Goal: Task Accomplishment & Management: Complete application form

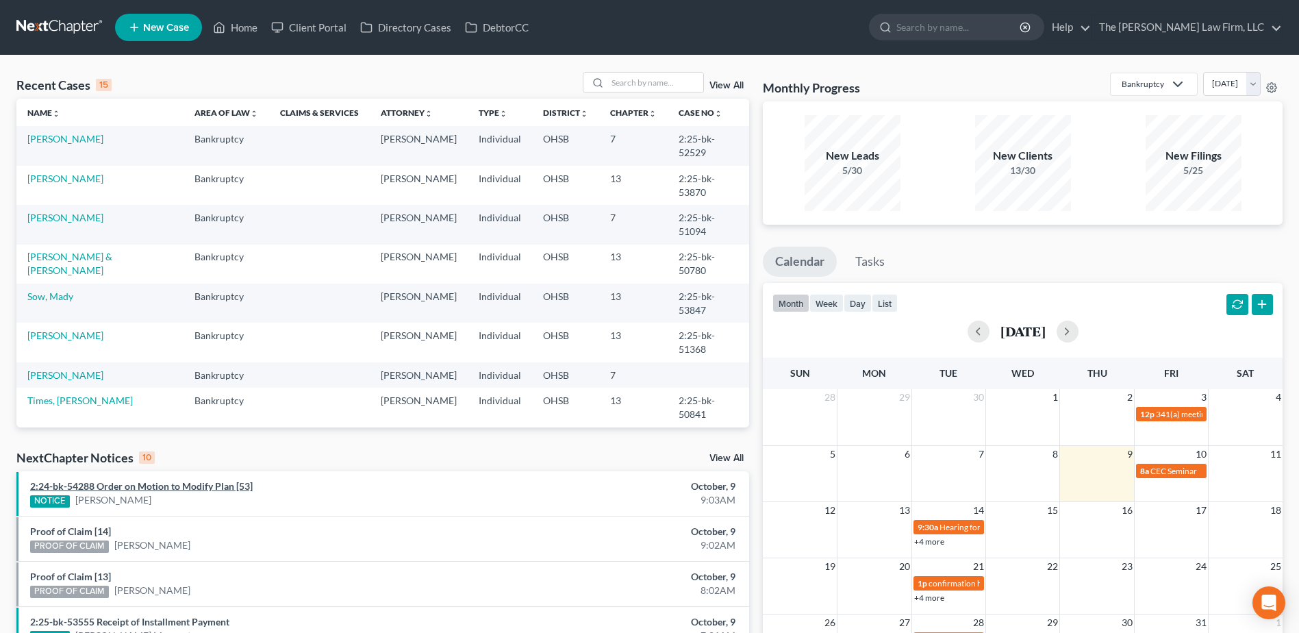
click at [186, 491] on link "2:24-bk-54288 Order on Motion to Modify Plan [53]" at bounding box center [141, 486] width 223 height 12
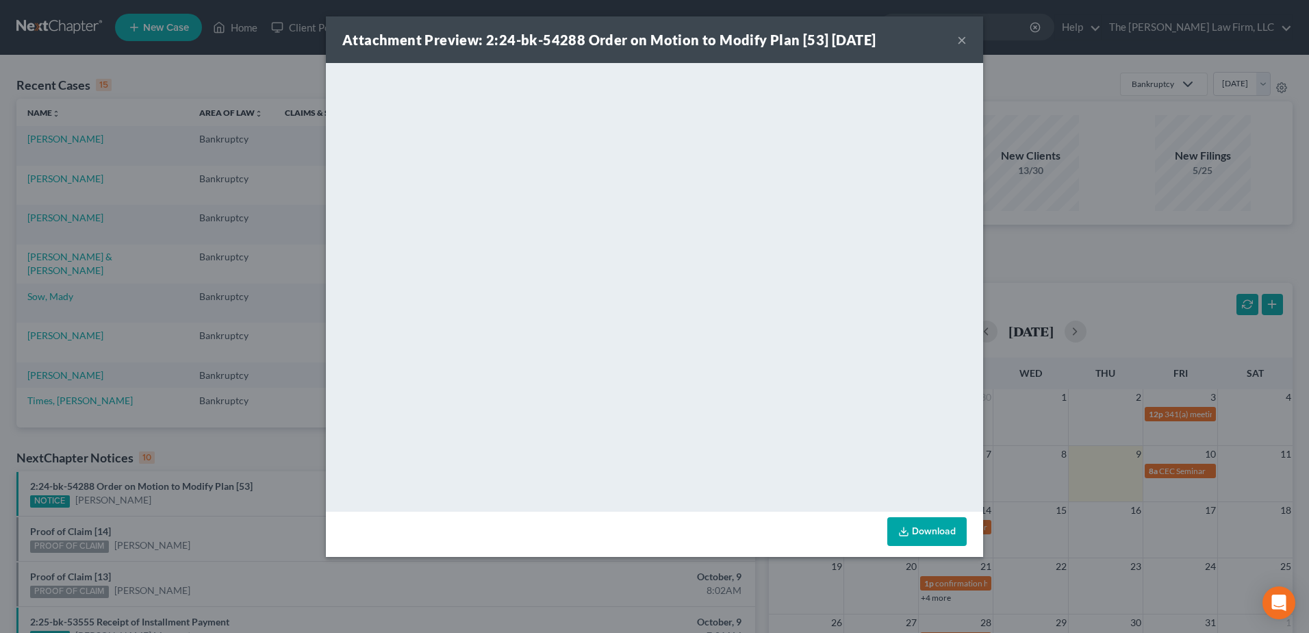
click at [956, 36] on div "Attachment Preview: 2:24-bk-54288 Order on Motion to Modify Plan [53] 10/09/202…" at bounding box center [654, 39] width 657 height 47
click at [964, 40] on button "×" at bounding box center [962, 40] width 10 height 16
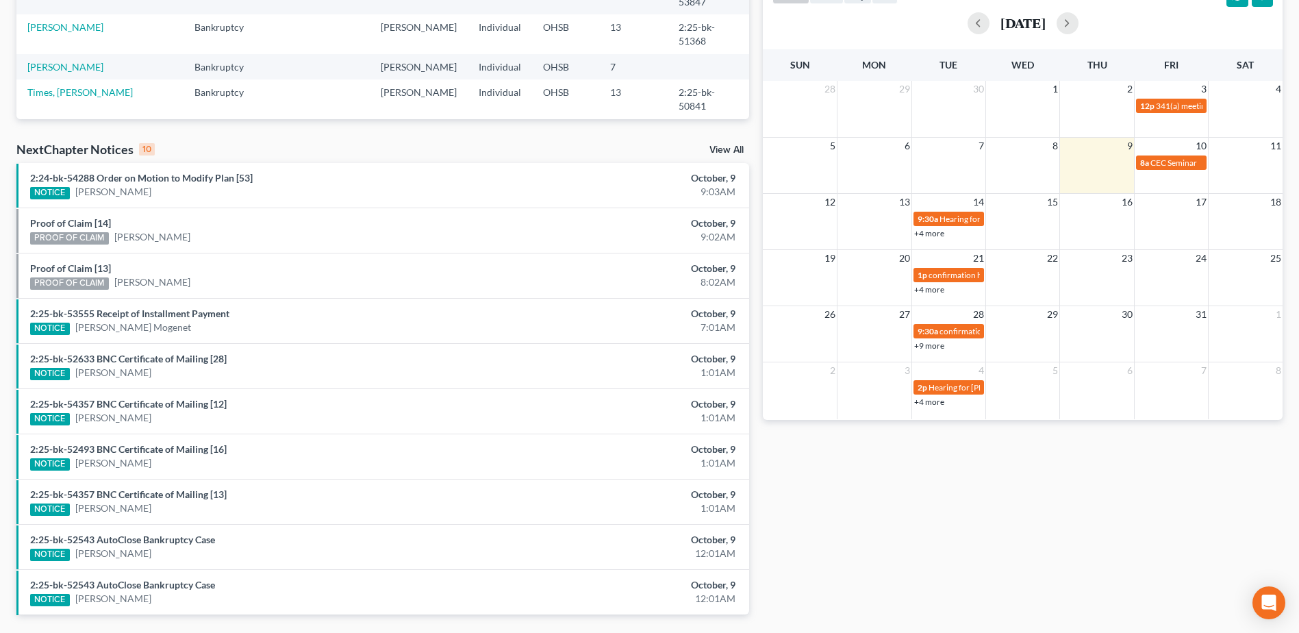
scroll to position [342, 0]
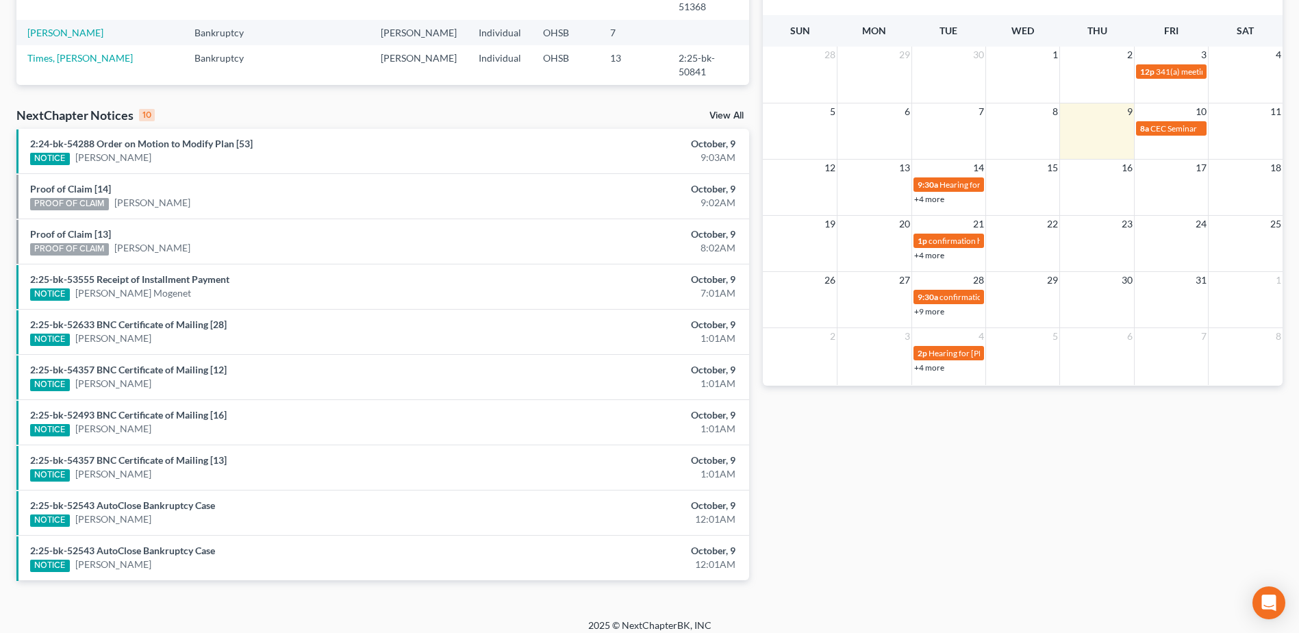
click at [717, 114] on link "View All" at bounding box center [727, 116] width 34 height 10
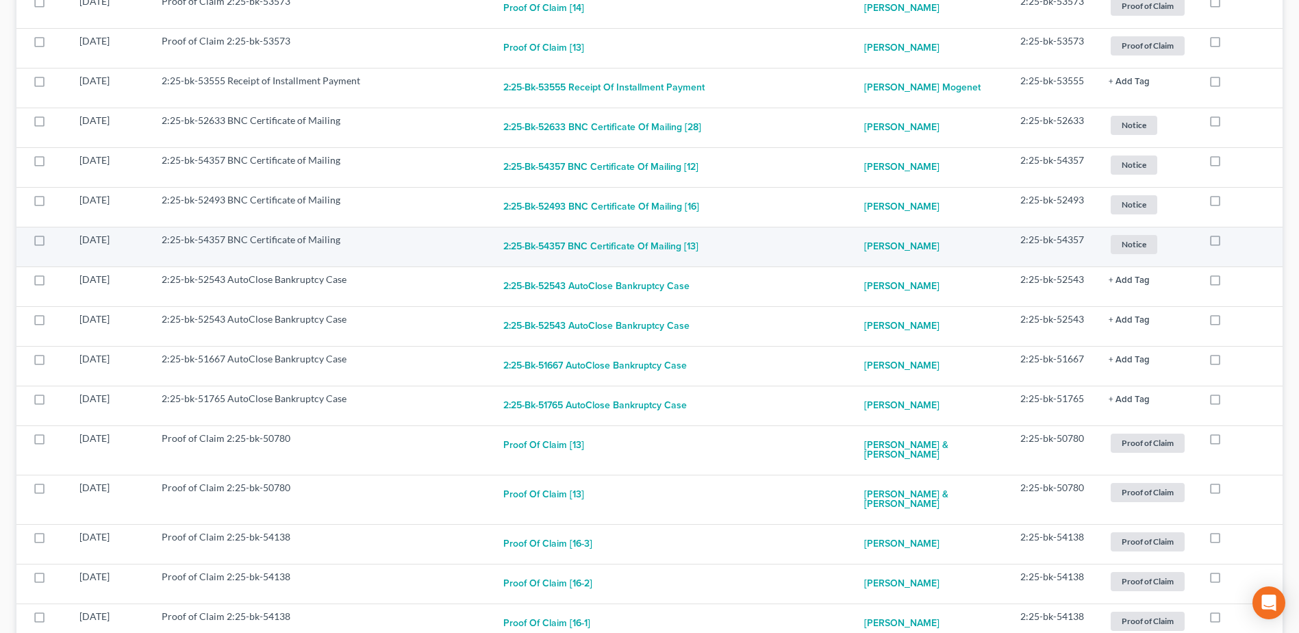
scroll to position [479, 0]
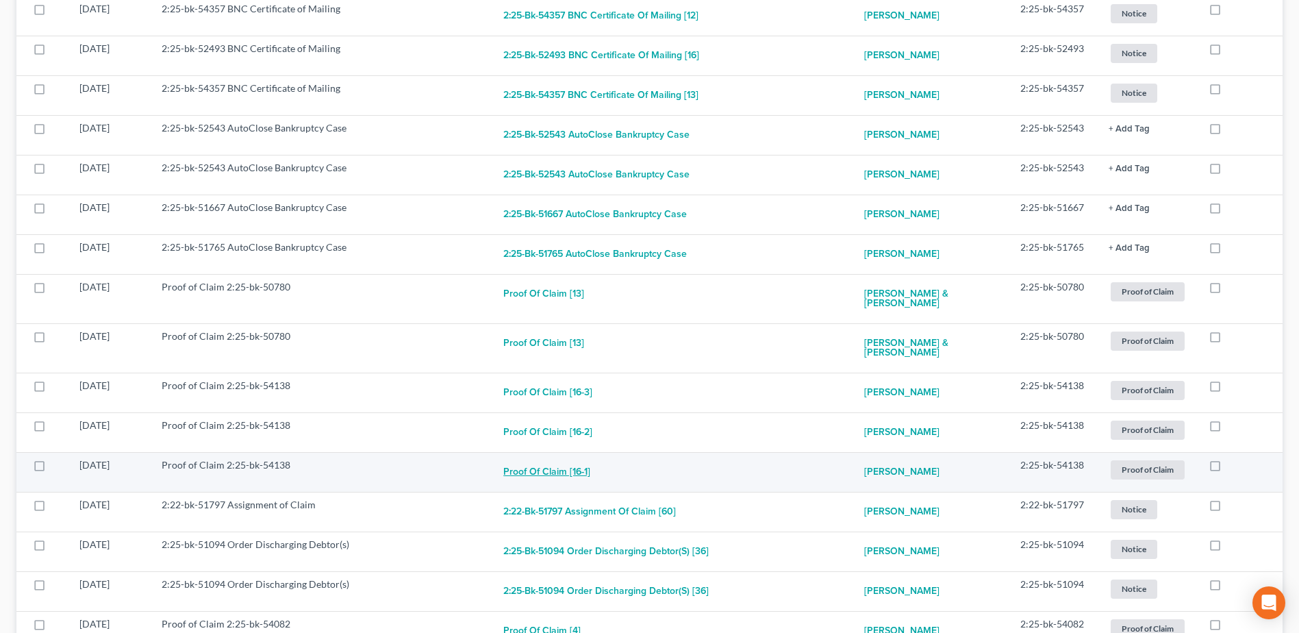
click at [555, 475] on button "Proof of Claim [16-1]" at bounding box center [546, 471] width 87 height 27
checkbox input "true"
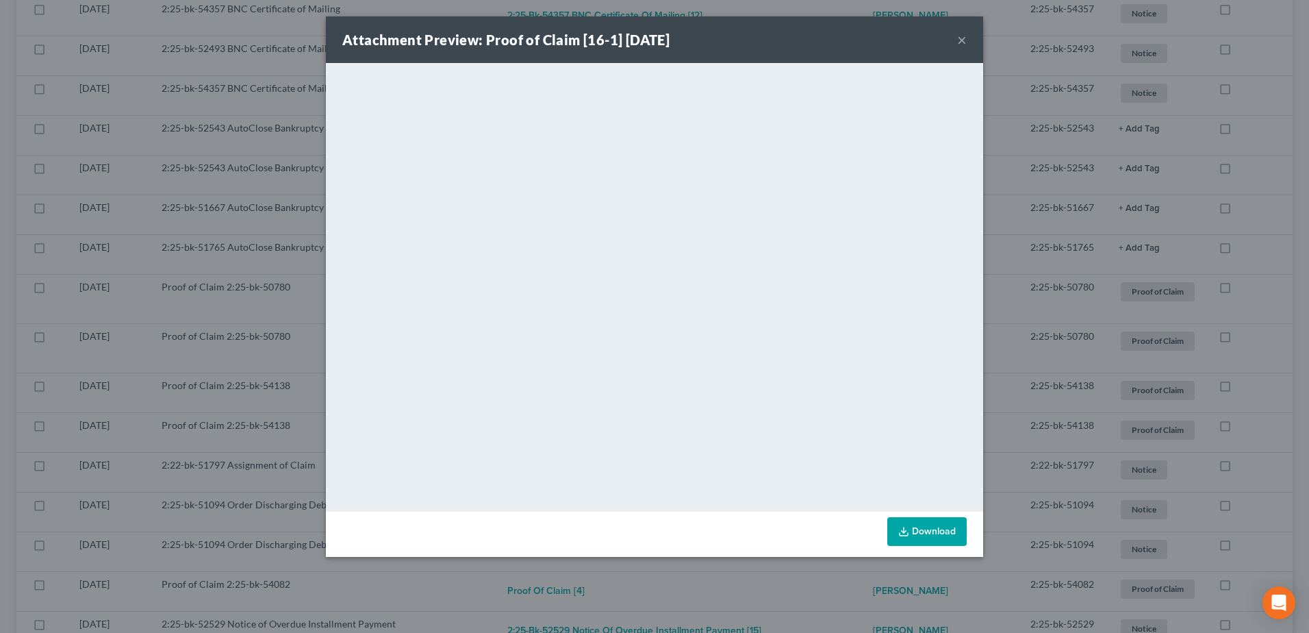
click at [962, 36] on button "×" at bounding box center [962, 40] width 10 height 16
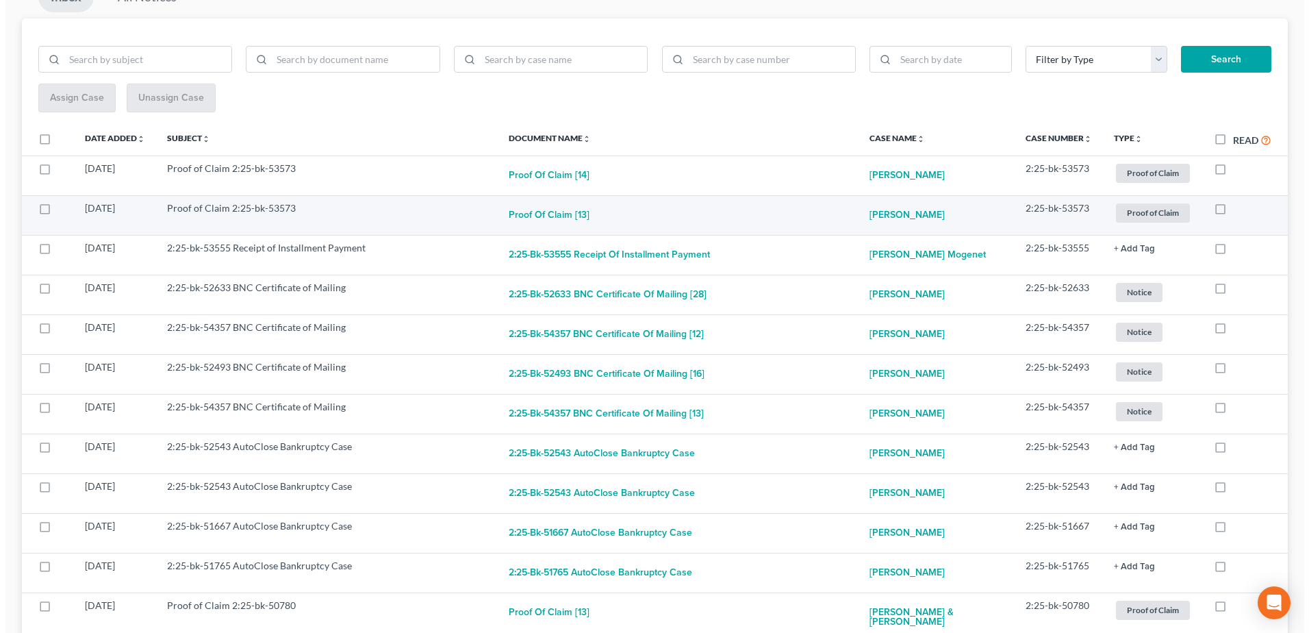
scroll to position [0, 0]
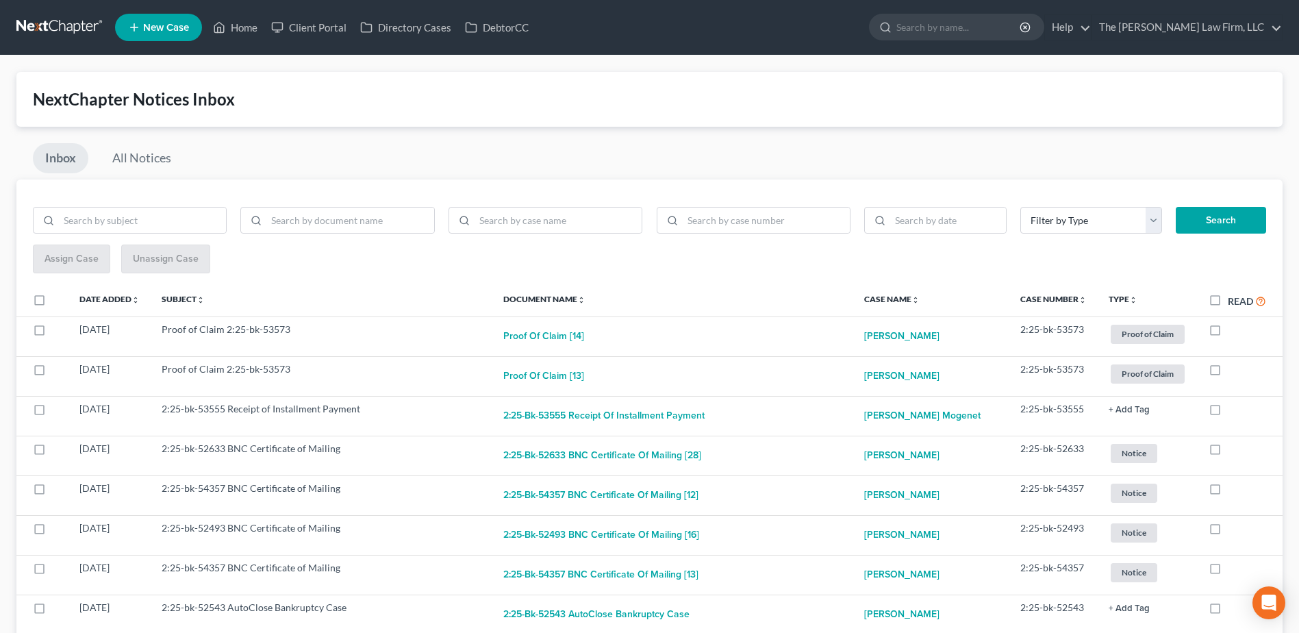
click at [1228, 308] on label "Read" at bounding box center [1247, 301] width 38 height 16
click at [1233, 302] on input "Read" at bounding box center [1237, 297] width 9 height 9
checkbox input "true"
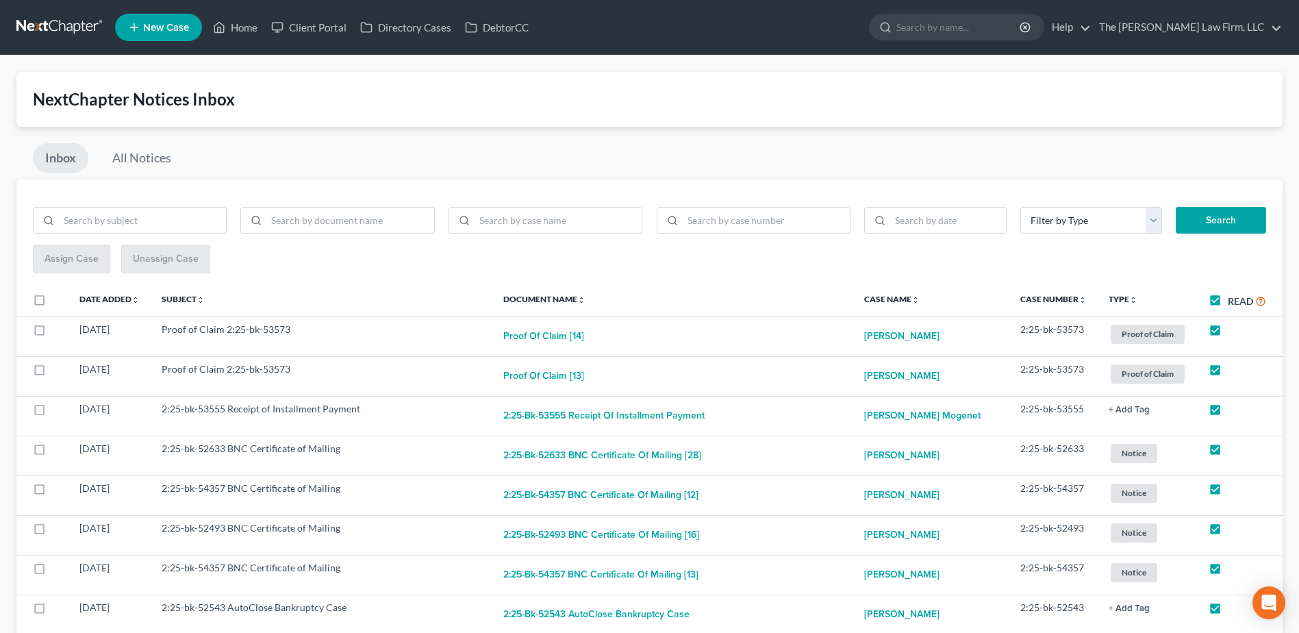
checkbox input "true"
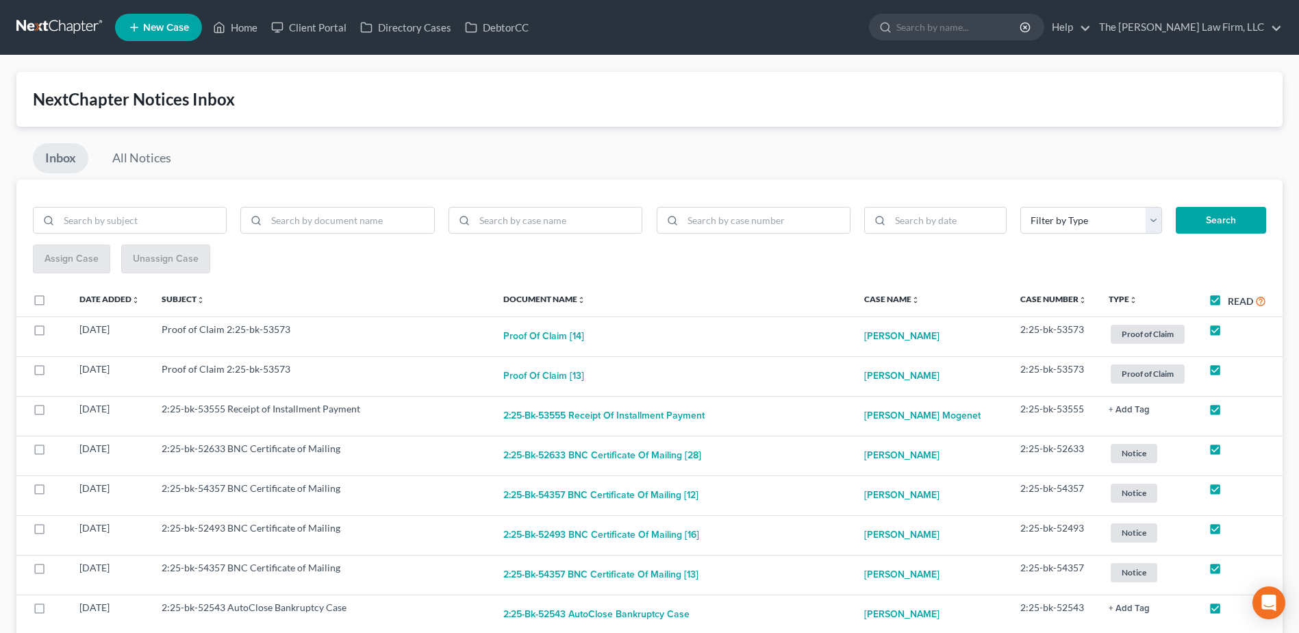
checkbox input "true"
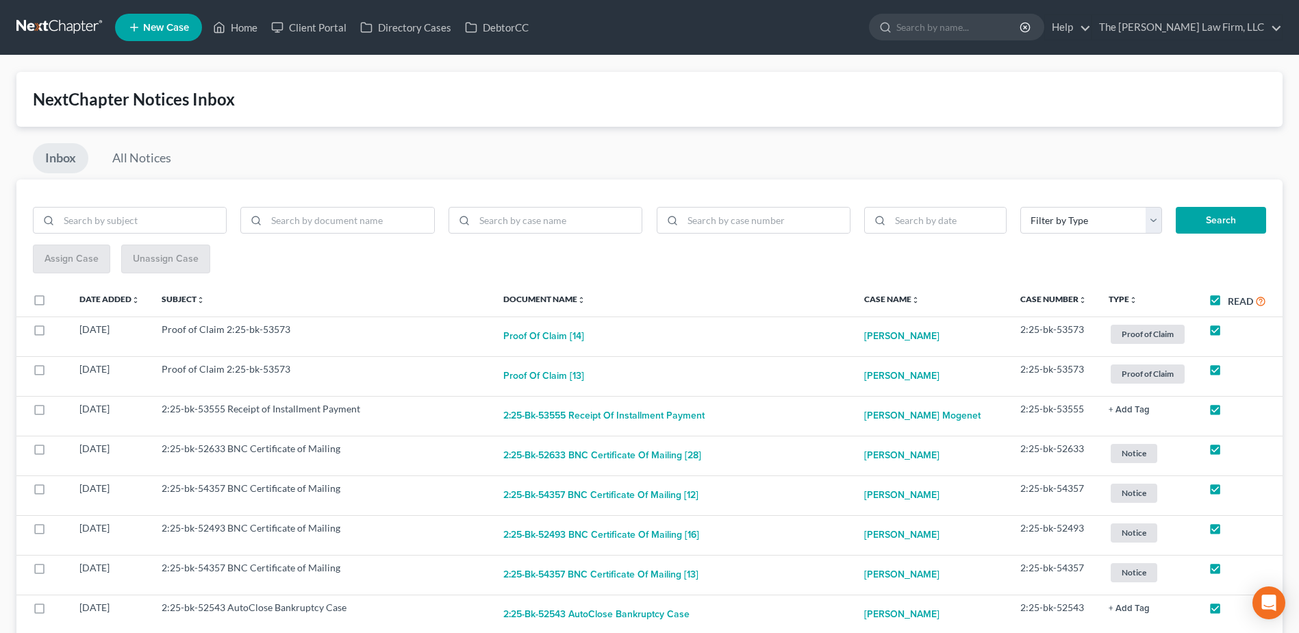
checkbox input "true"
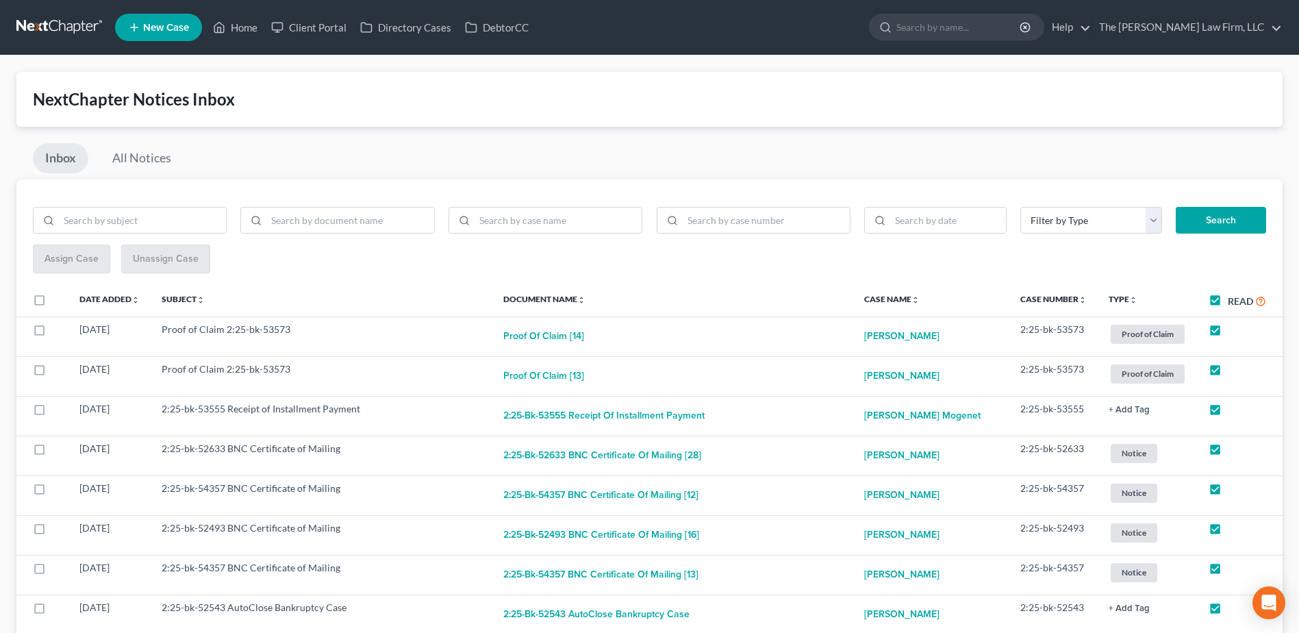
checkbox input "true"
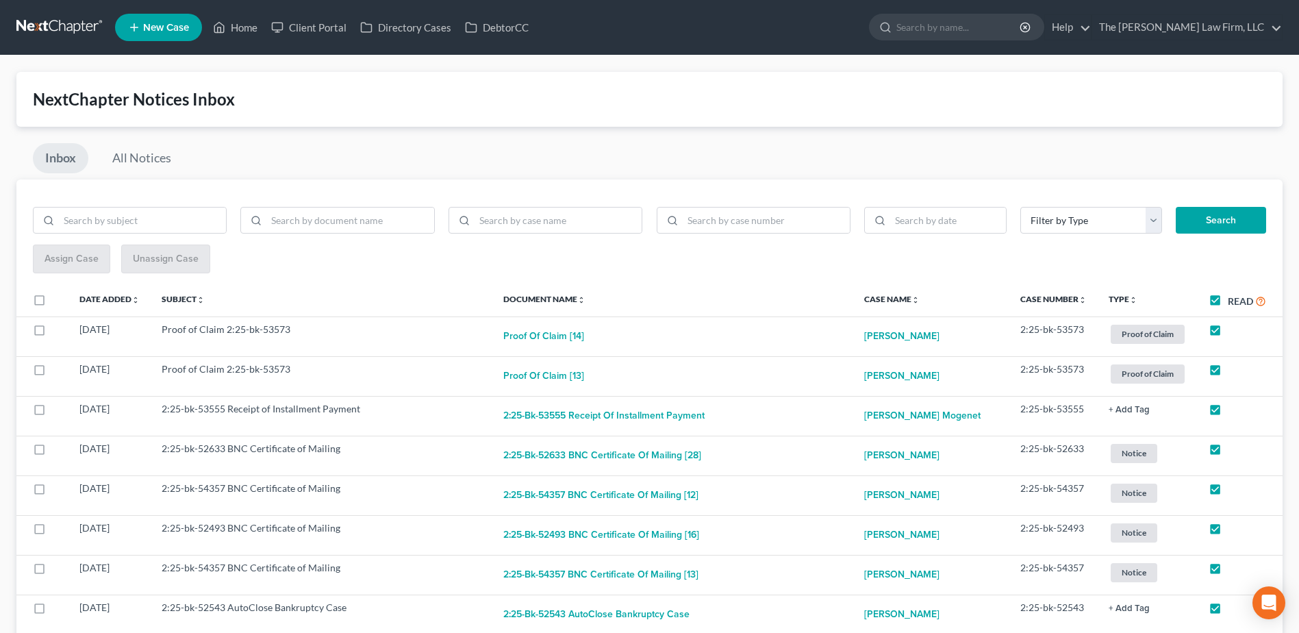
checkbox input "true"
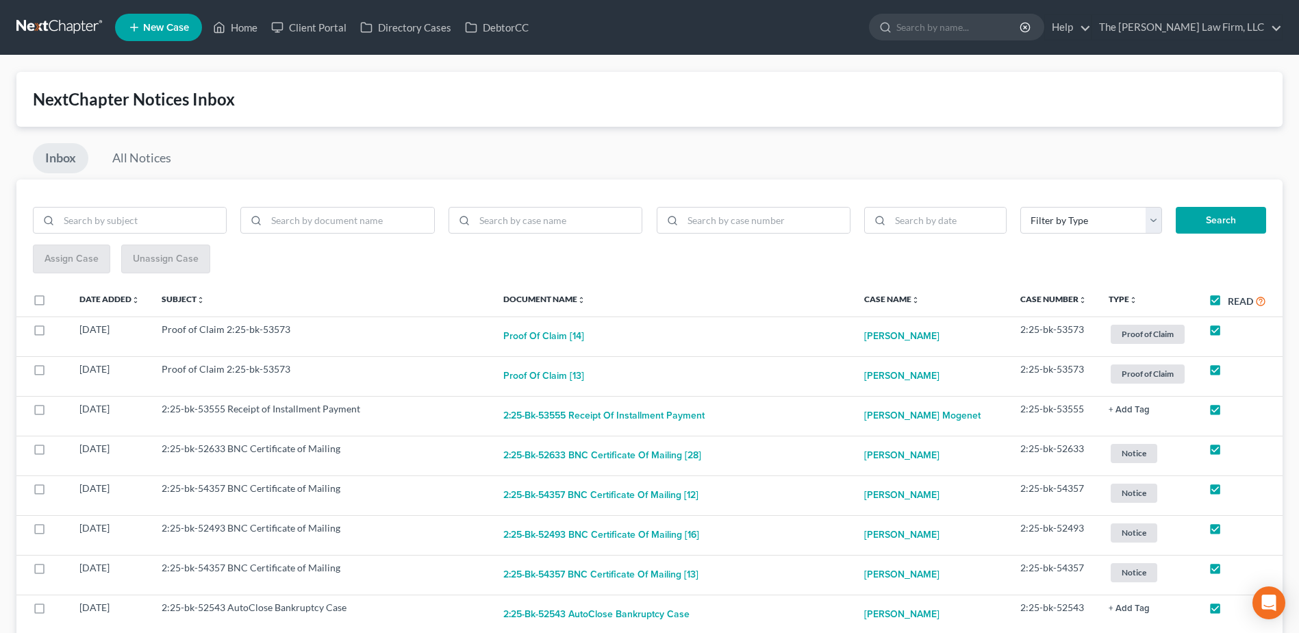
checkbox input "true"
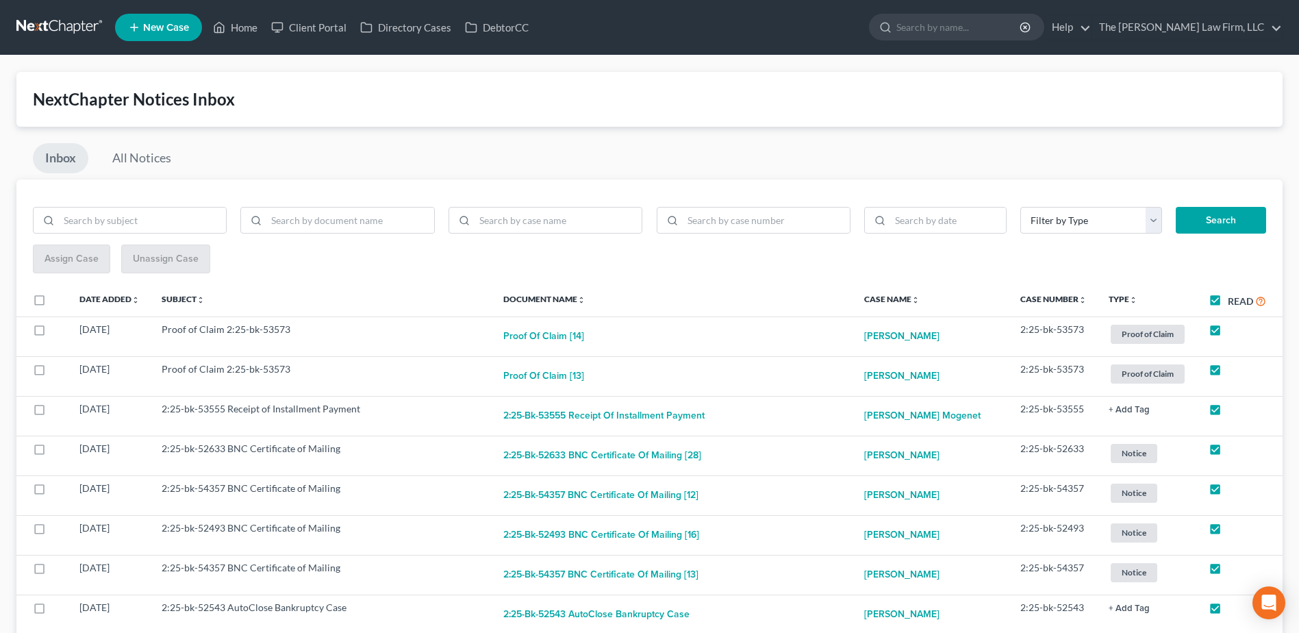
checkbox input "true"
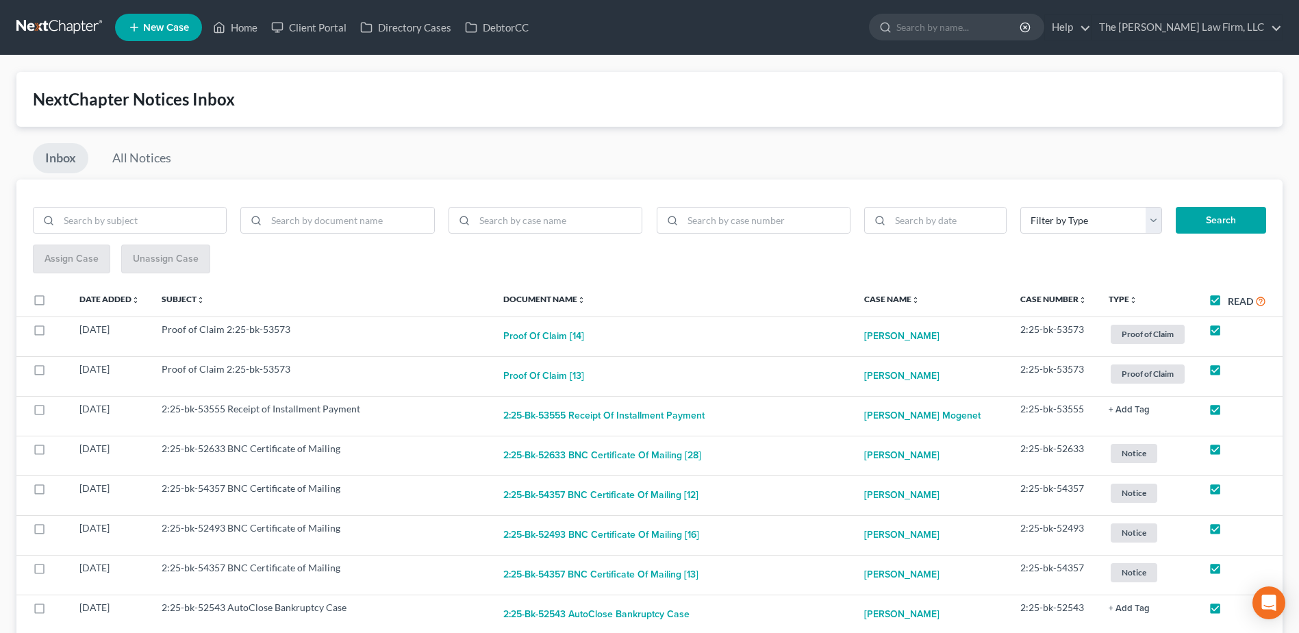
checkbox input "true"
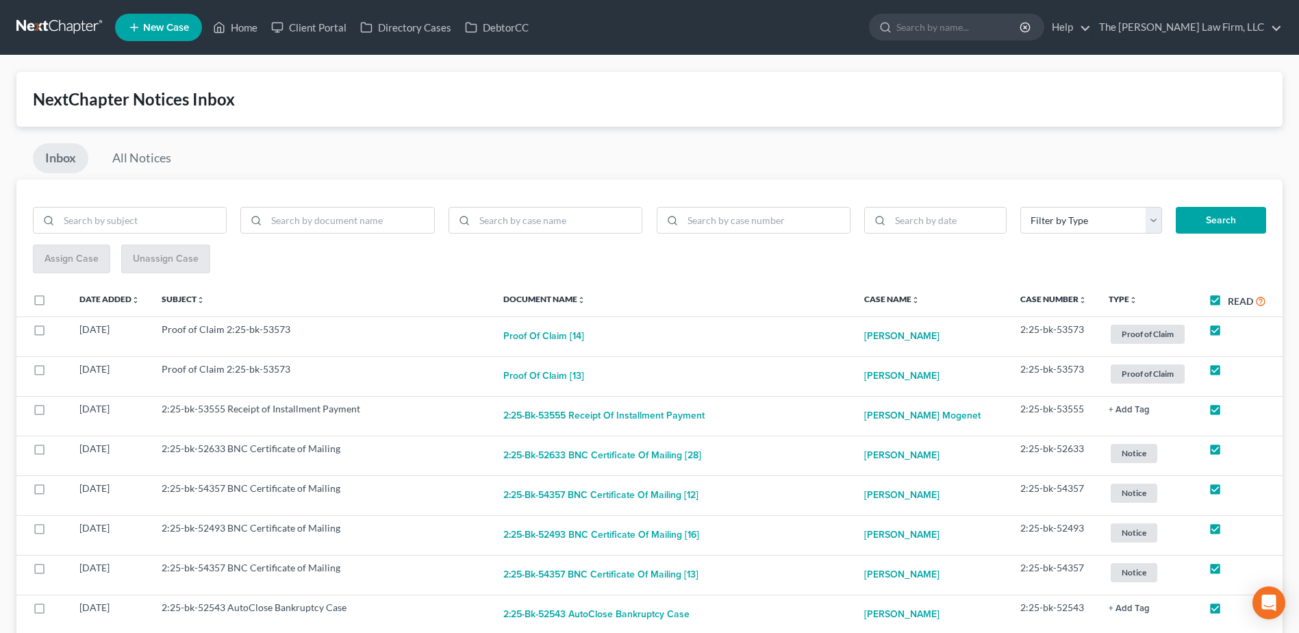
checkbox input "true"
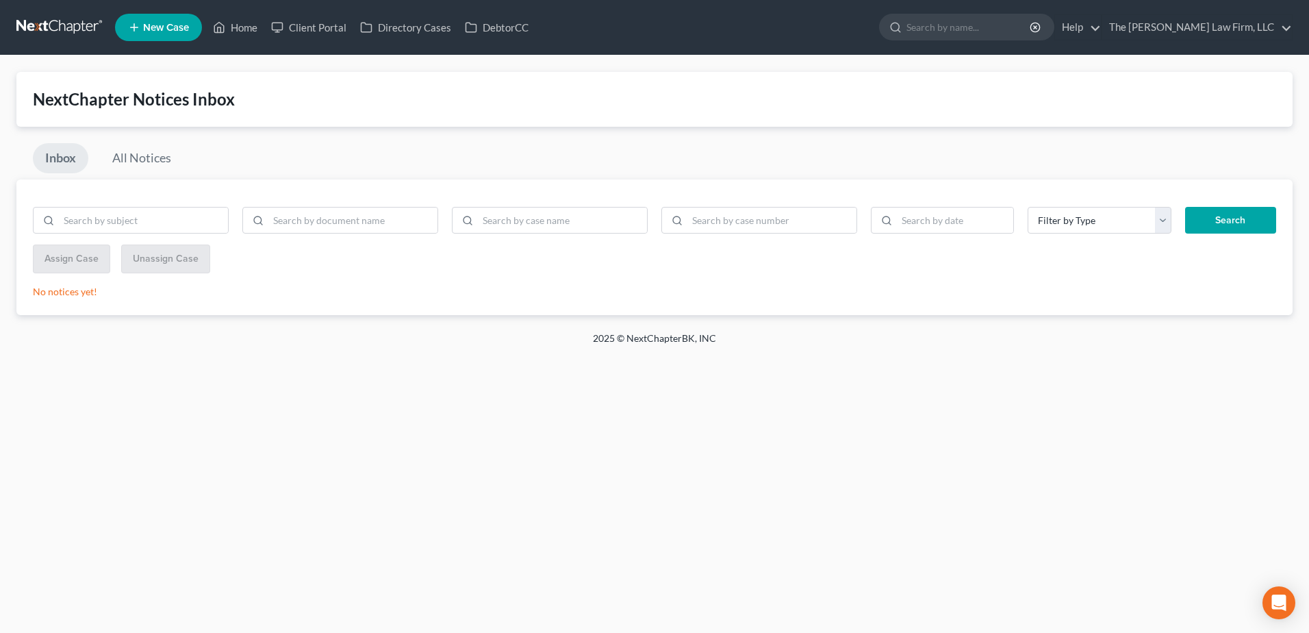
click at [50, 32] on link at bounding box center [60, 27] width 88 height 25
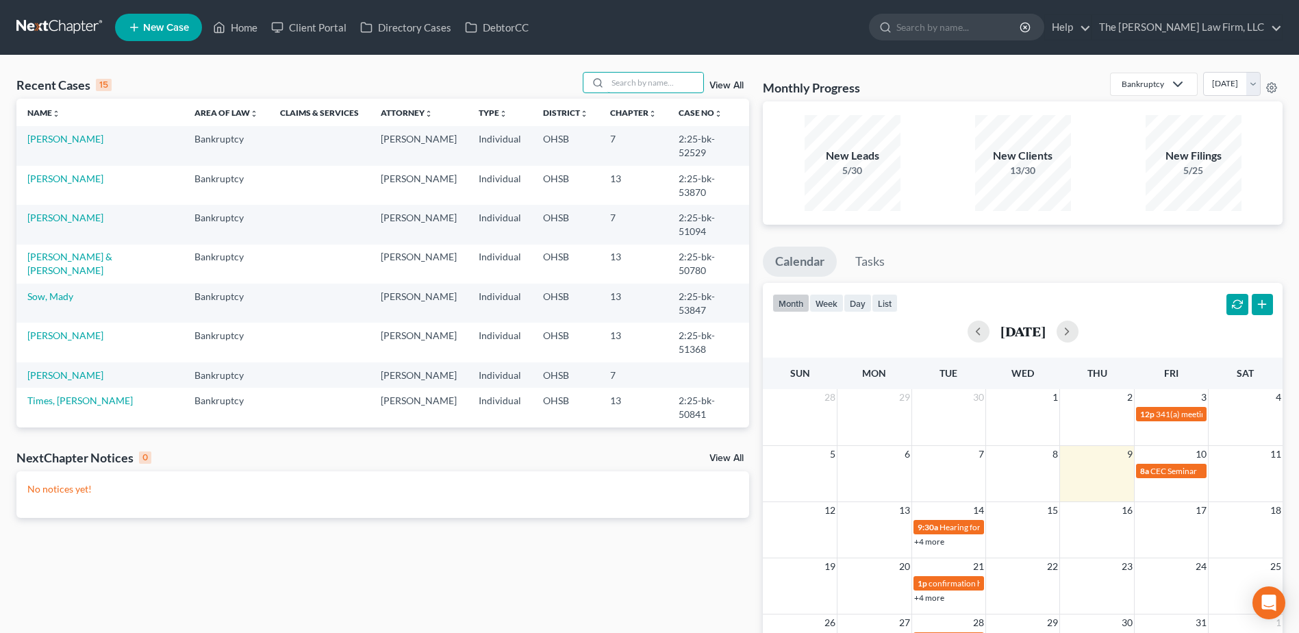
click at [649, 94] on div "Recent Cases 15 View All" at bounding box center [382, 85] width 733 height 27
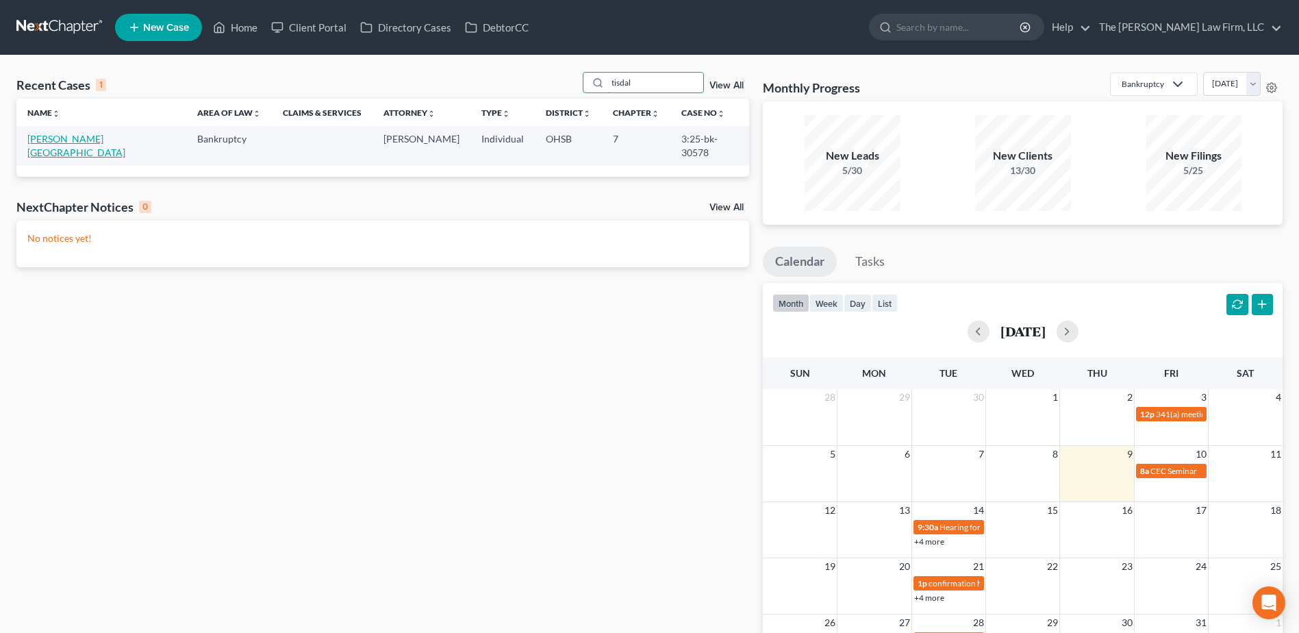
type input "tisdal"
click at [51, 133] on link "[PERSON_NAME][GEOGRAPHIC_DATA]" at bounding box center [76, 145] width 98 height 25
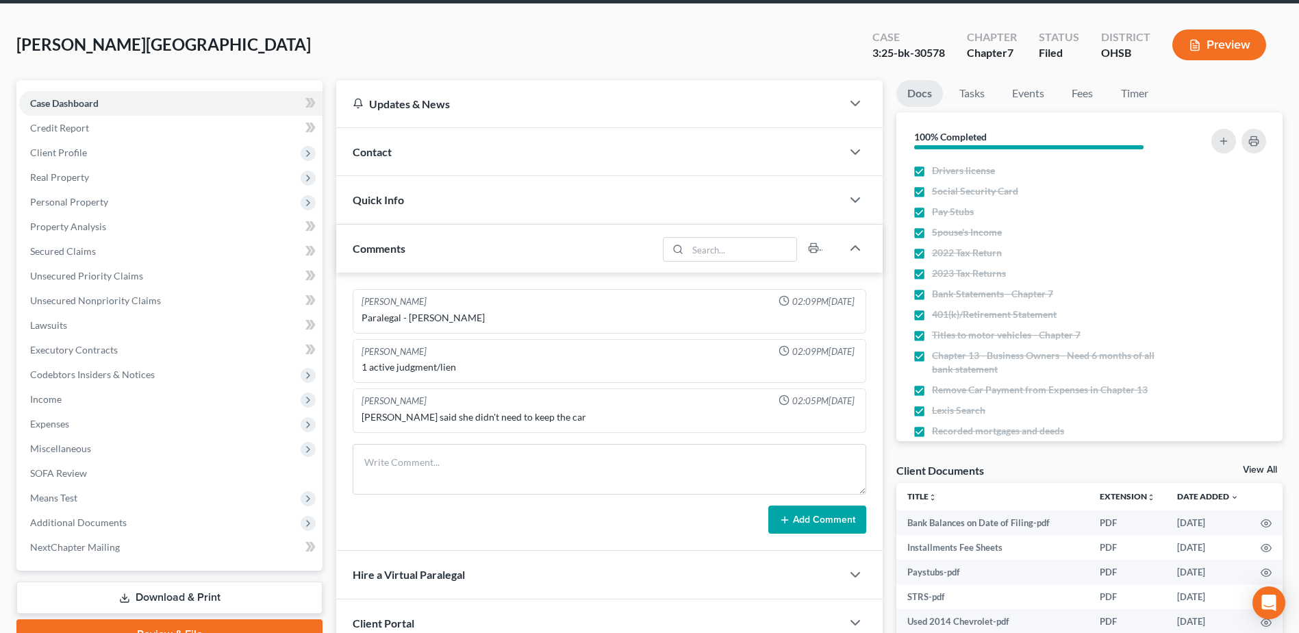
scroll to position [333, 0]
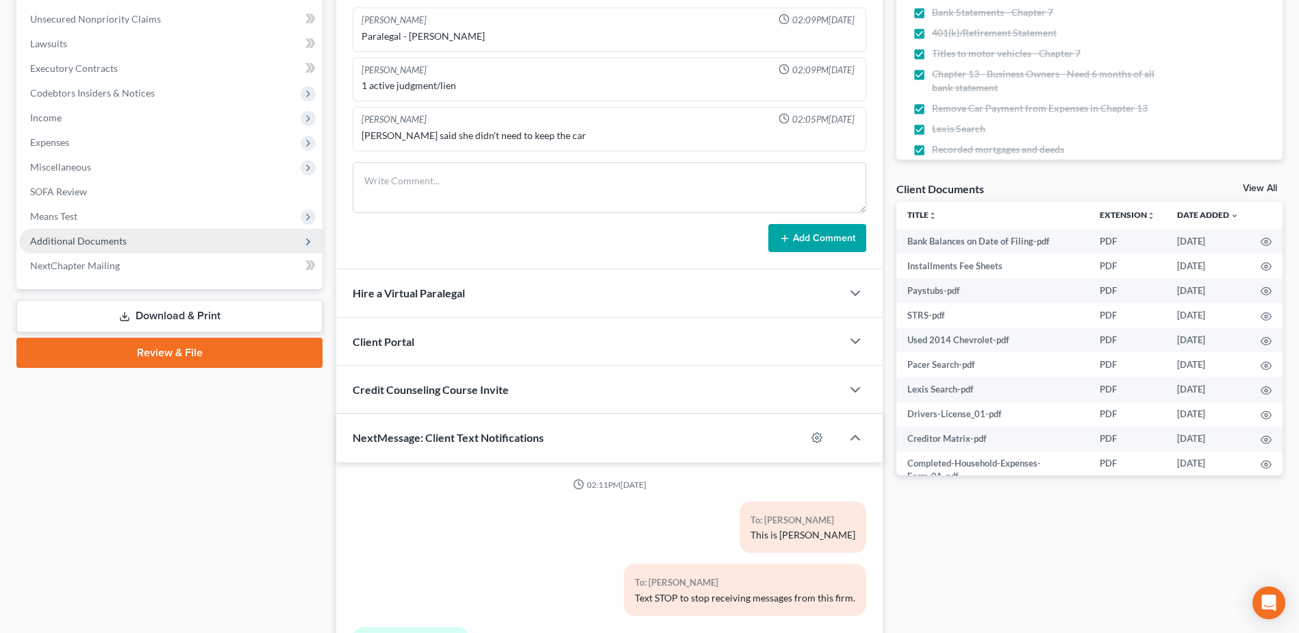
click at [64, 233] on span "Additional Documents" at bounding box center [170, 241] width 303 height 25
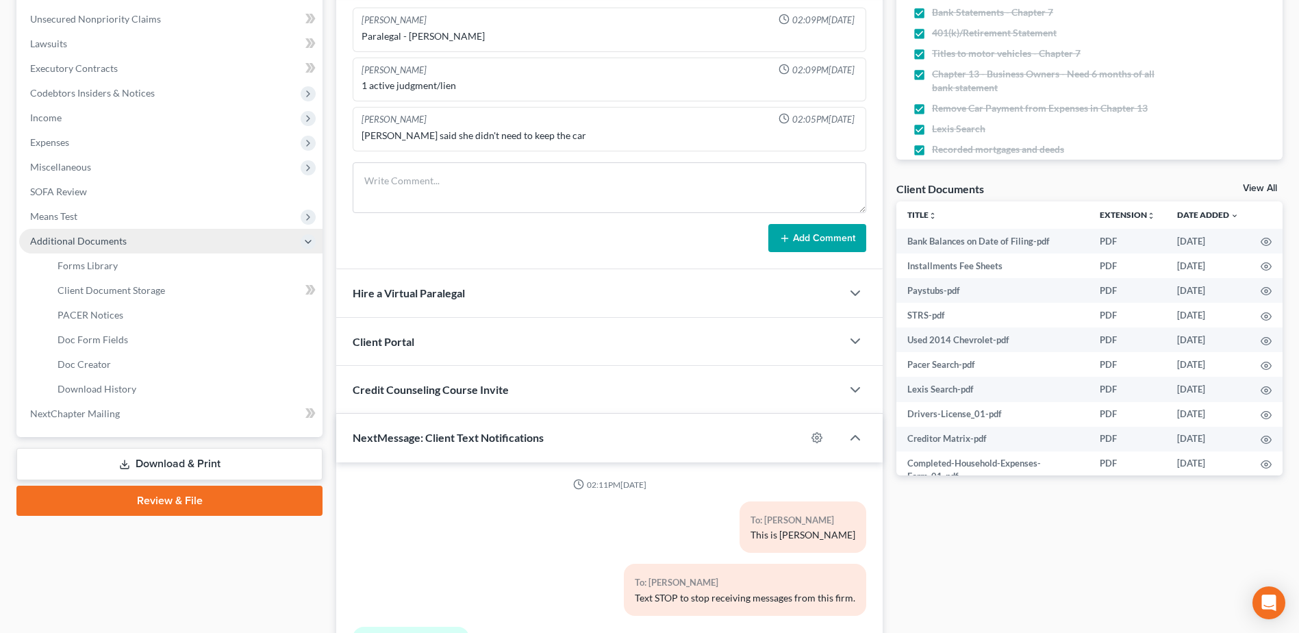
scroll to position [859, 0]
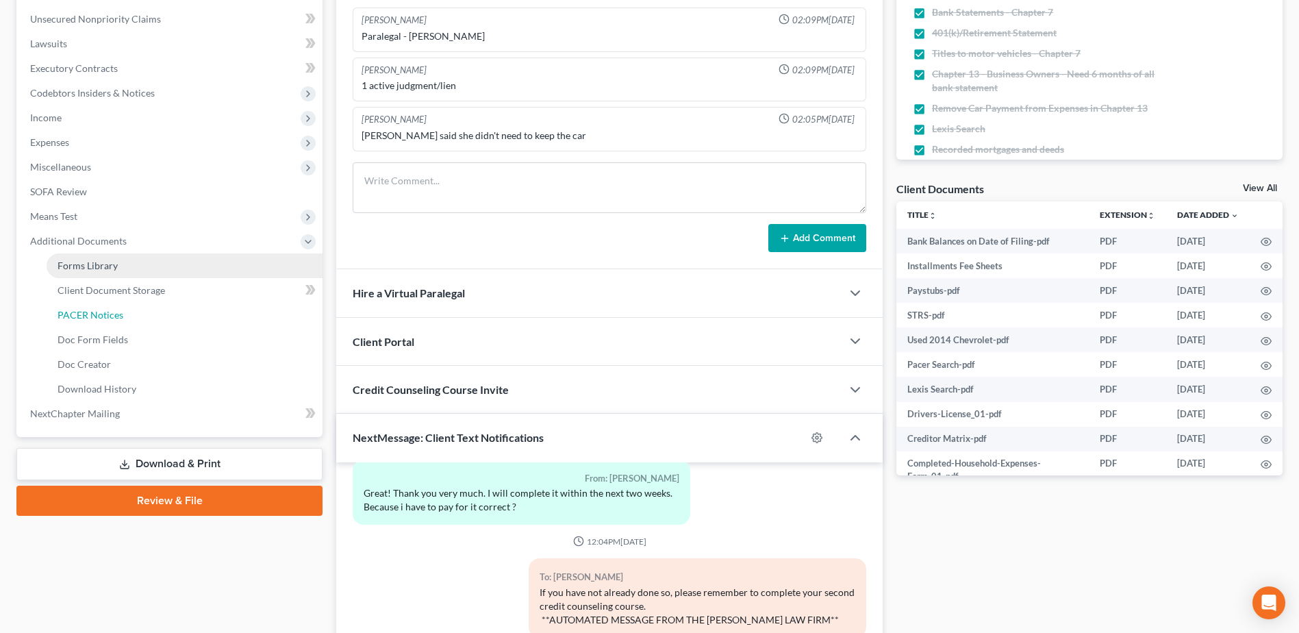
drag, startPoint x: 90, startPoint y: 311, endPoint x: 105, endPoint y: 322, distance: 18.6
click at [89, 313] on span "PACER Notices" at bounding box center [91, 315] width 66 height 12
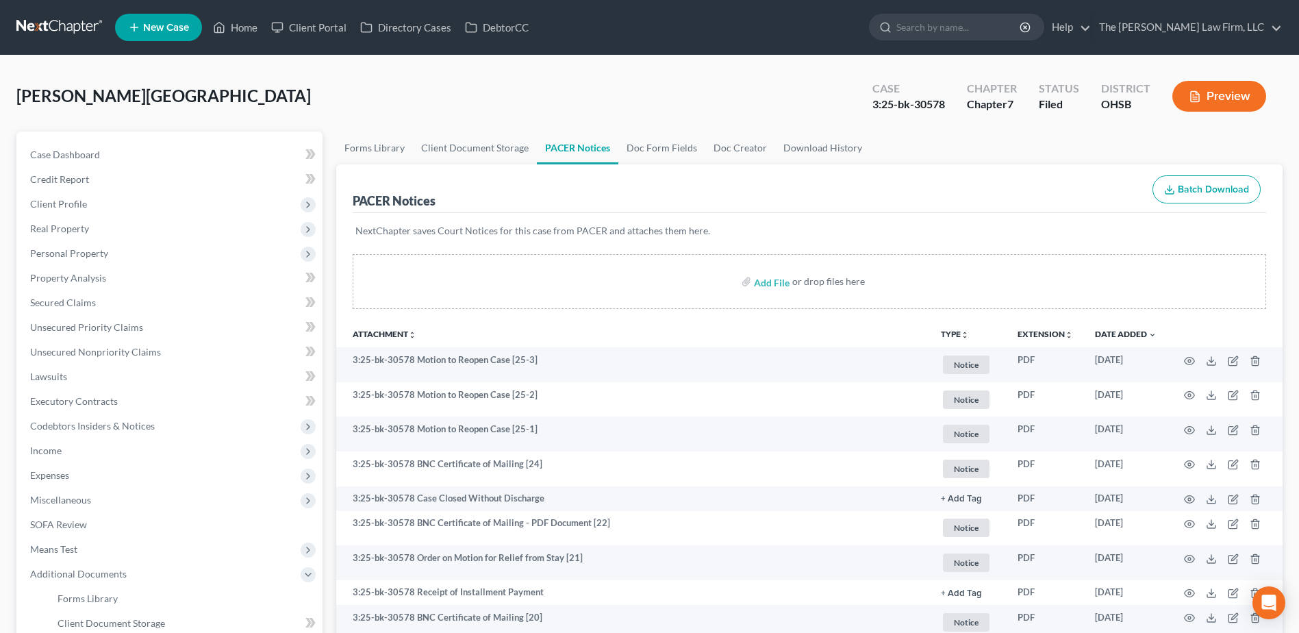
click at [43, 23] on link at bounding box center [60, 27] width 88 height 25
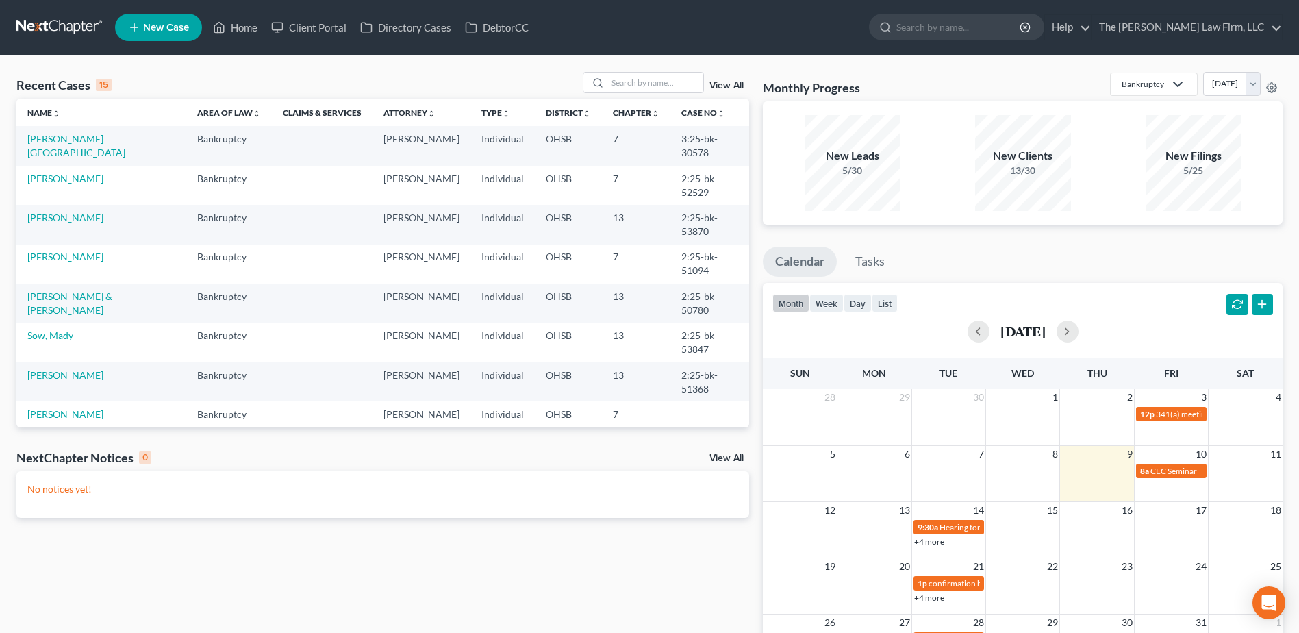
click at [144, 284] on td "[PERSON_NAME] & [PERSON_NAME]" at bounding box center [101, 303] width 170 height 39
click at [112, 290] on link "[PERSON_NAME] & [PERSON_NAME]" at bounding box center [69, 302] width 85 height 25
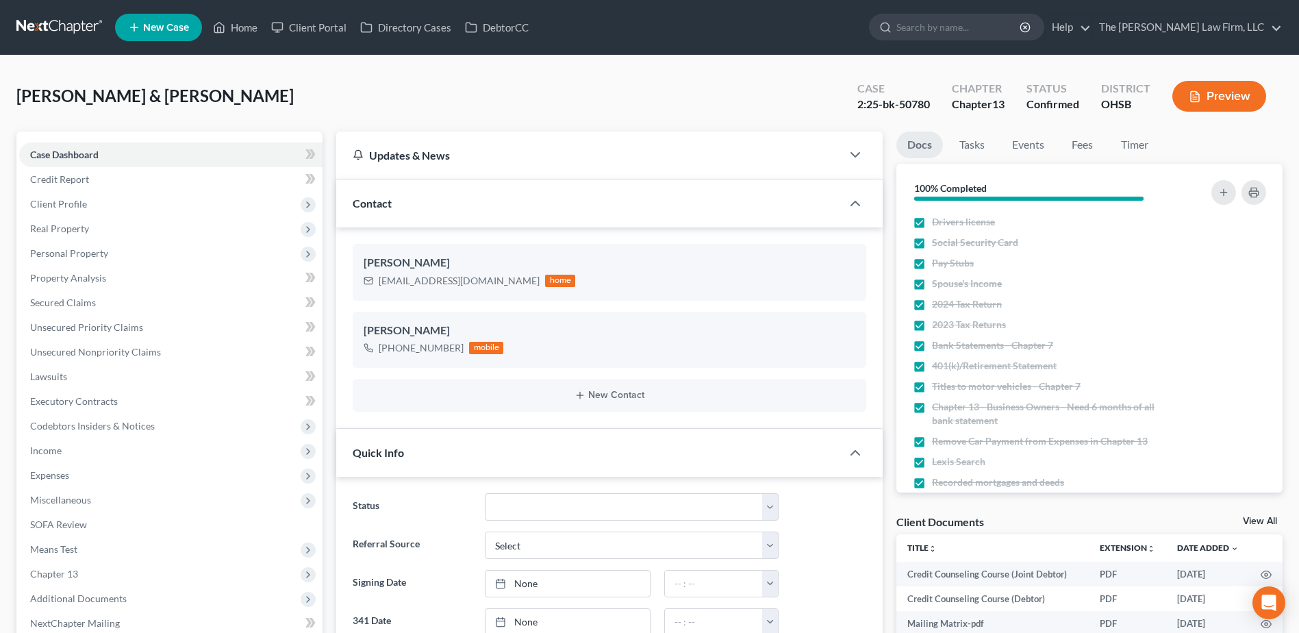
scroll to position [231, 0]
click at [45, 19] on link at bounding box center [60, 27] width 88 height 25
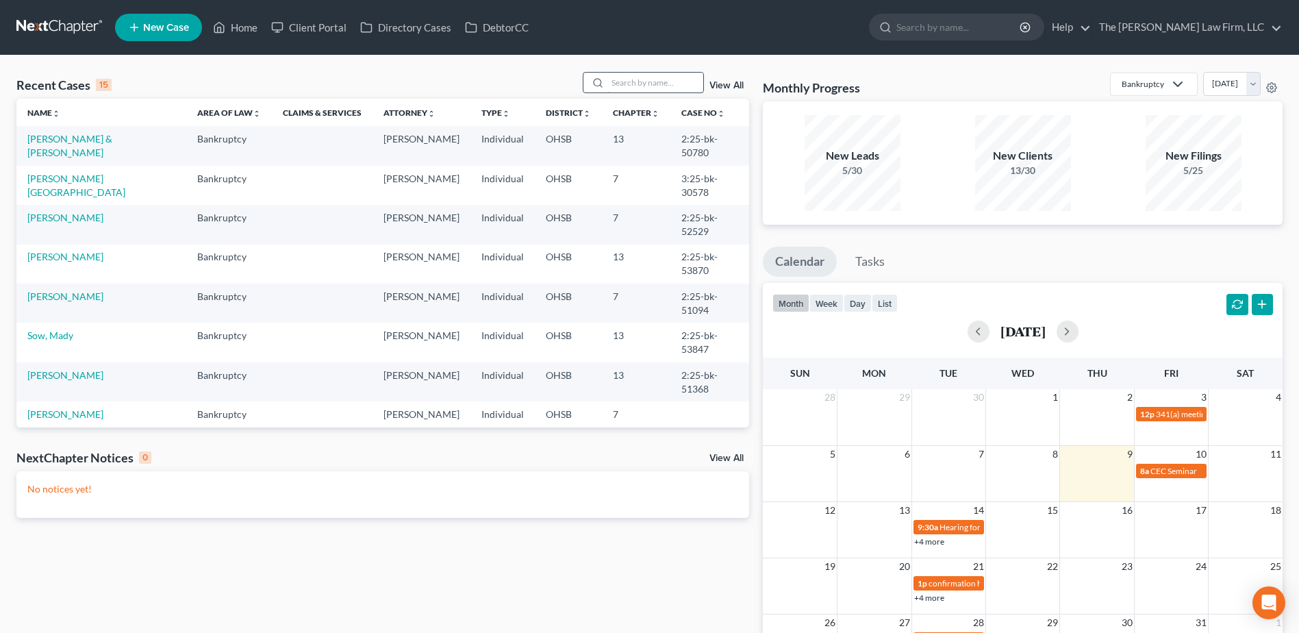
click at [623, 80] on input "search" at bounding box center [655, 83] width 96 height 20
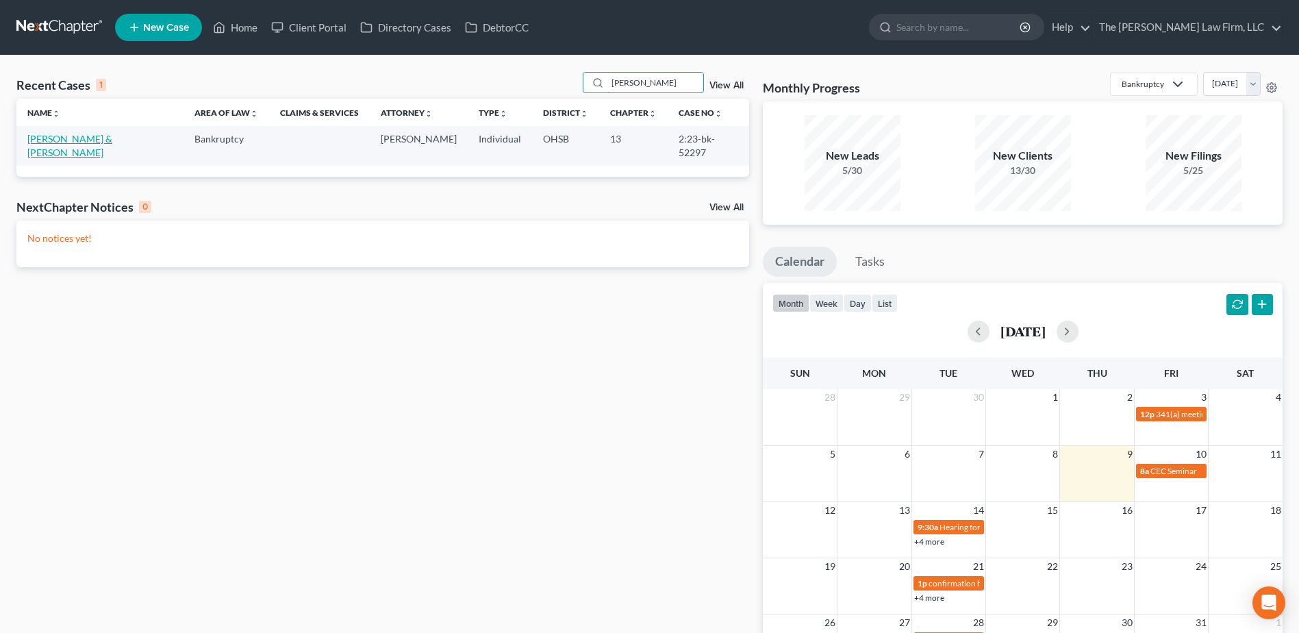
type input "hause"
click at [62, 136] on link "Bright - Hause, Cassandra & Hause, Thomas" at bounding box center [69, 145] width 85 height 25
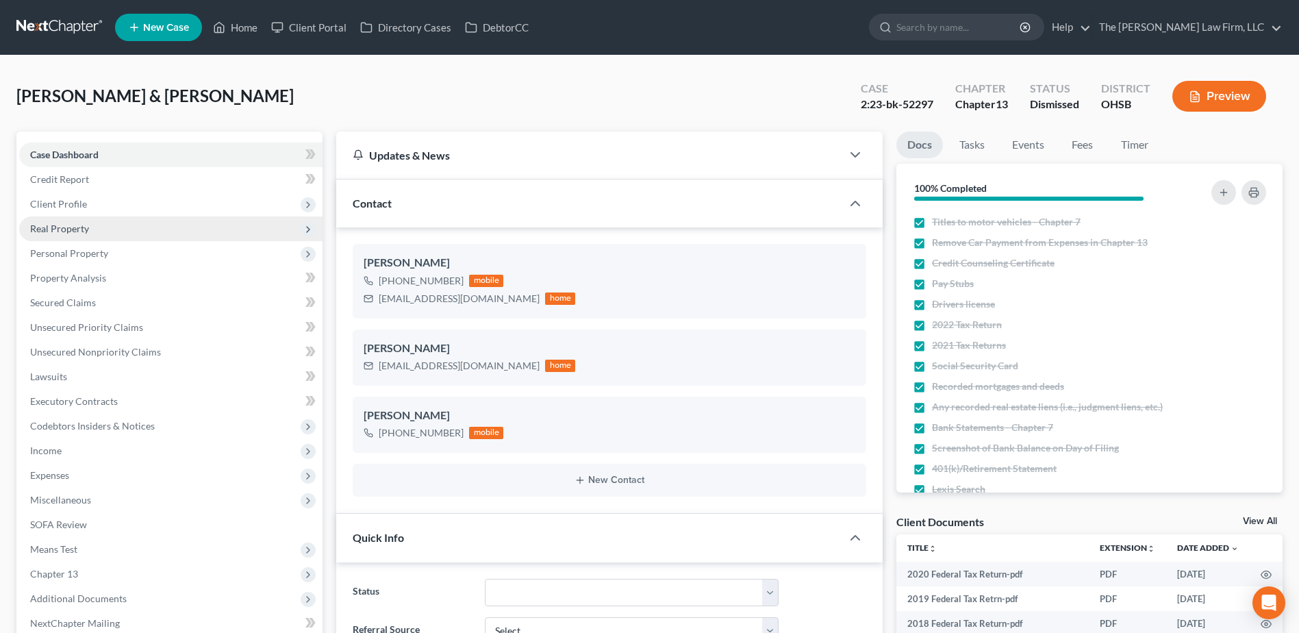
click at [77, 226] on span "Real Property" at bounding box center [59, 229] width 59 height 12
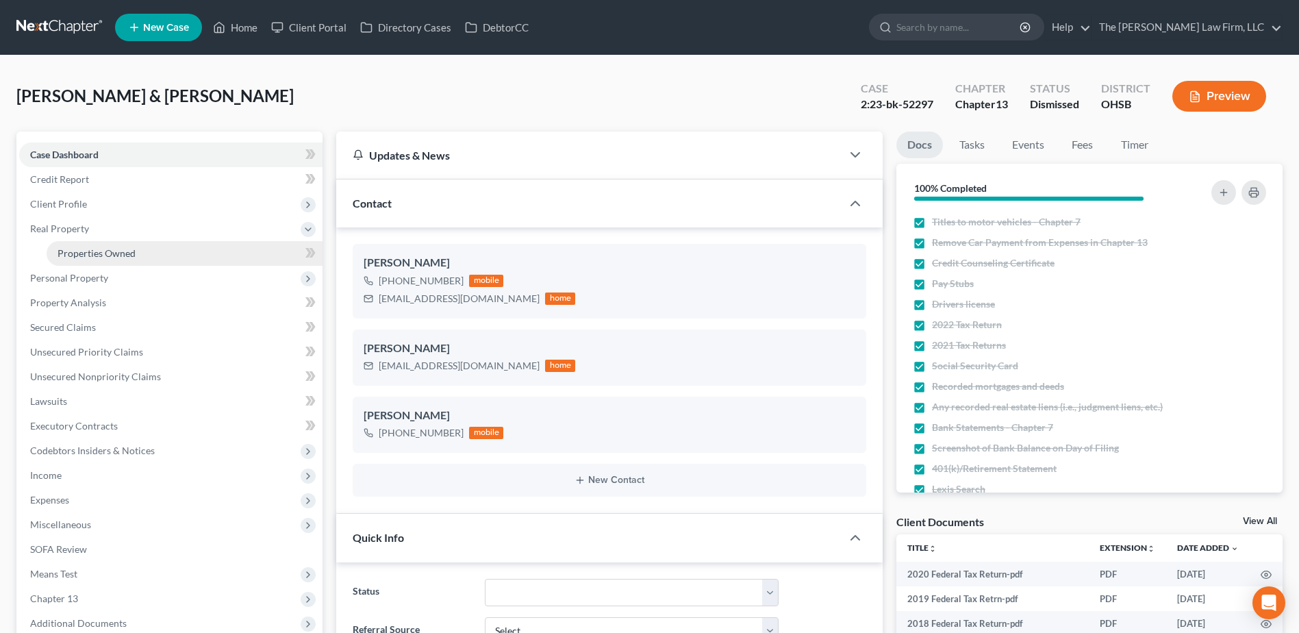
click at [76, 251] on span "Properties Owned" at bounding box center [97, 253] width 78 height 12
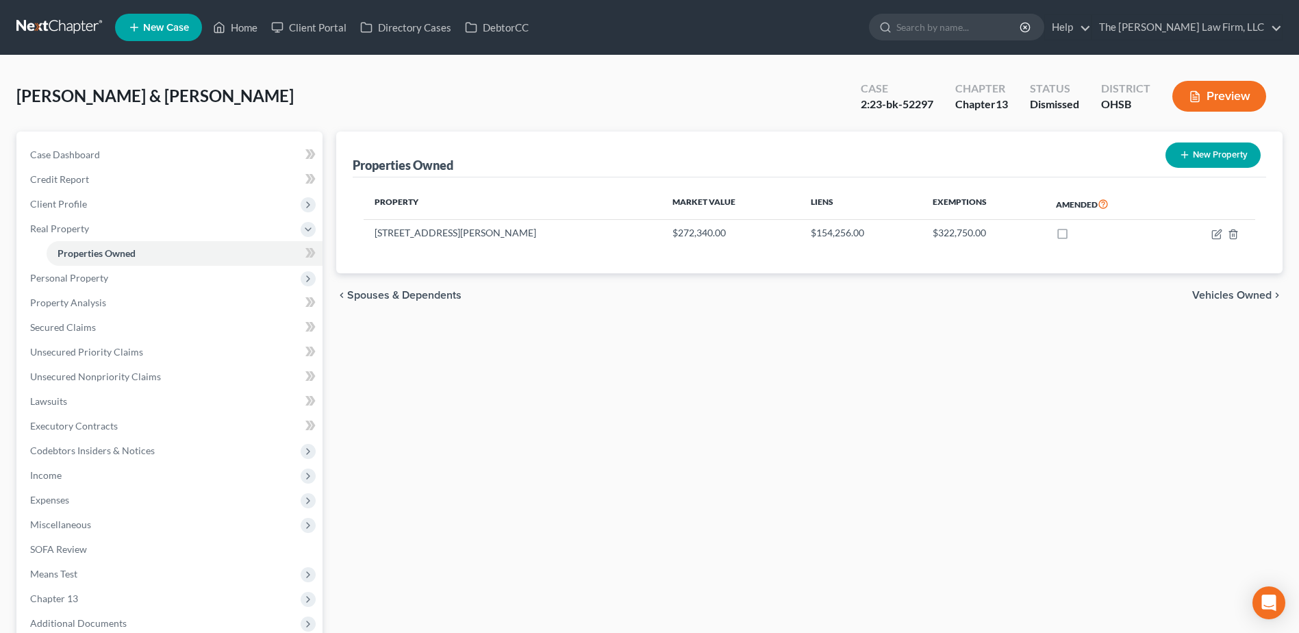
click at [58, 18] on link at bounding box center [60, 27] width 88 height 25
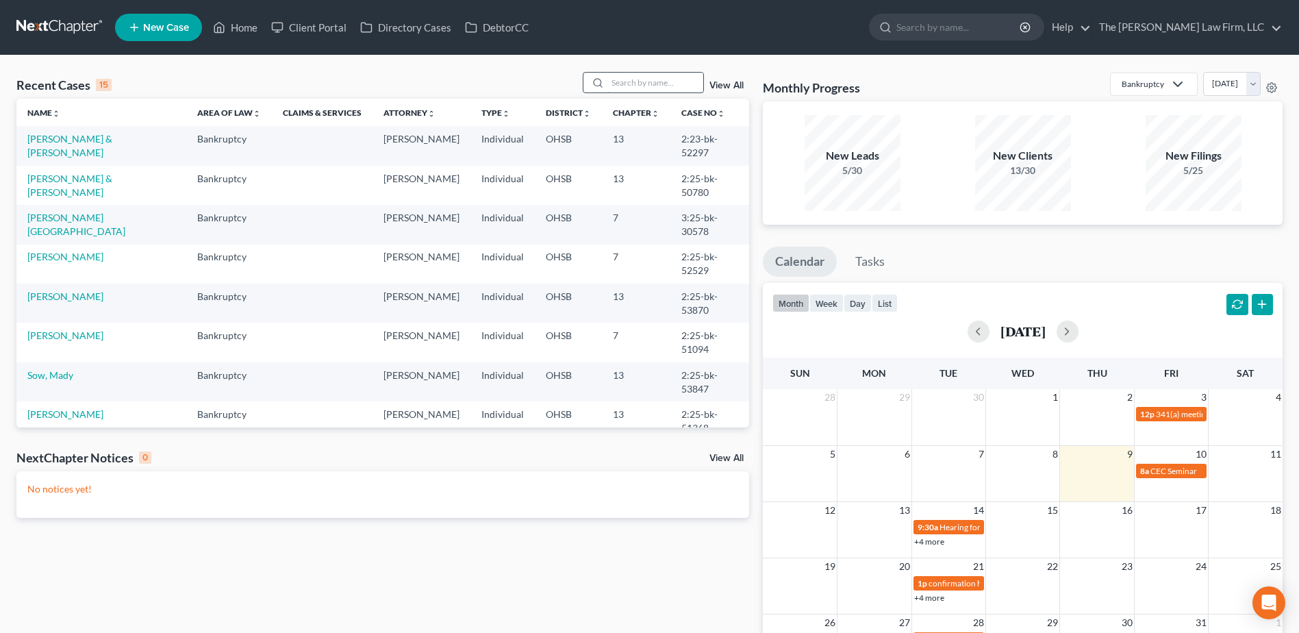
click at [624, 82] on input "search" at bounding box center [655, 83] width 96 height 20
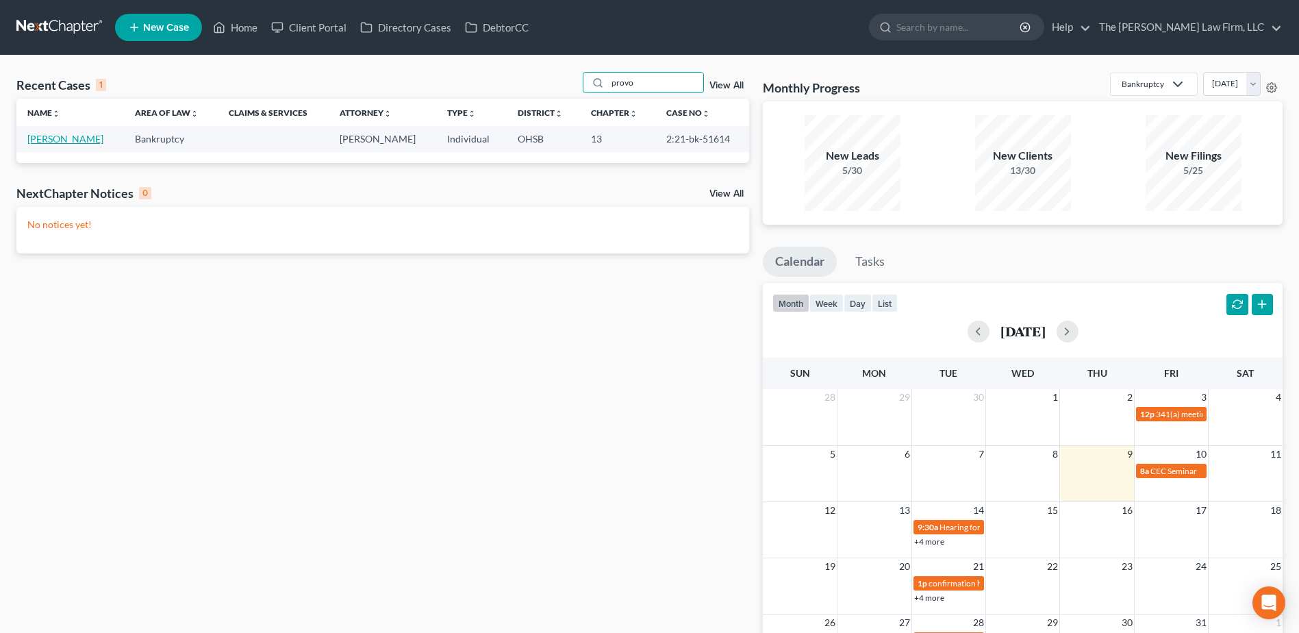
type input "provo"
click at [72, 141] on link "[PERSON_NAME]" at bounding box center [65, 139] width 76 height 12
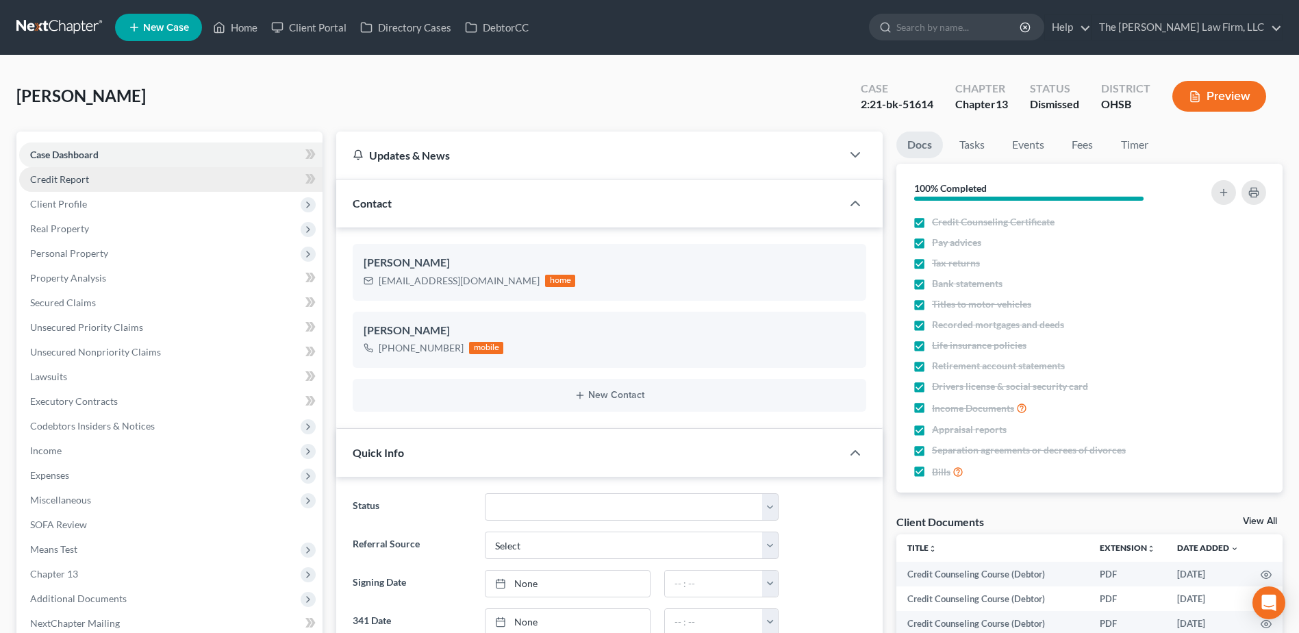
scroll to position [1067, 0]
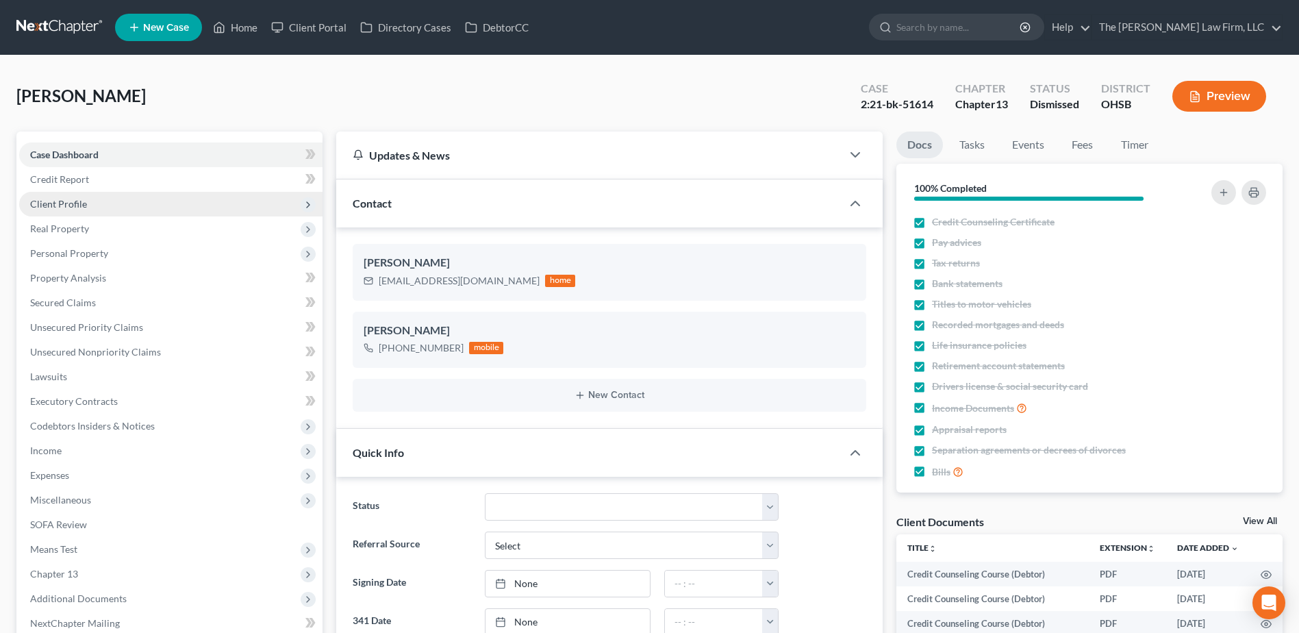
click at [70, 200] on span "Client Profile" at bounding box center [58, 204] width 57 height 12
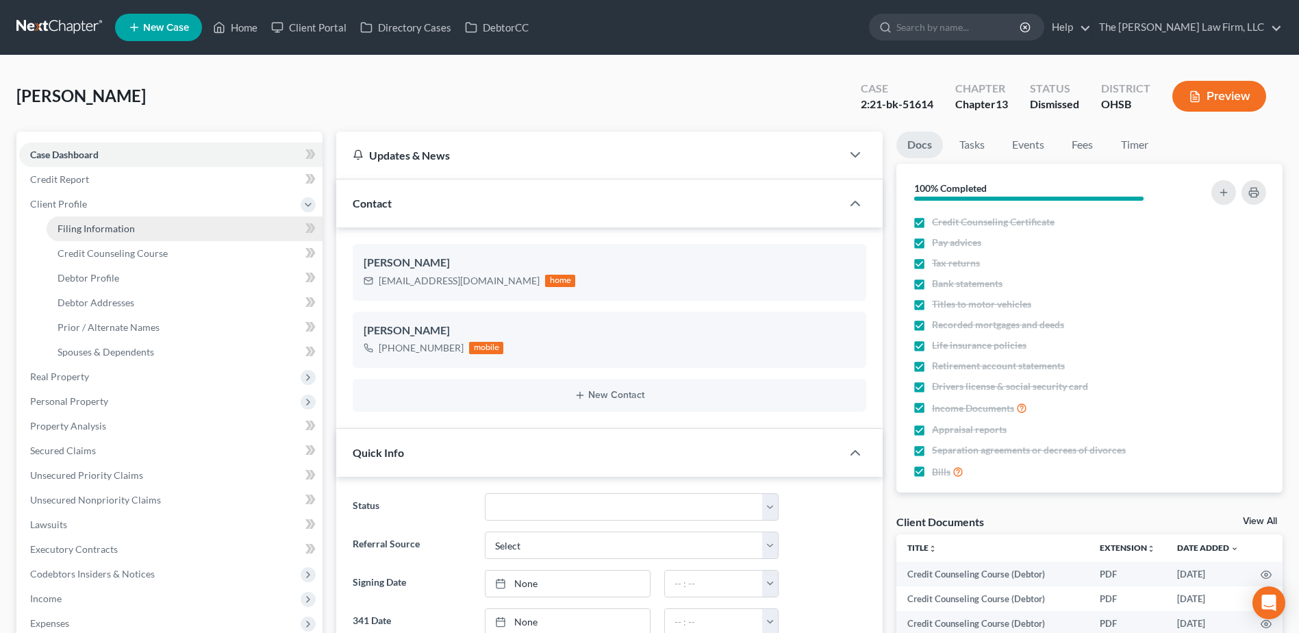
click at [76, 223] on span "Filing Information" at bounding box center [96, 229] width 77 height 12
select select "1"
select select "0"
select select "3"
select select "36"
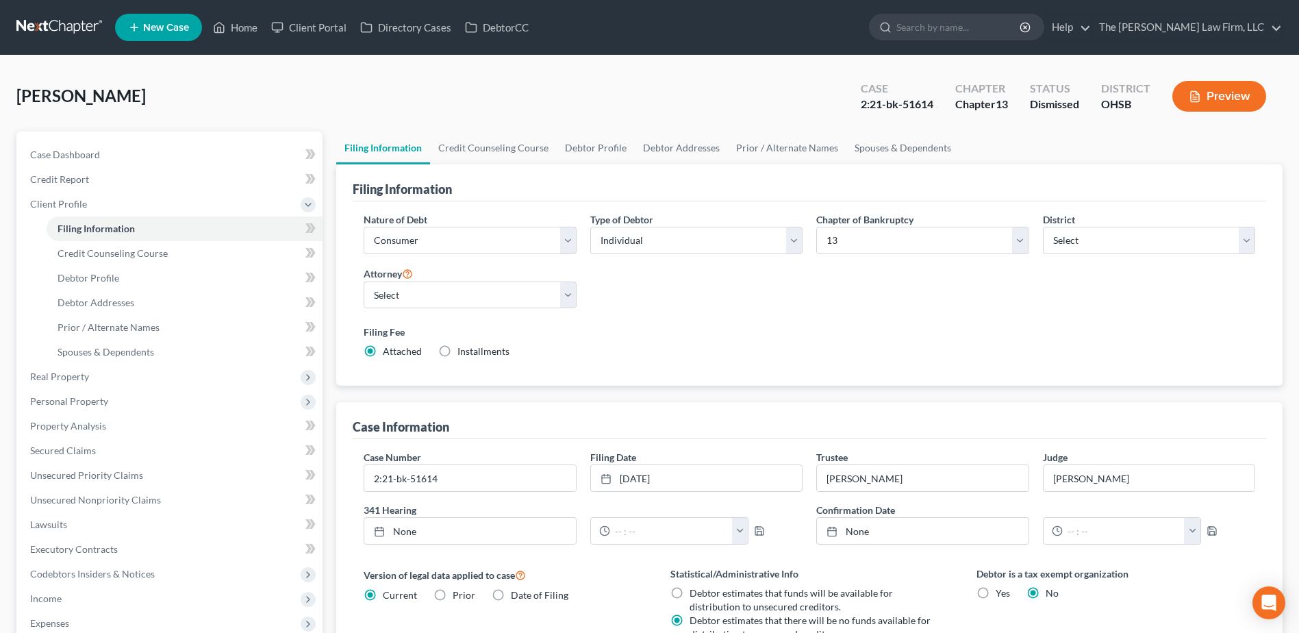
click at [47, 24] on link at bounding box center [60, 27] width 88 height 25
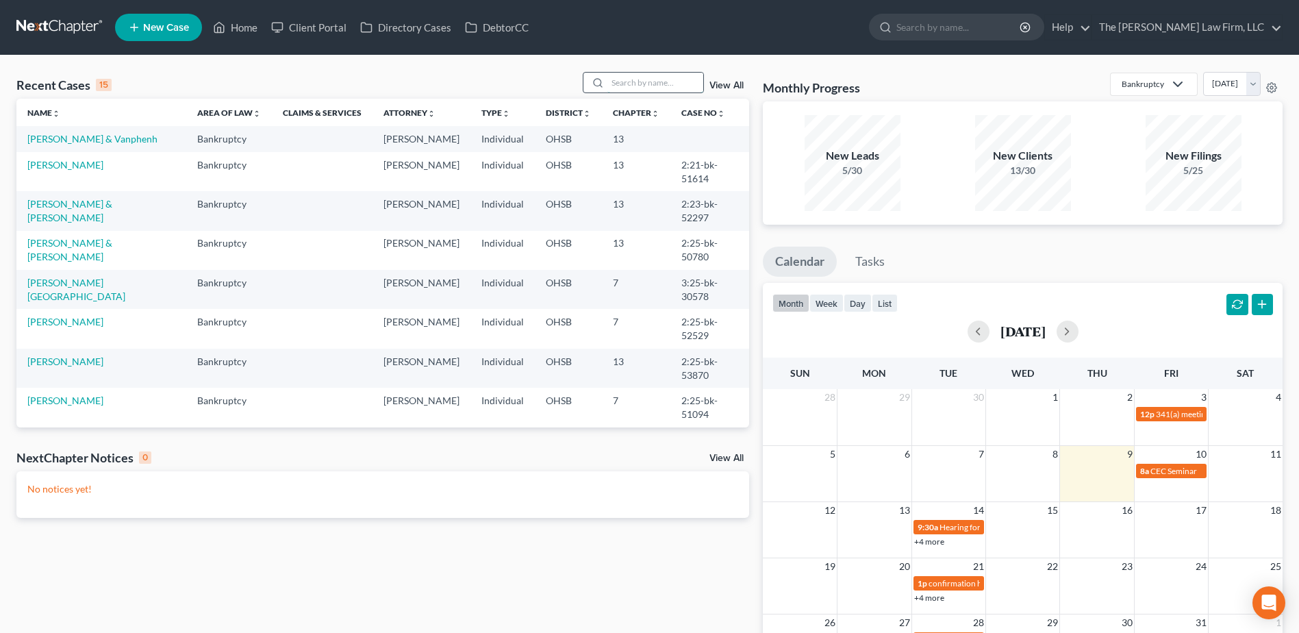
click at [658, 81] on input "search" at bounding box center [655, 83] width 96 height 20
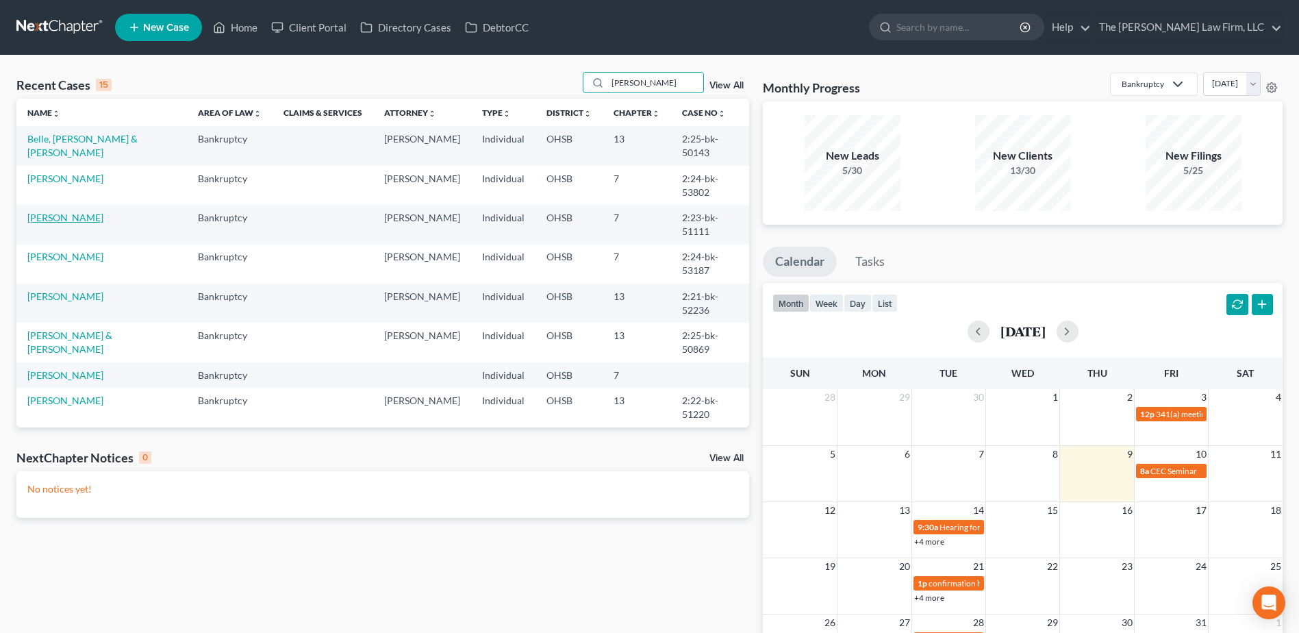
type input "[PERSON_NAME]"
click at [60, 222] on link "[PERSON_NAME]" at bounding box center [65, 218] width 76 height 12
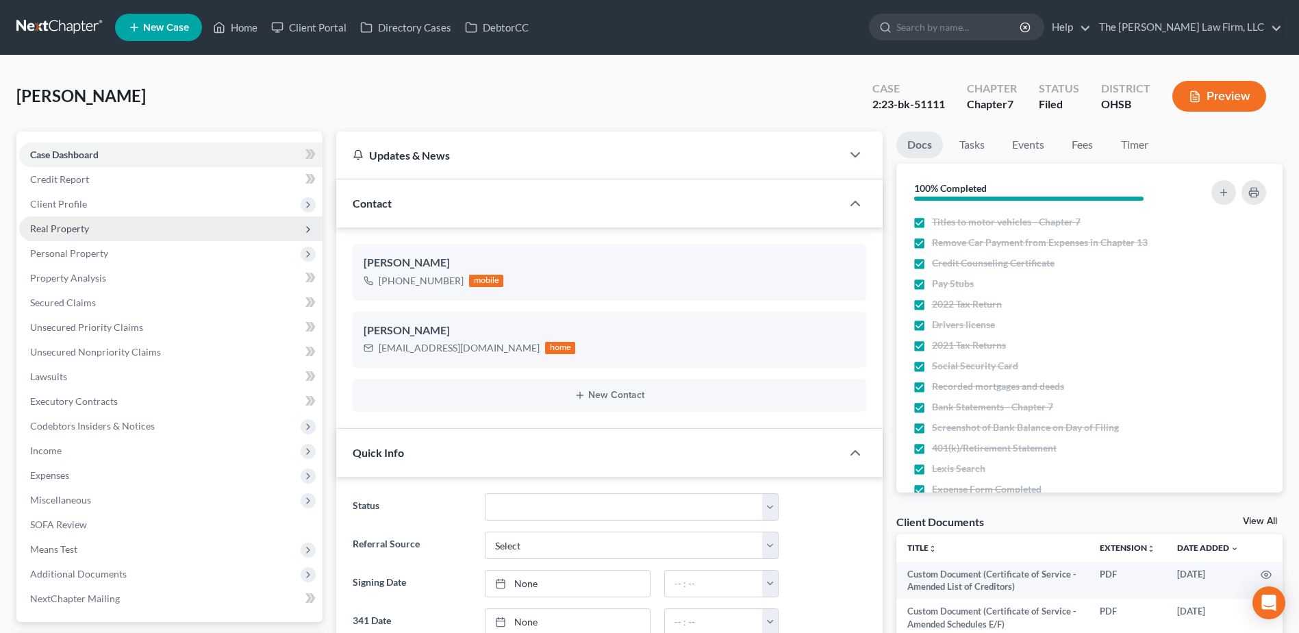
scroll to position [3670, 0]
click at [68, 298] on span "Secured Claims" at bounding box center [63, 303] width 66 height 12
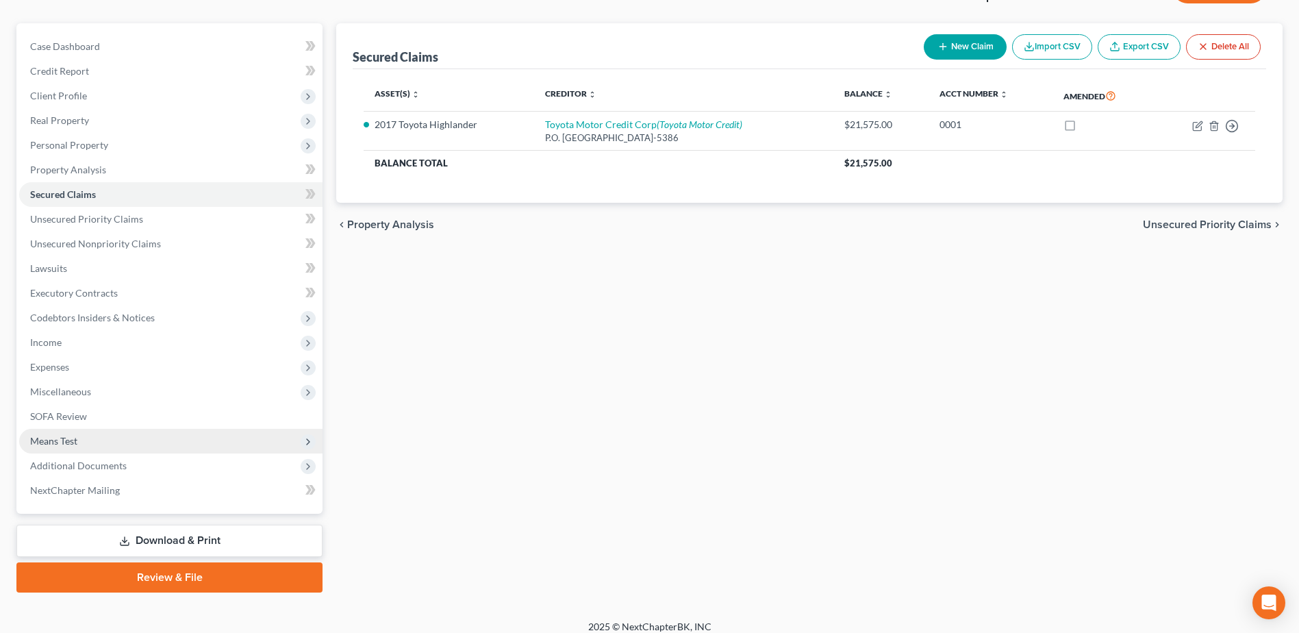
scroll to position [120, 0]
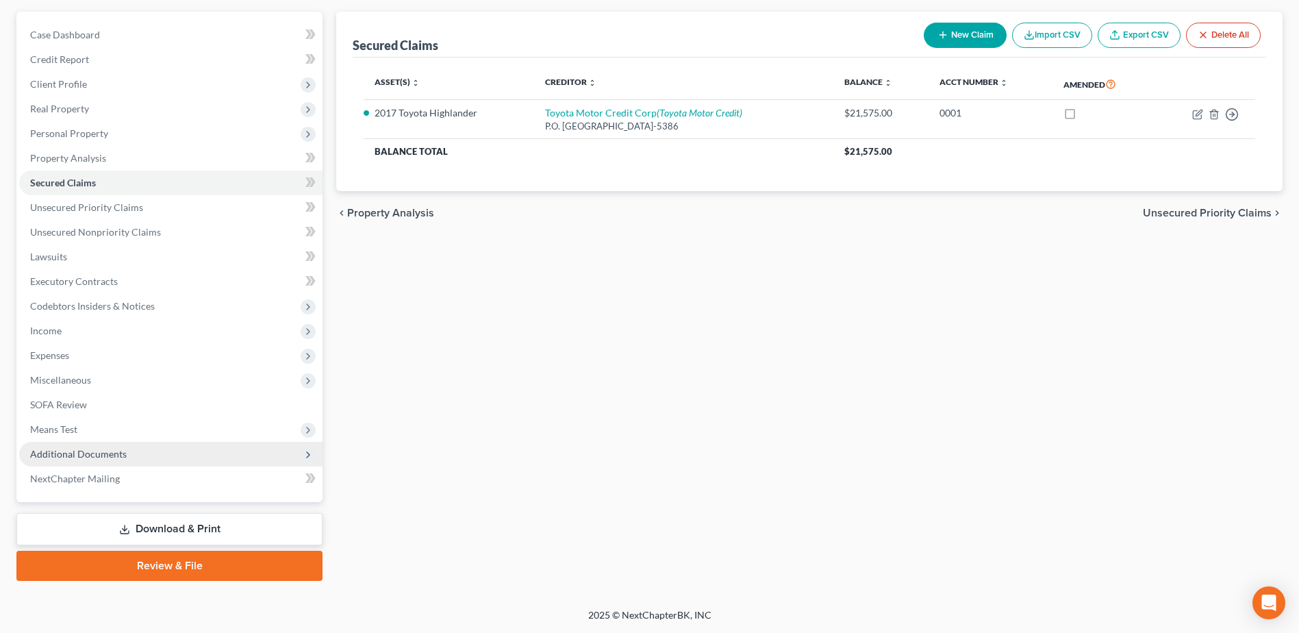
click at [100, 462] on span "Additional Documents" at bounding box center [170, 454] width 303 height 25
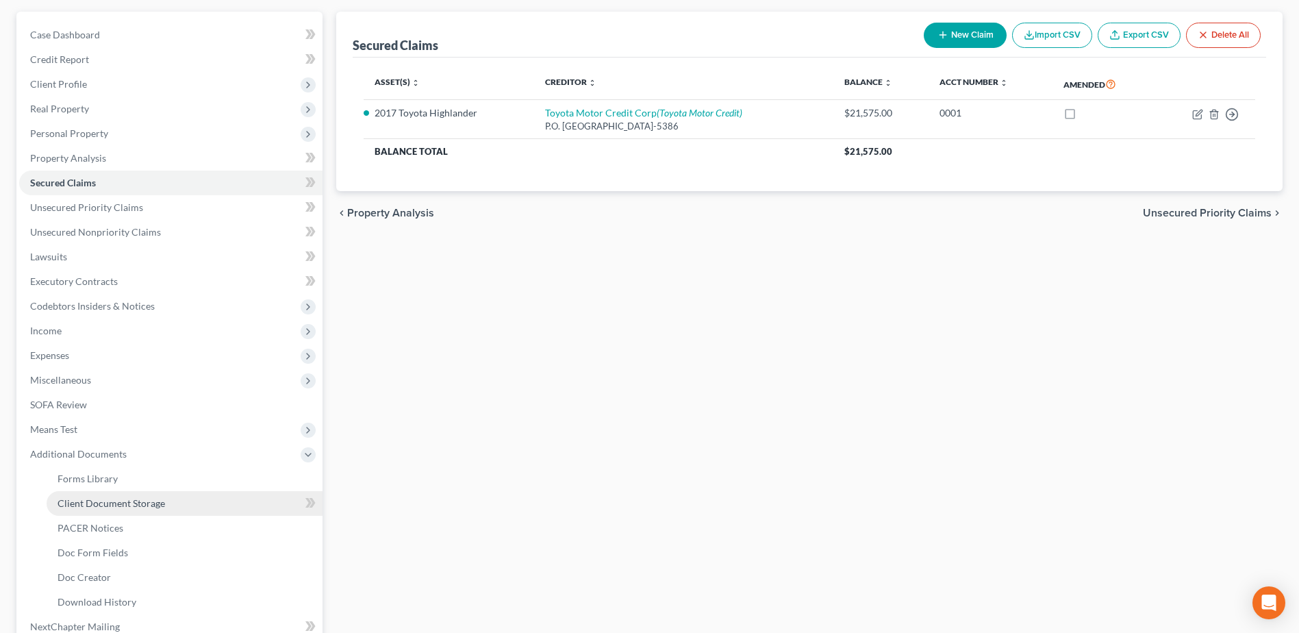
click at [94, 503] on span "Client Document Storage" at bounding box center [112, 503] width 108 height 12
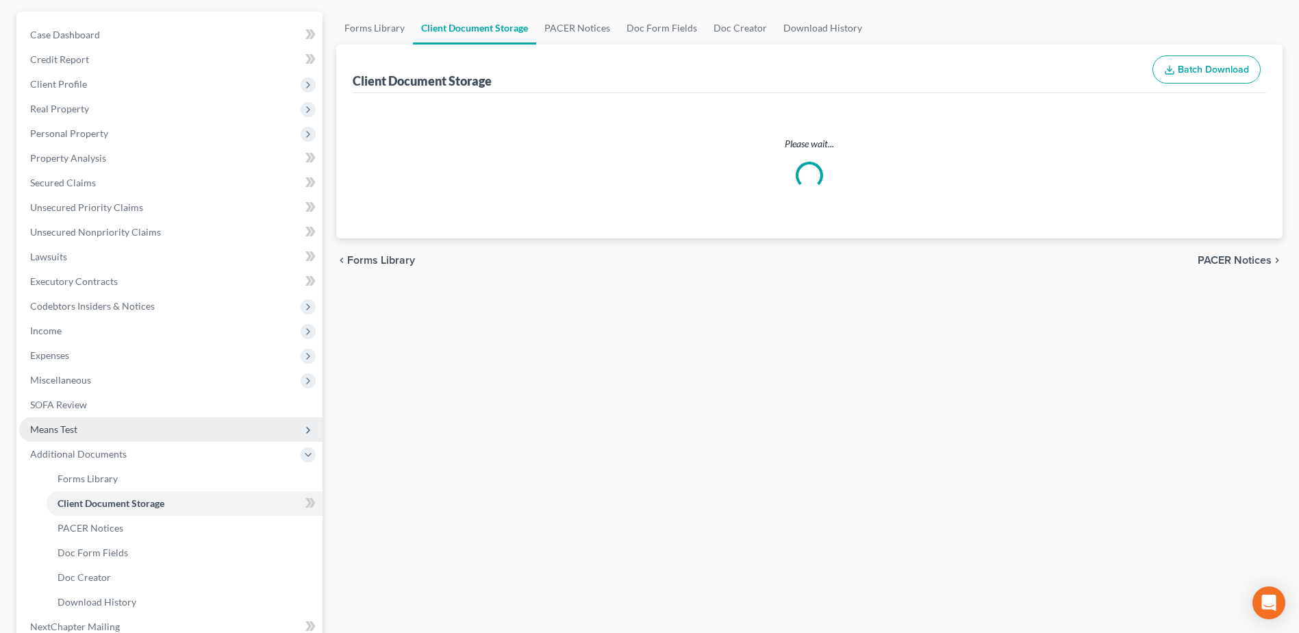
scroll to position [79, 0]
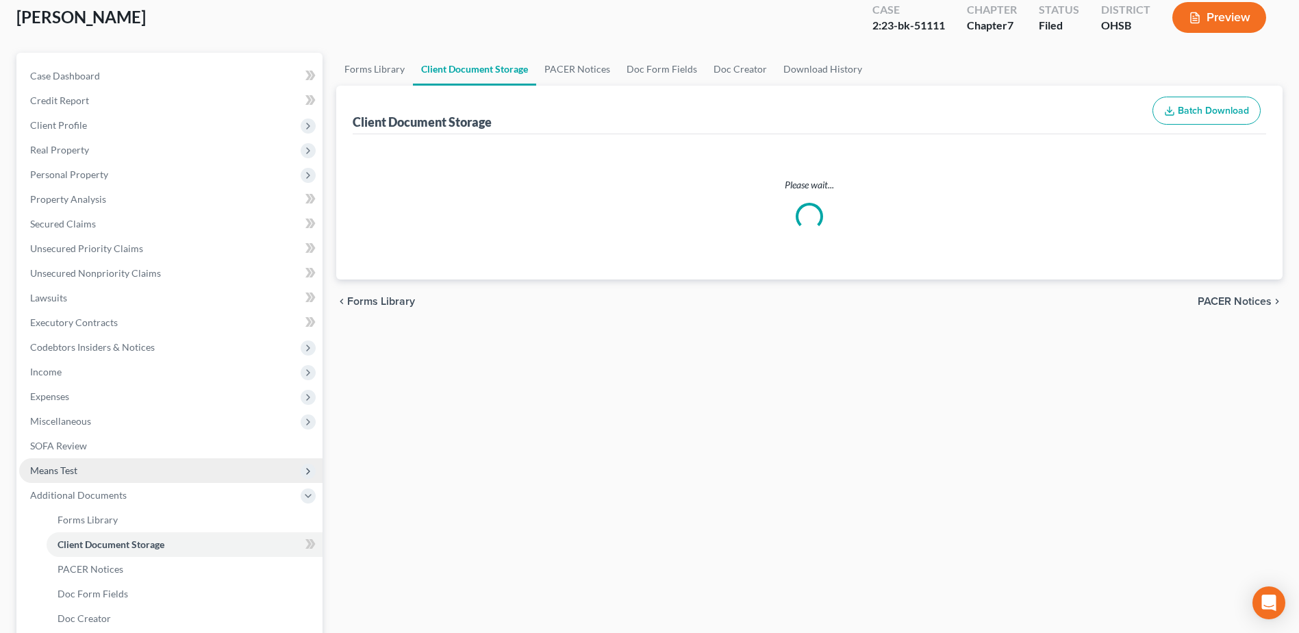
select select "7"
select select "61"
select select "52"
select select "7"
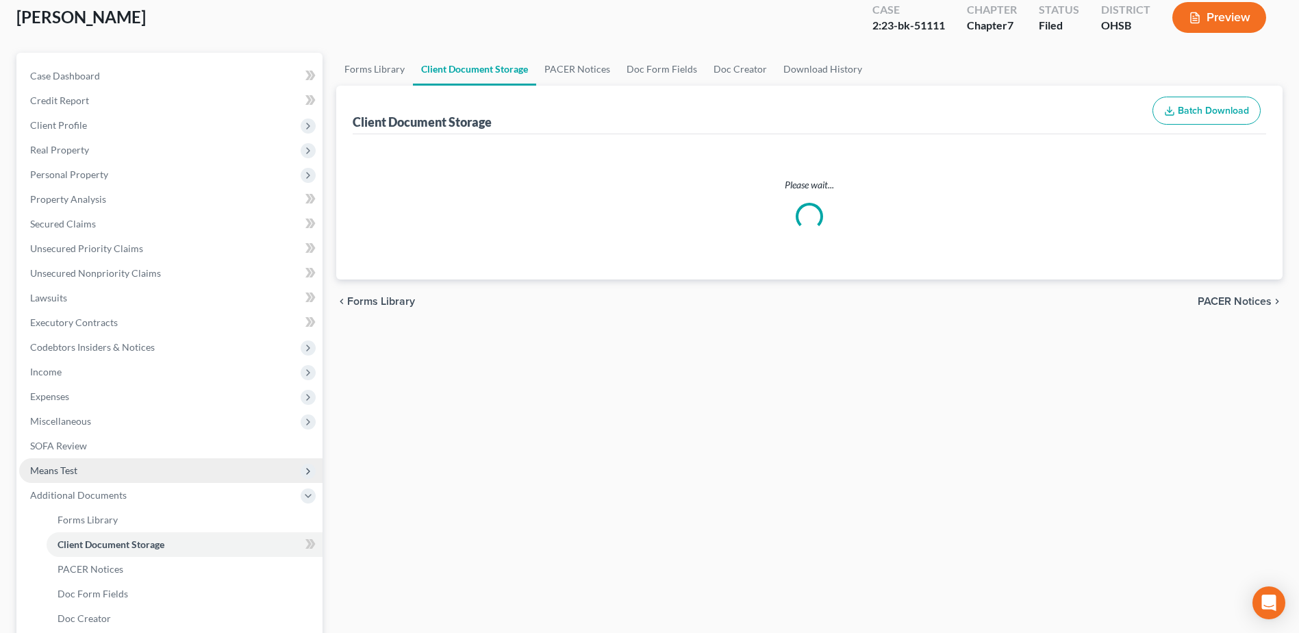
select select "7"
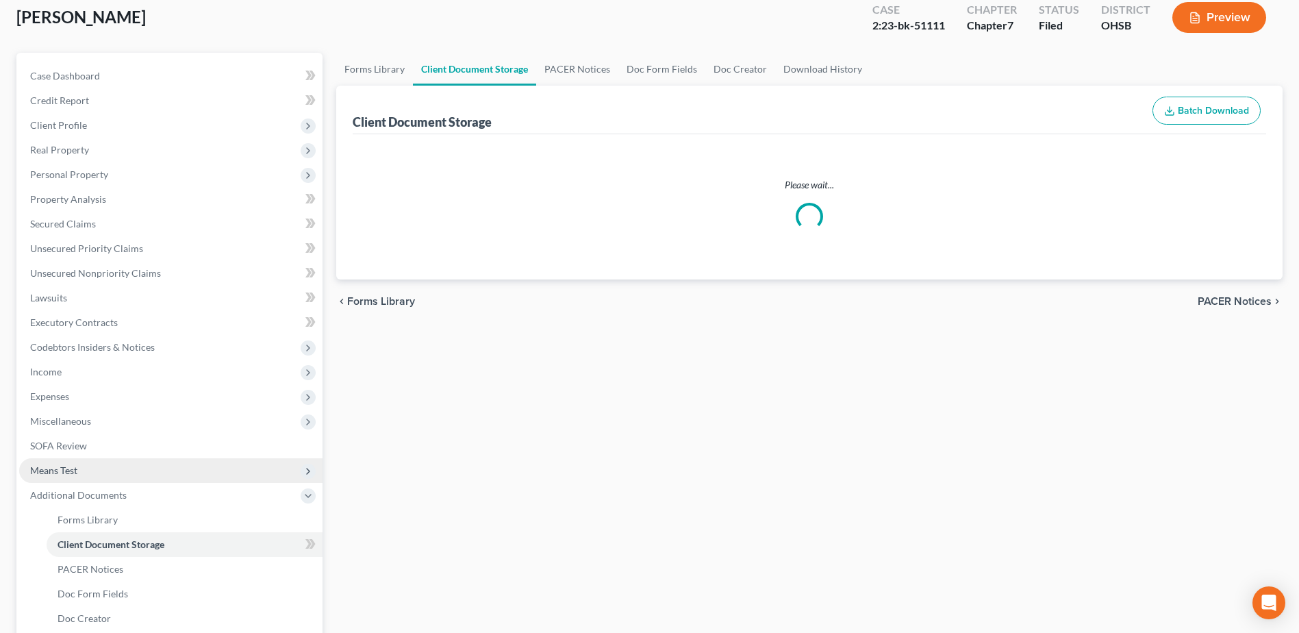
select select "7"
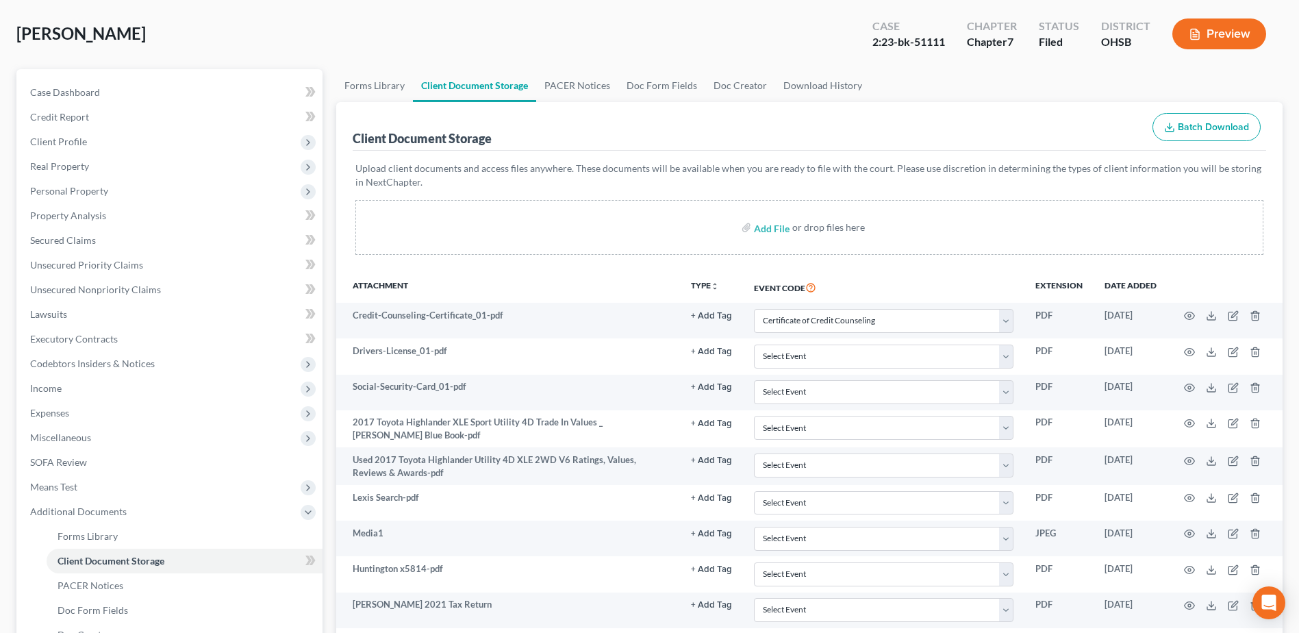
scroll to position [0, 0]
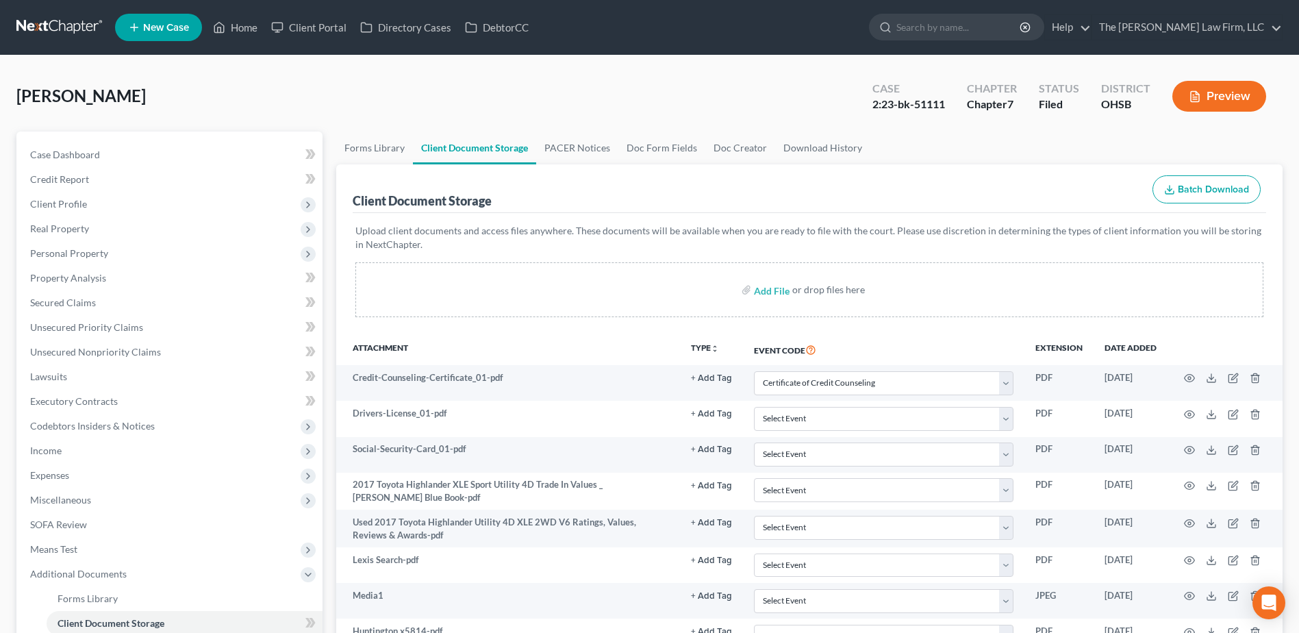
click at [79, 29] on link at bounding box center [60, 27] width 88 height 25
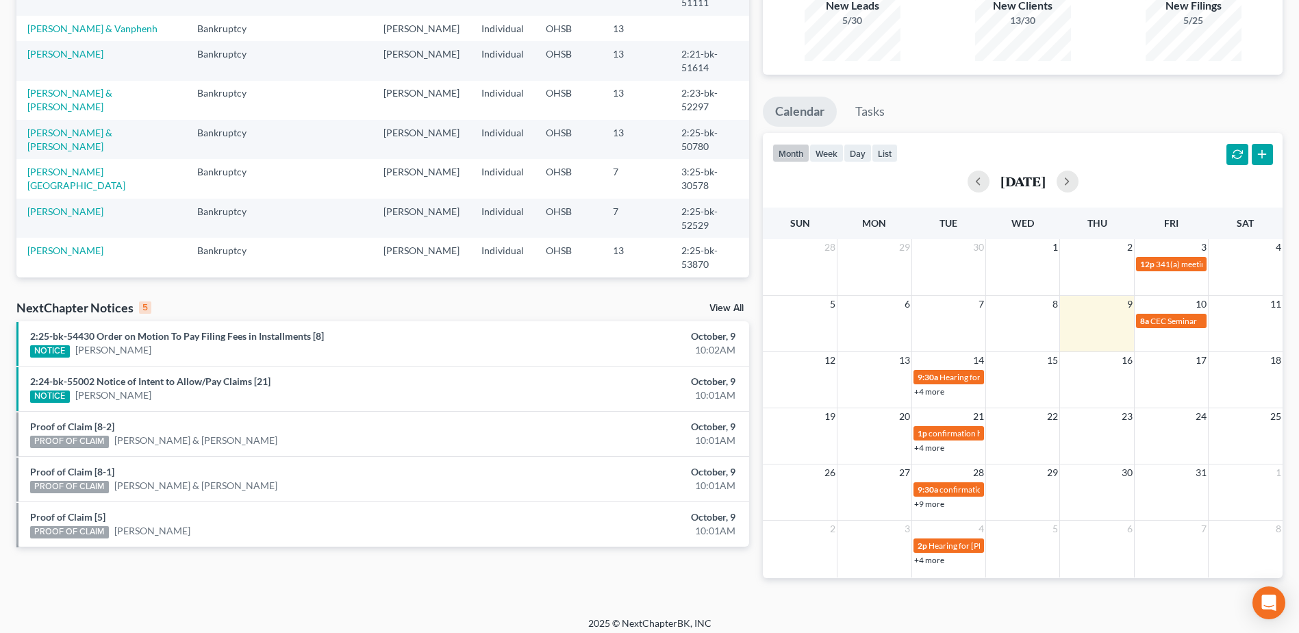
scroll to position [158, 0]
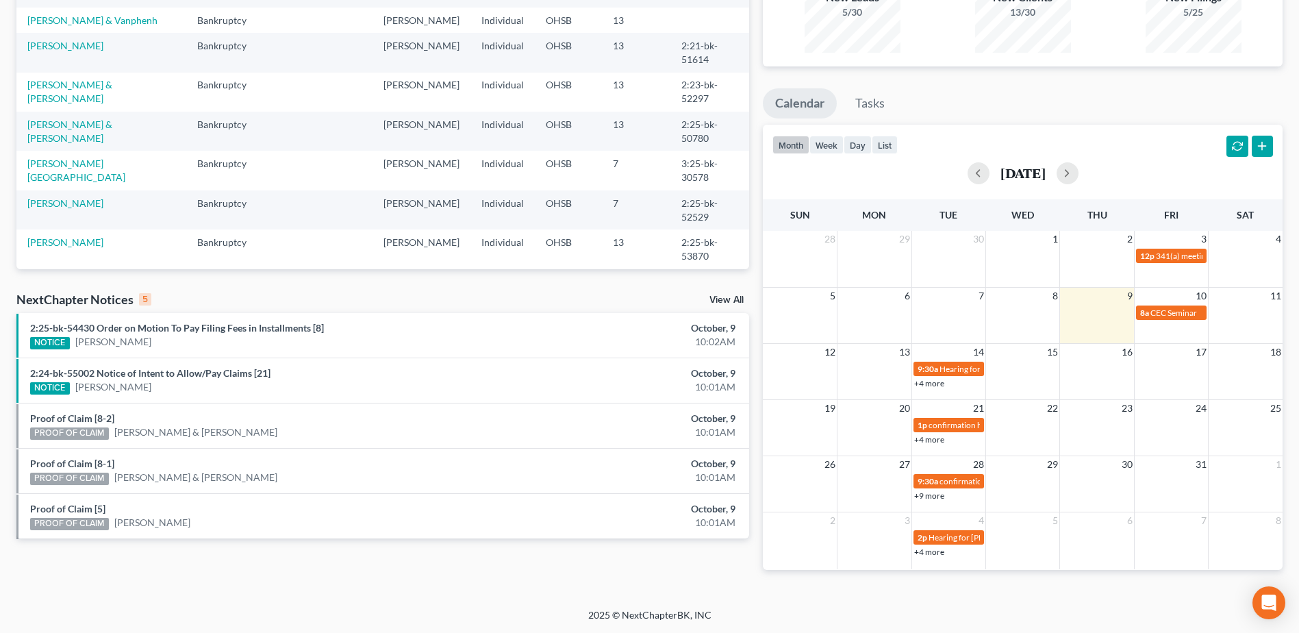
click at [729, 293] on div "NextChapter Notices 5 View All" at bounding box center [382, 302] width 733 height 22
click at [731, 303] on link "View All" at bounding box center [727, 300] width 34 height 10
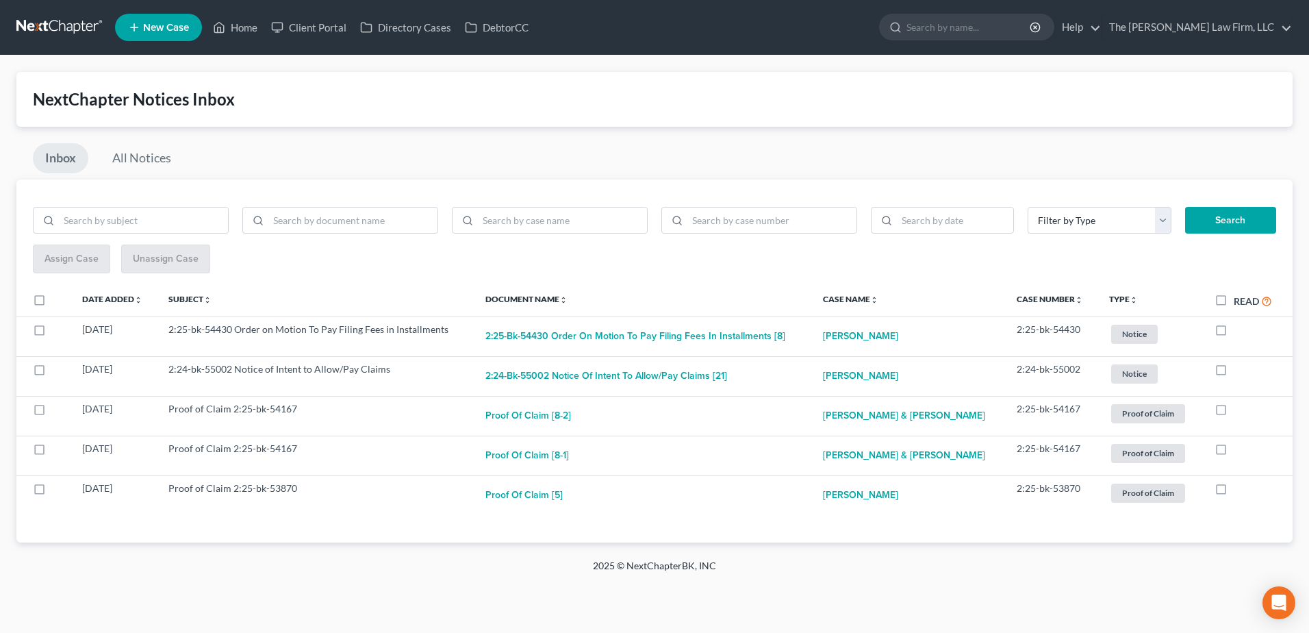
click at [40, 21] on link at bounding box center [60, 27] width 88 height 25
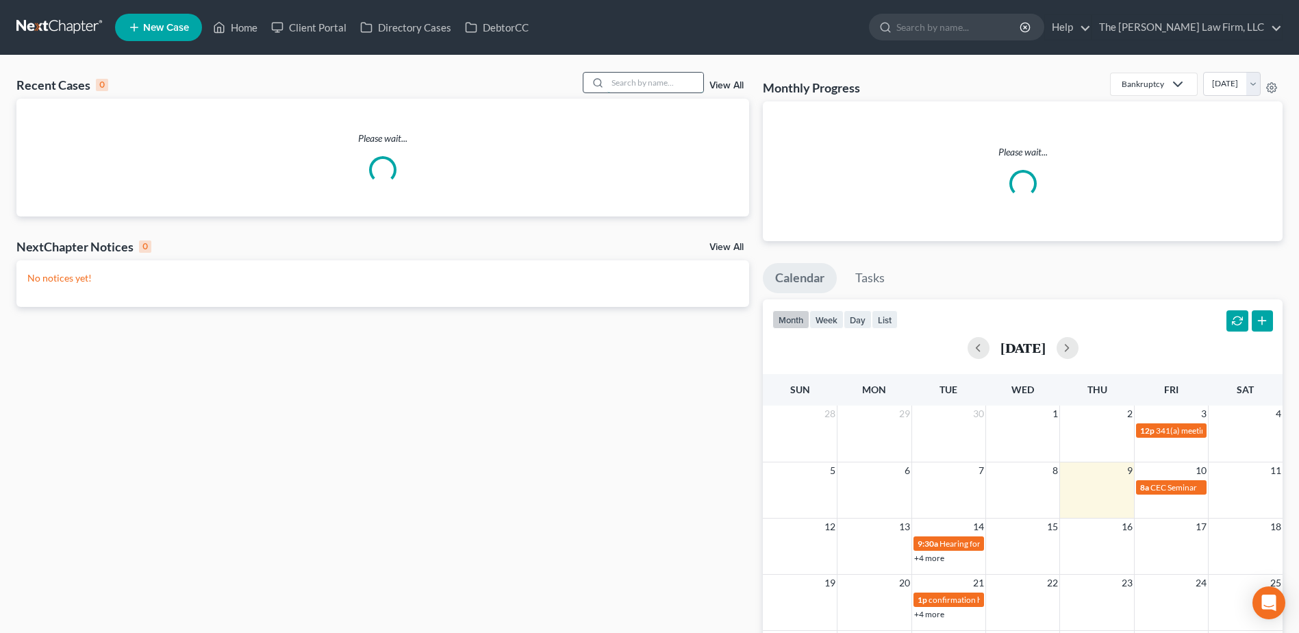
click at [669, 79] on input "search" at bounding box center [655, 83] width 96 height 20
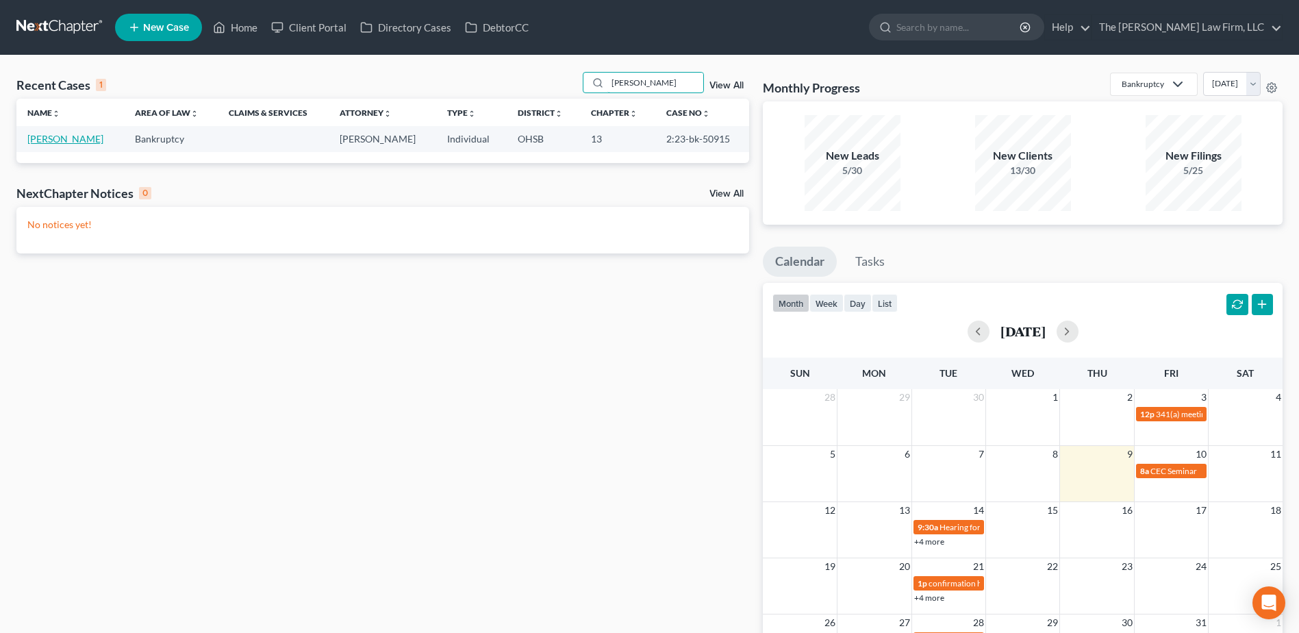
type input "exline"
click at [51, 140] on link "[PERSON_NAME]" at bounding box center [65, 139] width 76 height 12
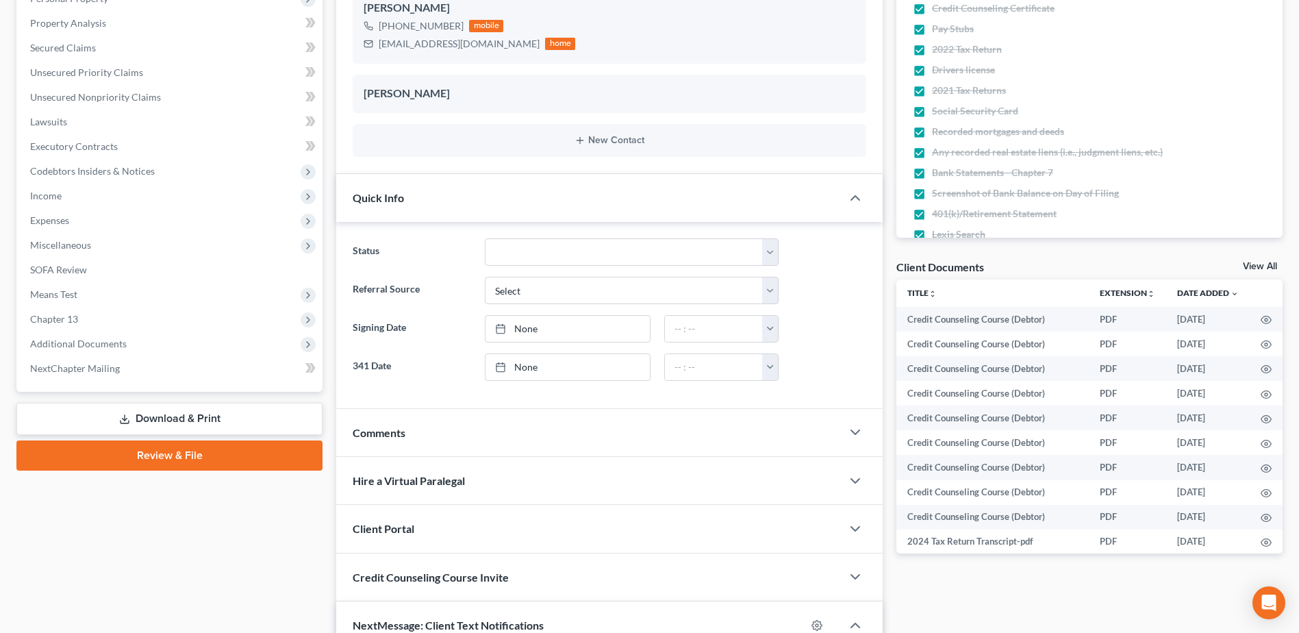
scroll to position [274, 0]
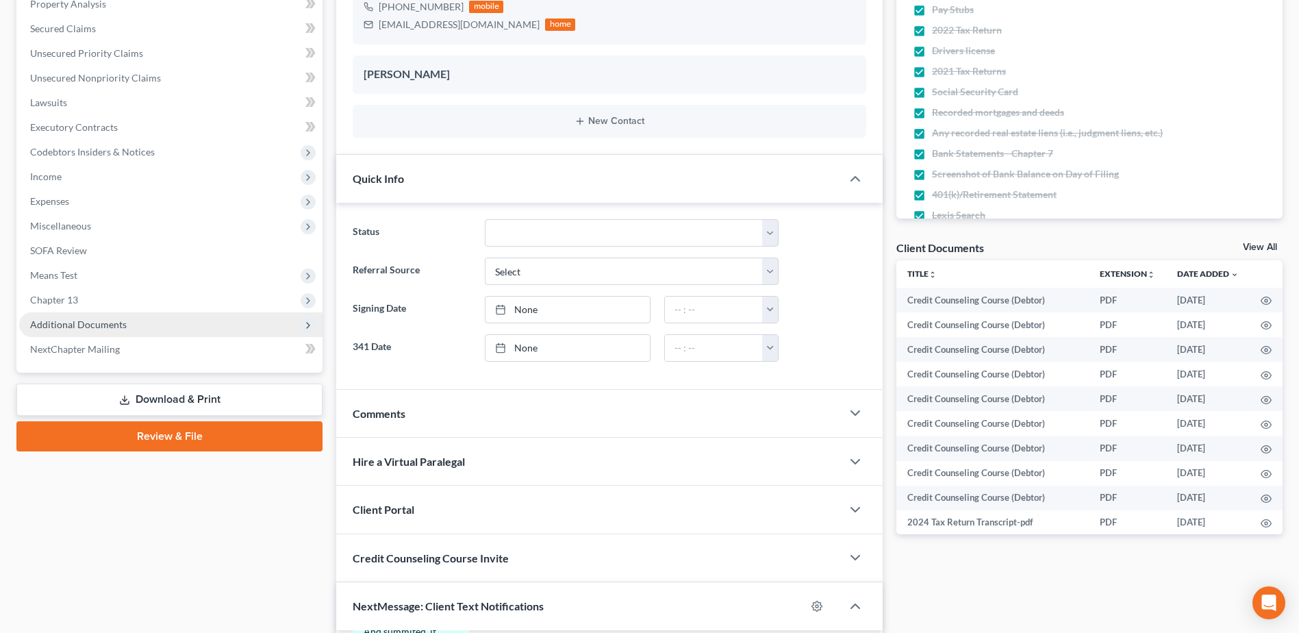
click at [101, 317] on span "Additional Documents" at bounding box center [170, 324] width 303 height 25
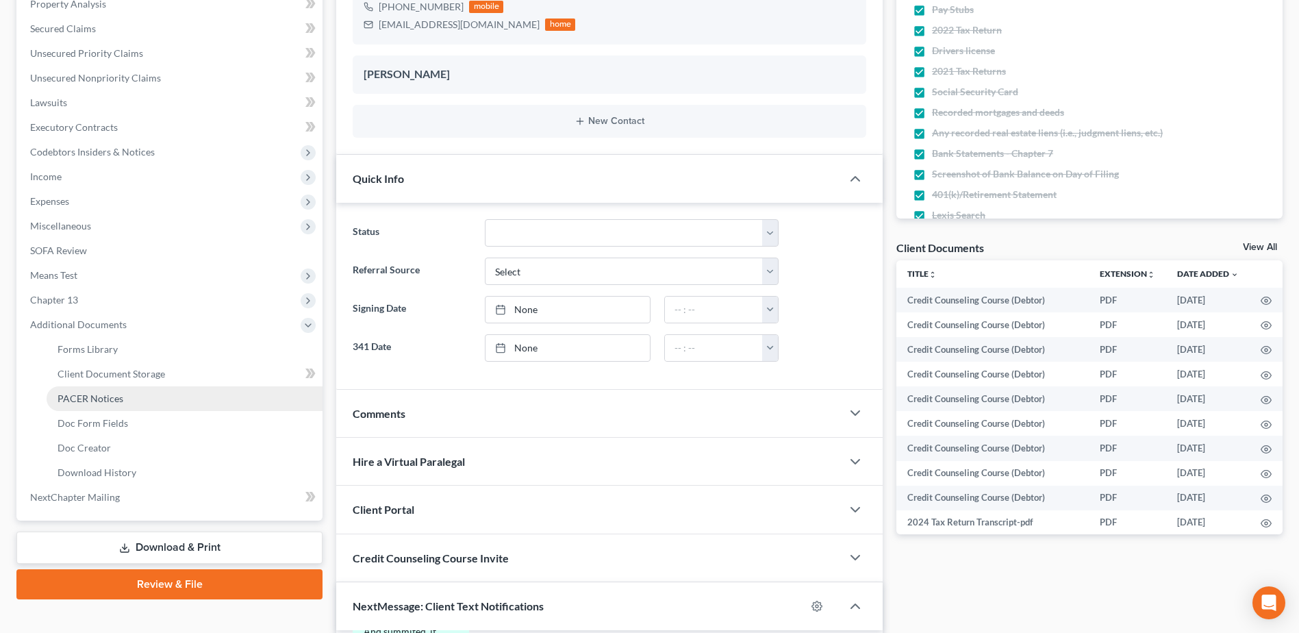
click at [99, 395] on span "PACER Notices" at bounding box center [91, 398] width 66 height 12
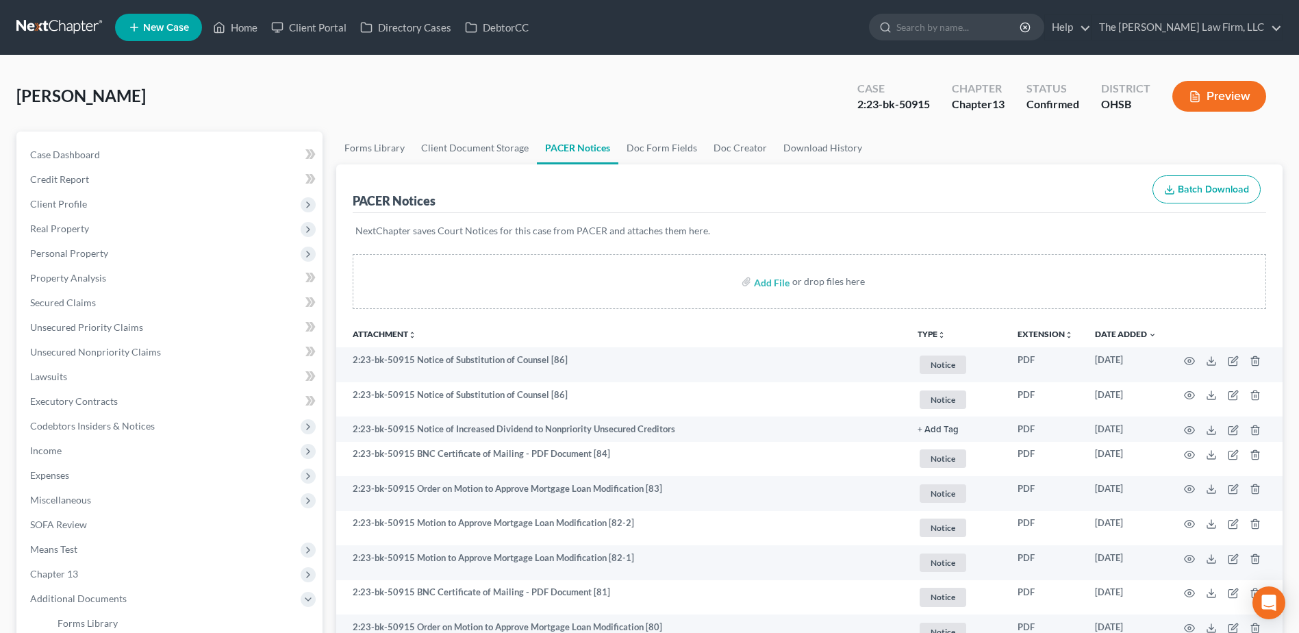
click at [32, 19] on link at bounding box center [60, 27] width 88 height 25
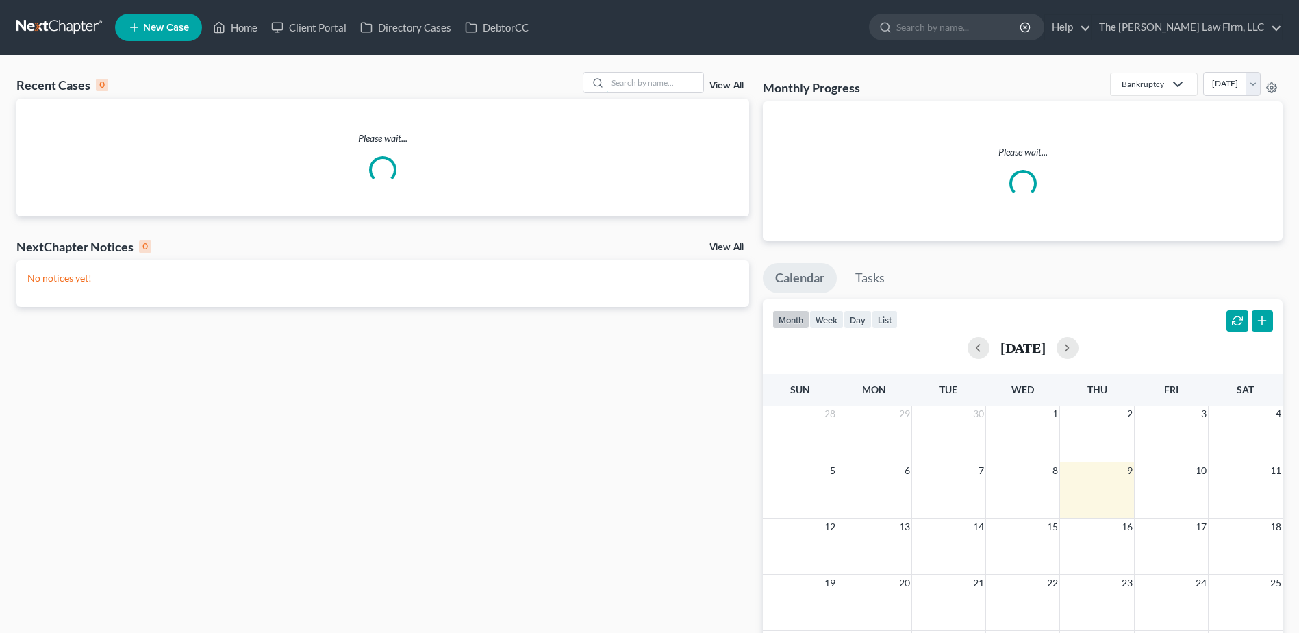
click at [660, 86] on input "search" at bounding box center [655, 83] width 96 height 20
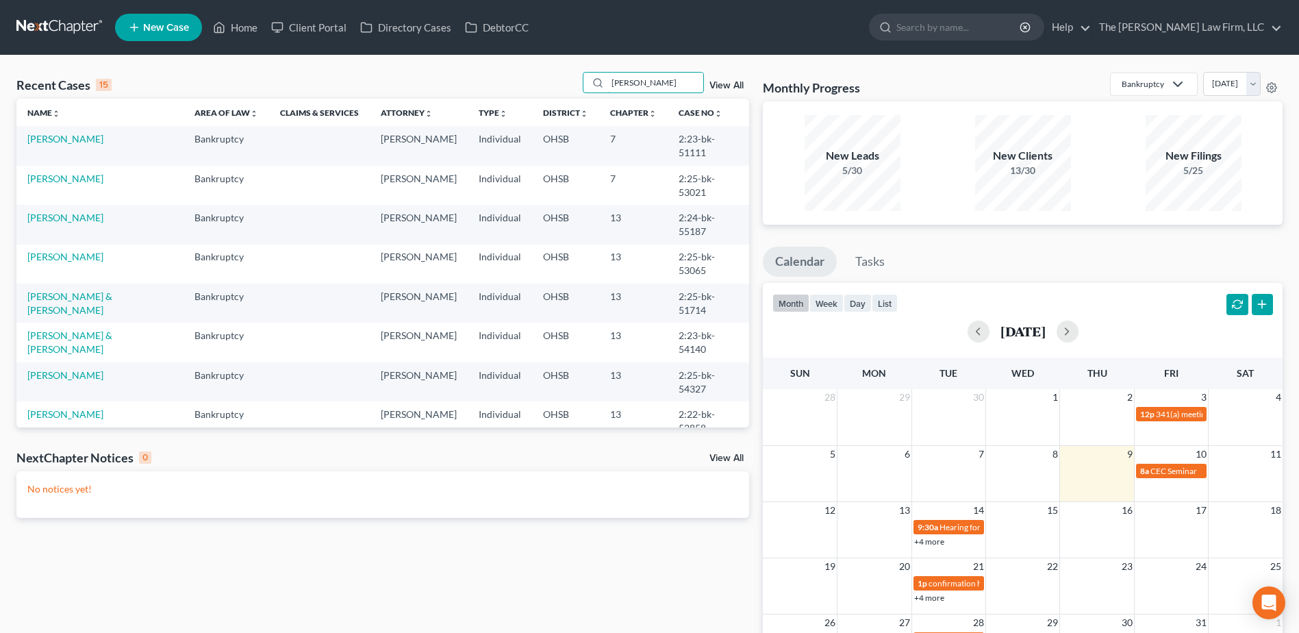
type input "robert"
click at [68, 205] on td "[PERSON_NAME]" at bounding box center [99, 224] width 167 height 39
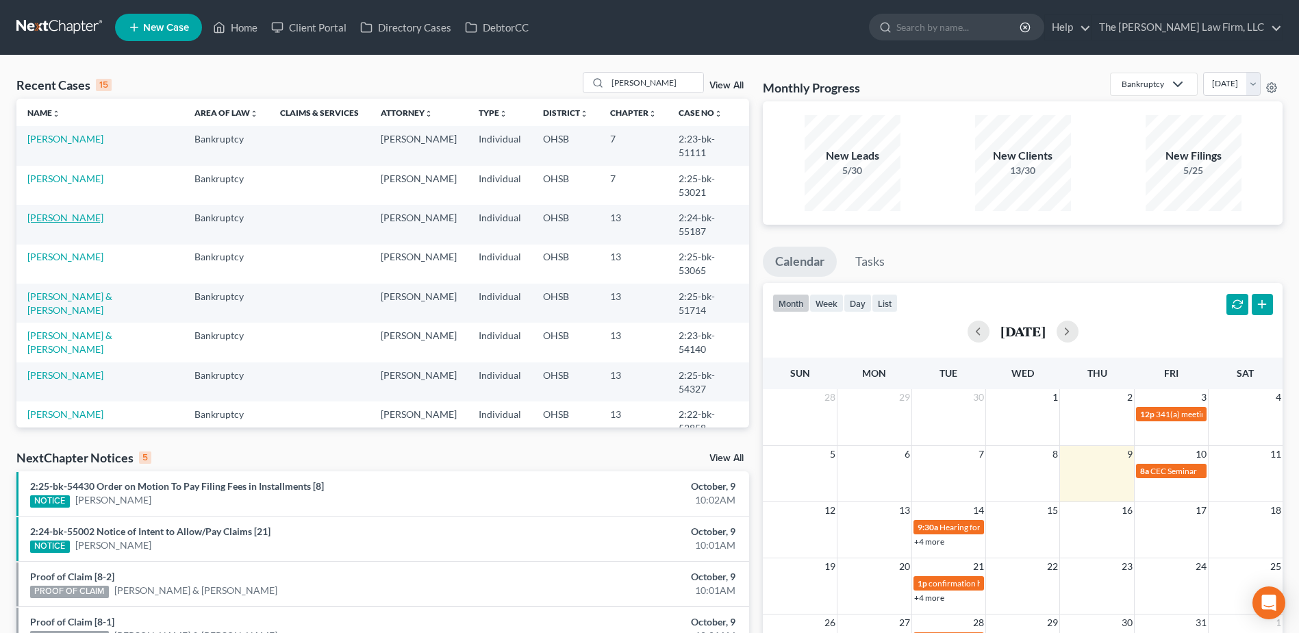
click at [62, 212] on link "[PERSON_NAME]" at bounding box center [65, 218] width 76 height 12
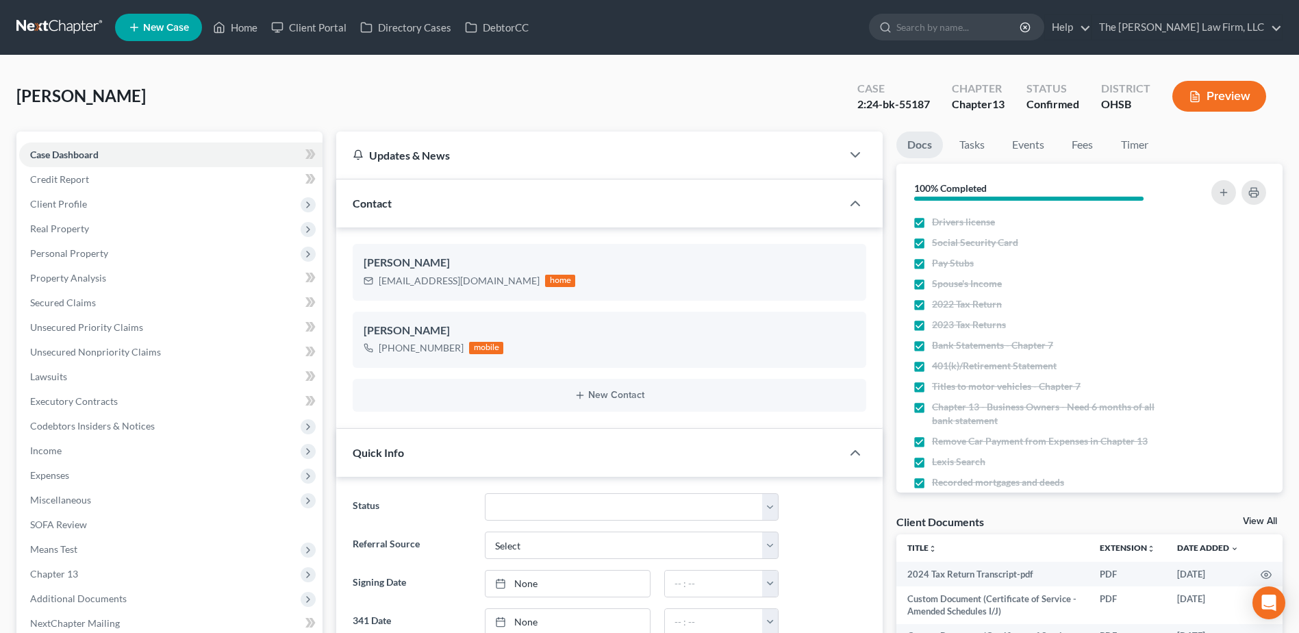
scroll to position [5, 0]
click at [69, 210] on span "Client Profile" at bounding box center [170, 204] width 303 height 25
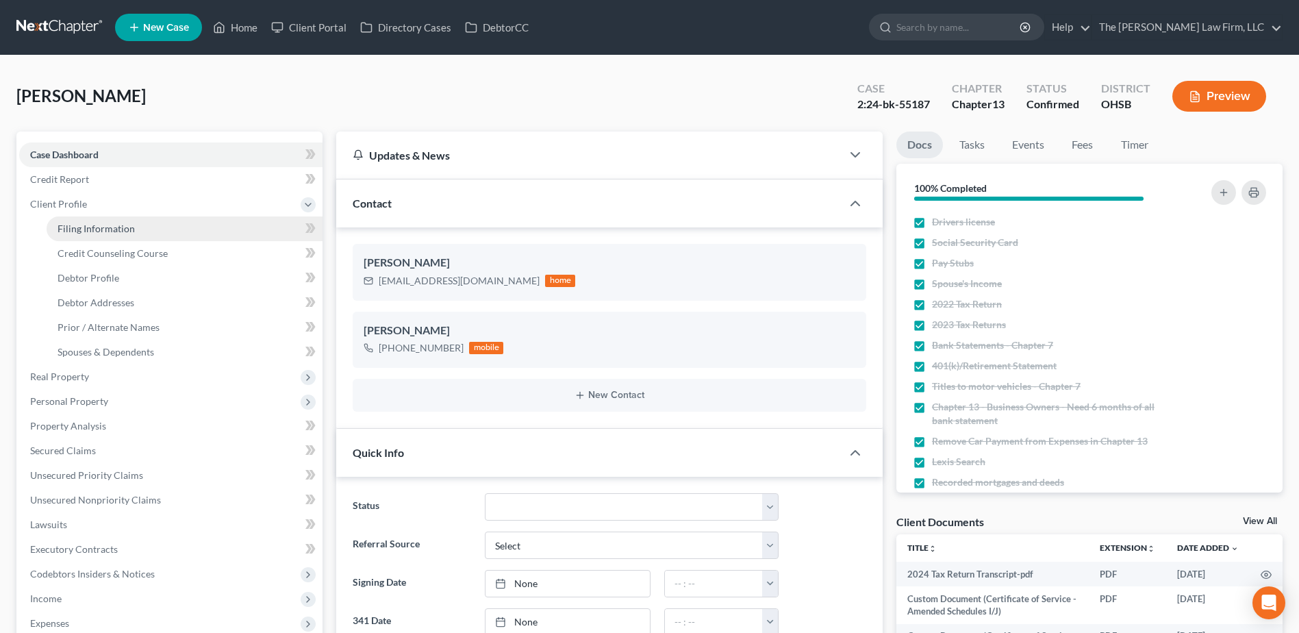
click at [81, 225] on span "Filing Information" at bounding box center [96, 229] width 77 height 12
select select "1"
select select "0"
select select "3"
select select "36"
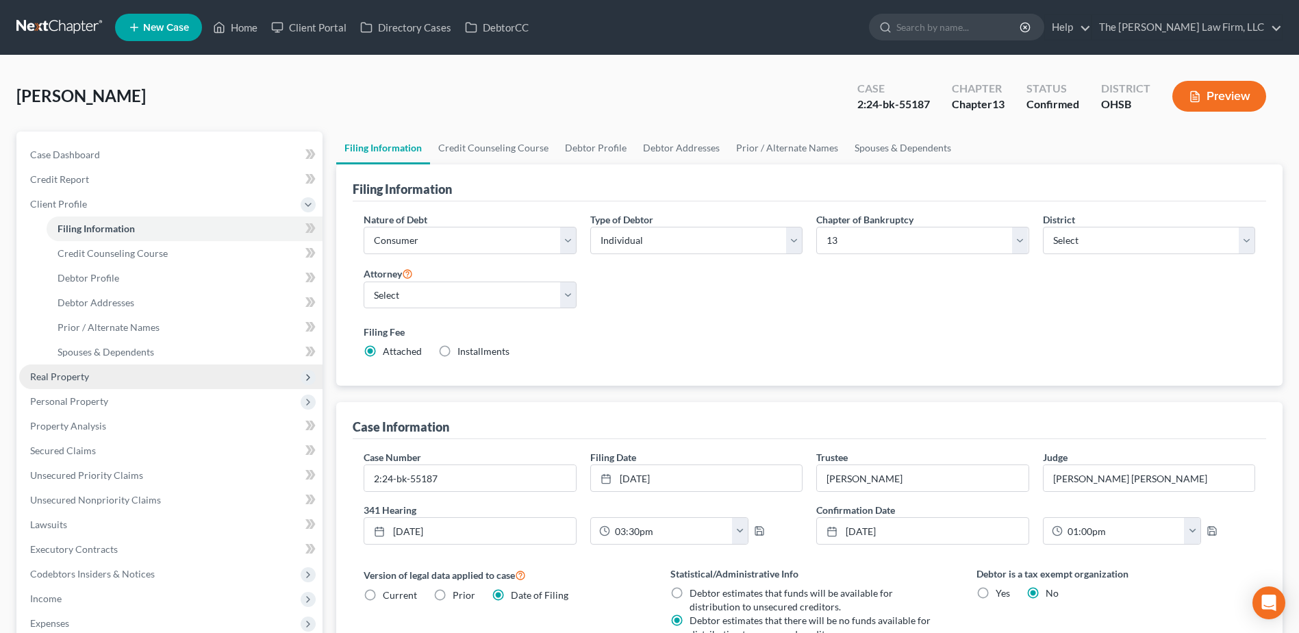
scroll to position [68, 0]
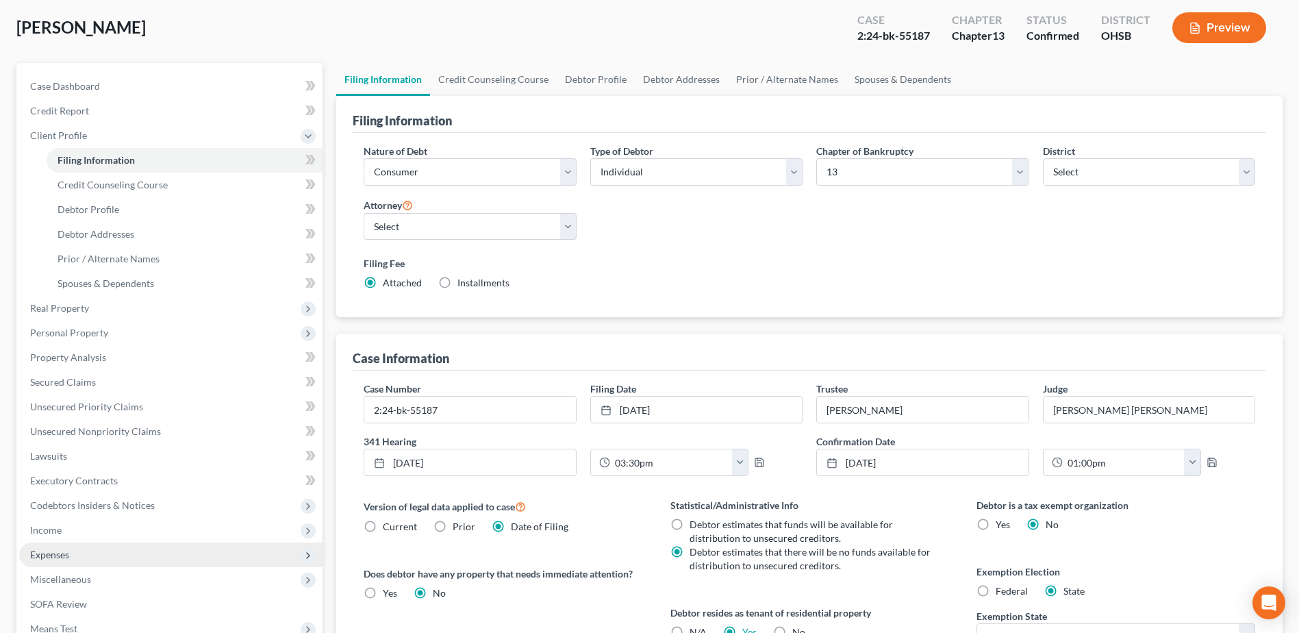
click at [63, 560] on span "Expenses" at bounding box center [170, 554] width 303 height 25
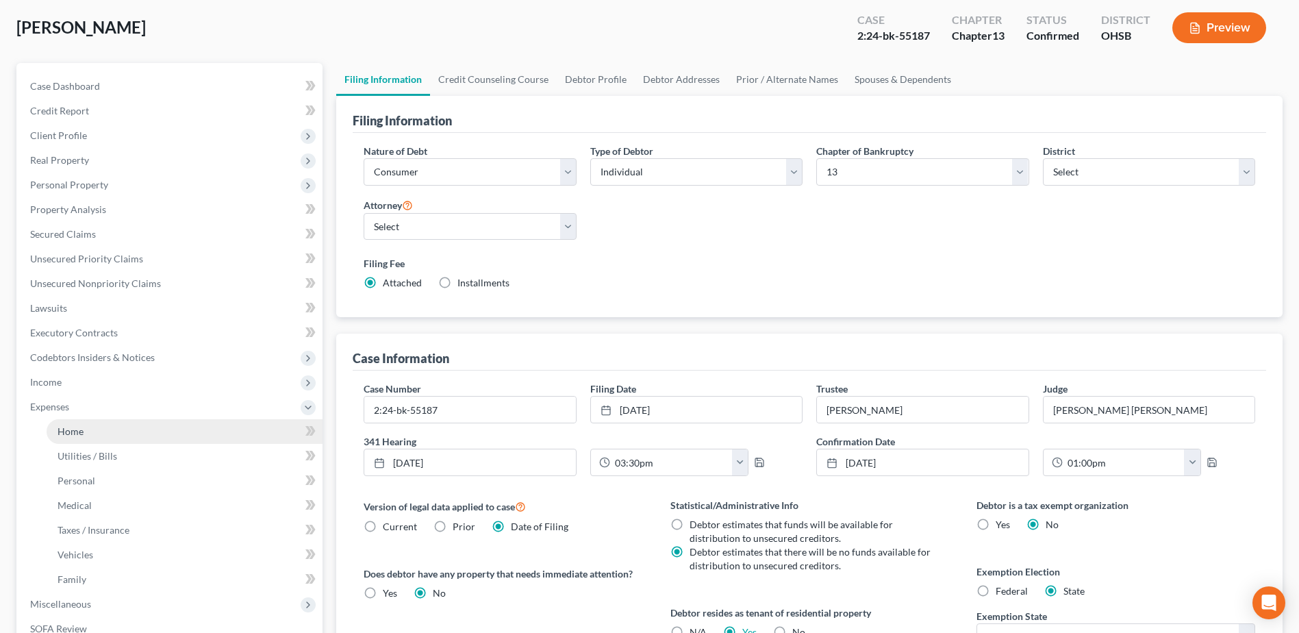
click at [59, 422] on link "Home" at bounding box center [185, 431] width 276 height 25
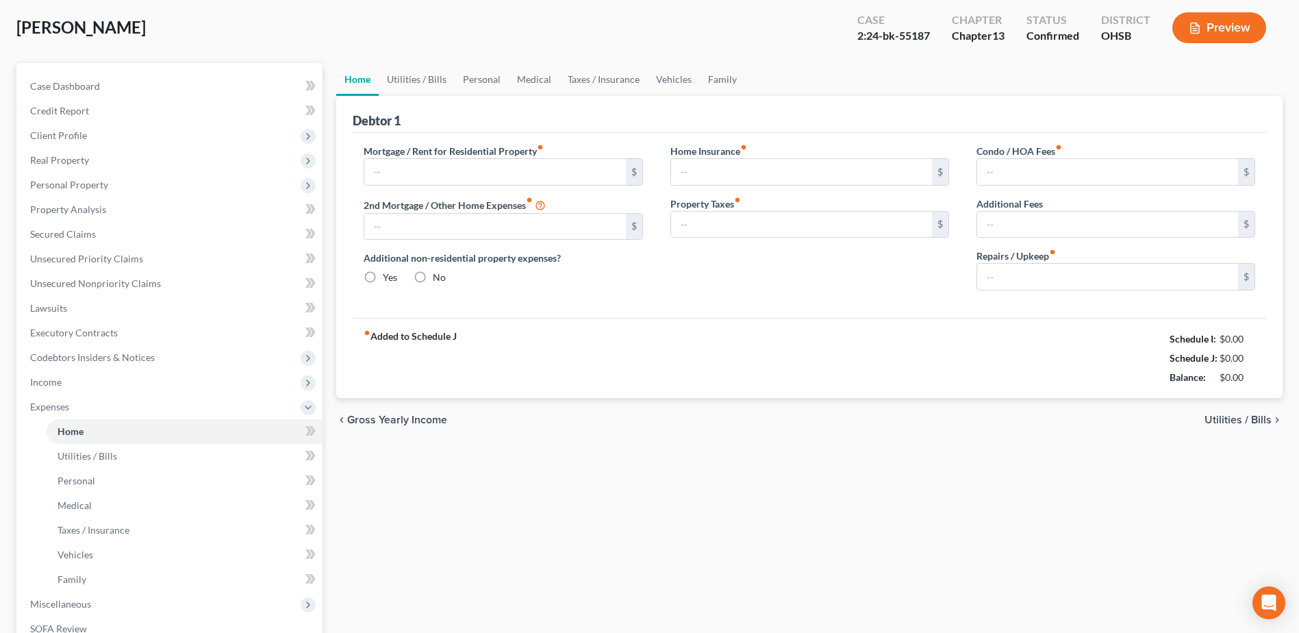
scroll to position [29, 0]
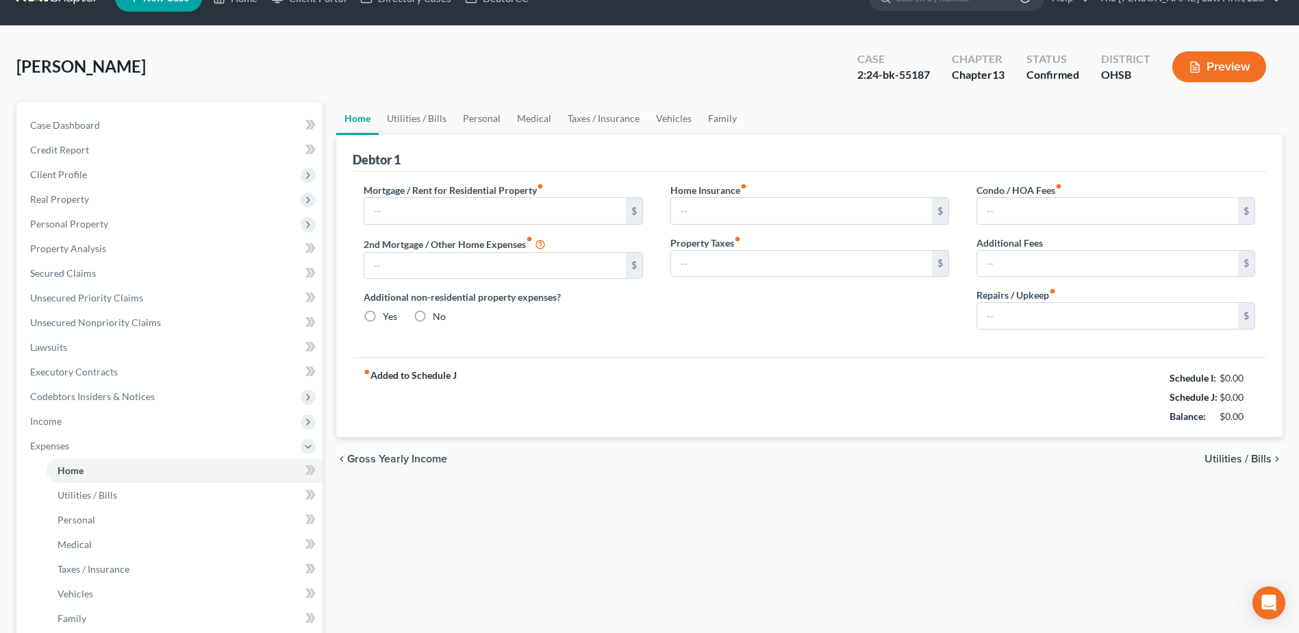
type input "850.00"
type input "0.00"
radio input "true"
type input "0.00"
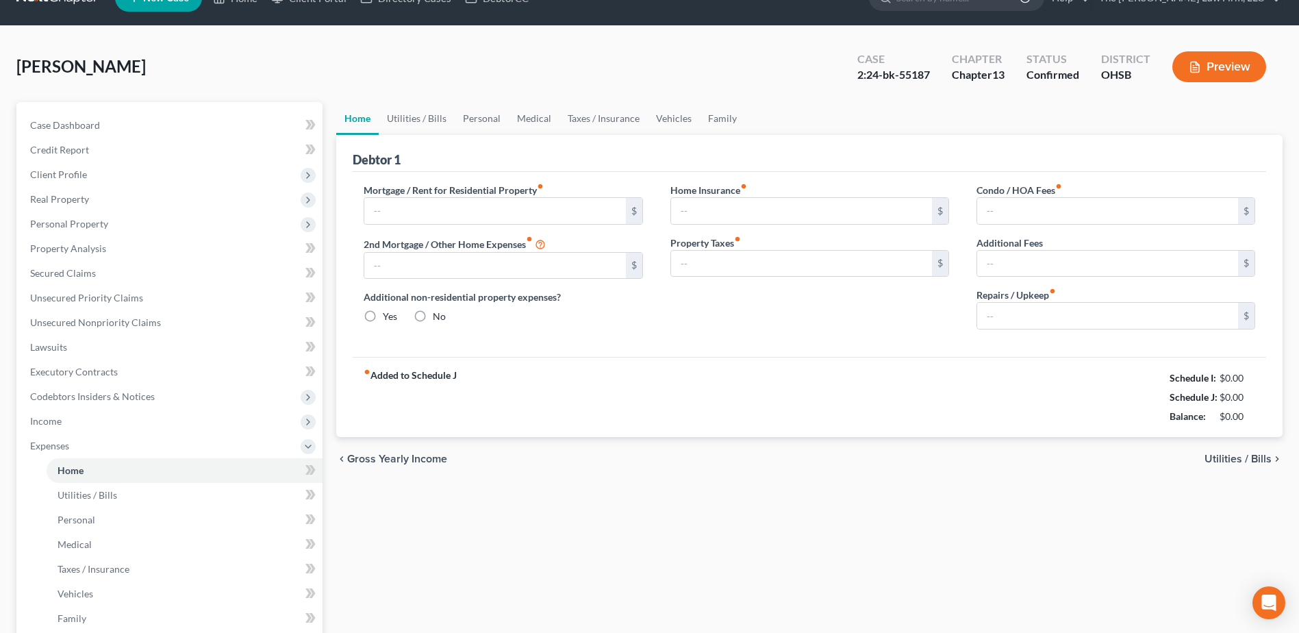
type input "0.00"
type input "25.00"
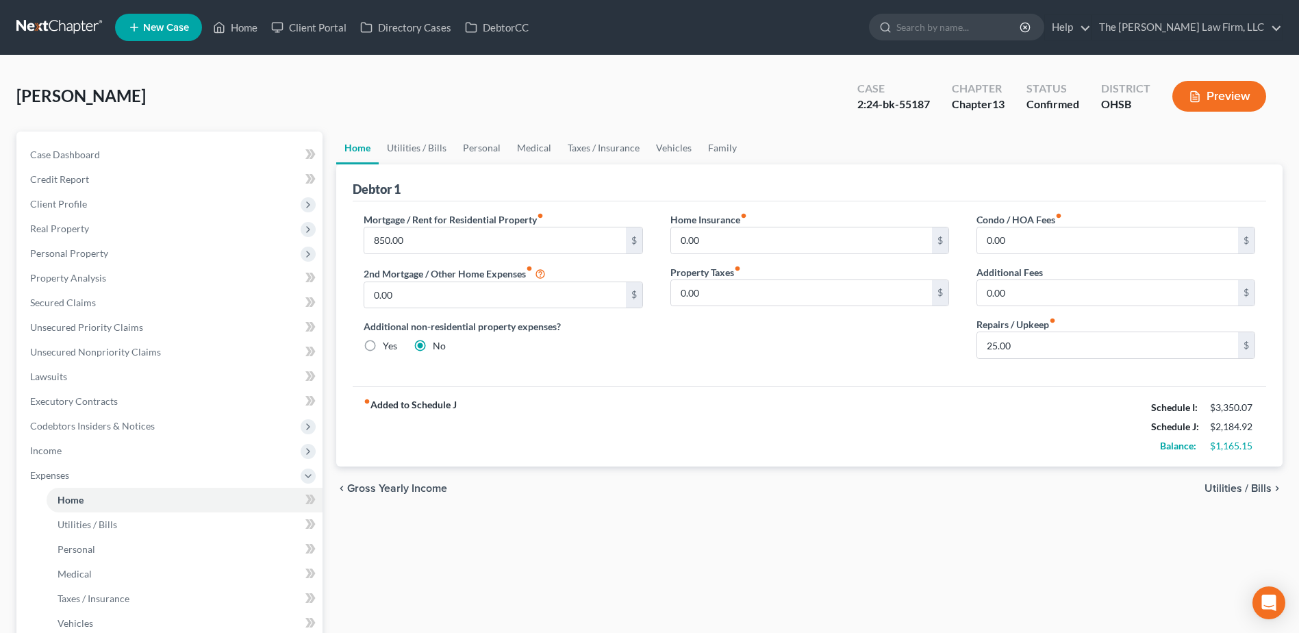
click at [71, 18] on link at bounding box center [60, 27] width 88 height 25
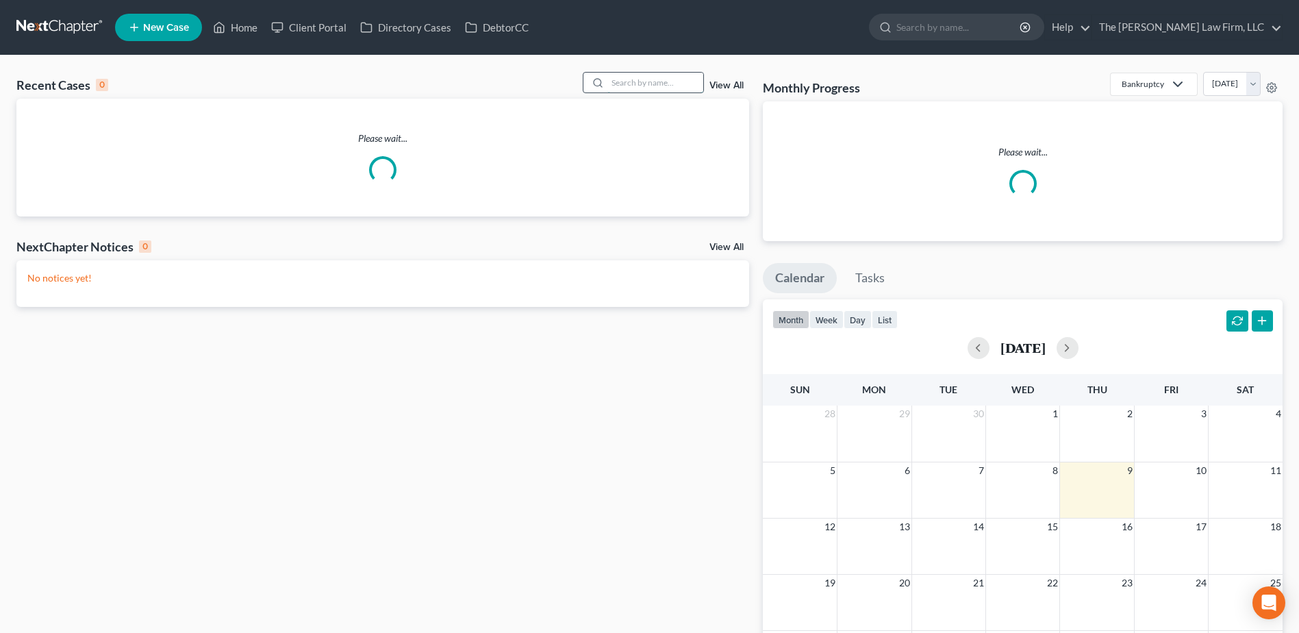
click at [694, 81] on input "search" at bounding box center [655, 83] width 96 height 20
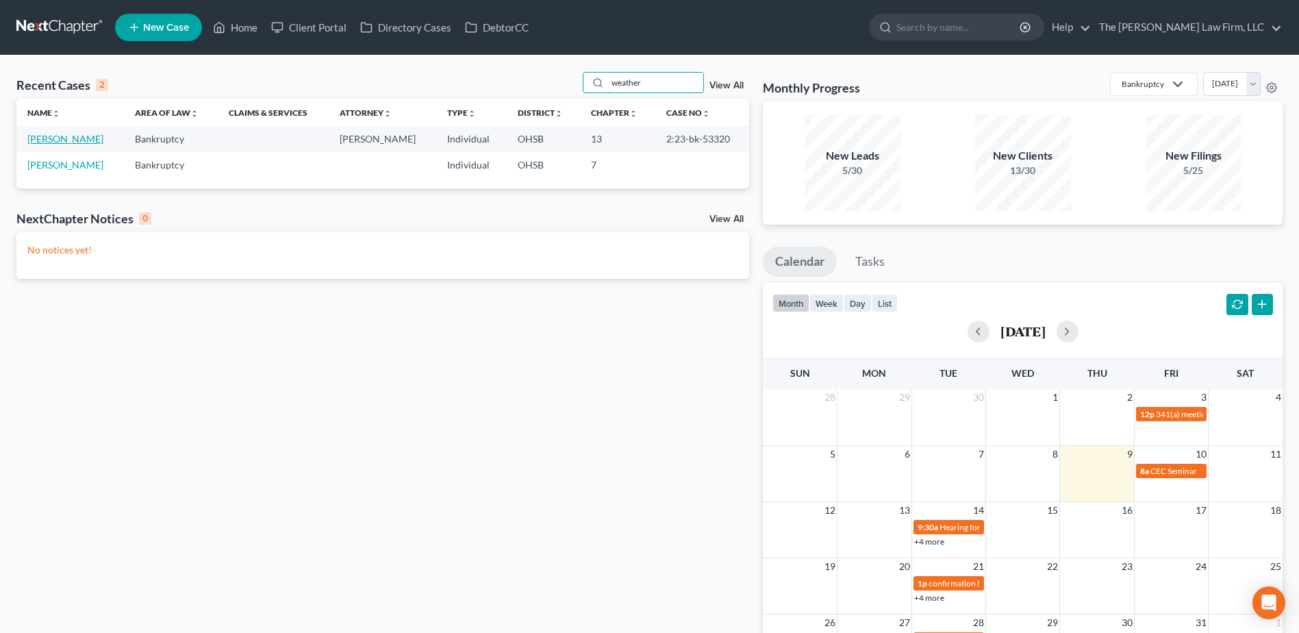
type input "weather"
click at [91, 138] on link "[PERSON_NAME]" at bounding box center [65, 139] width 76 height 12
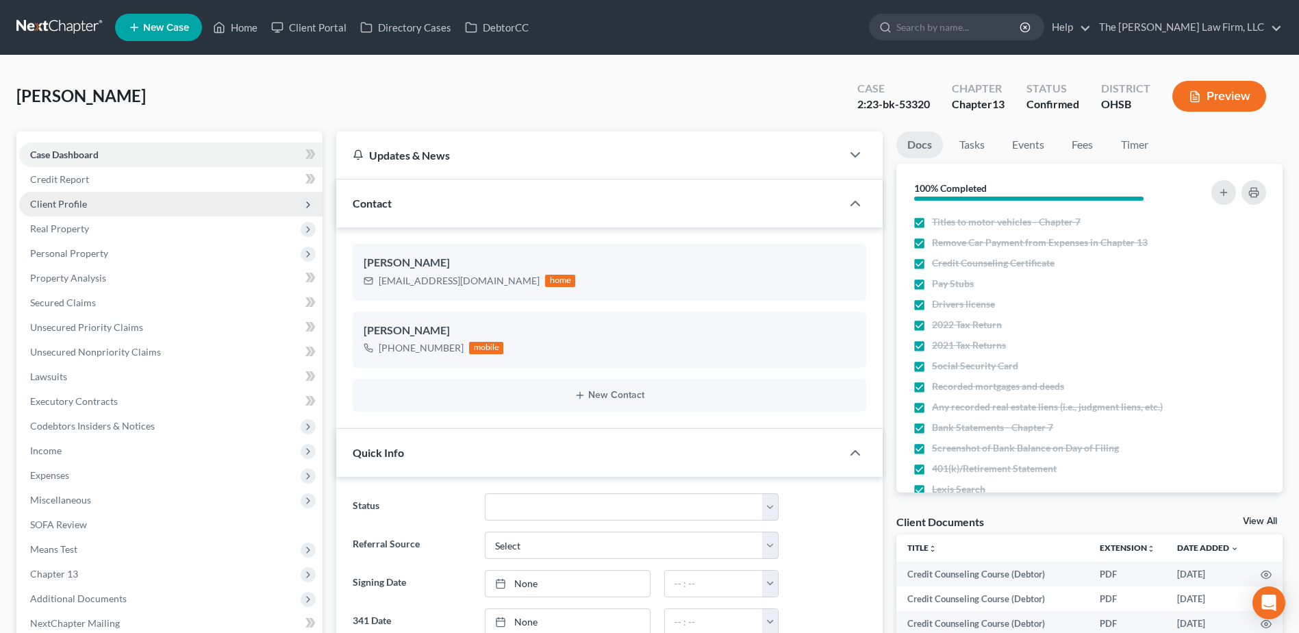
click at [73, 208] on span "Client Profile" at bounding box center [58, 204] width 57 height 12
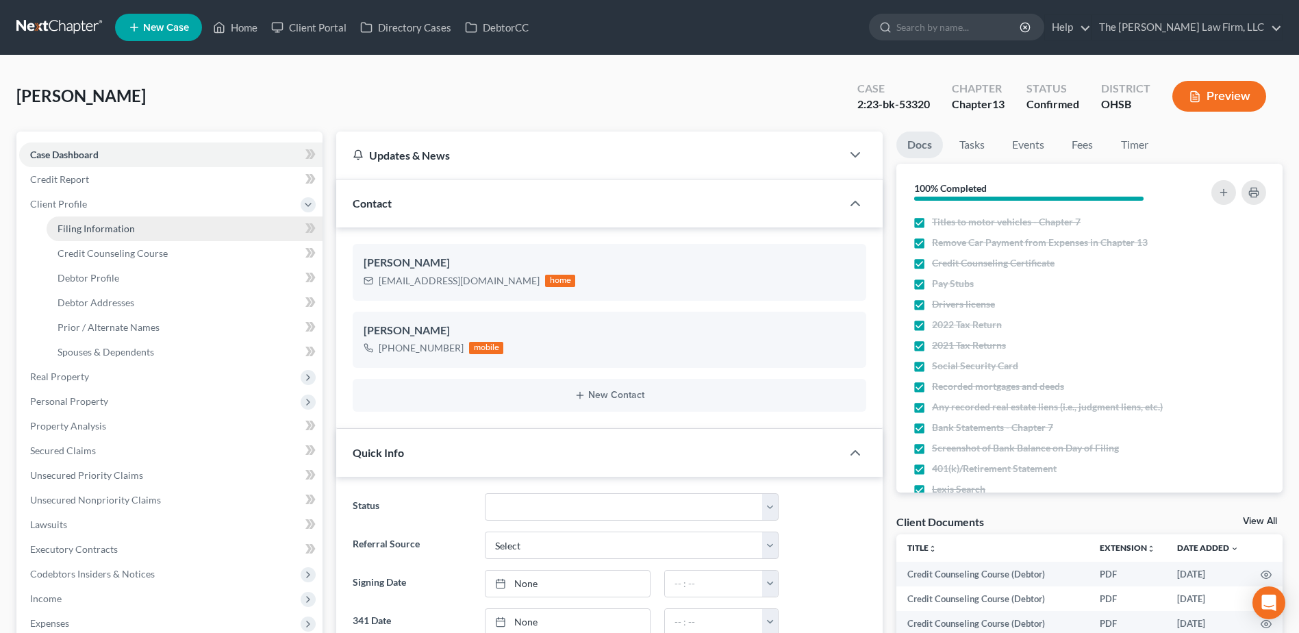
click at [70, 231] on span "Filing Information" at bounding box center [96, 229] width 77 height 12
select select "1"
select select "0"
select select "3"
select select "36"
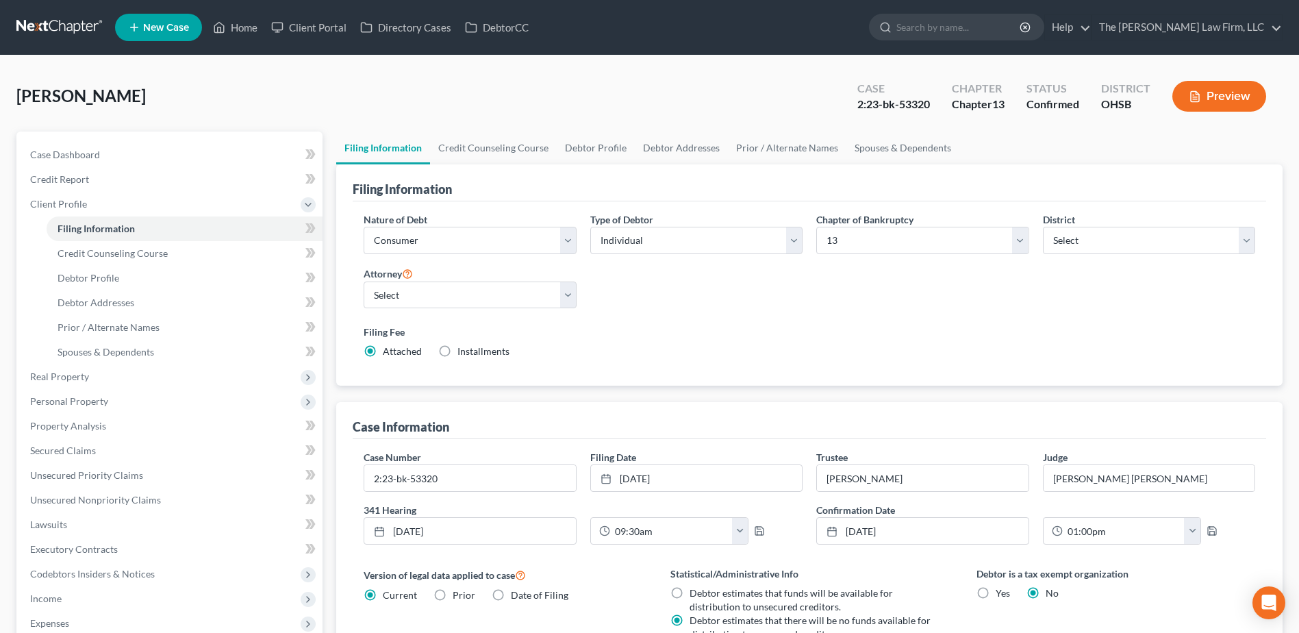
click at [67, 23] on link at bounding box center [60, 27] width 88 height 25
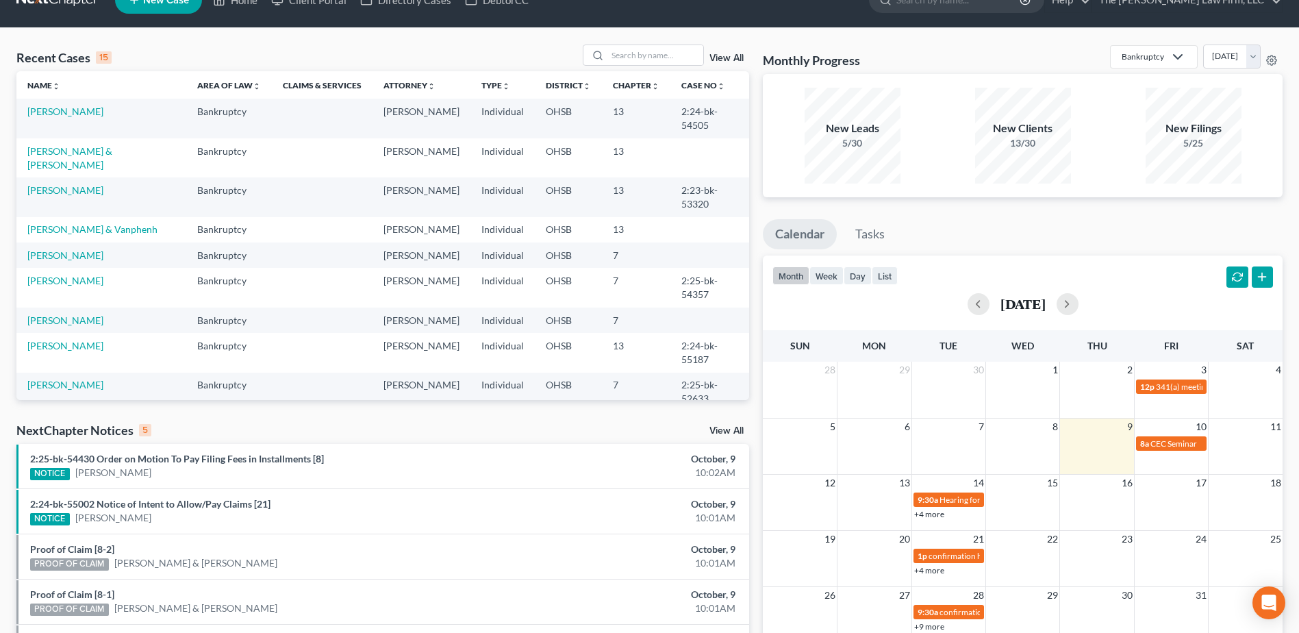
scroll to position [21, 0]
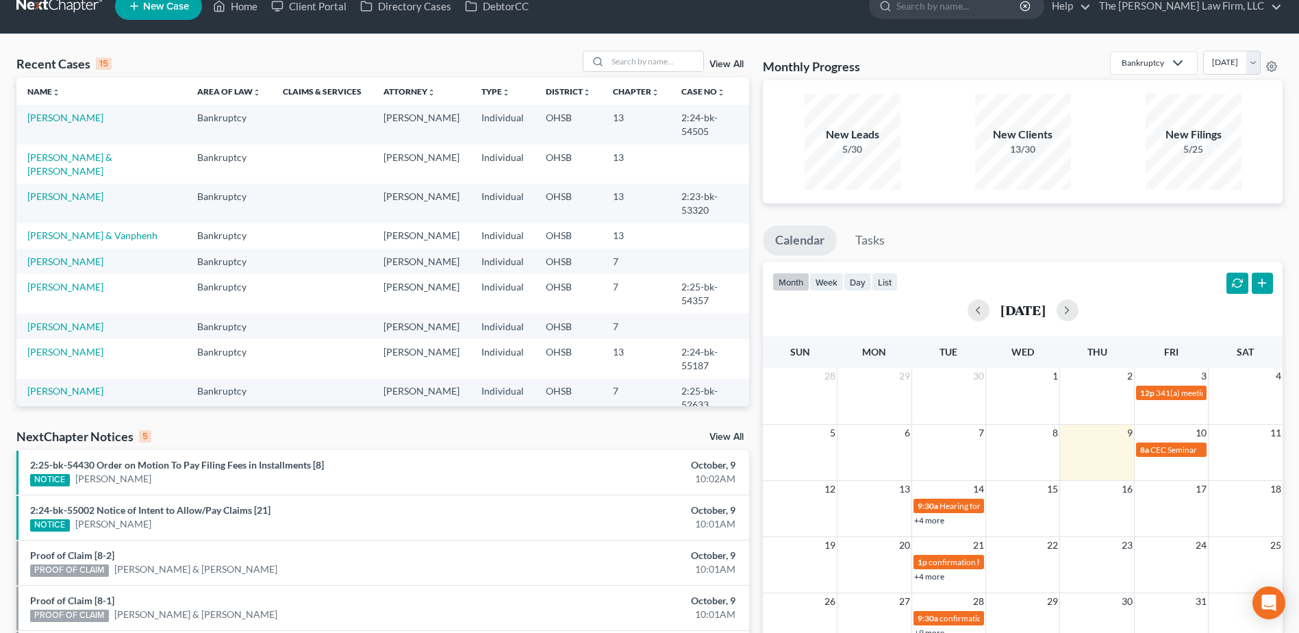
click at [729, 438] on link "View All" at bounding box center [727, 437] width 34 height 10
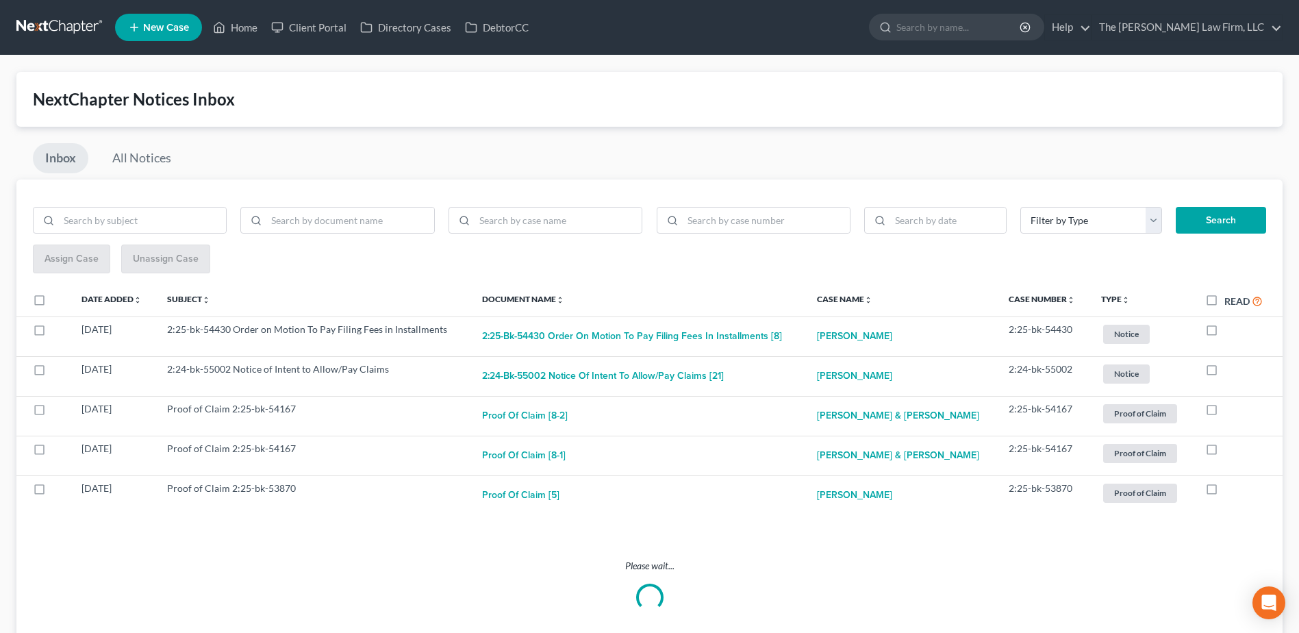
click at [1225, 299] on label "Read" at bounding box center [1244, 301] width 38 height 16
click at [1230, 299] on input "Read" at bounding box center [1234, 297] width 9 height 9
checkbox input "true"
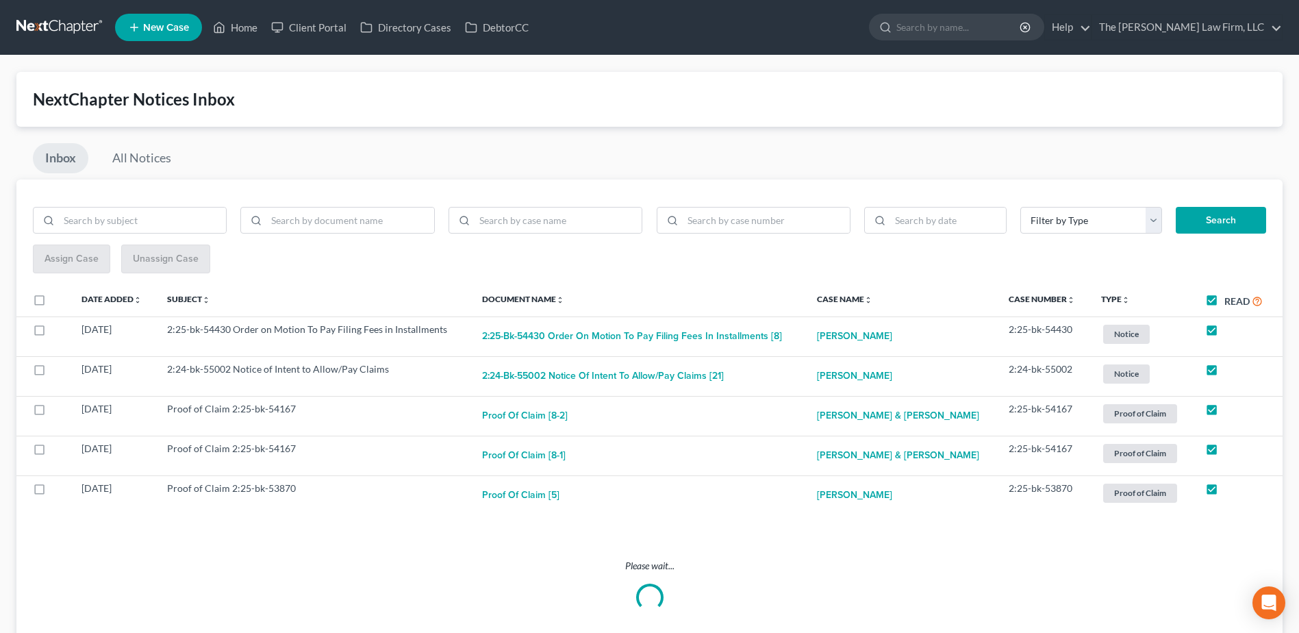
checkbox input "true"
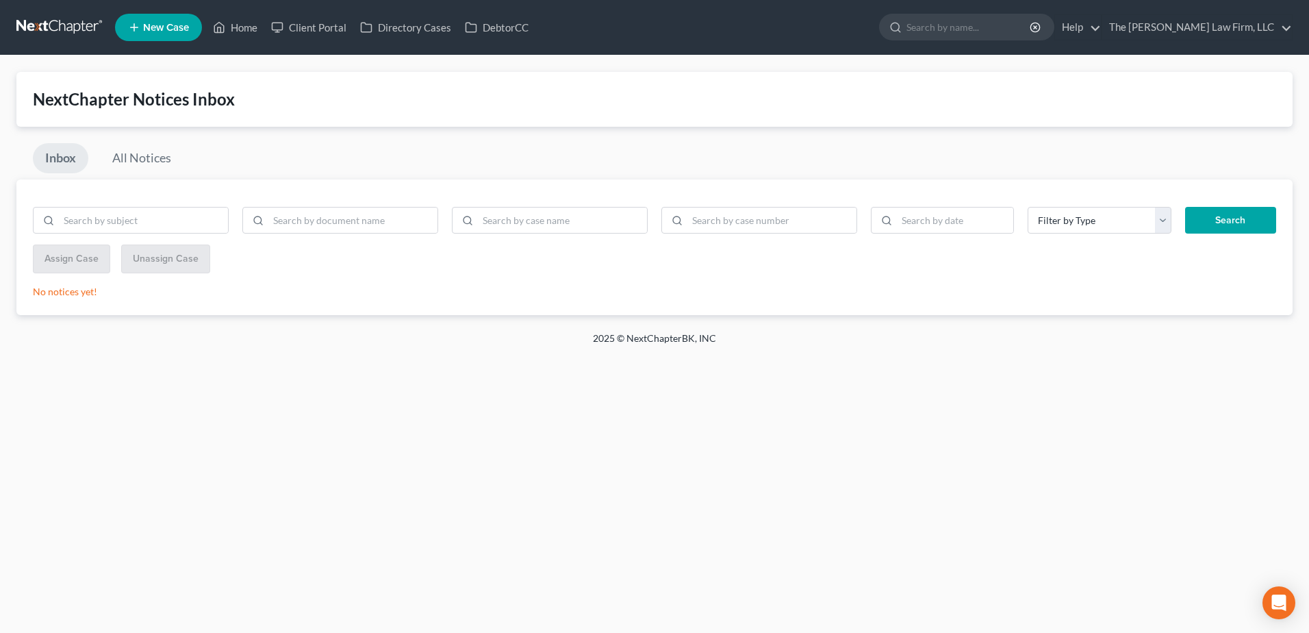
click at [67, 23] on link at bounding box center [60, 27] width 88 height 25
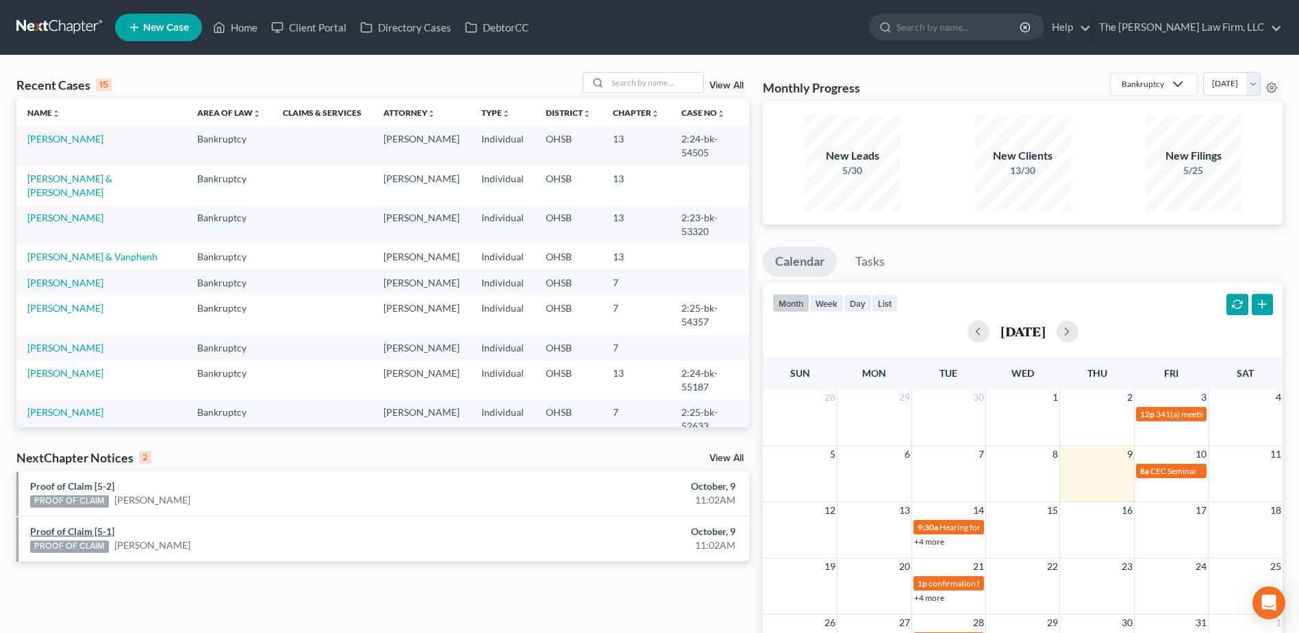
click at [97, 529] on link "Proof of Claim [5-1]" at bounding box center [72, 531] width 84 height 12
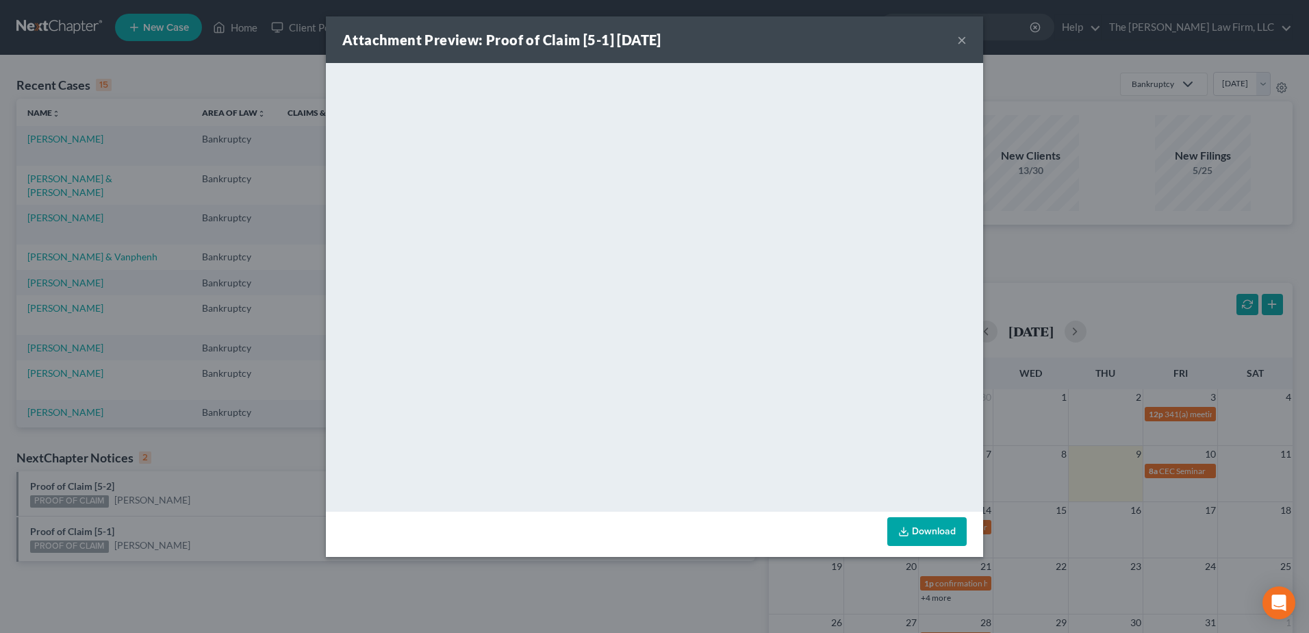
click at [960, 36] on button "×" at bounding box center [962, 40] width 10 height 16
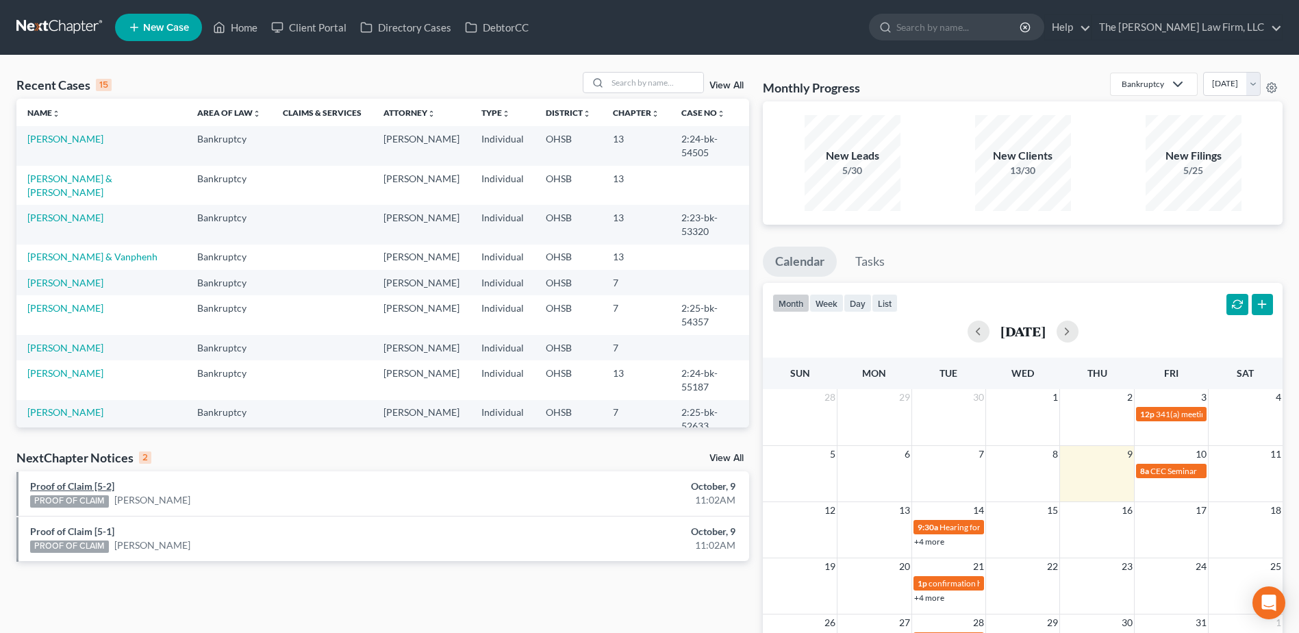
click at [79, 483] on link "Proof of Claim [5-2]" at bounding box center [72, 486] width 84 height 12
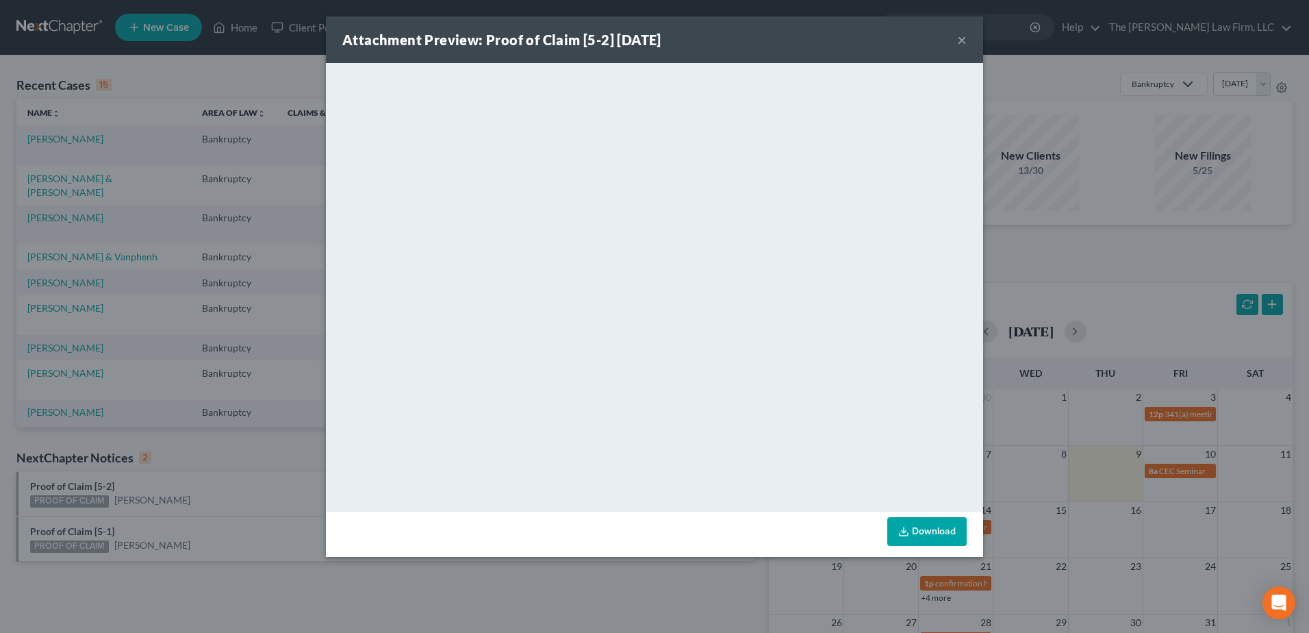
click at [961, 33] on button "×" at bounding box center [962, 40] width 10 height 16
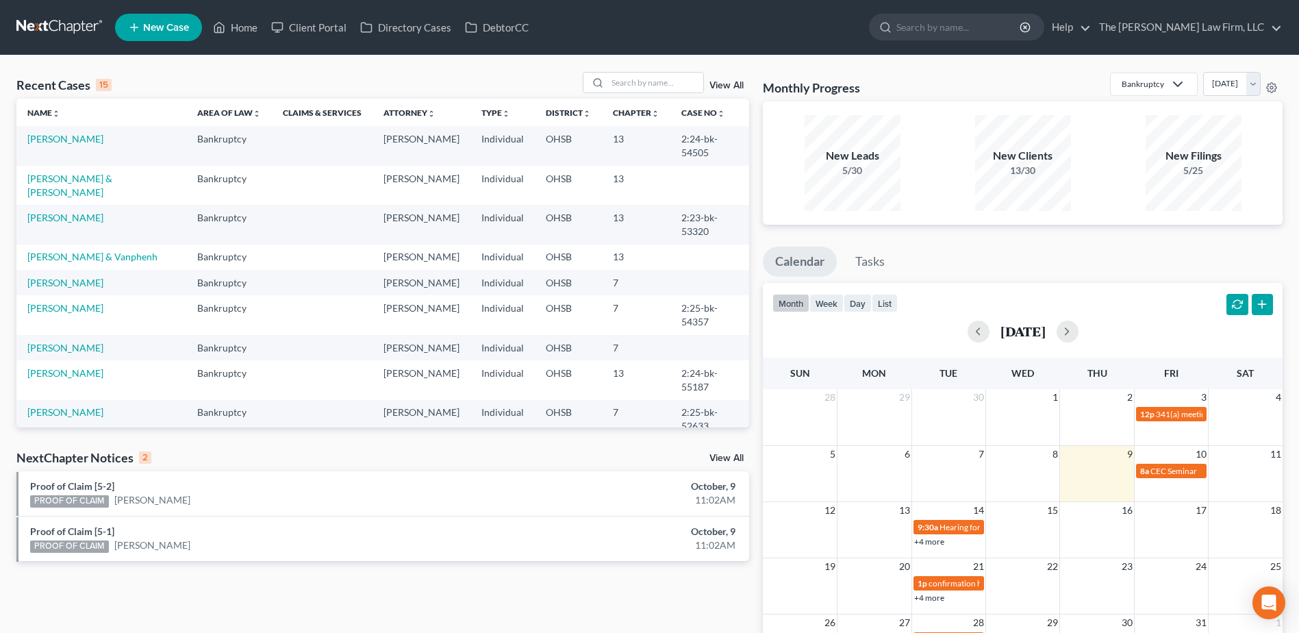
click at [61, 26] on link at bounding box center [60, 27] width 88 height 25
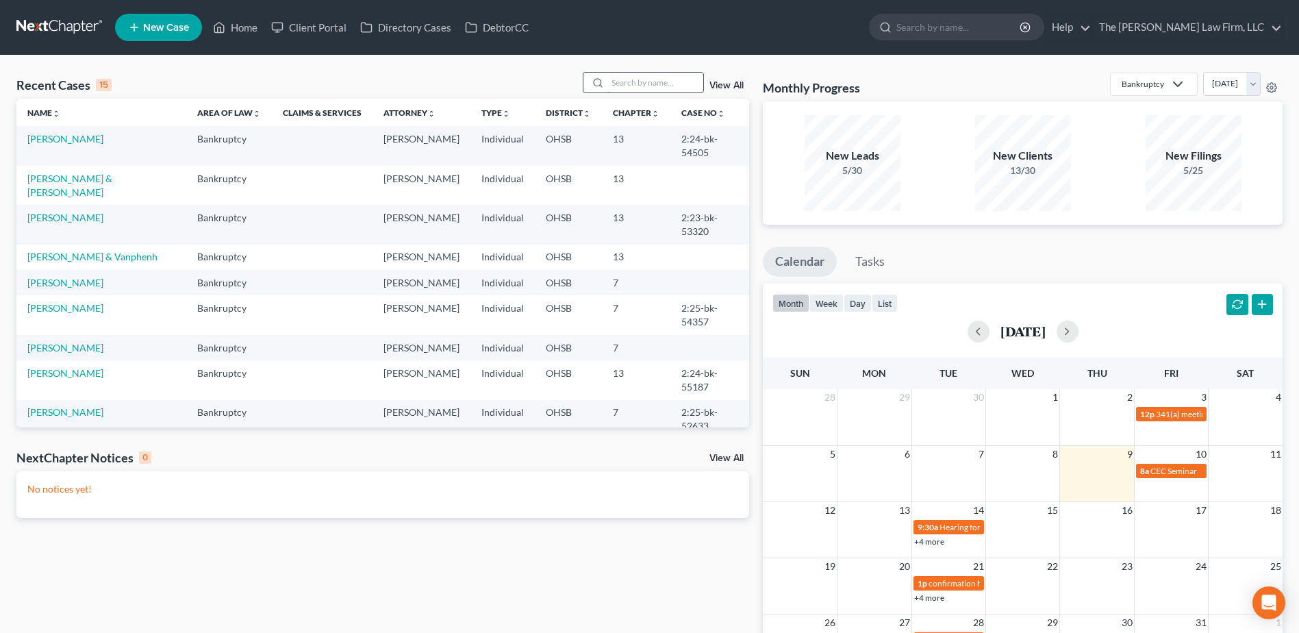
click at [645, 87] on input "search" at bounding box center [655, 83] width 96 height 20
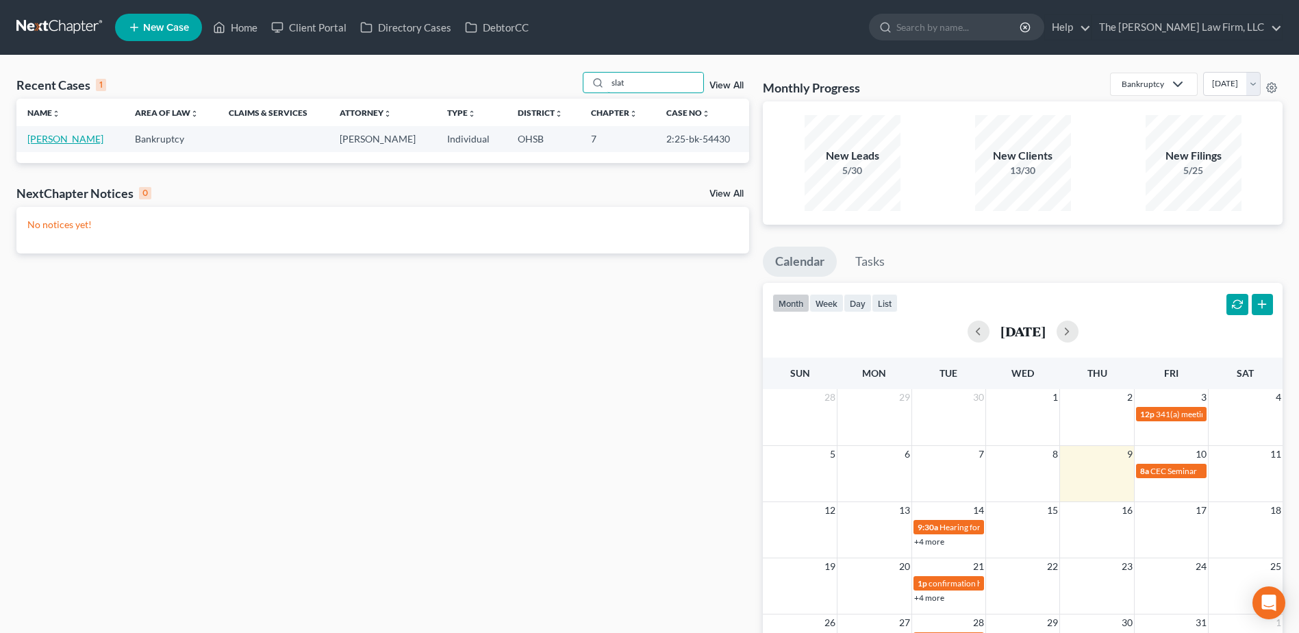
type input "slat"
click at [70, 138] on link "[PERSON_NAME]" at bounding box center [65, 139] width 76 height 12
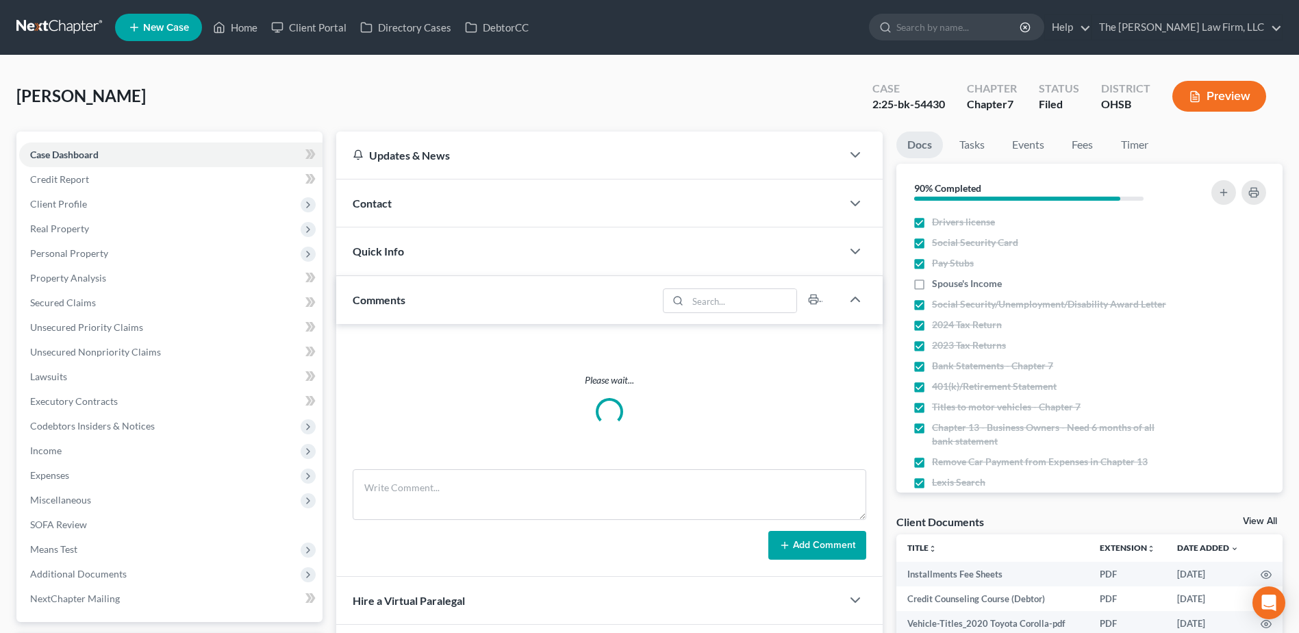
scroll to position [249, 0]
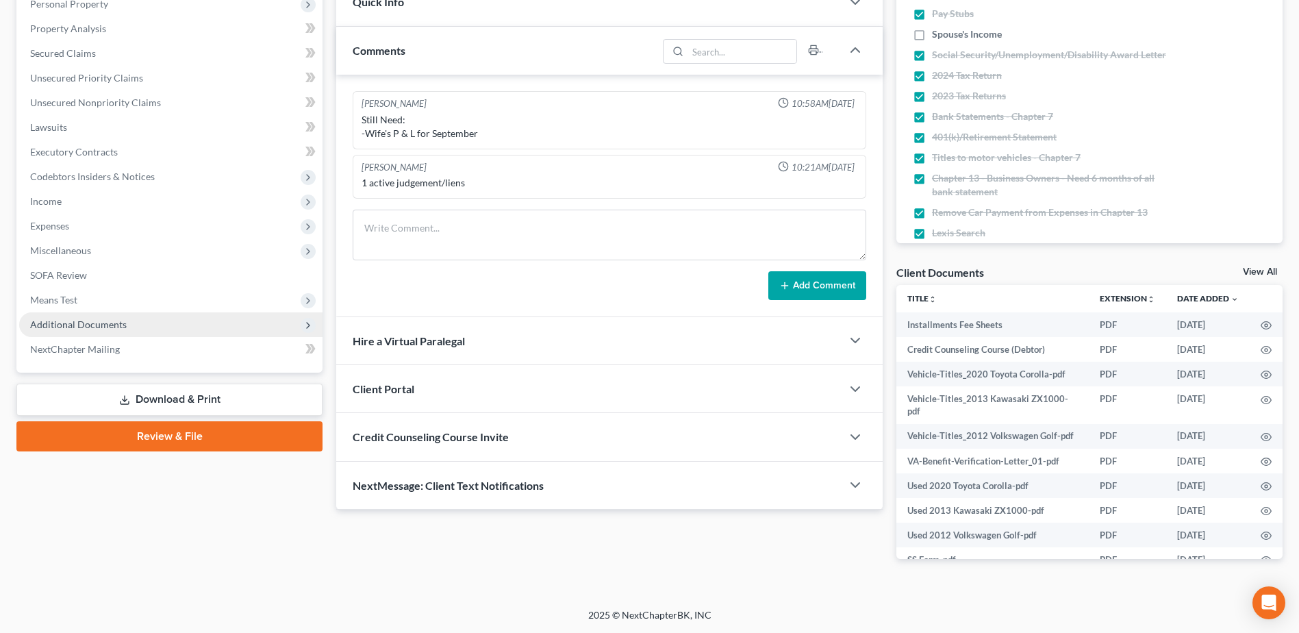
click at [88, 322] on span "Additional Documents" at bounding box center [78, 324] width 97 height 12
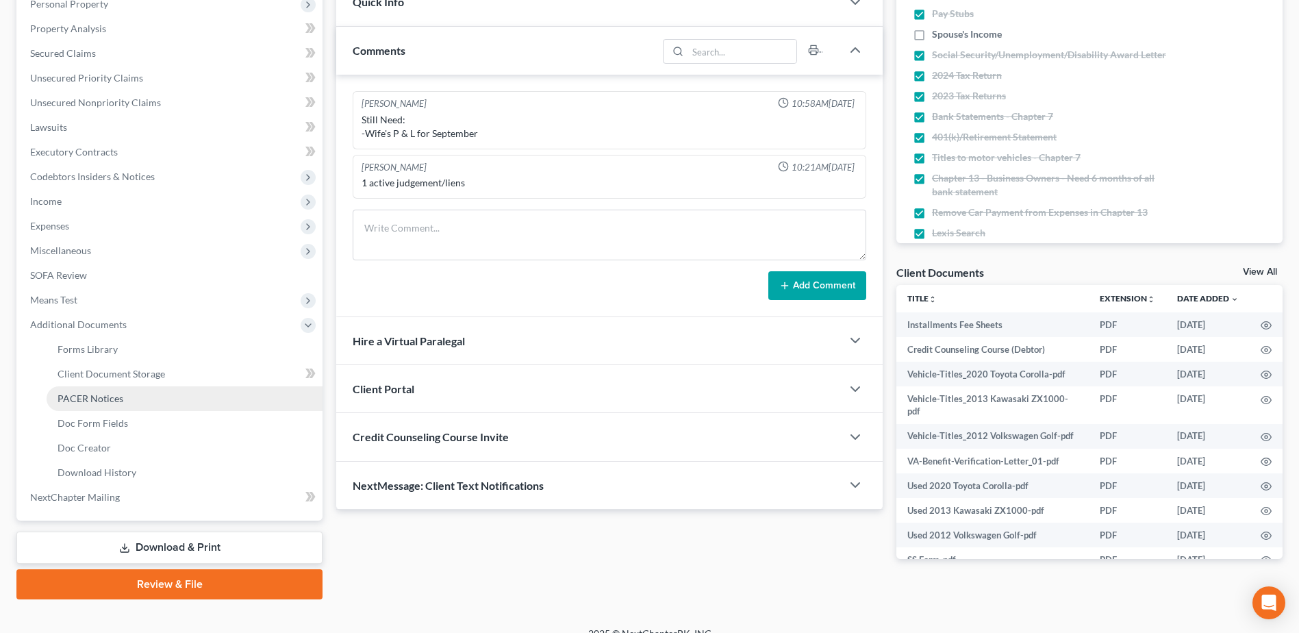
click at [94, 392] on span "PACER Notices" at bounding box center [91, 398] width 66 height 12
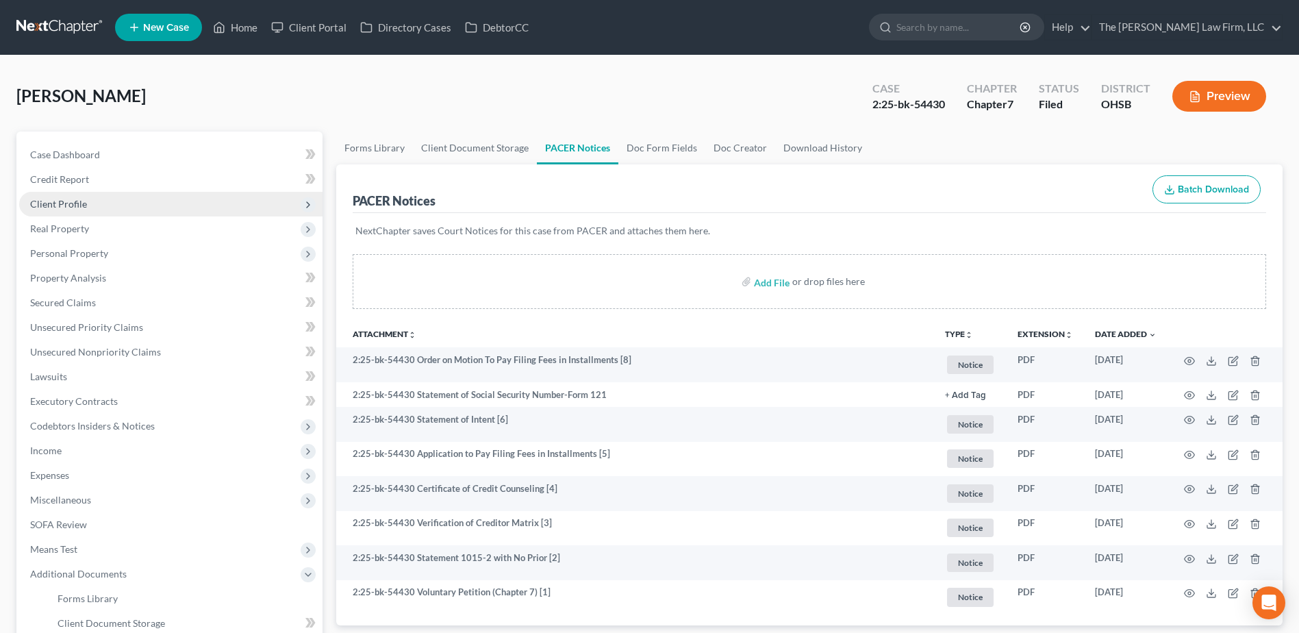
click at [54, 200] on span "Client Profile" at bounding box center [58, 204] width 57 height 12
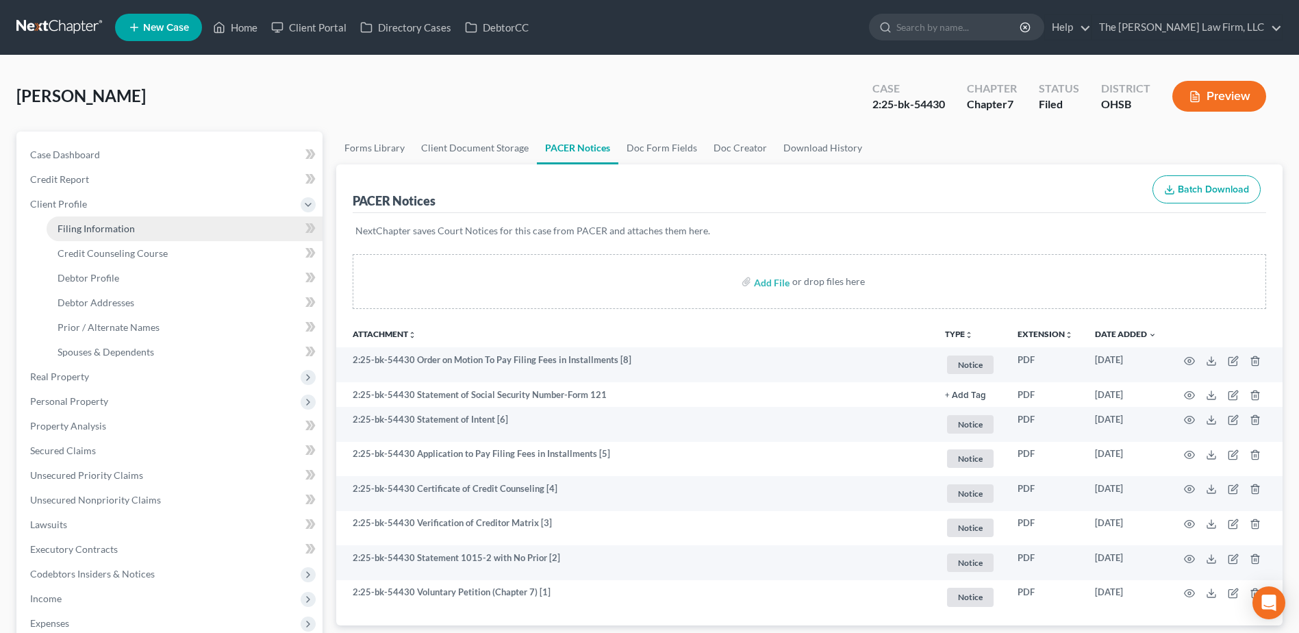
click at [68, 227] on span "Filing Information" at bounding box center [96, 229] width 77 height 12
select select "1"
select select "0"
select select "36"
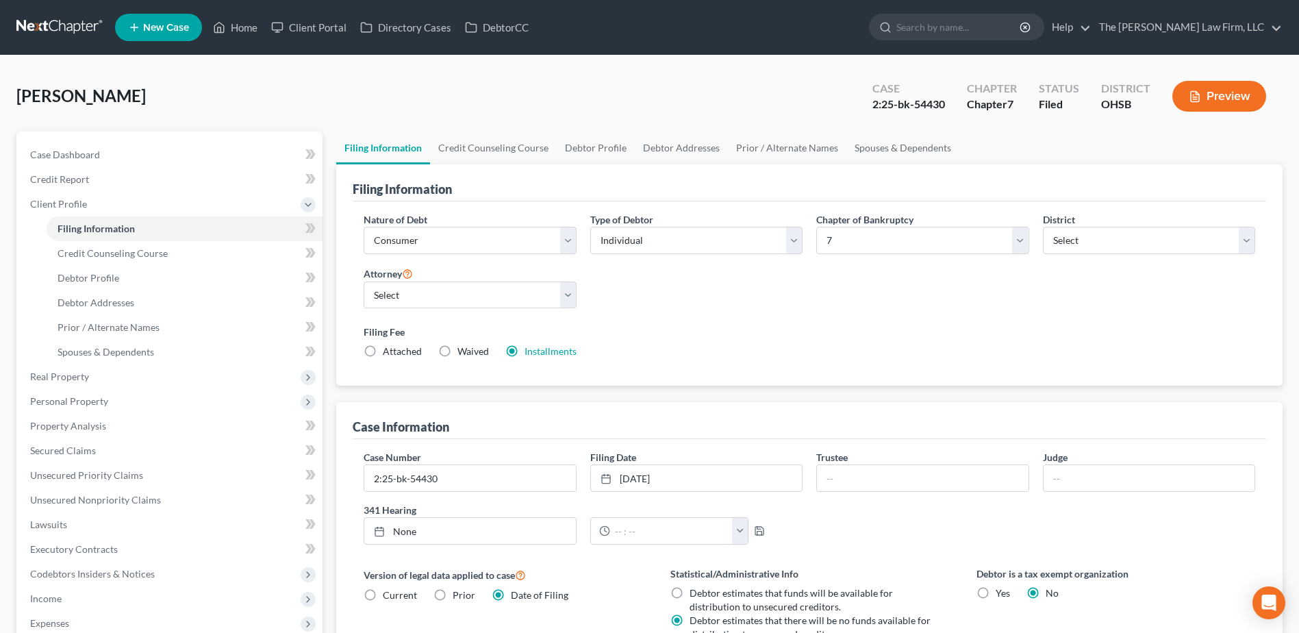
click at [51, 26] on link at bounding box center [60, 27] width 88 height 25
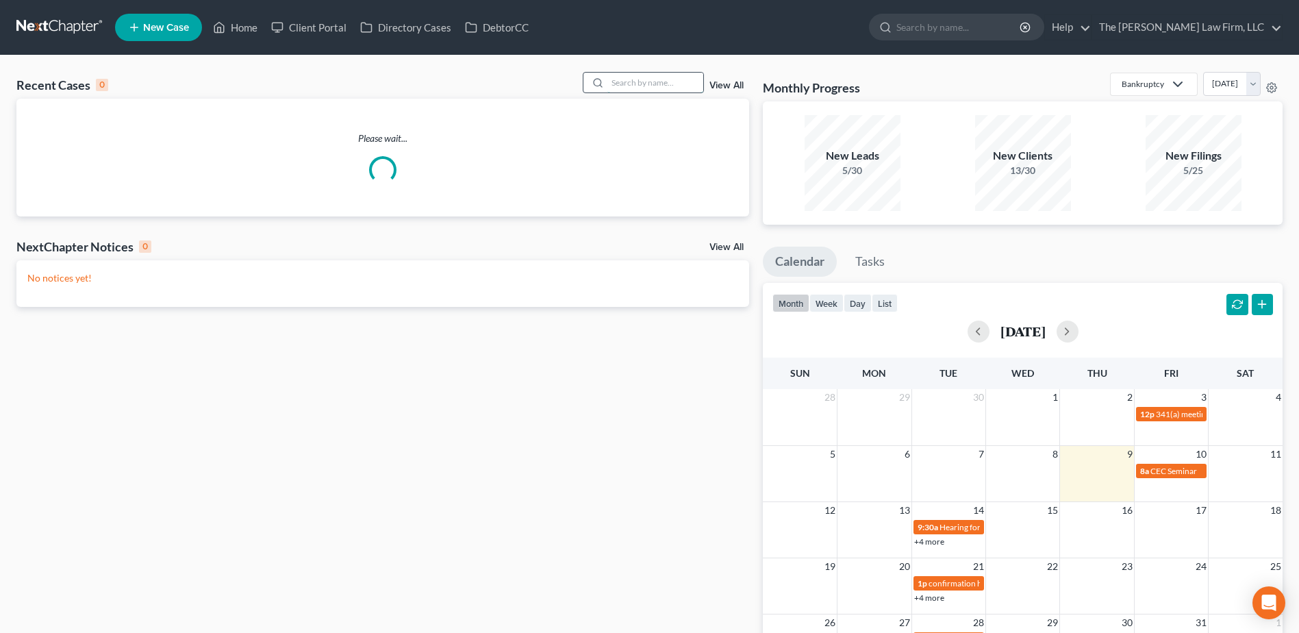
click at [642, 80] on input "search" at bounding box center [655, 83] width 96 height 20
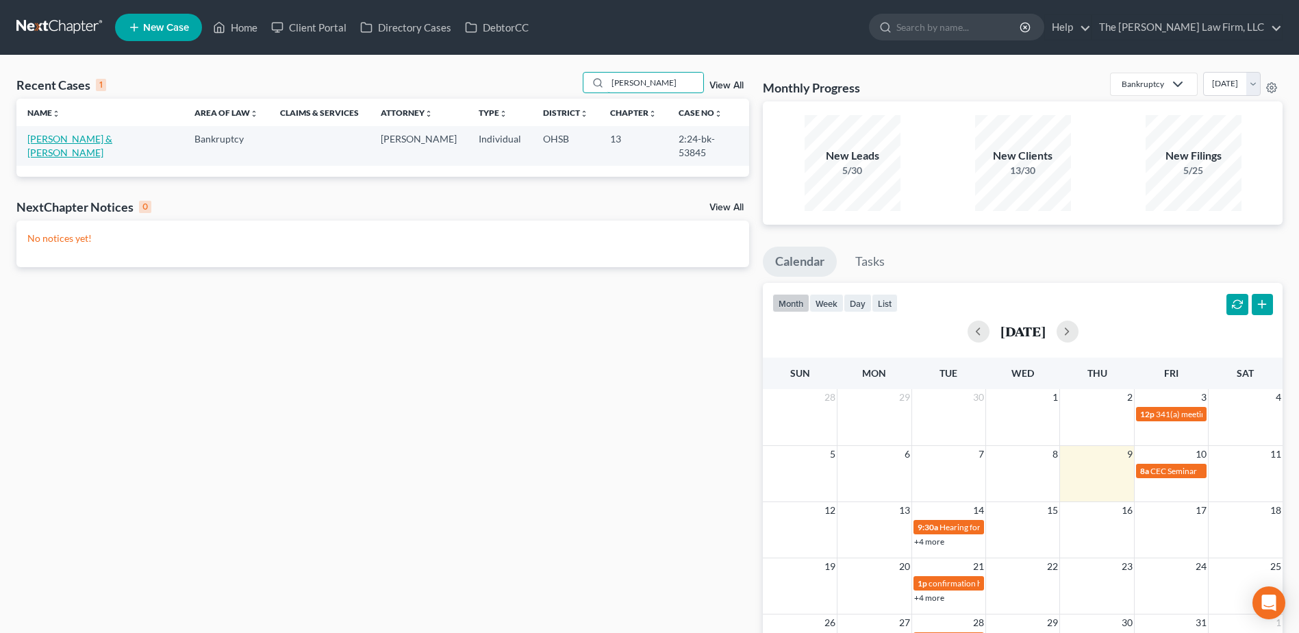
type input "[PERSON_NAME]"
click at [80, 138] on link "[PERSON_NAME] & [PERSON_NAME]" at bounding box center [69, 145] width 85 height 25
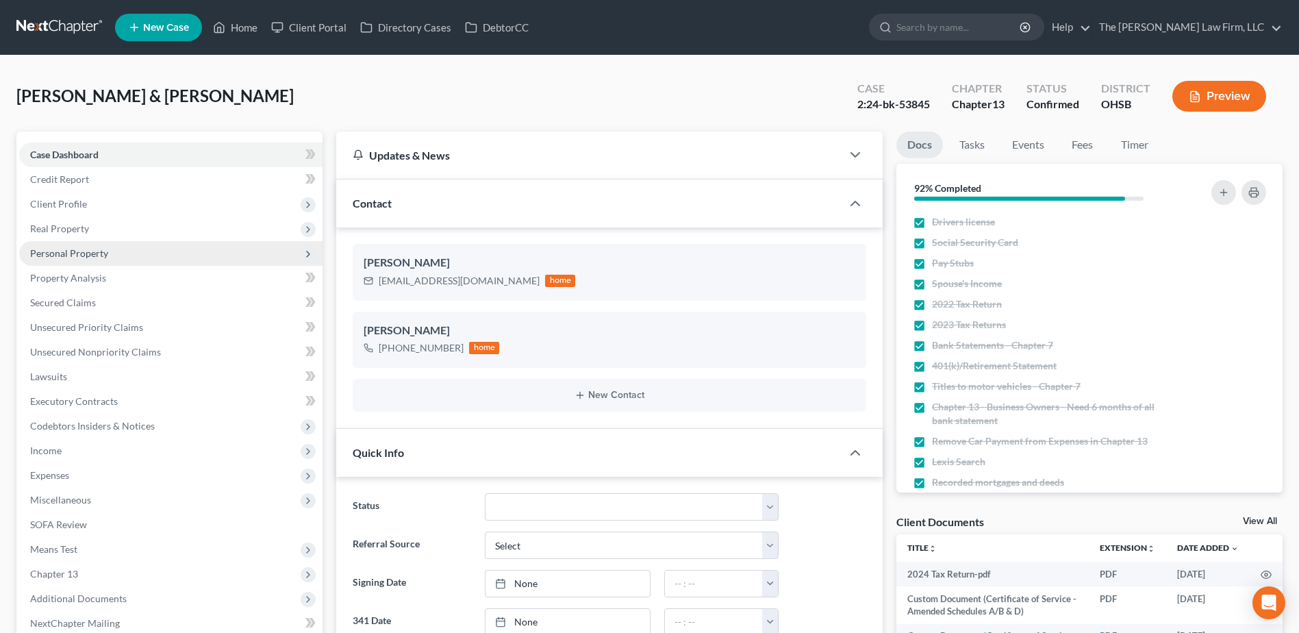
click at [72, 255] on span "Personal Property" at bounding box center [69, 253] width 78 height 12
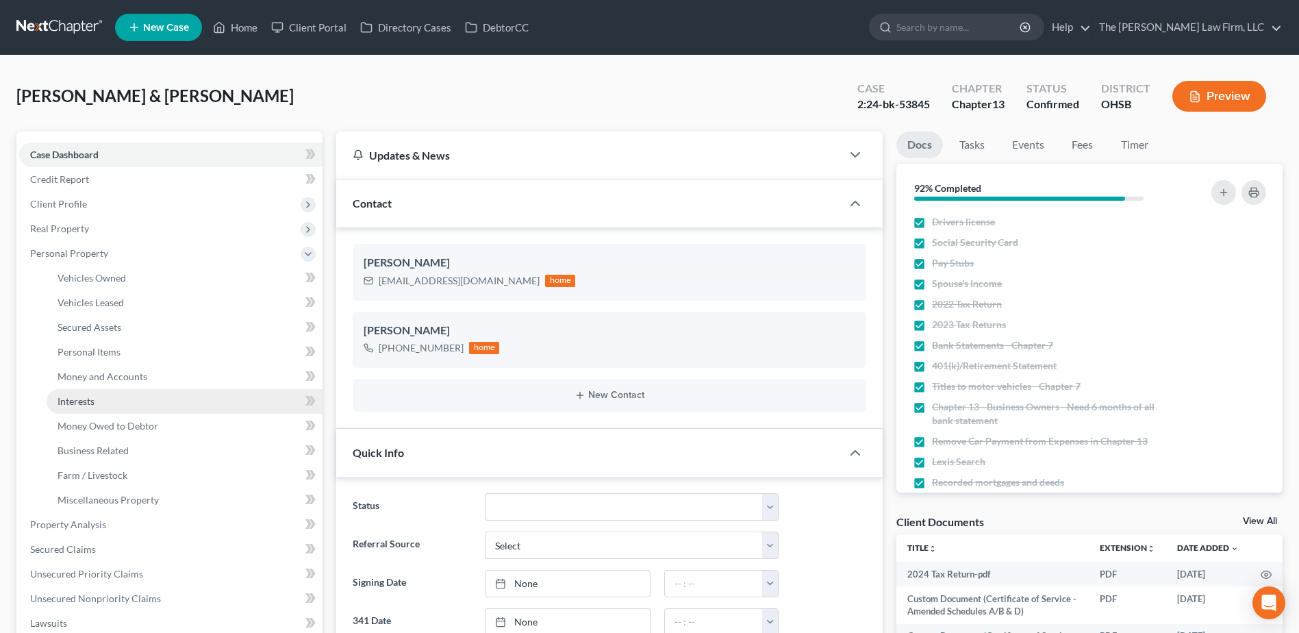
click at [98, 399] on link "Interests" at bounding box center [185, 401] width 276 height 25
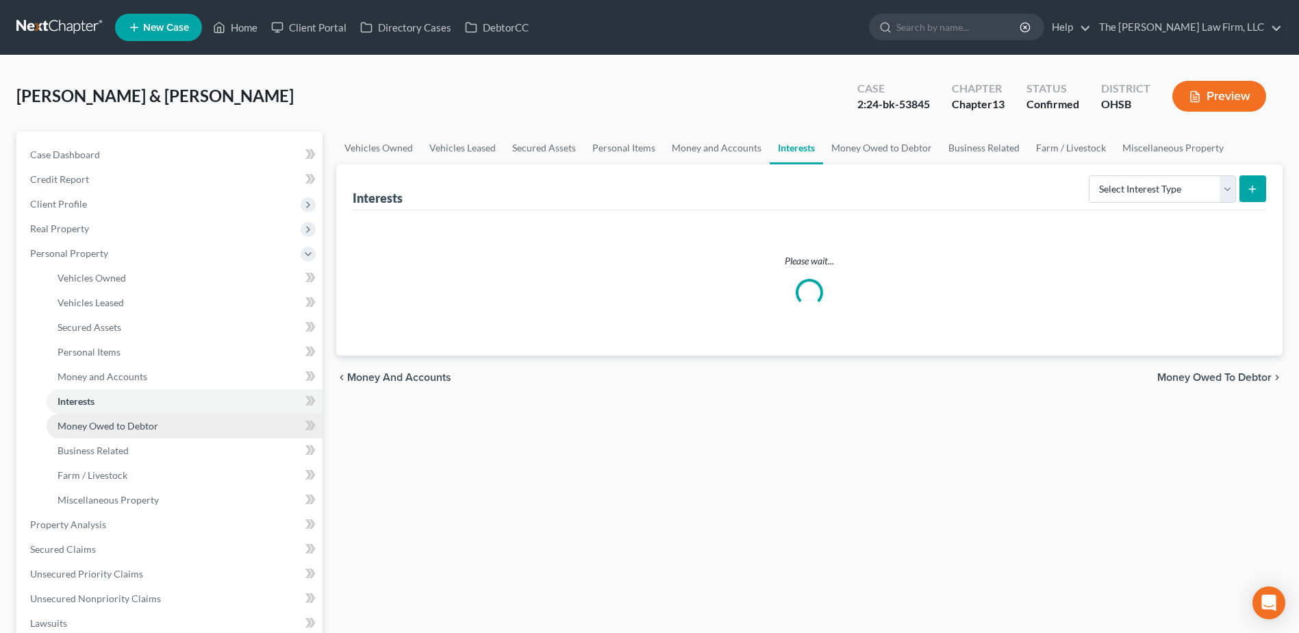
click at [103, 425] on span "Money Owed to Debtor" at bounding box center [108, 426] width 101 height 12
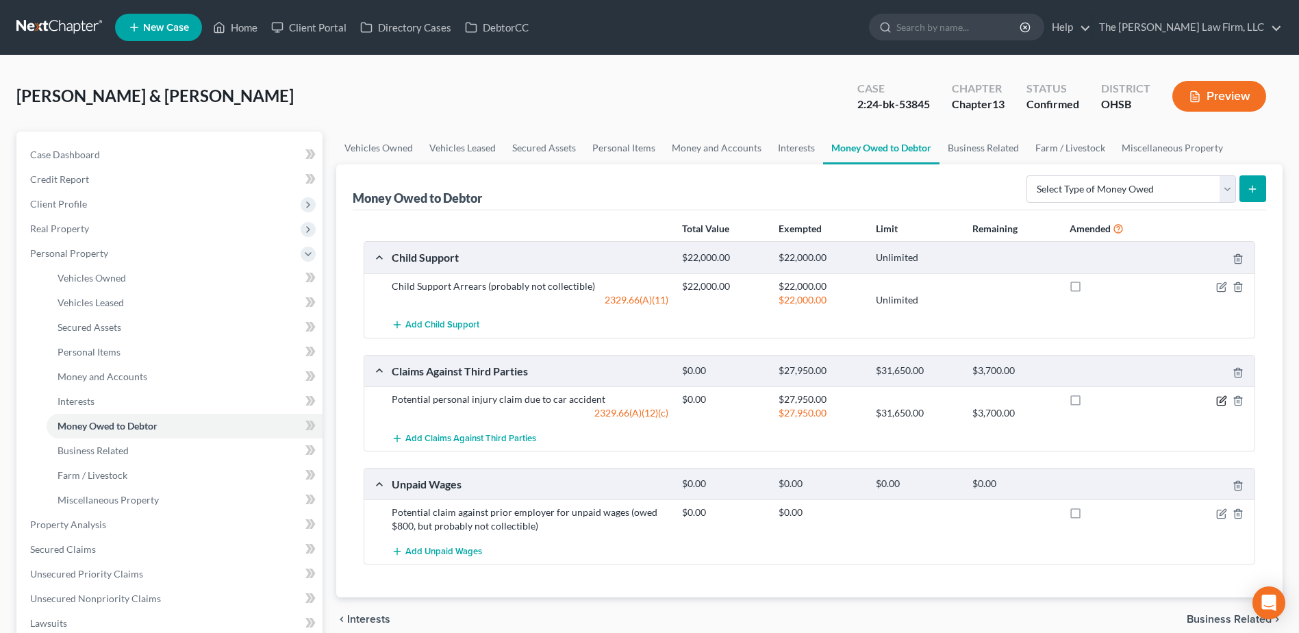
click at [1222, 401] on icon "button" at bounding box center [1221, 400] width 11 height 11
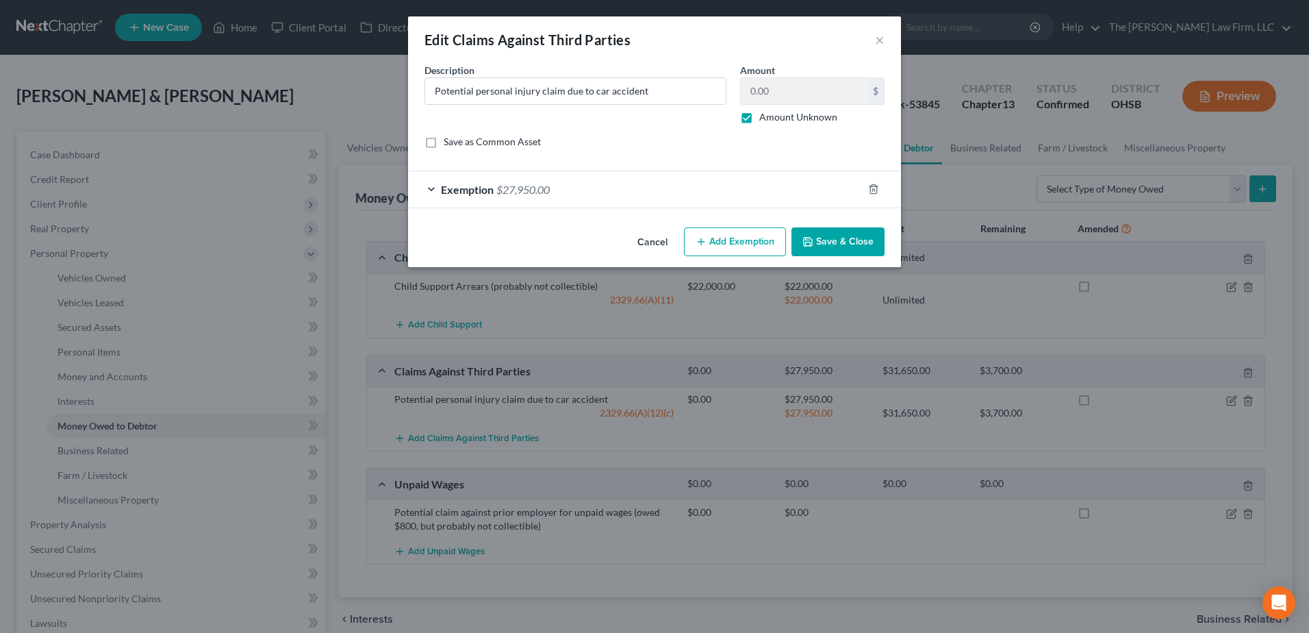
click at [527, 180] on div "Exemption $27,950.00" at bounding box center [635, 189] width 455 height 36
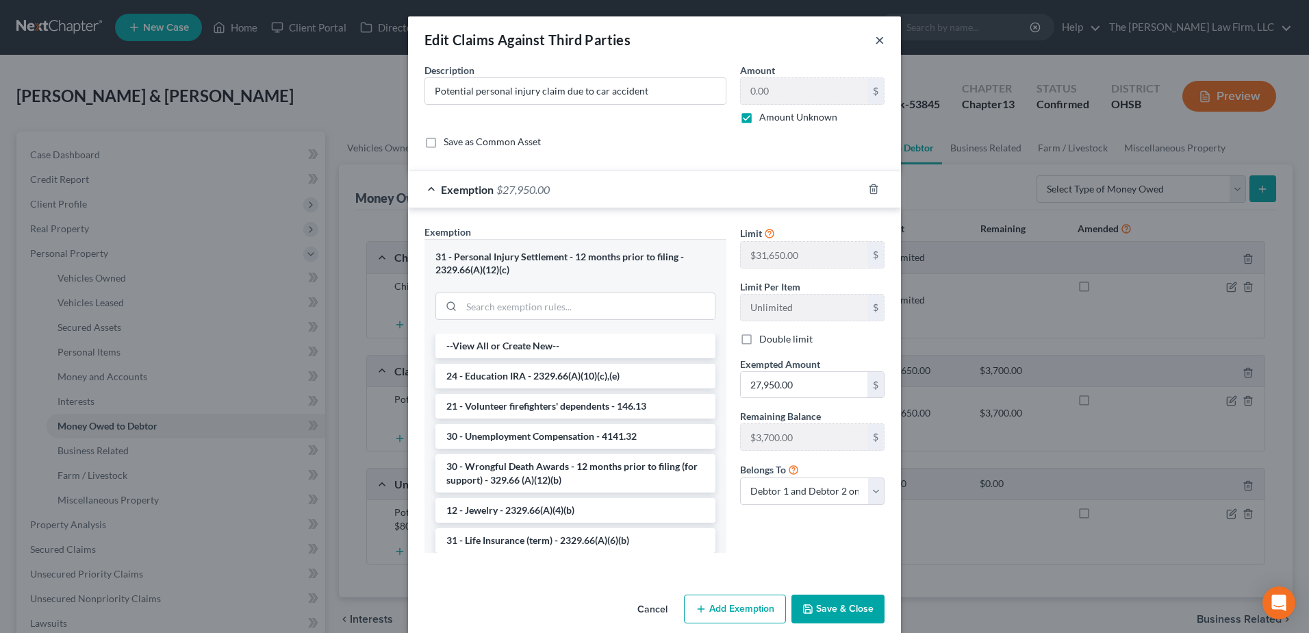
click at [875, 40] on button "×" at bounding box center [880, 40] width 10 height 16
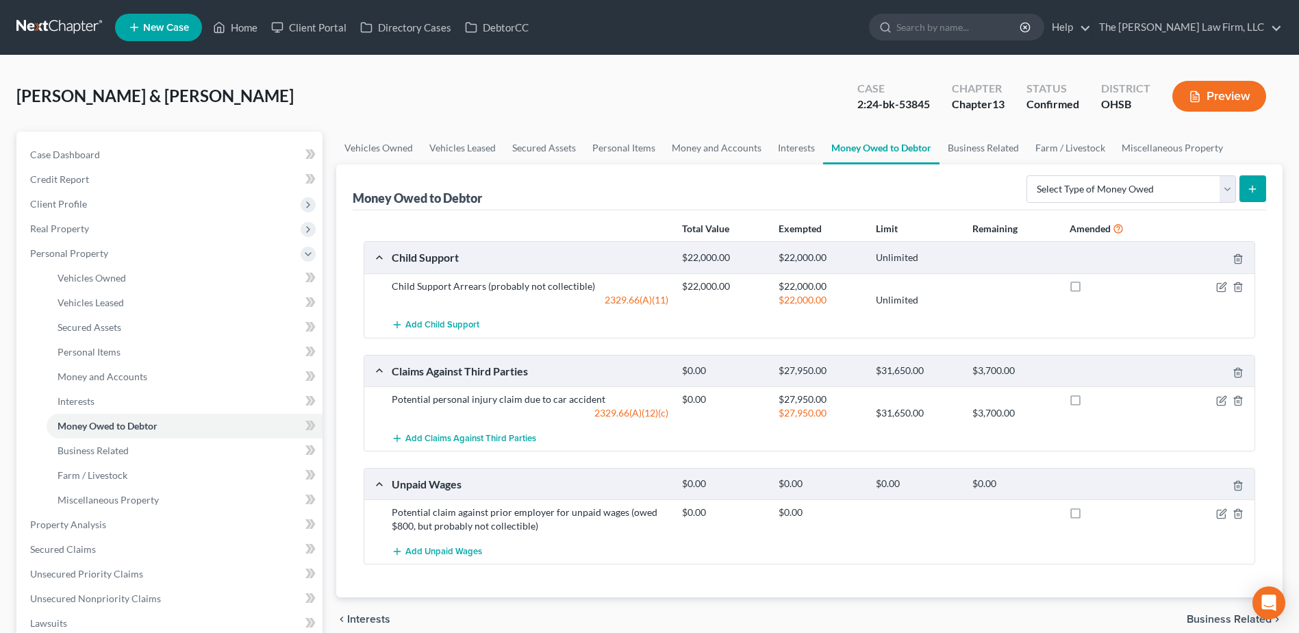
click at [58, 26] on link at bounding box center [60, 27] width 88 height 25
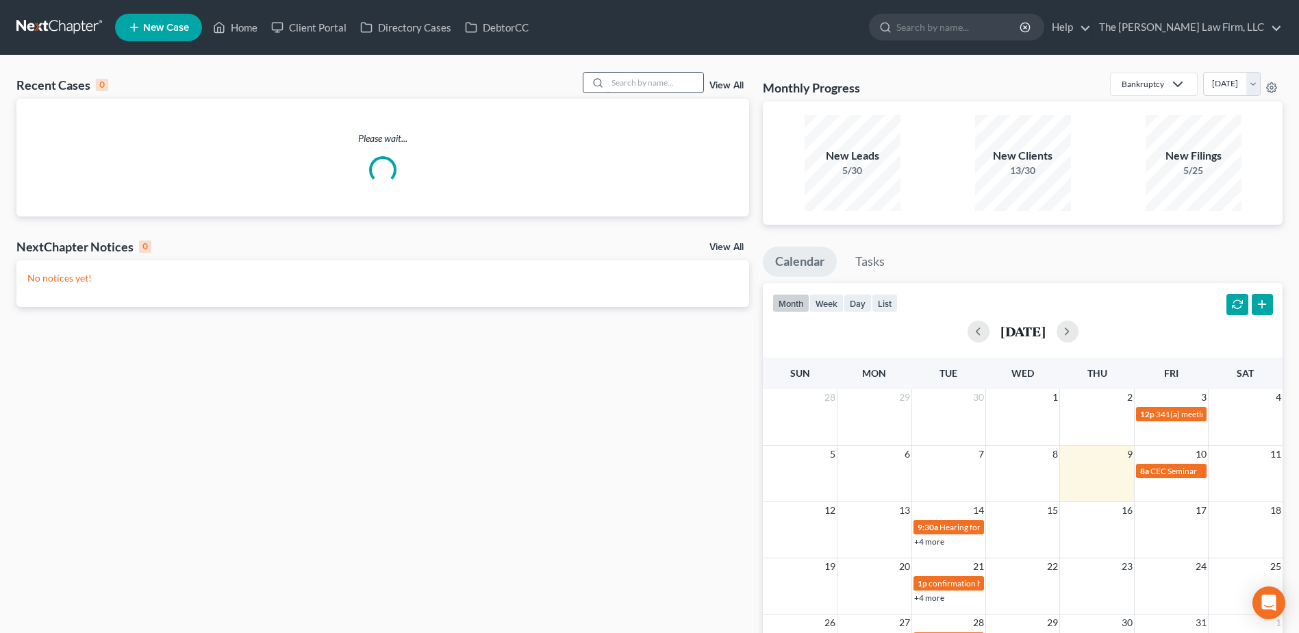
click at [629, 84] on input "search" at bounding box center [655, 83] width 96 height 20
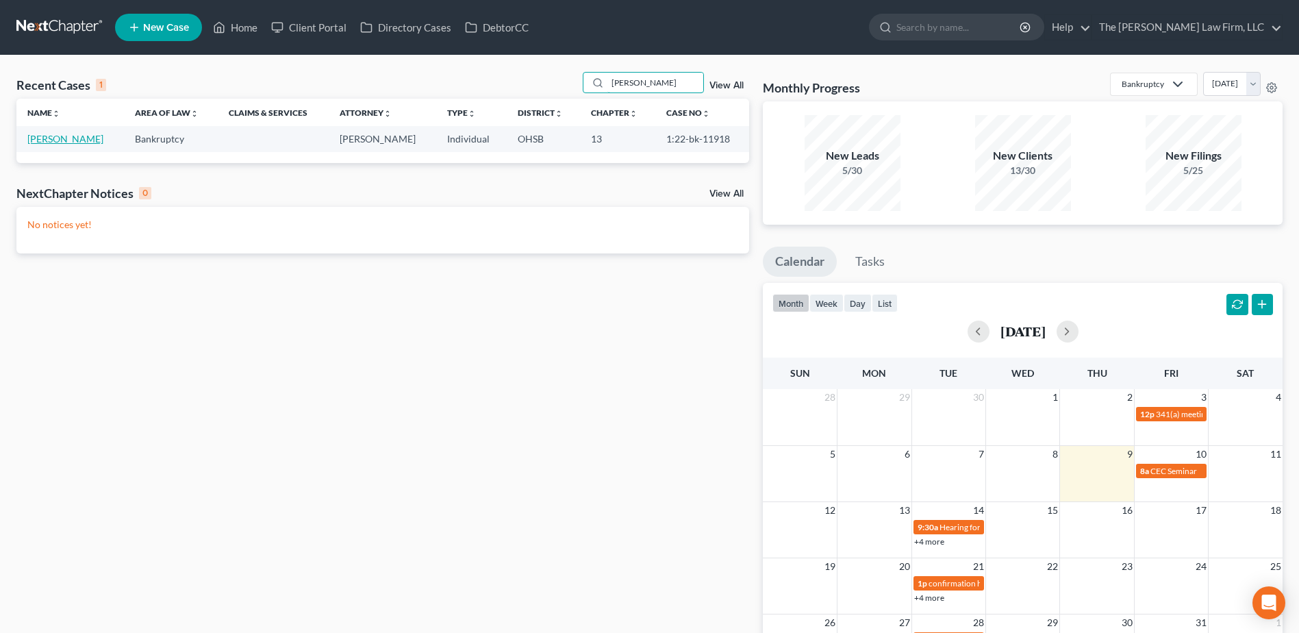
type input "[PERSON_NAME]"
click at [41, 137] on link "[PERSON_NAME]" at bounding box center [65, 139] width 76 height 12
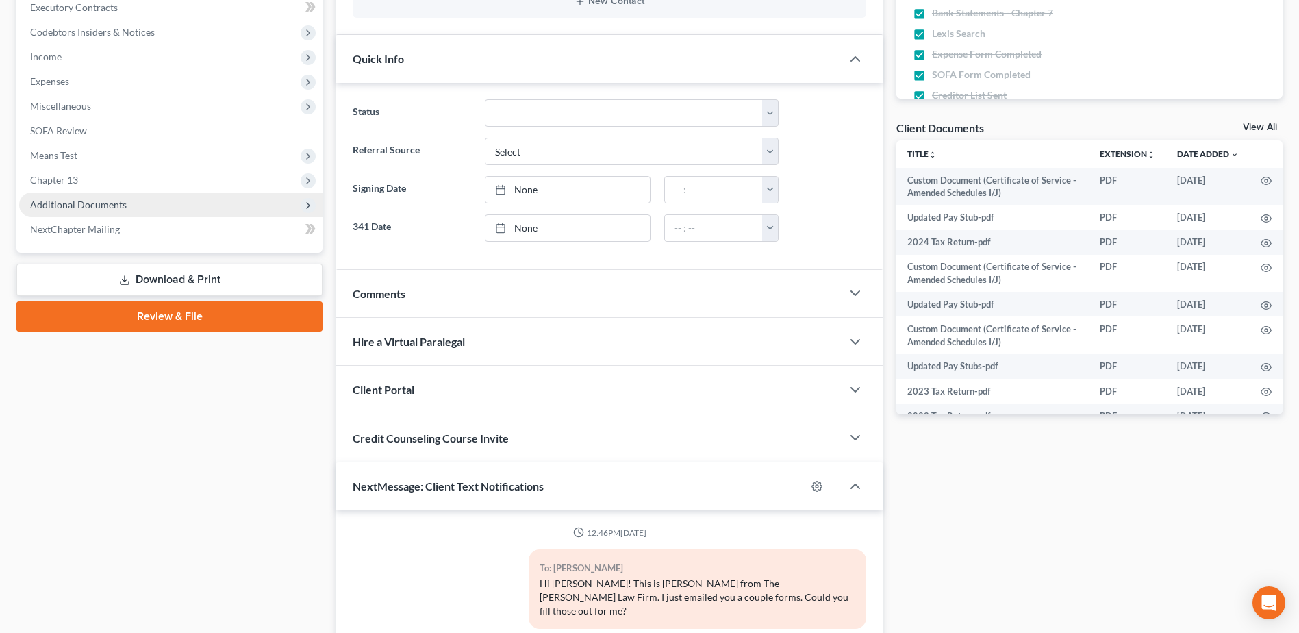
scroll to position [7758, 0]
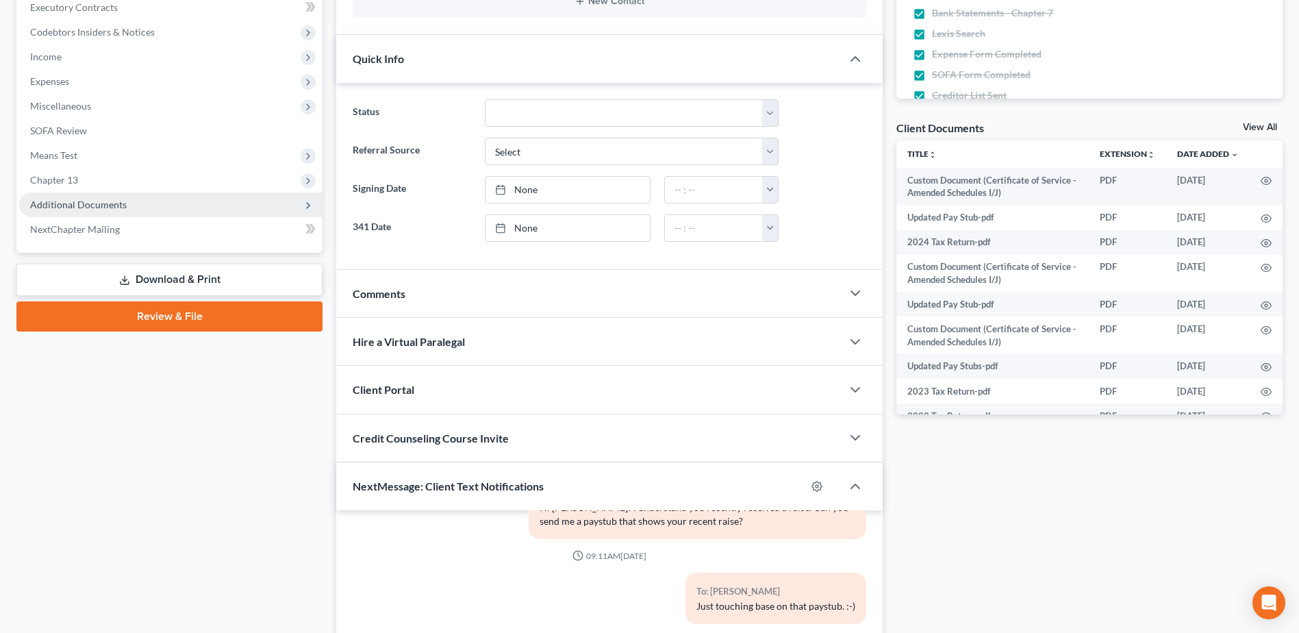
click at [91, 199] on span "Additional Documents" at bounding box center [78, 205] width 97 height 12
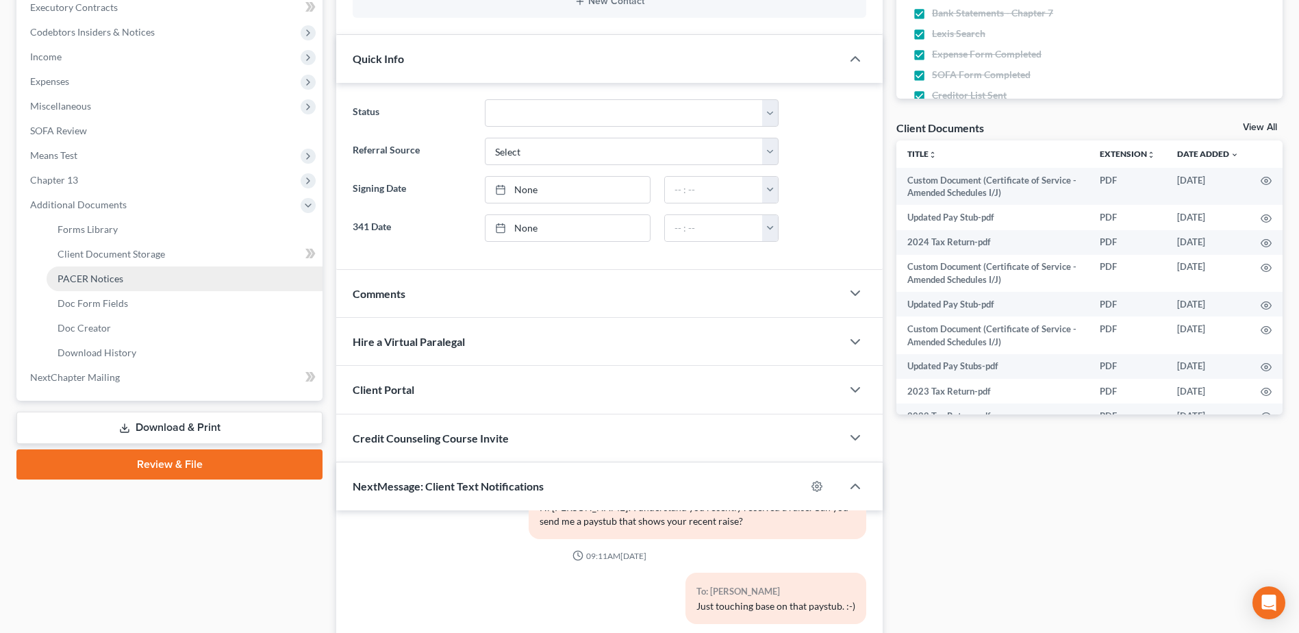
click at [92, 275] on span "PACER Notices" at bounding box center [91, 279] width 66 height 12
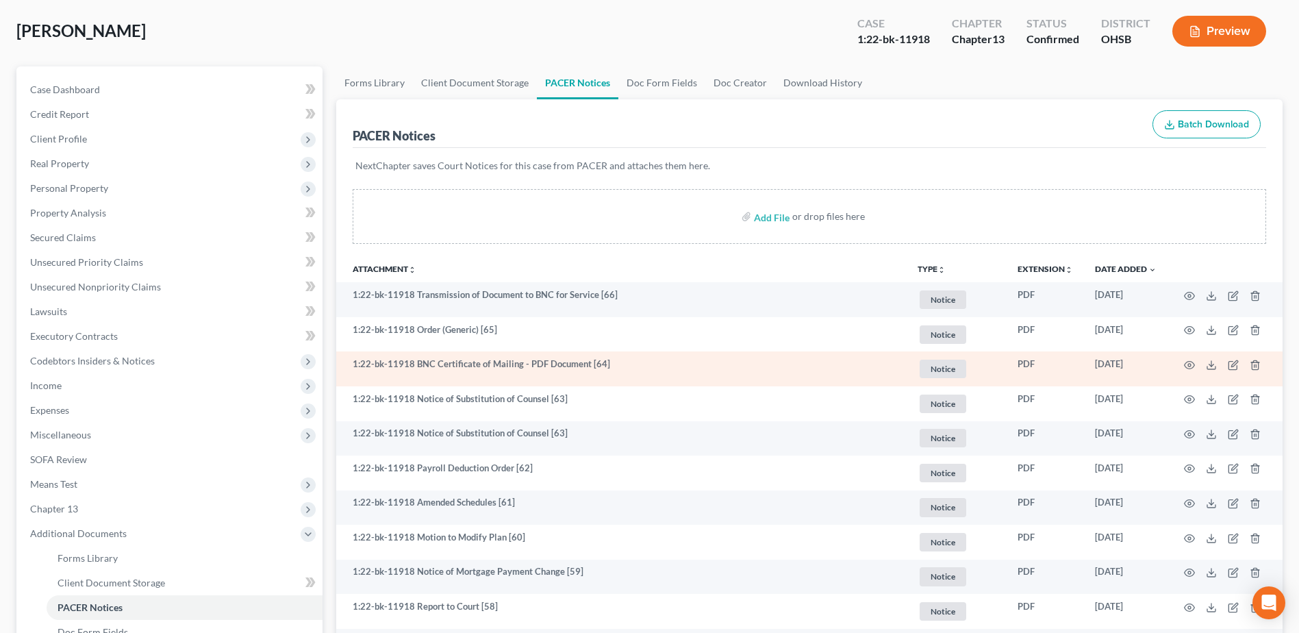
scroll to position [68, 0]
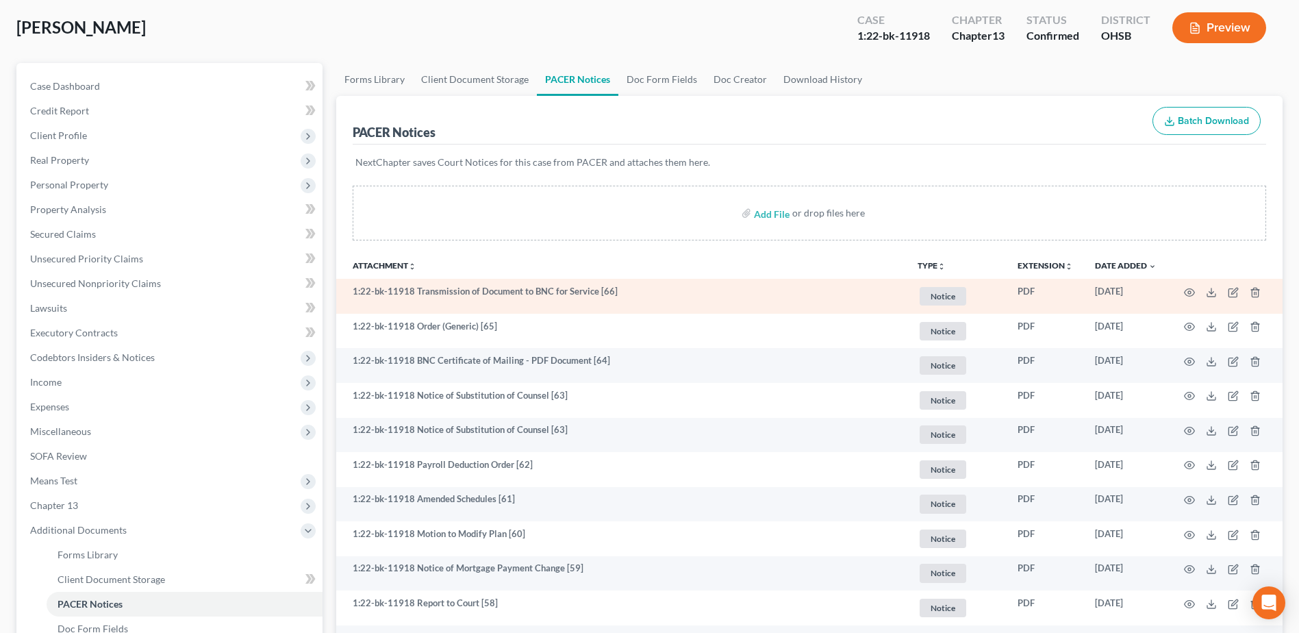
click at [1196, 290] on td at bounding box center [1225, 296] width 115 height 35
click at [1190, 290] on icon "button" at bounding box center [1189, 292] width 11 height 11
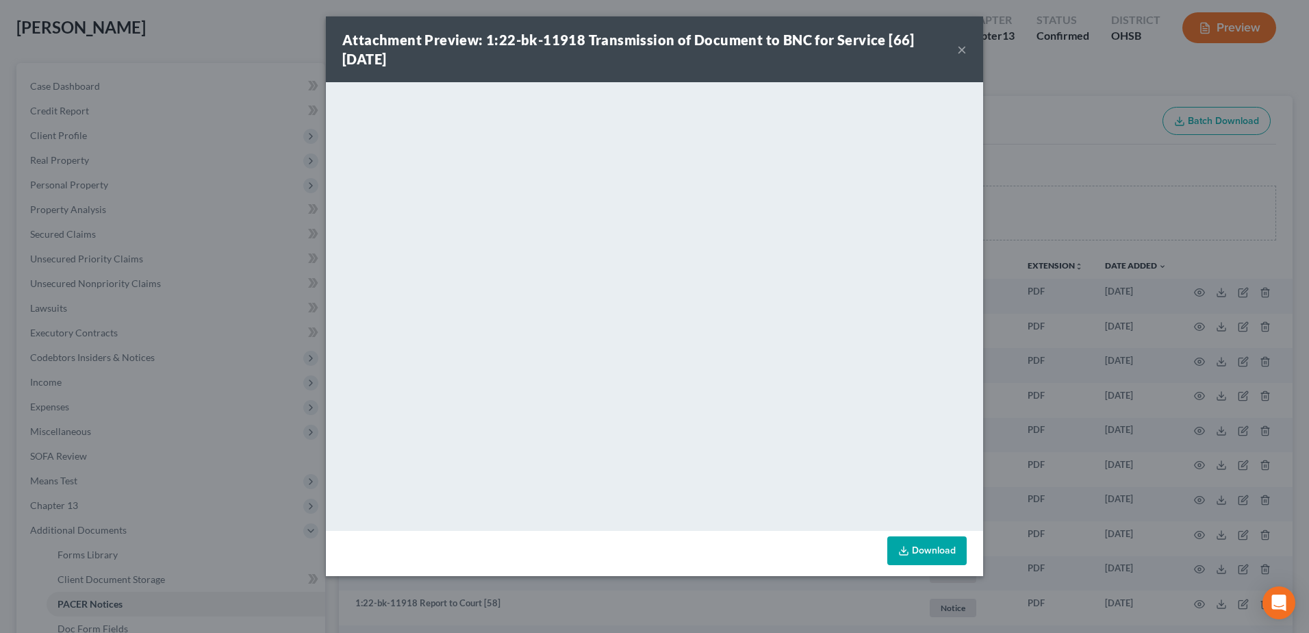
click at [963, 51] on button "×" at bounding box center [962, 49] width 10 height 16
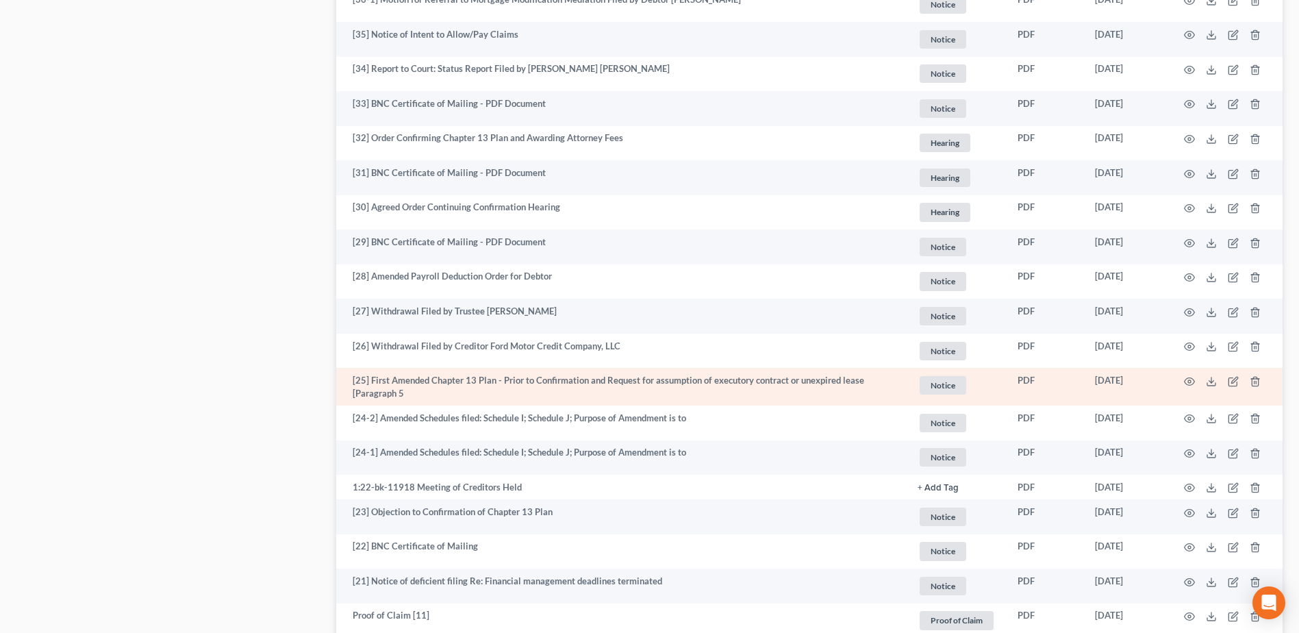
scroll to position [1507, 0]
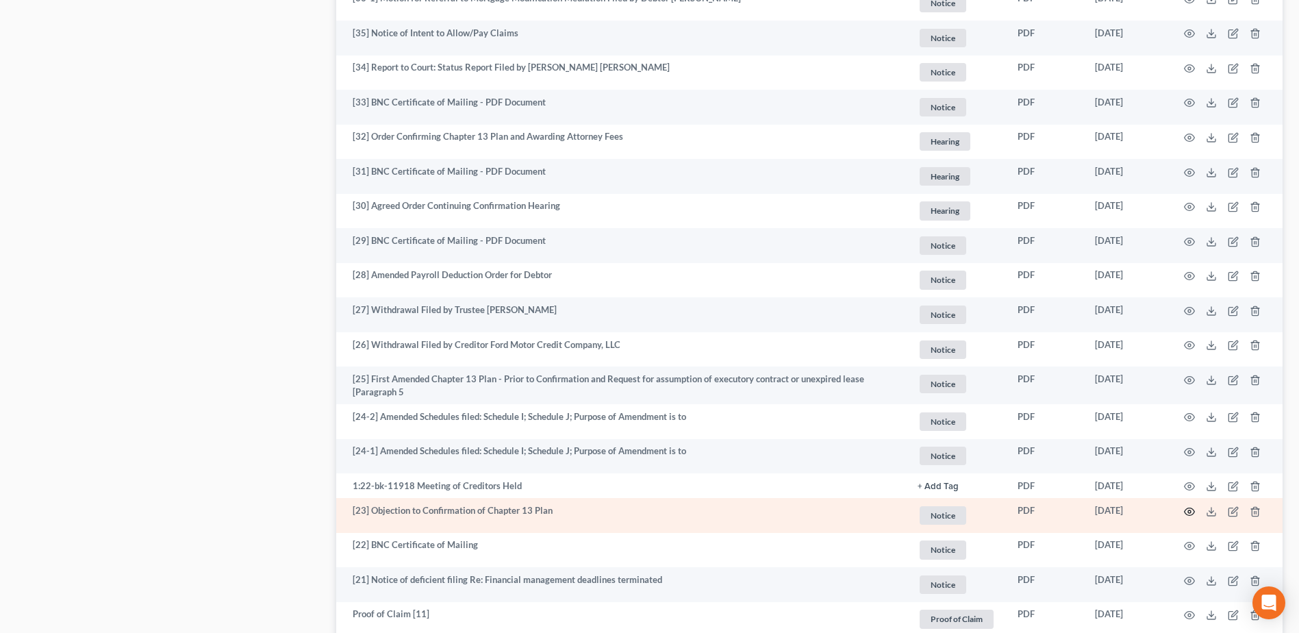
click at [1186, 509] on icon "button" at bounding box center [1190, 511] width 10 height 8
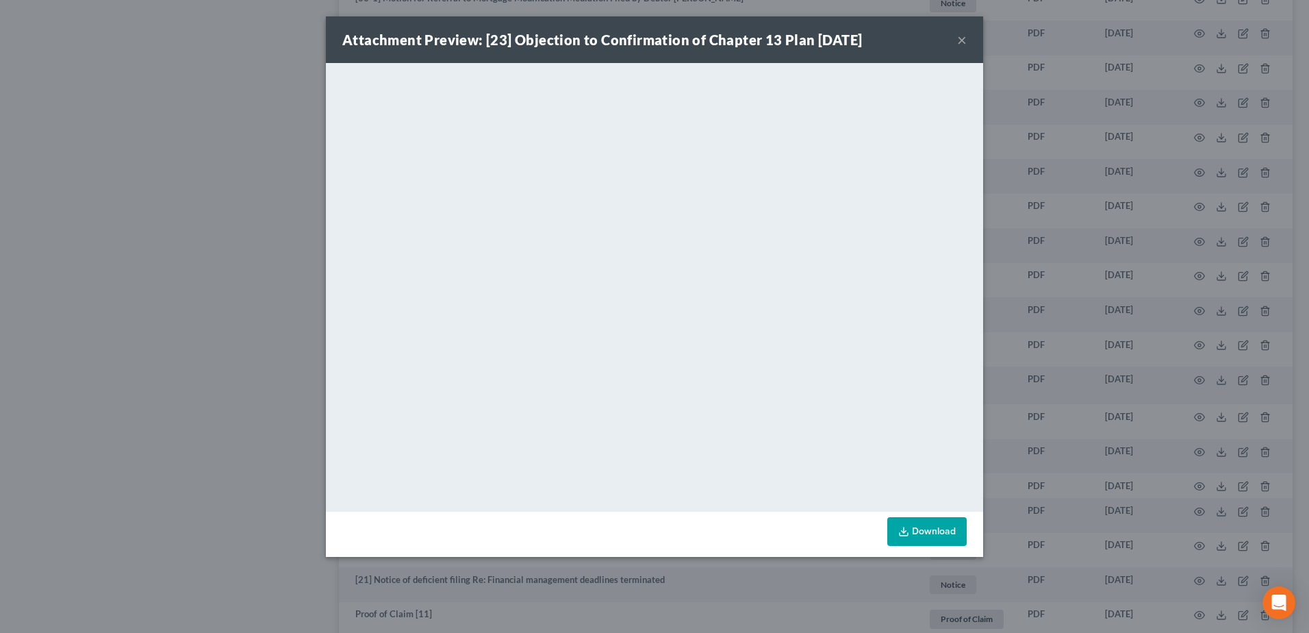
click at [960, 39] on button "×" at bounding box center [962, 40] width 10 height 16
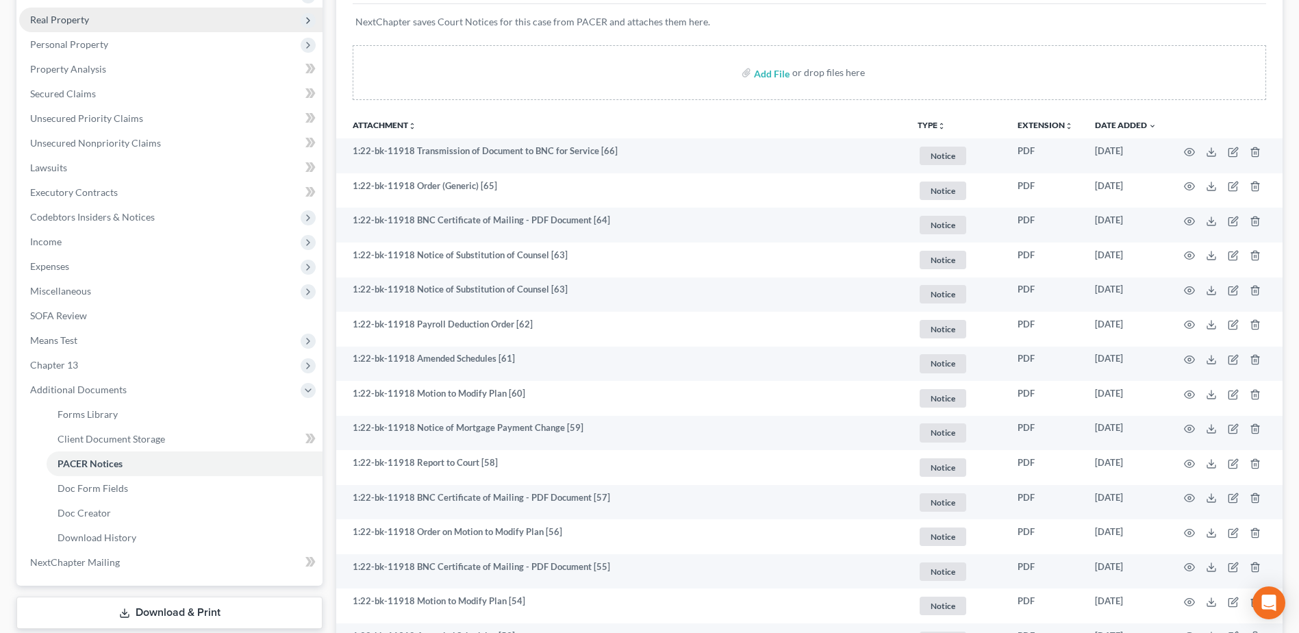
scroll to position [0, 0]
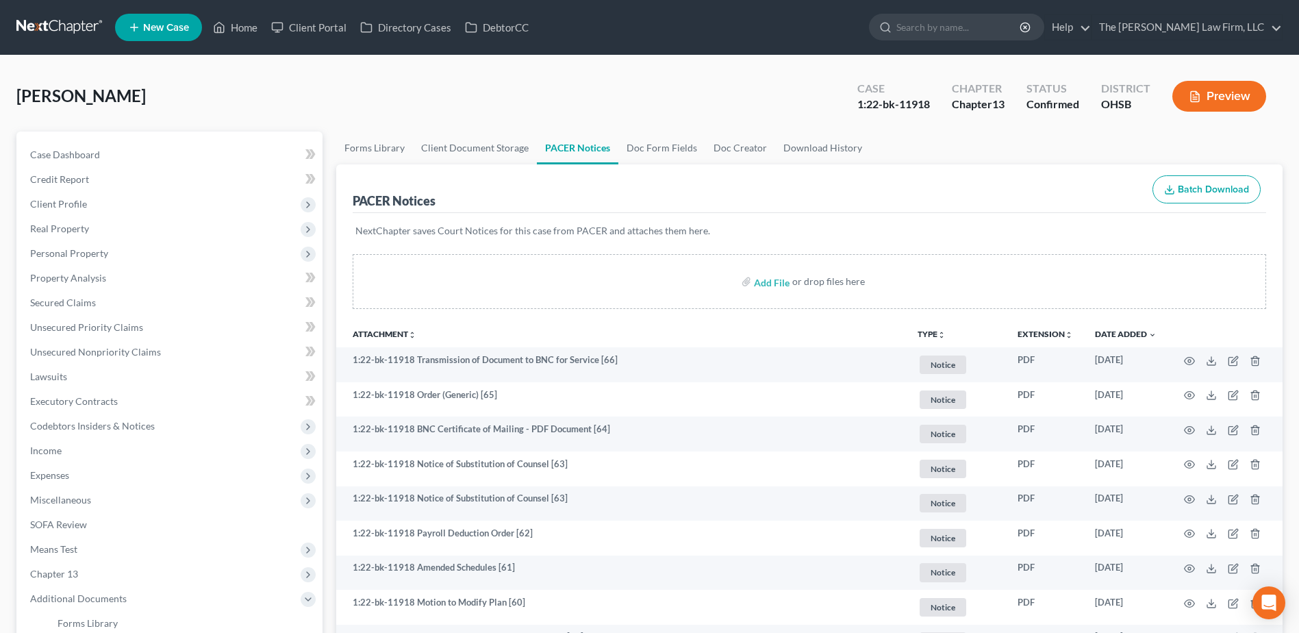
click at [31, 27] on link at bounding box center [60, 27] width 88 height 25
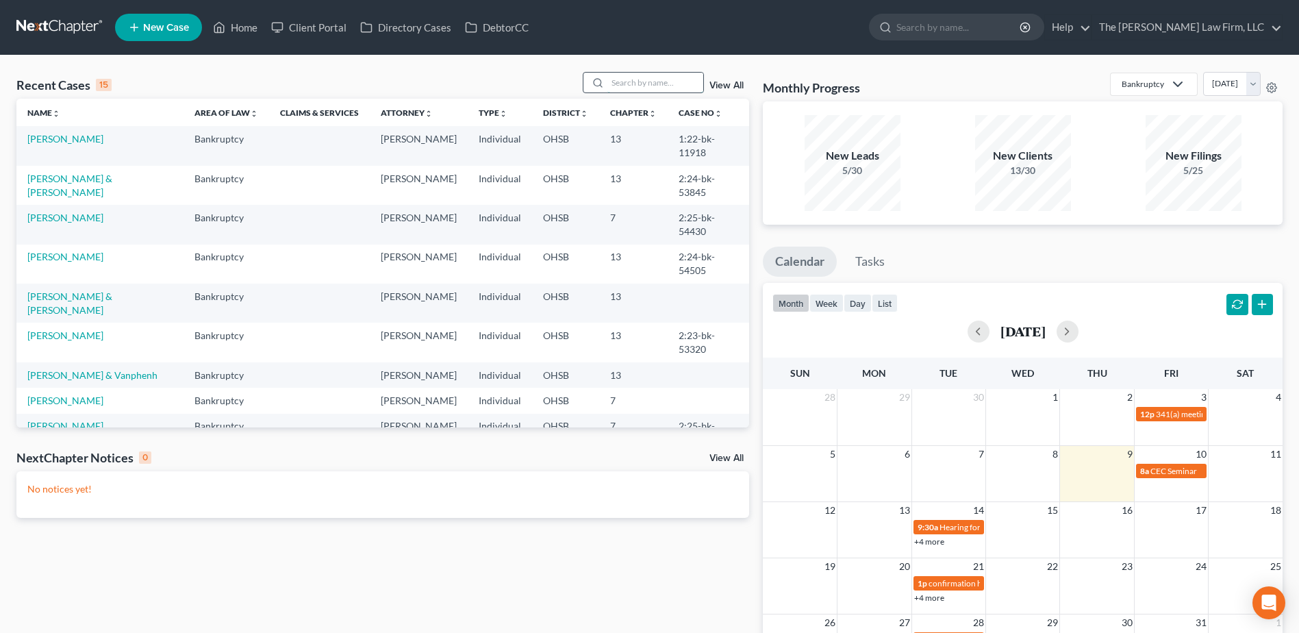
click at [674, 84] on input "search" at bounding box center [655, 83] width 96 height 20
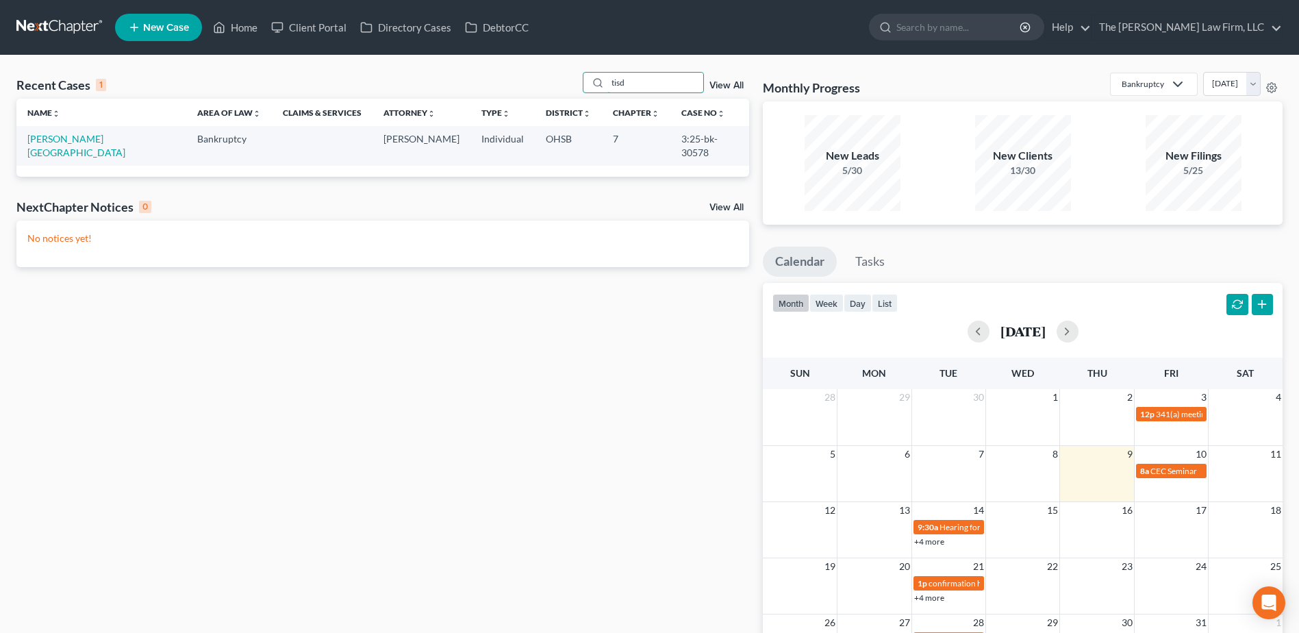
type input "tisd"
click at [71, 147] on td "[PERSON_NAME][GEOGRAPHIC_DATA]" at bounding box center [101, 145] width 170 height 39
click at [62, 140] on link "[PERSON_NAME][GEOGRAPHIC_DATA]" at bounding box center [76, 145] width 98 height 25
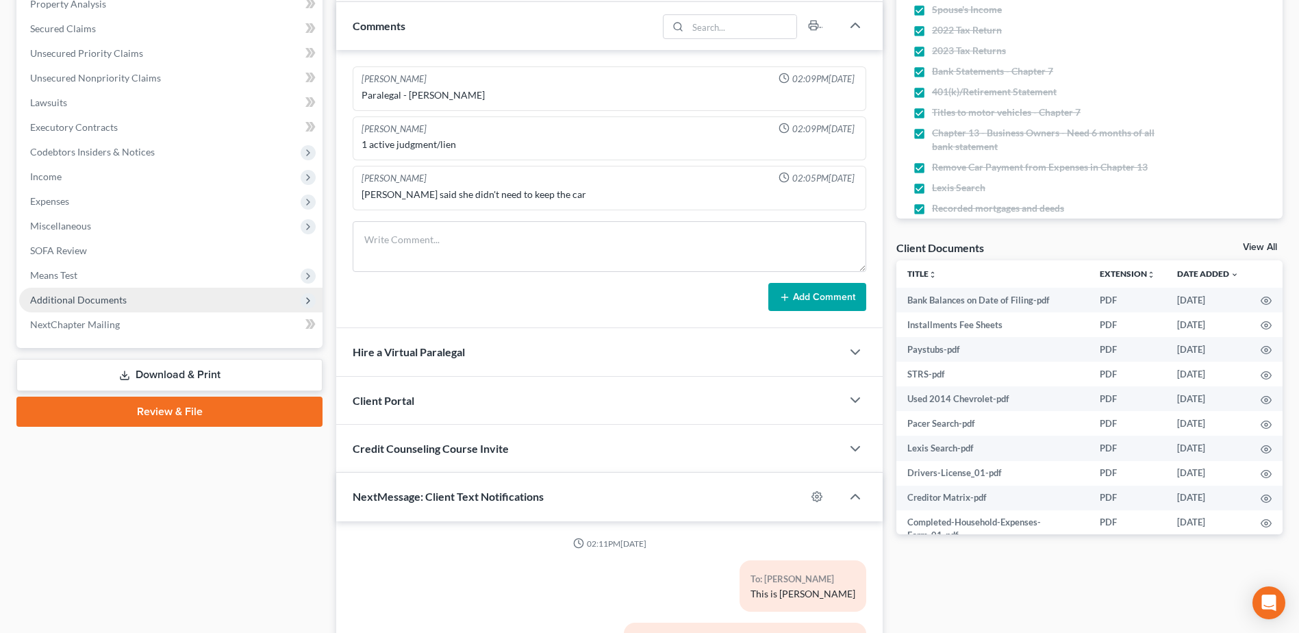
scroll to position [859, 0]
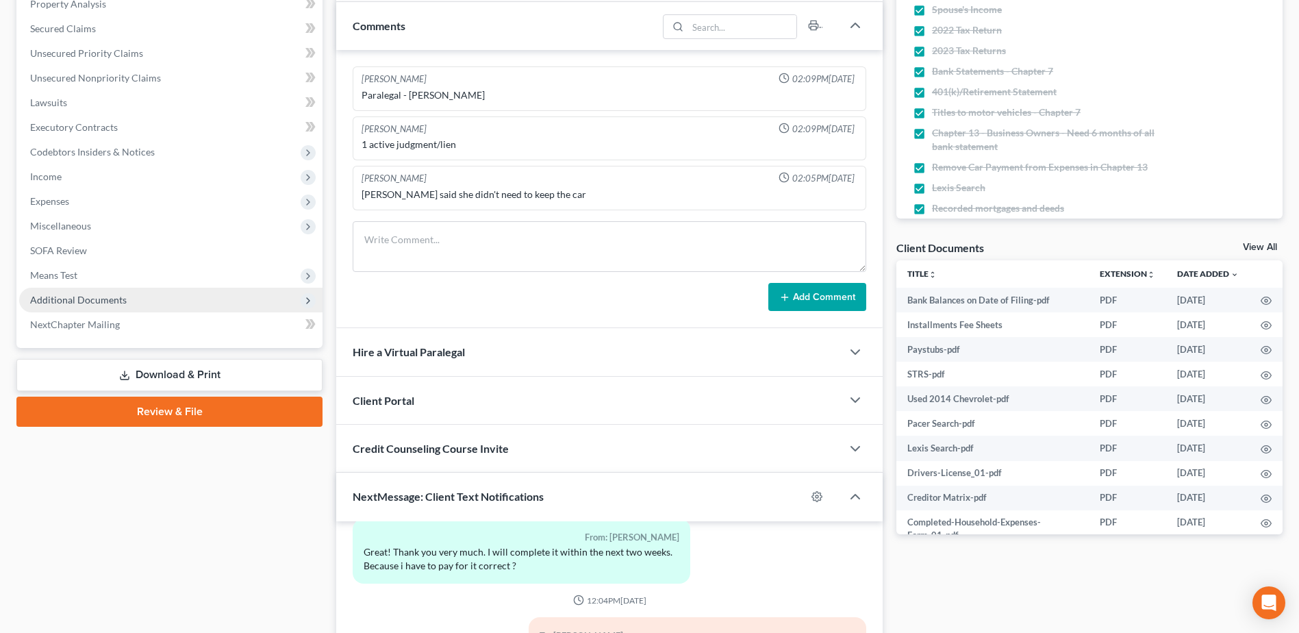
click at [85, 309] on span "Additional Documents" at bounding box center [170, 300] width 303 height 25
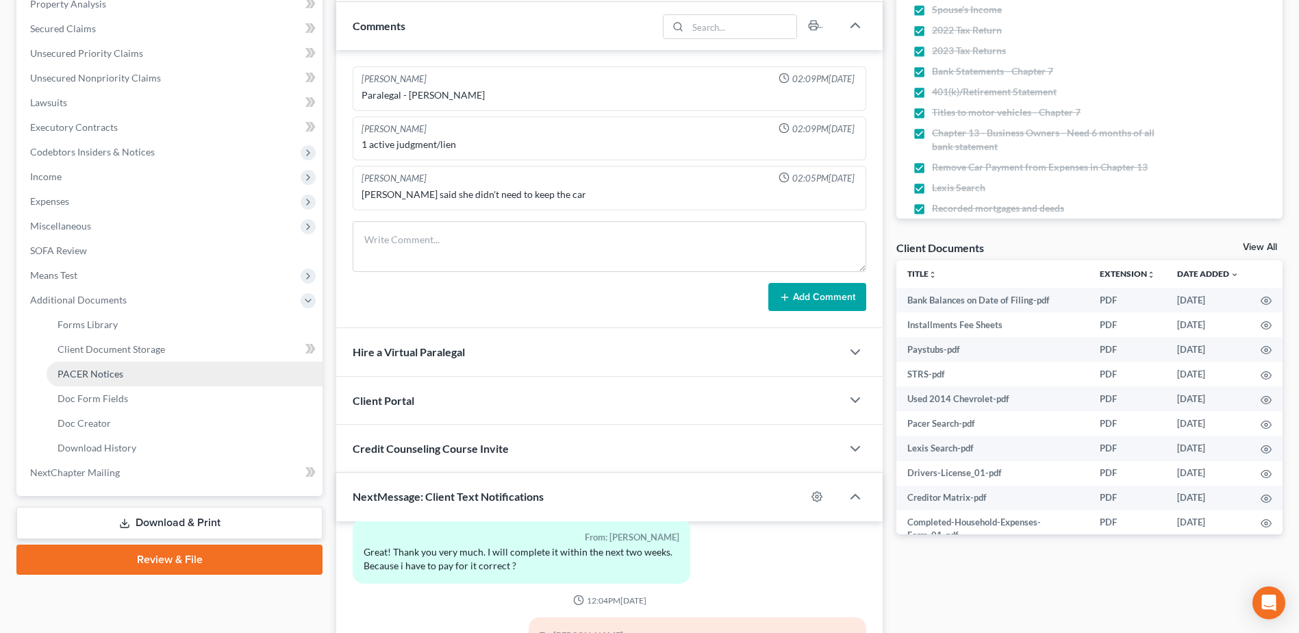
click at [87, 374] on span "PACER Notices" at bounding box center [91, 374] width 66 height 12
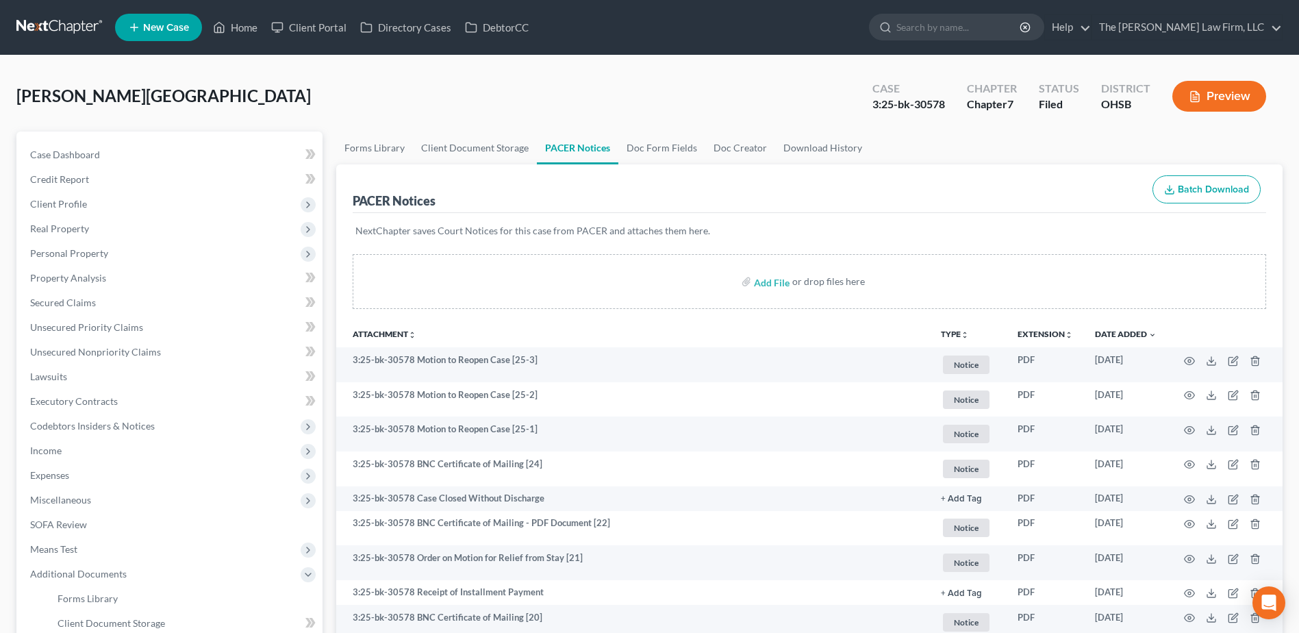
click at [23, 23] on link at bounding box center [60, 27] width 88 height 25
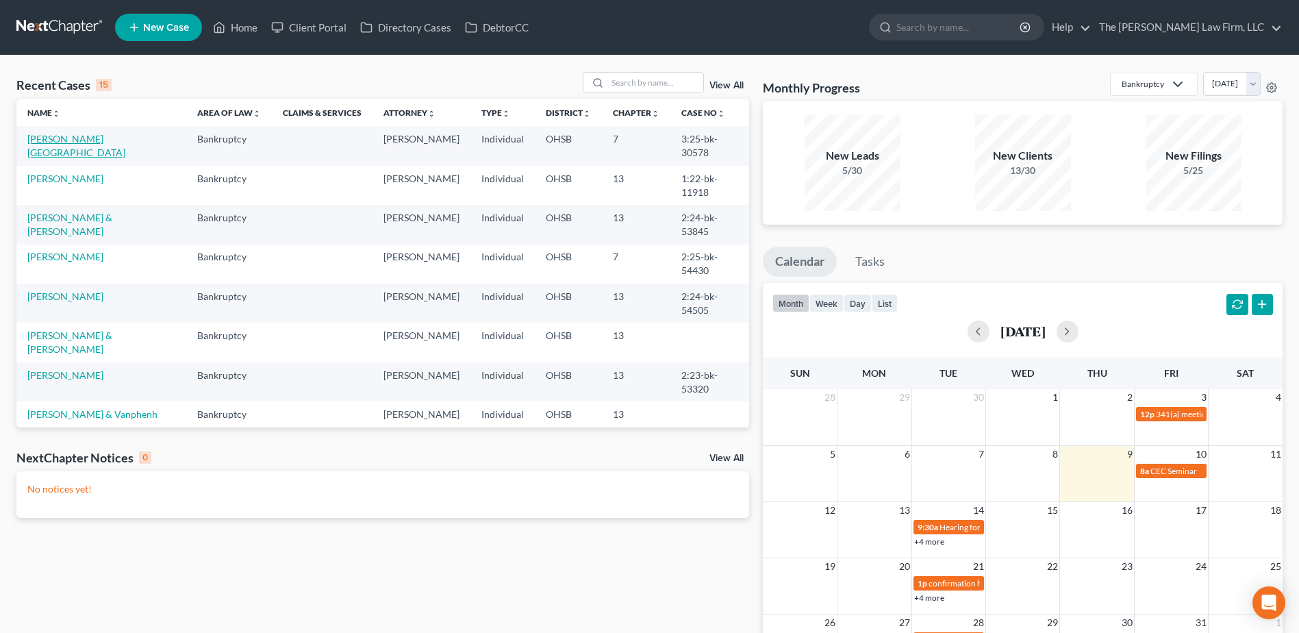
click at [60, 134] on link "[PERSON_NAME][GEOGRAPHIC_DATA]" at bounding box center [76, 145] width 98 height 25
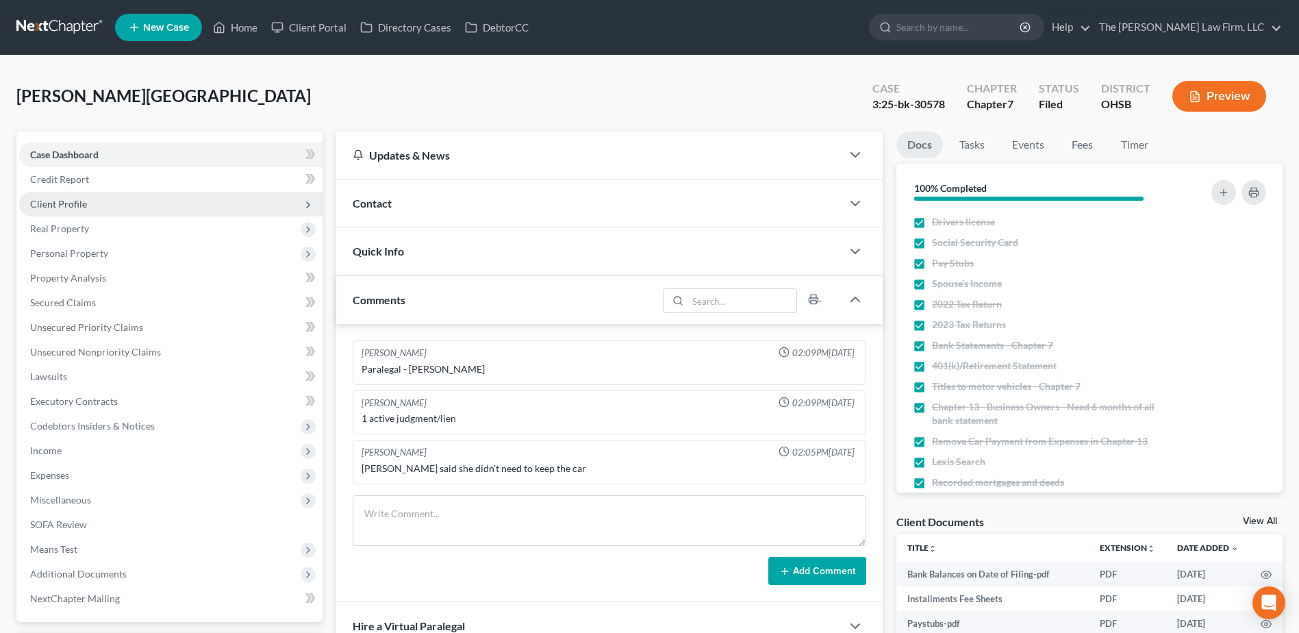
click at [75, 199] on span "Client Profile" at bounding box center [58, 204] width 57 height 12
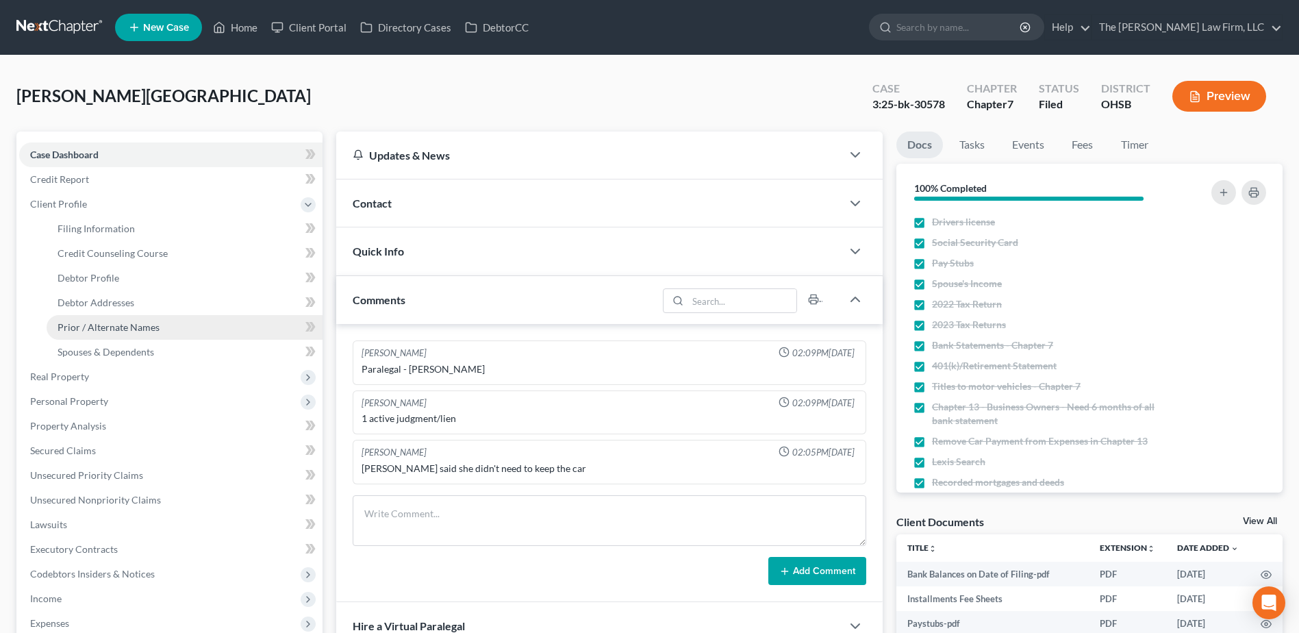
scroll to position [859, 0]
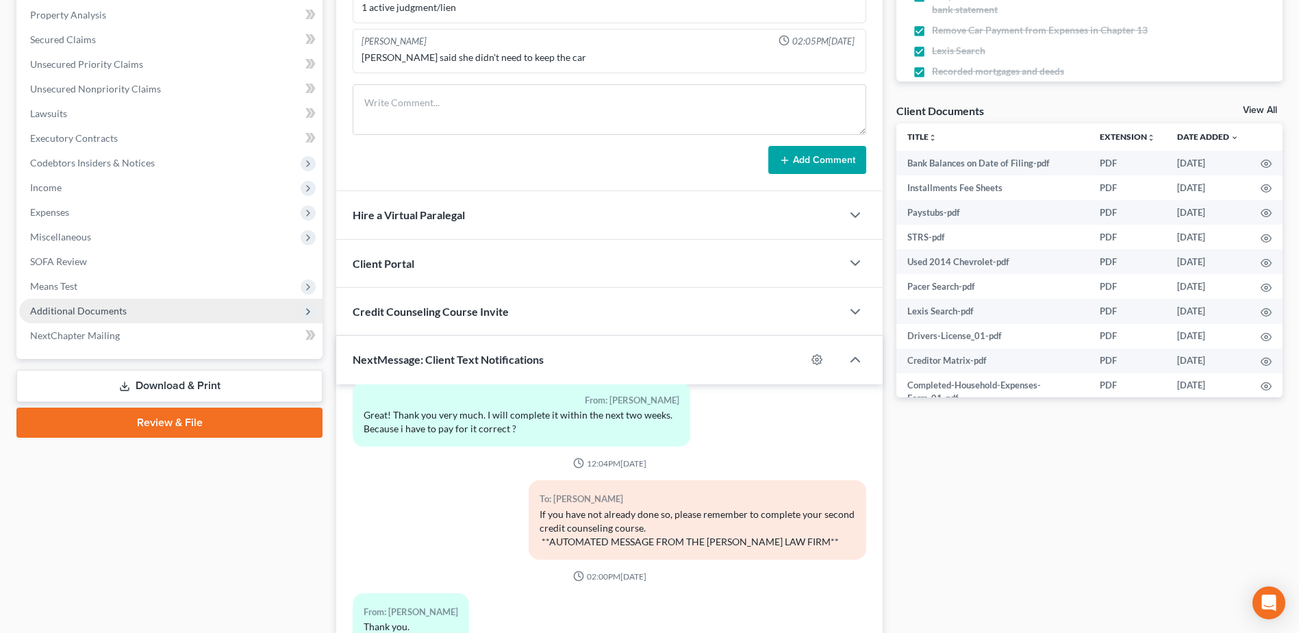
click at [96, 302] on span "Additional Documents" at bounding box center [170, 311] width 303 height 25
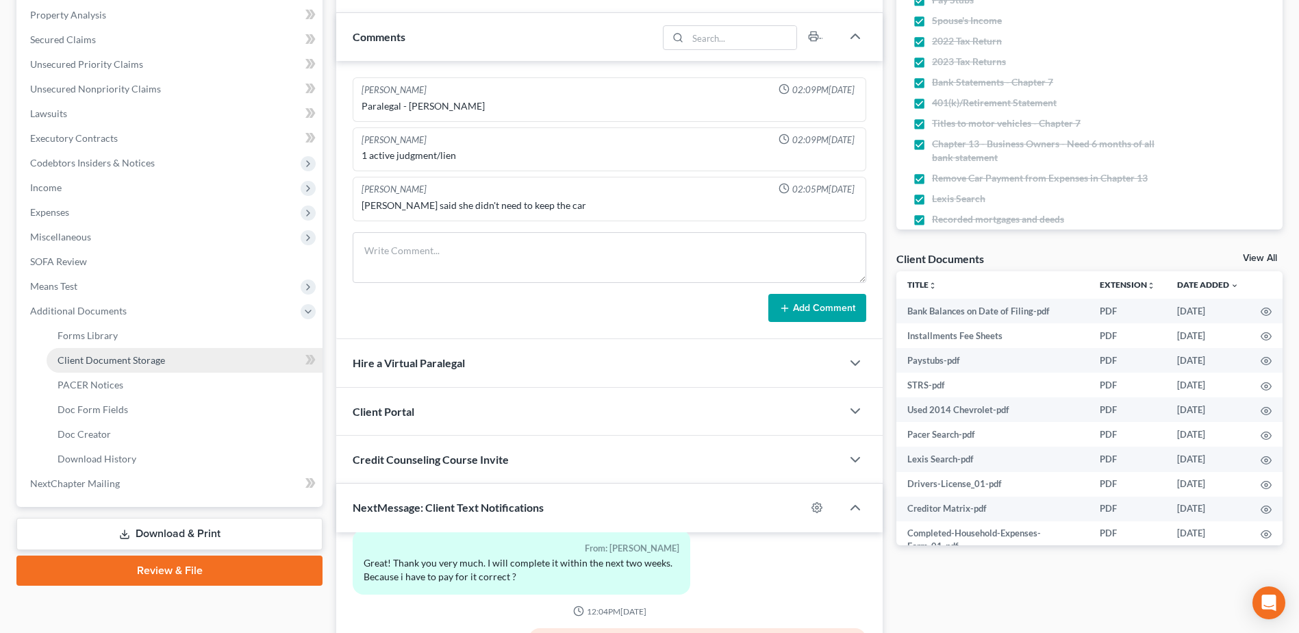
click at [106, 355] on span "Client Document Storage" at bounding box center [112, 360] width 108 height 12
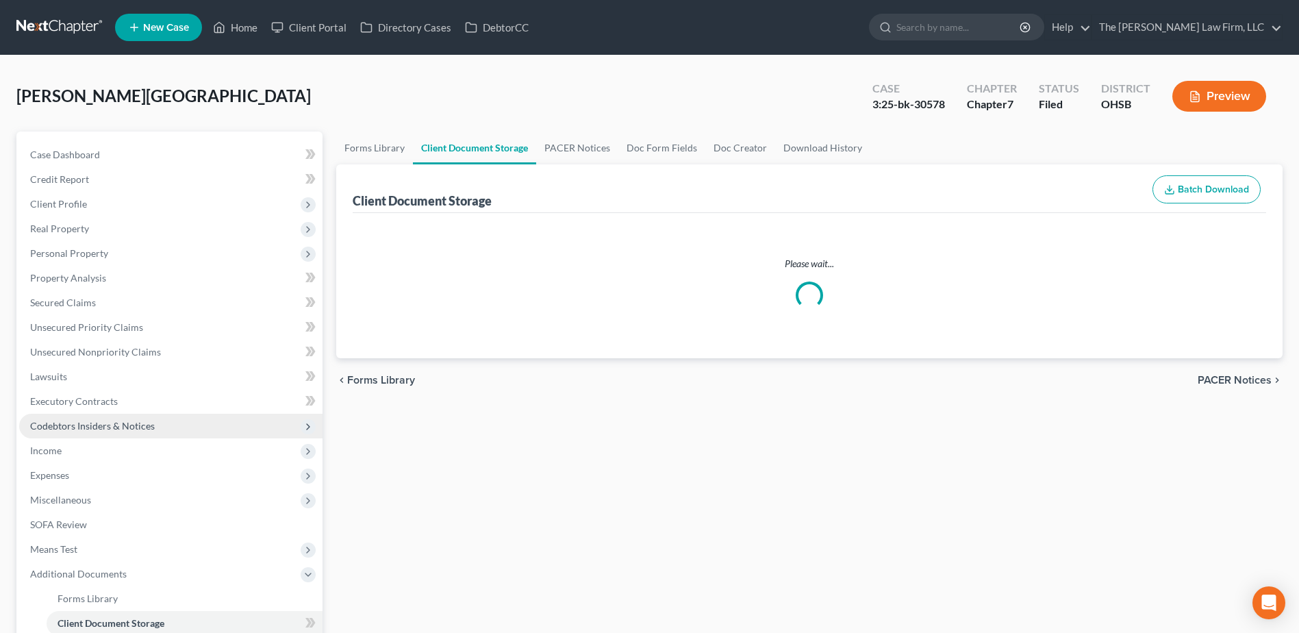
select select "7"
select select "52"
select select "61"
select select "37"
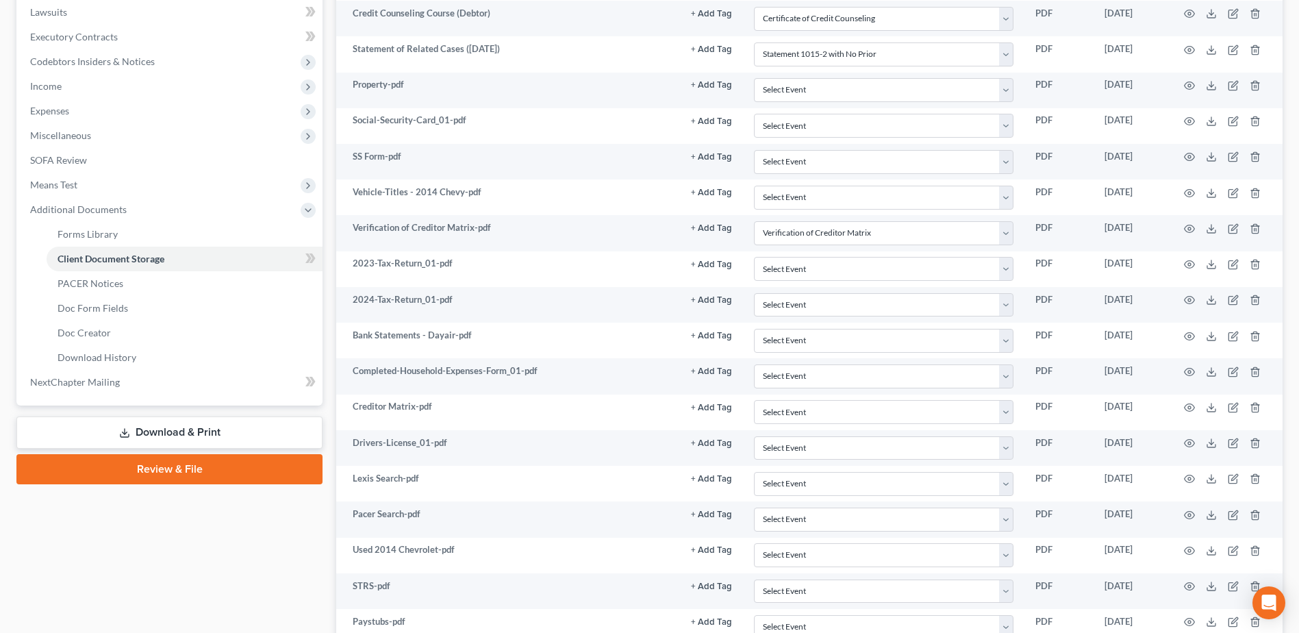
scroll to position [7, 0]
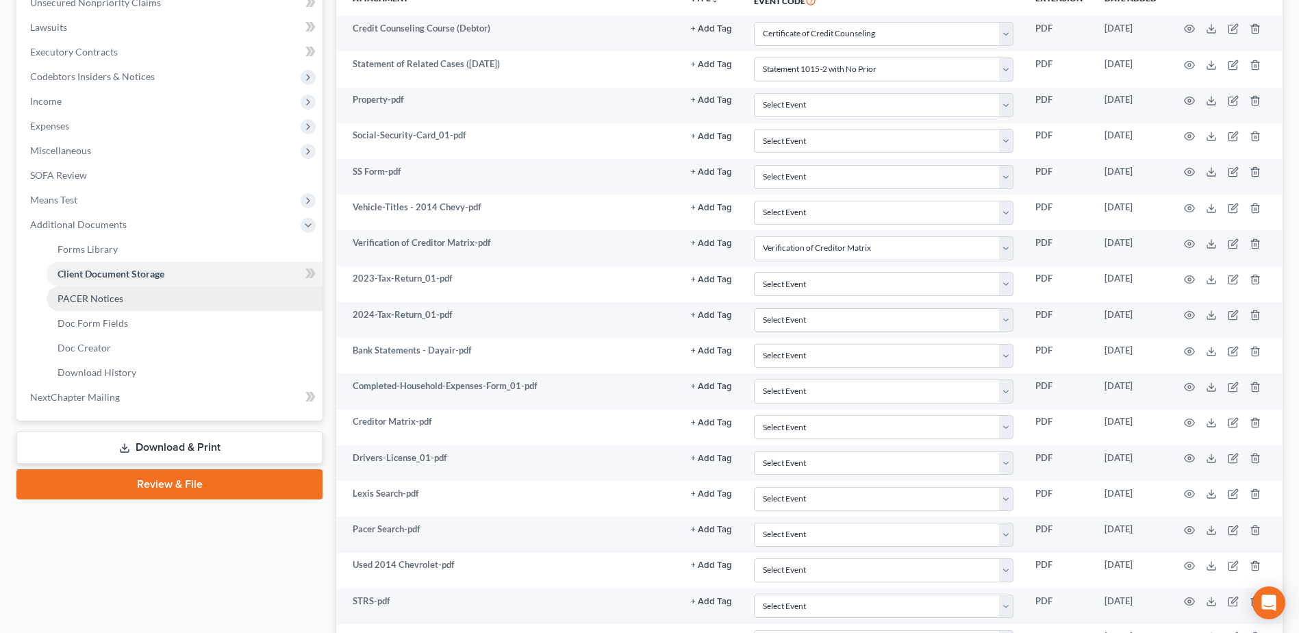
click at [83, 298] on span "PACER Notices" at bounding box center [91, 298] width 66 height 12
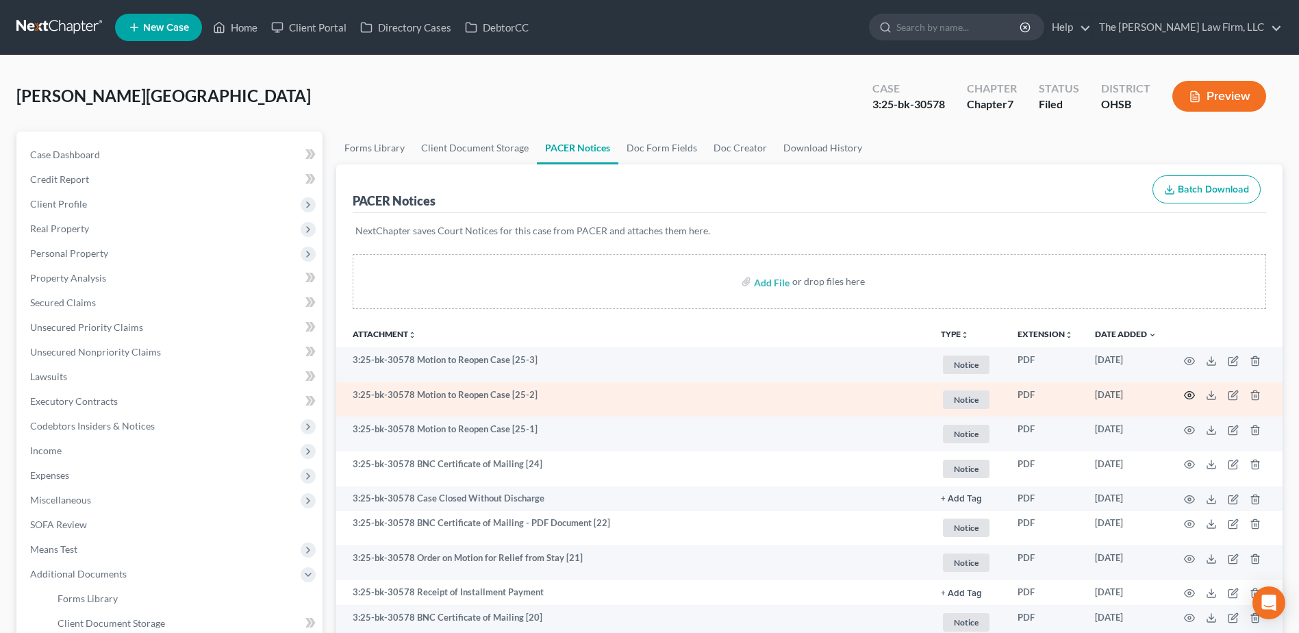
click at [1192, 397] on icon "button" at bounding box center [1189, 395] width 11 height 11
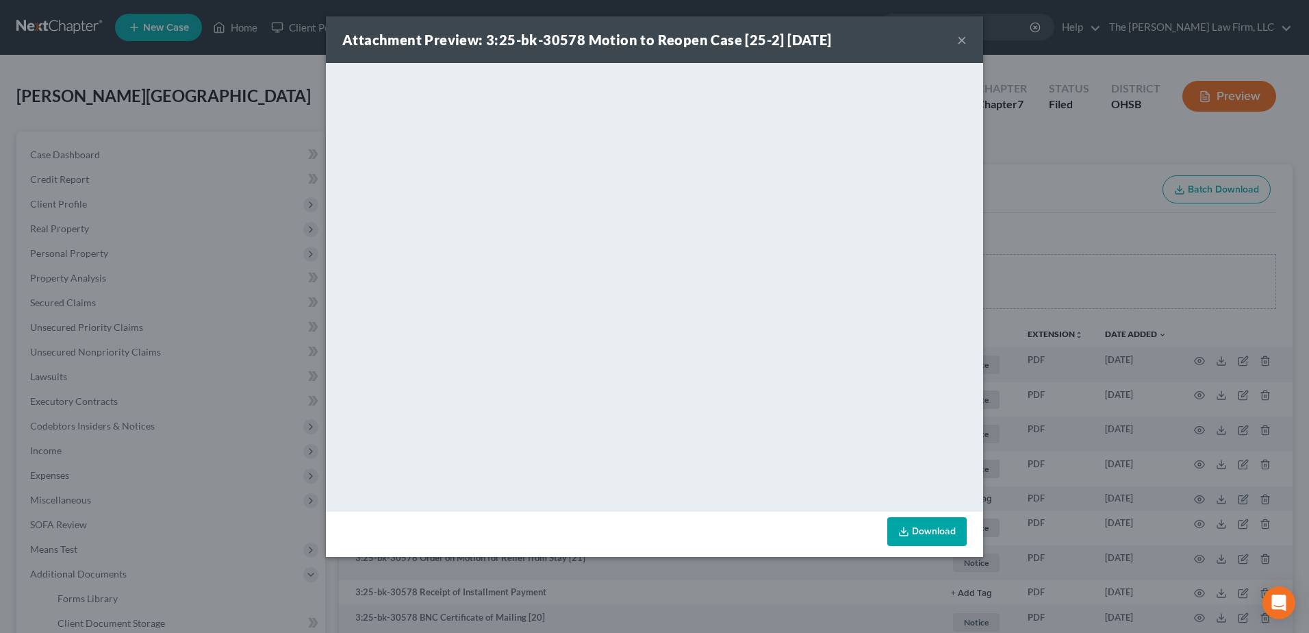
click at [962, 39] on button "×" at bounding box center [962, 40] width 10 height 16
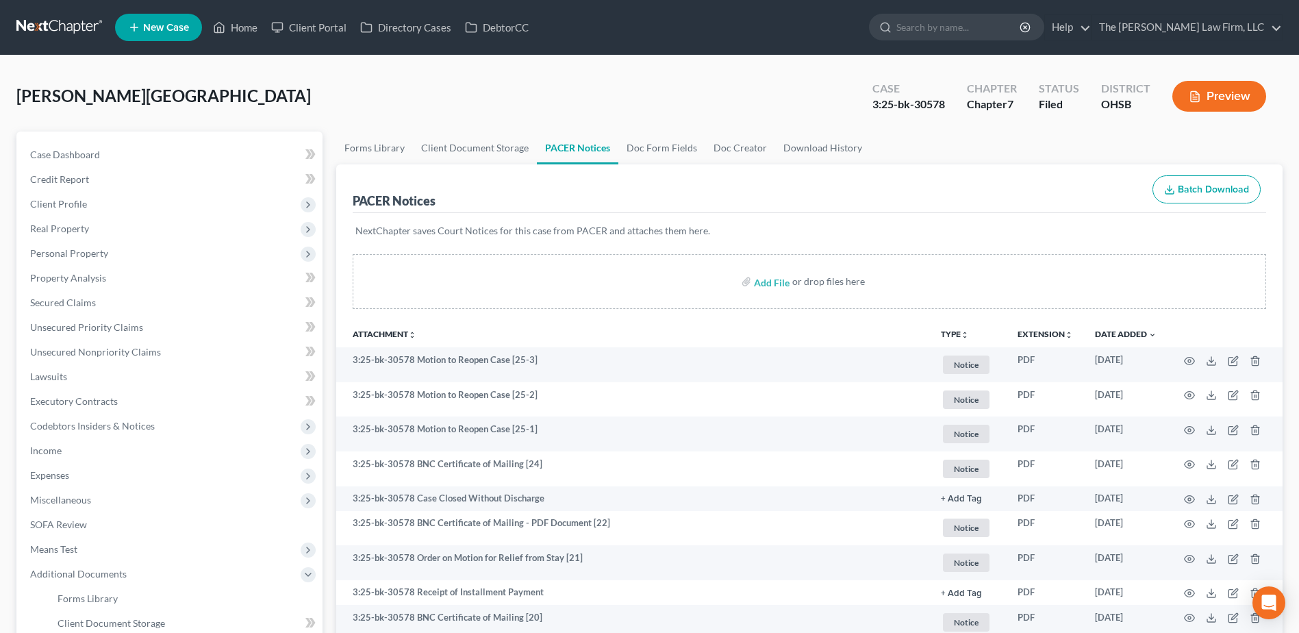
click at [36, 29] on link at bounding box center [60, 27] width 88 height 25
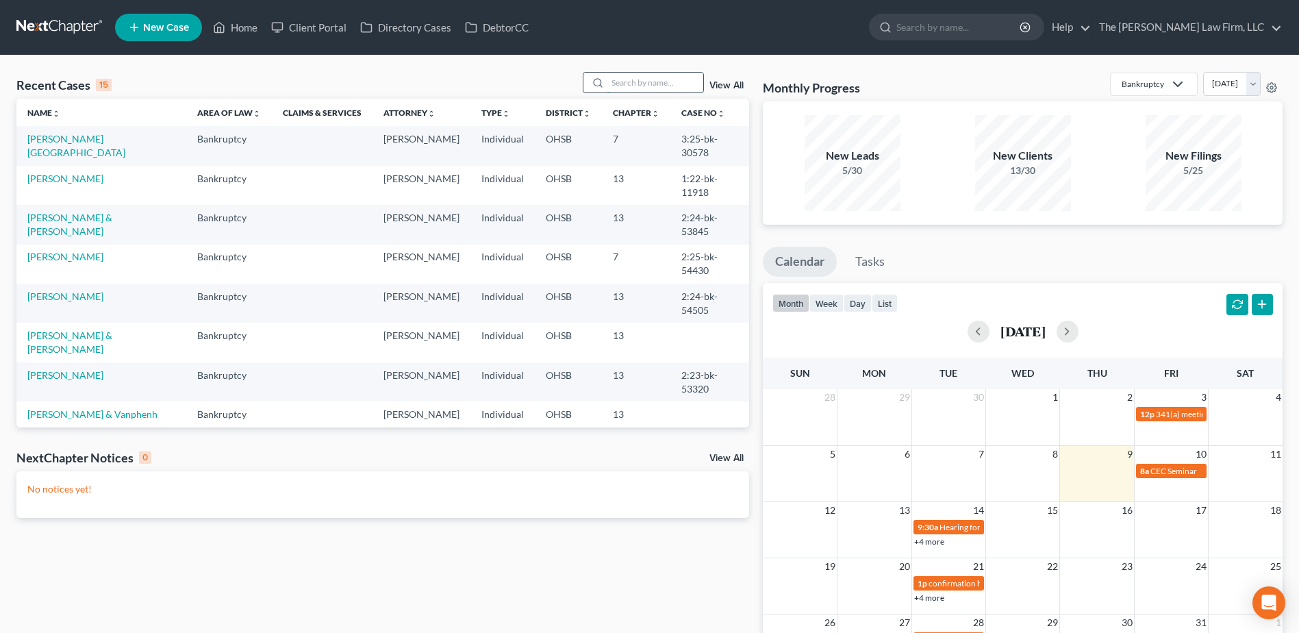
click at [630, 80] on input "search" at bounding box center [655, 83] width 96 height 20
click at [38, 131] on td "[PERSON_NAME][GEOGRAPHIC_DATA]" at bounding box center [101, 145] width 170 height 39
click at [43, 134] on link "[PERSON_NAME][GEOGRAPHIC_DATA]" at bounding box center [76, 145] width 98 height 25
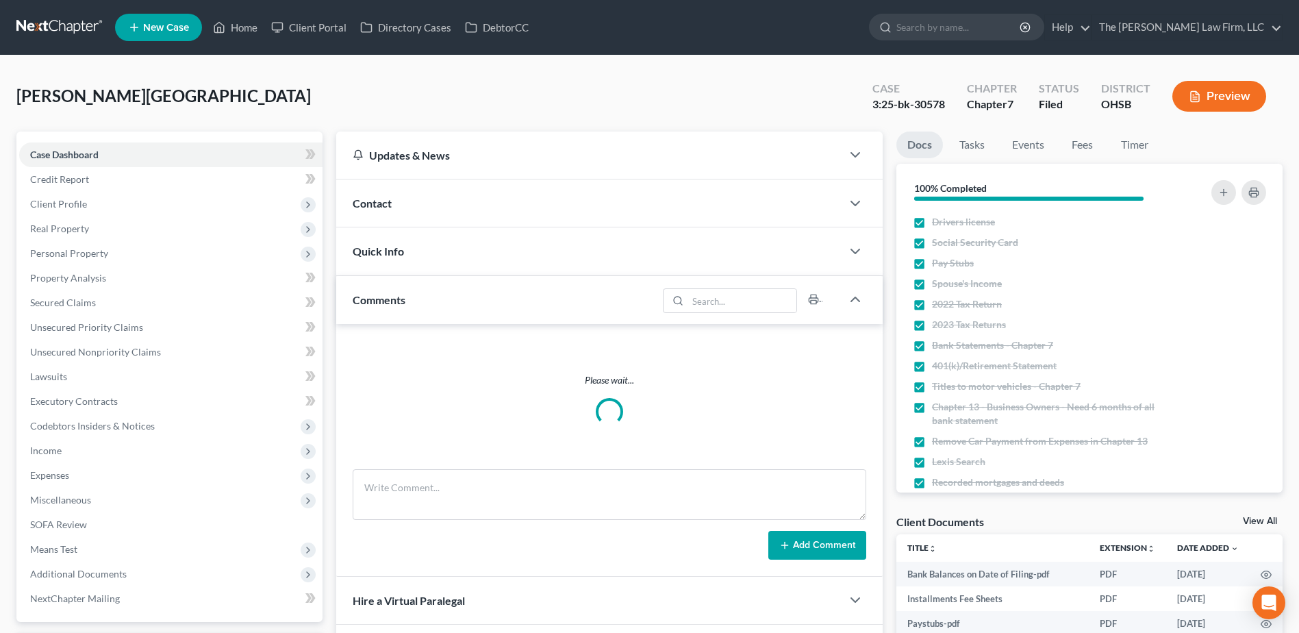
scroll to position [259, 0]
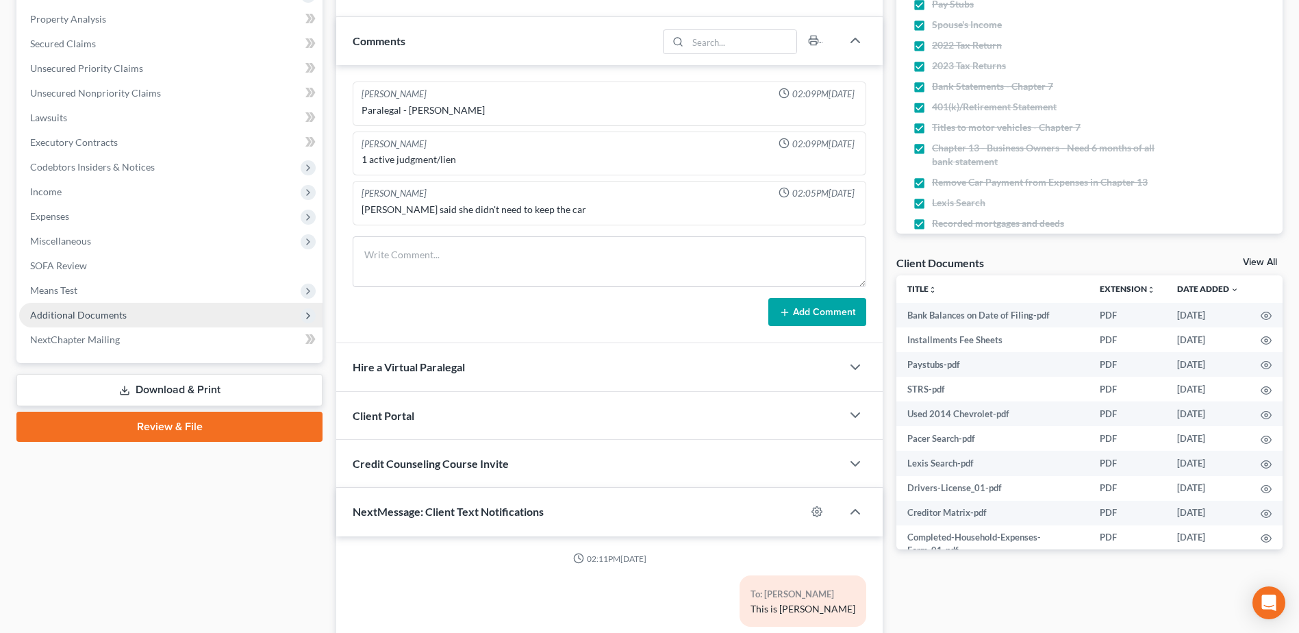
click at [86, 316] on span "Additional Documents" at bounding box center [78, 315] width 97 height 12
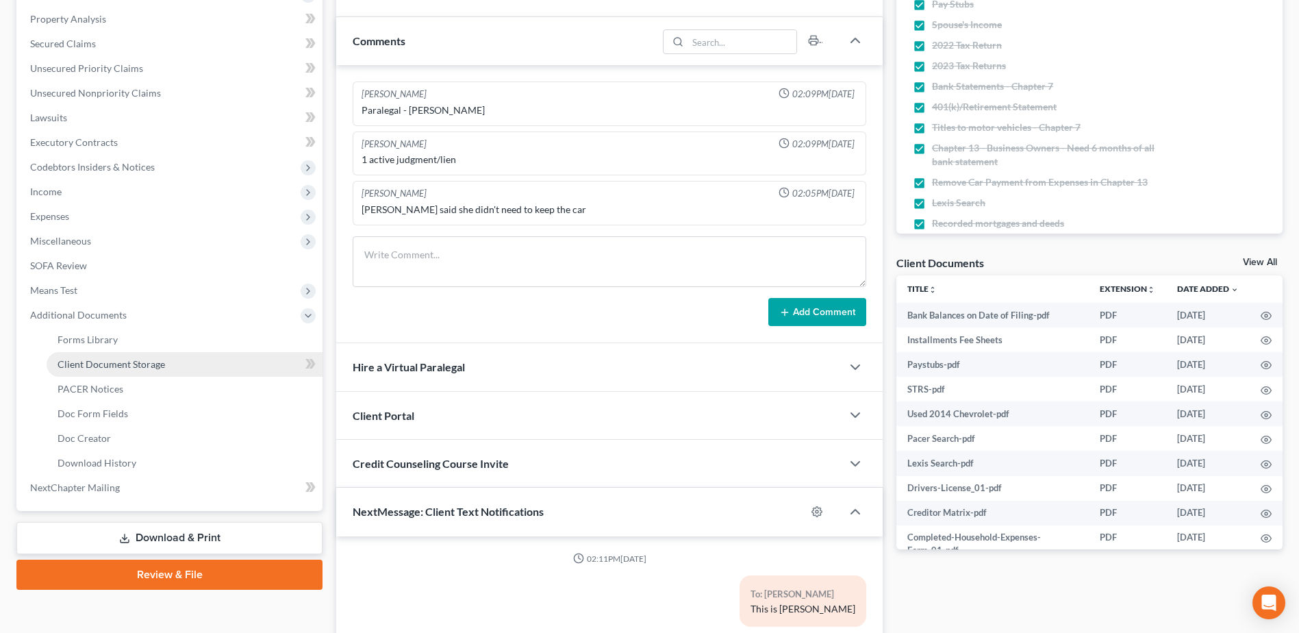
scroll to position [859, 0]
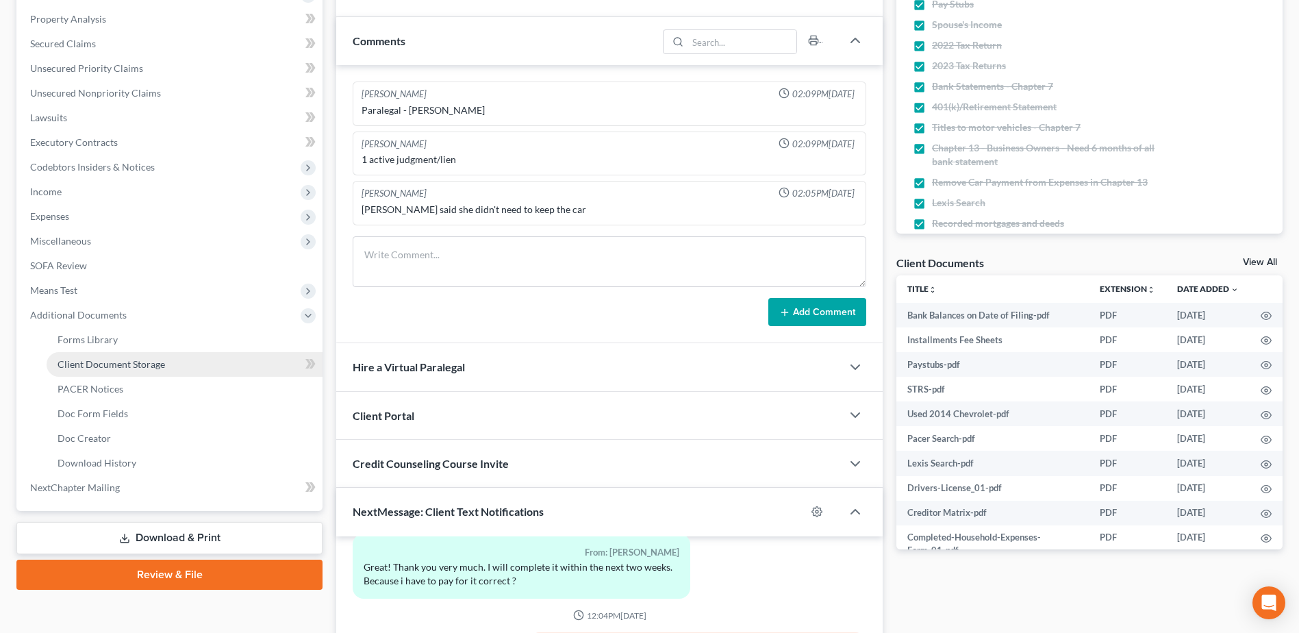
click at [118, 362] on span "Client Document Storage" at bounding box center [112, 364] width 108 height 12
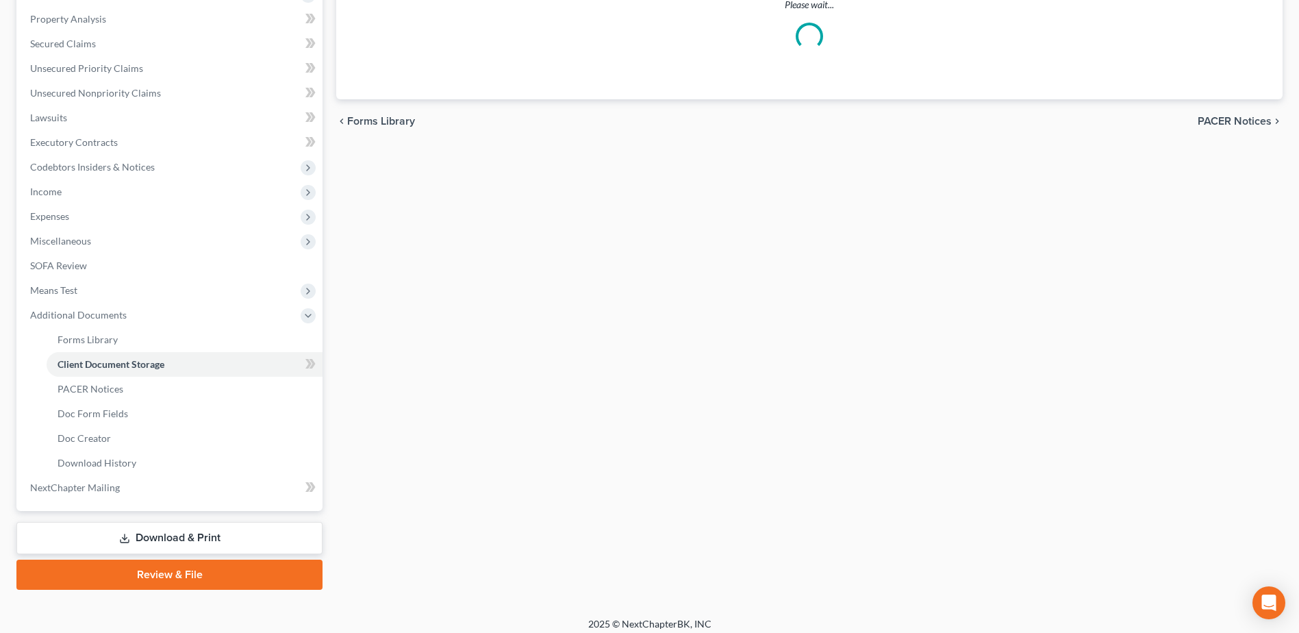
scroll to position [217, 0]
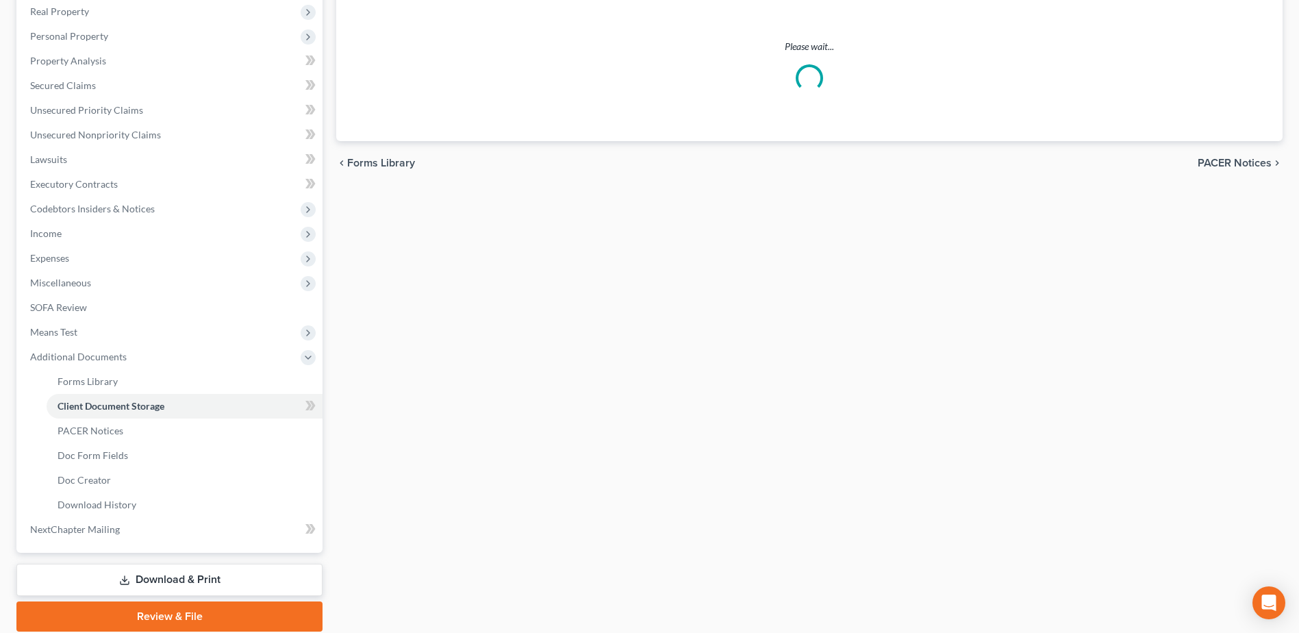
select select "7"
select select "52"
select select "61"
select select "37"
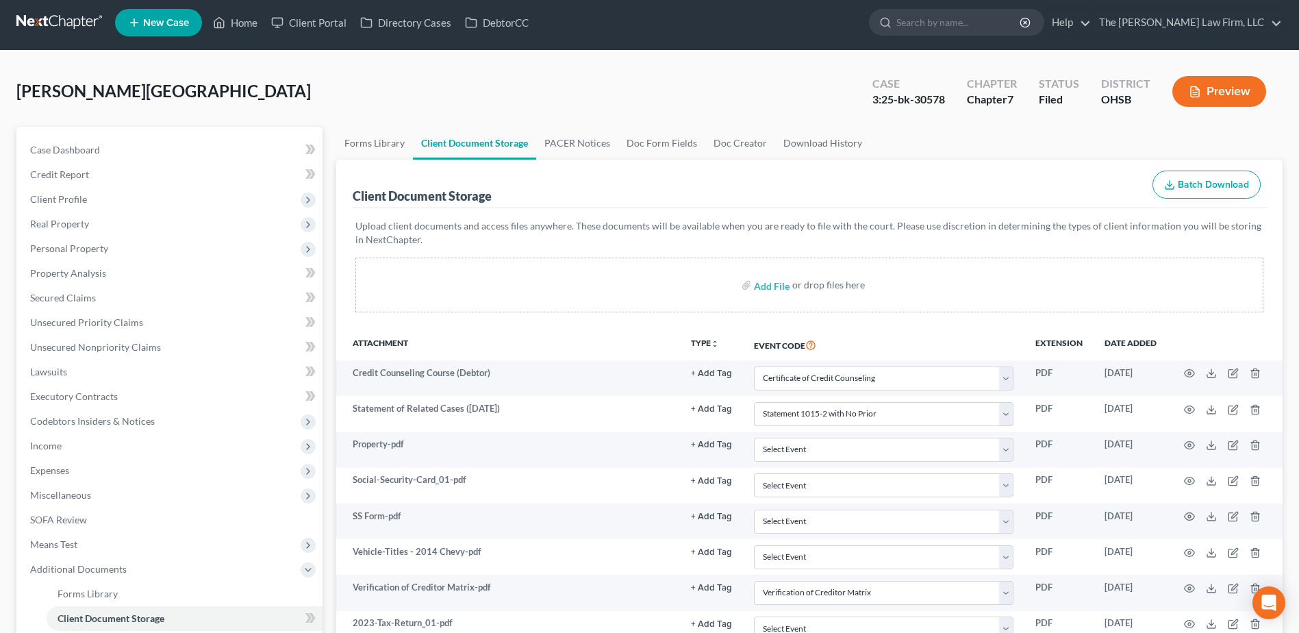
scroll to position [0, 0]
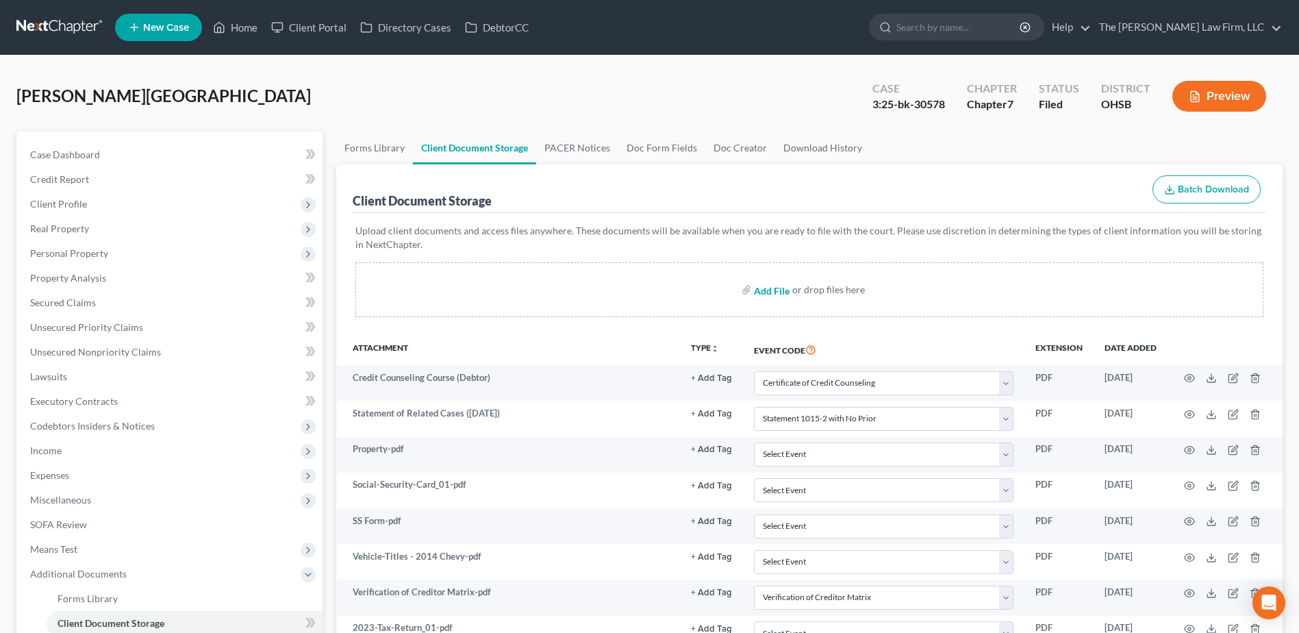
click at [762, 291] on input "file" at bounding box center [770, 289] width 33 height 25
type input "C:\fakepath\Financial Management.pdf"
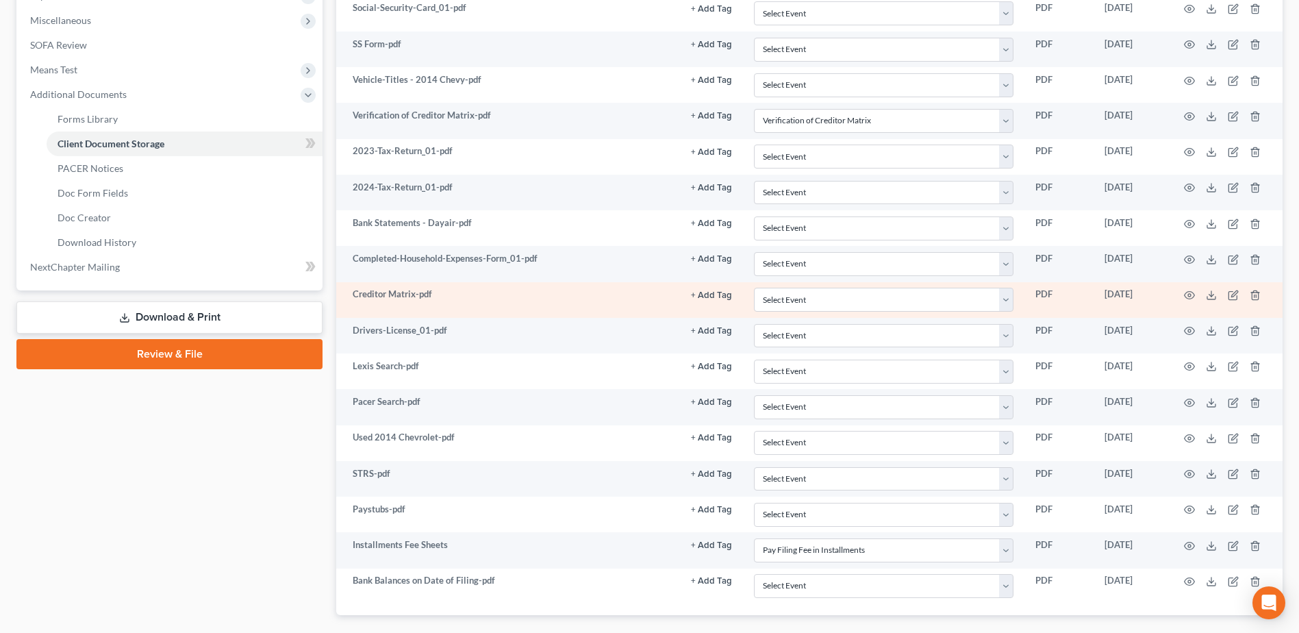
select select "7"
select select "52"
select select "61"
select select "37"
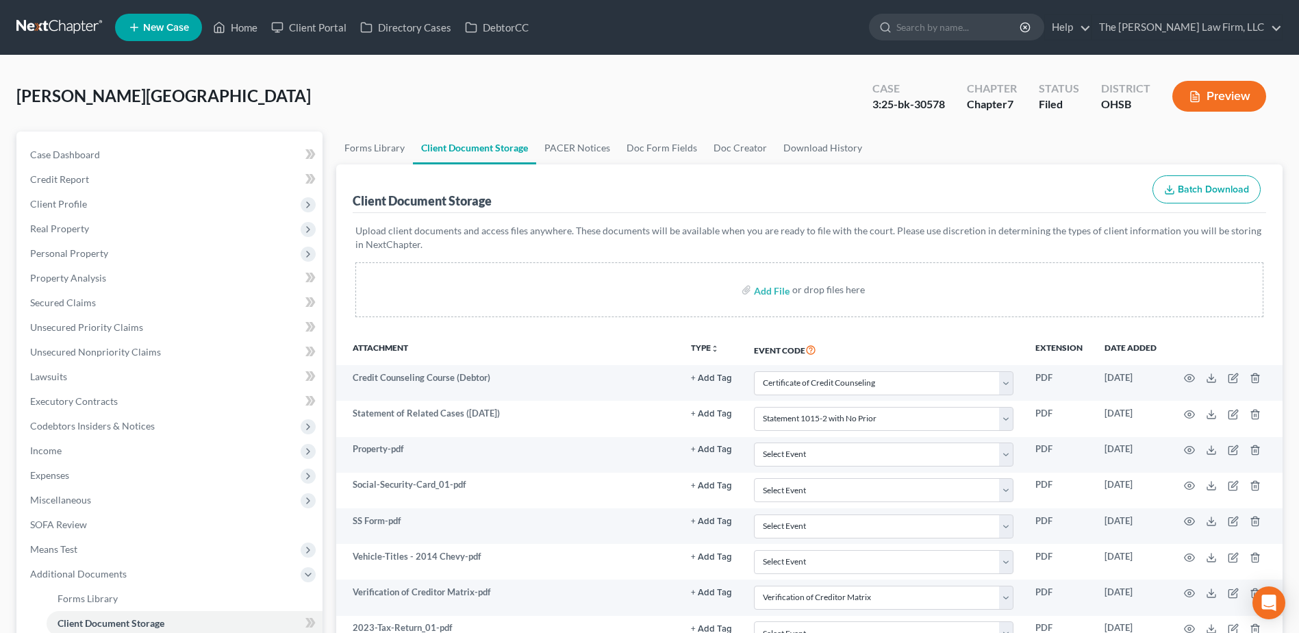
click at [69, 23] on link at bounding box center [60, 27] width 88 height 25
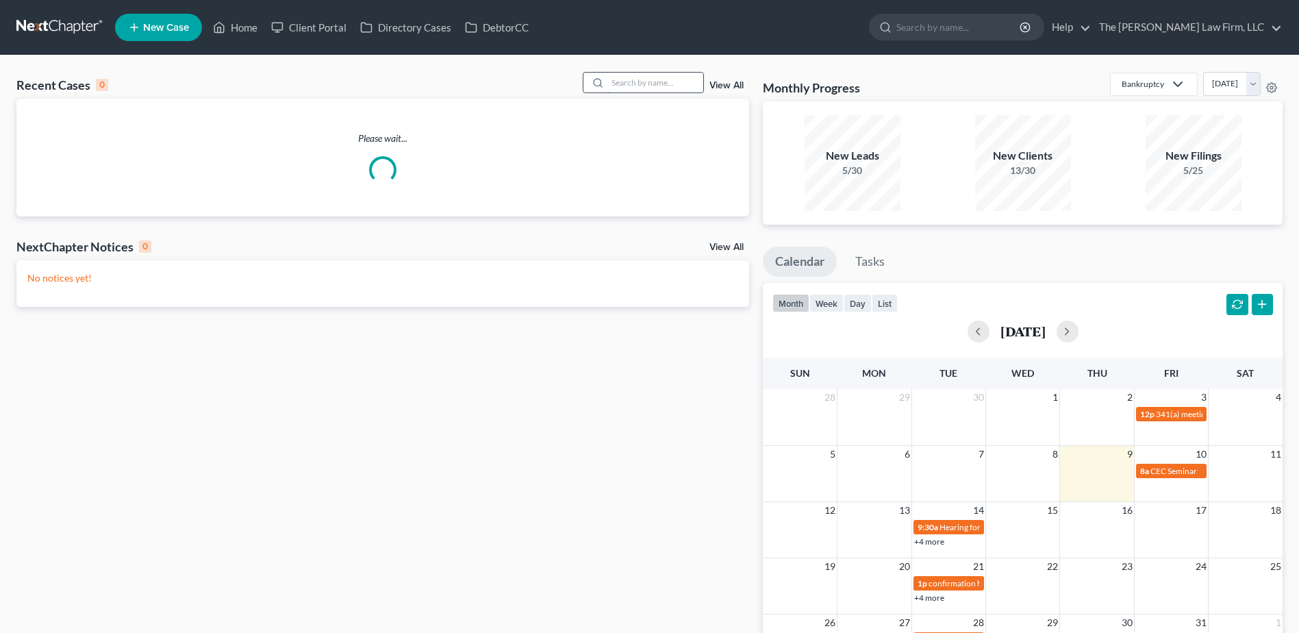
click at [620, 83] on input "search" at bounding box center [655, 83] width 96 height 20
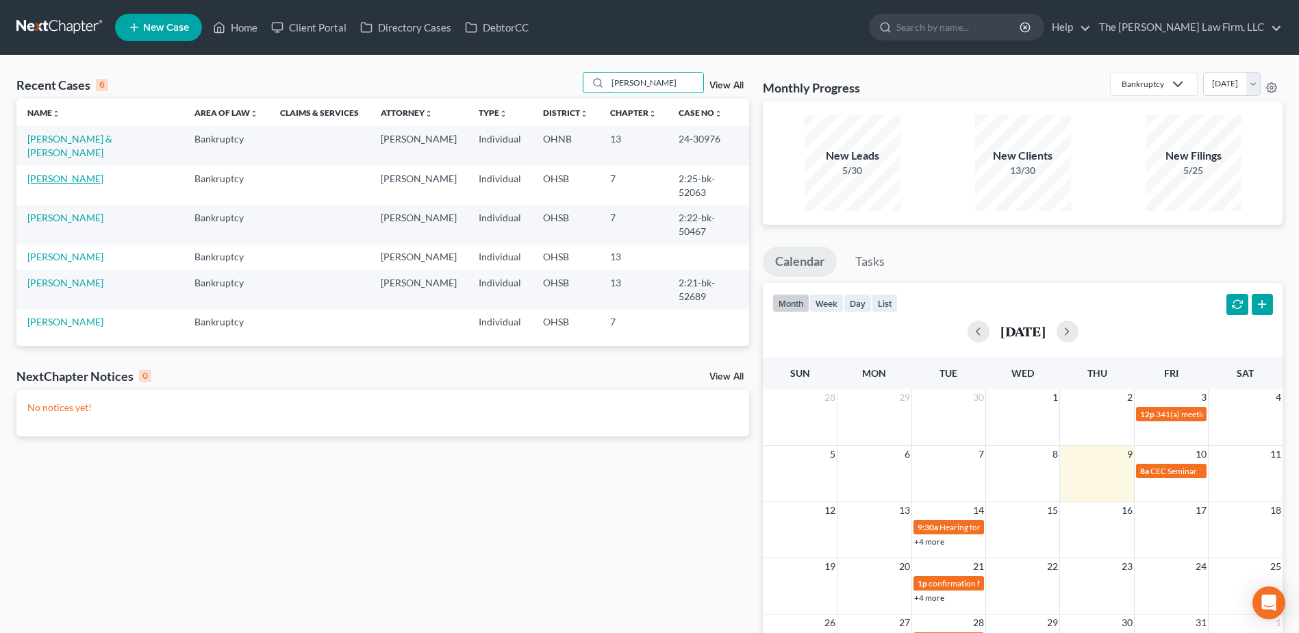
type input "[PERSON_NAME]"
click at [40, 173] on link "Giron, Erica" at bounding box center [65, 179] width 76 height 12
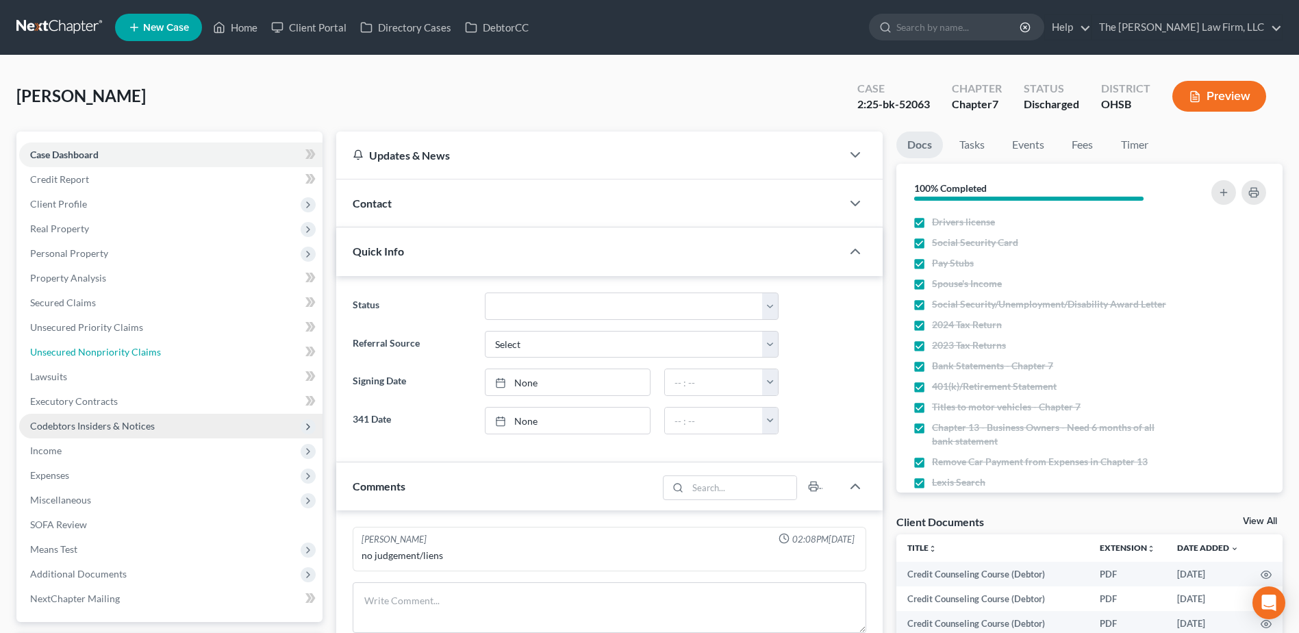
drag, startPoint x: 75, startPoint y: 355, endPoint x: 275, endPoint y: 416, distance: 209.3
click at [75, 355] on span "Unsecured Nonpriority Claims" at bounding box center [95, 352] width 131 height 12
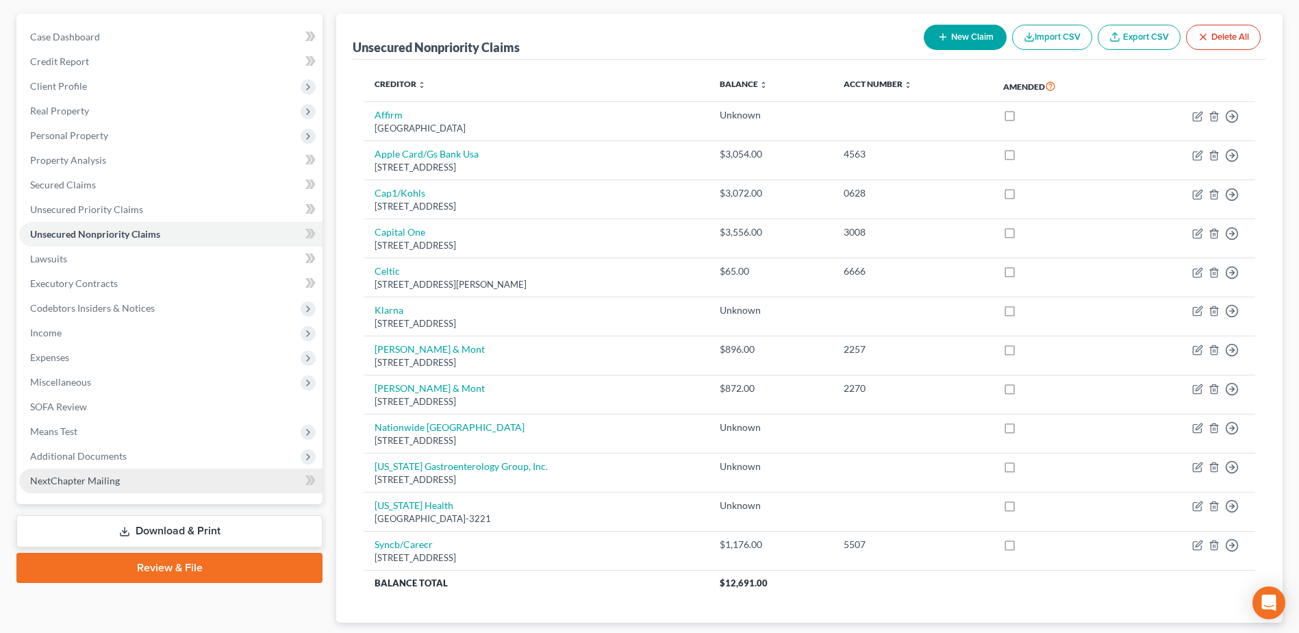
scroll to position [137, 0]
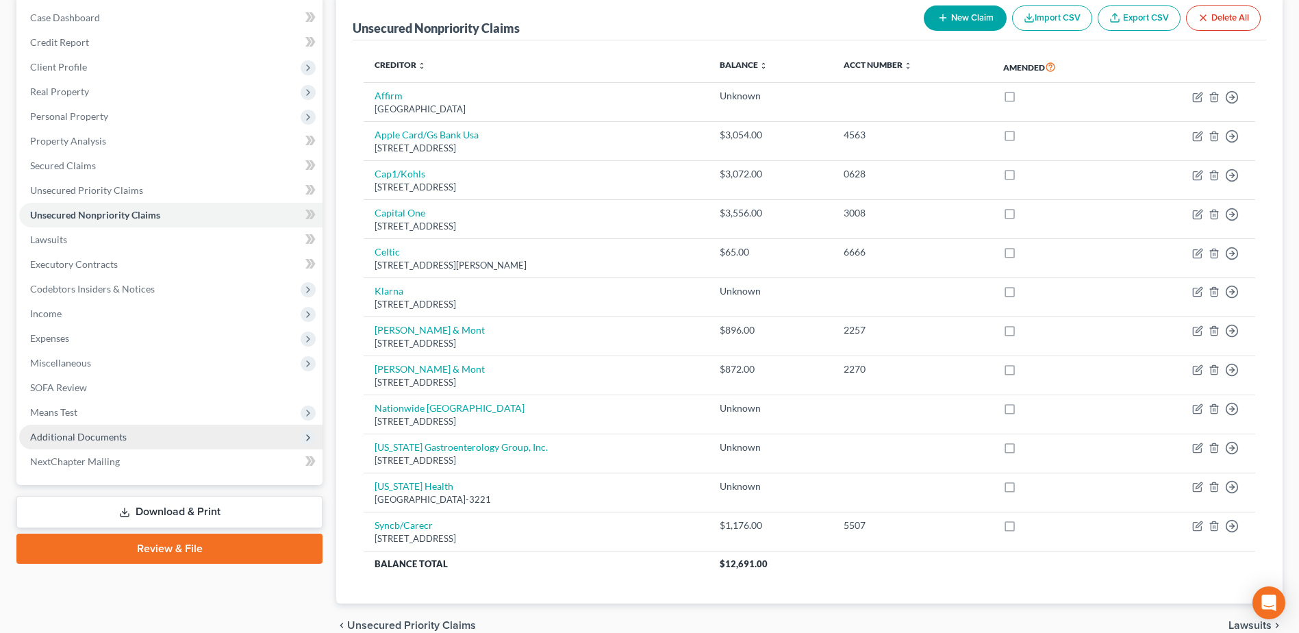
click at [98, 438] on span "Additional Documents" at bounding box center [78, 437] width 97 height 12
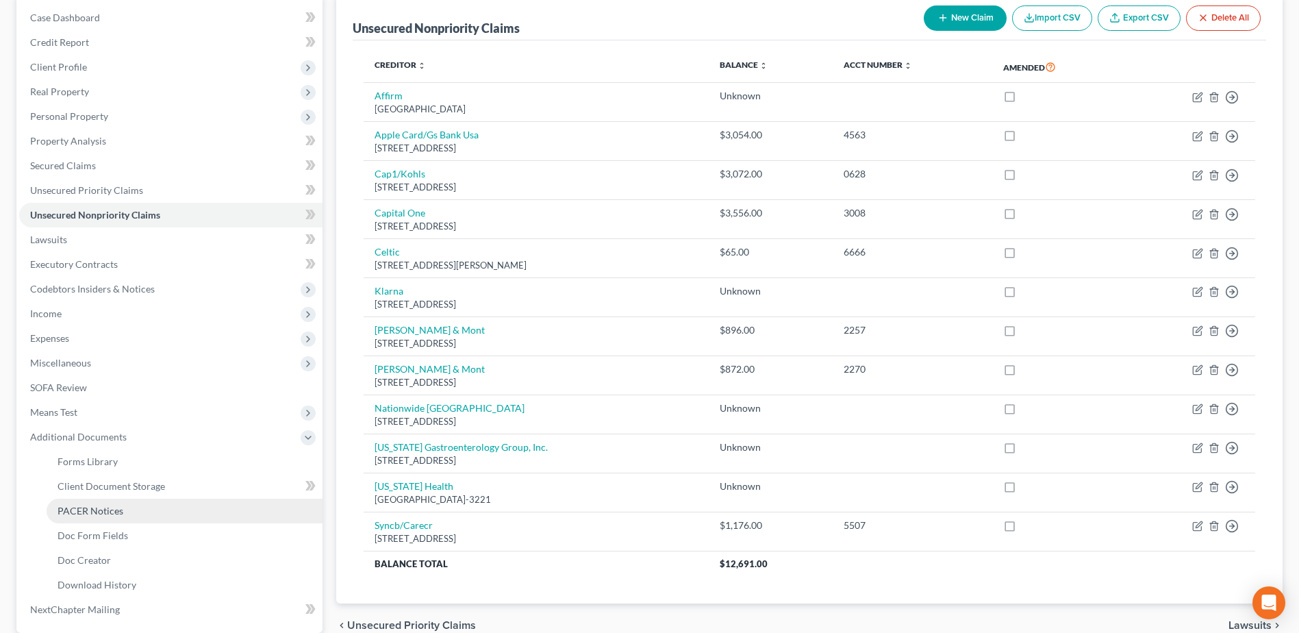
click at [103, 505] on span "PACER Notices" at bounding box center [91, 511] width 66 height 12
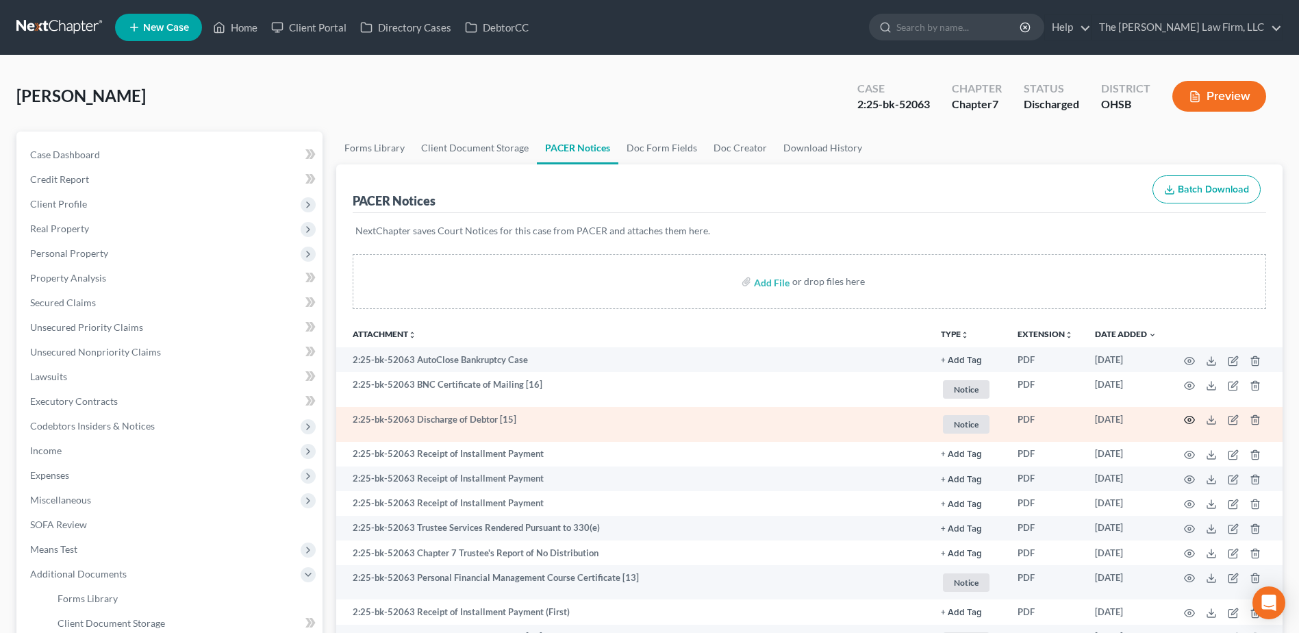
click at [1192, 419] on icon "button" at bounding box center [1189, 419] width 11 height 11
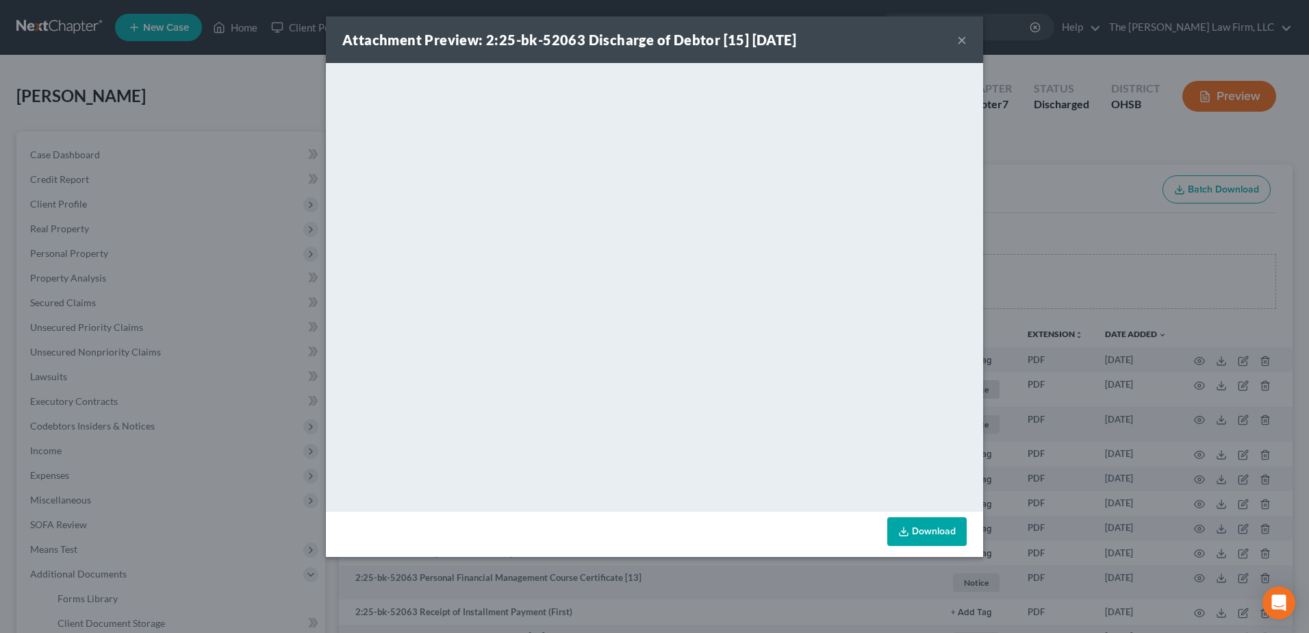
click at [960, 40] on button "×" at bounding box center [962, 40] width 10 height 16
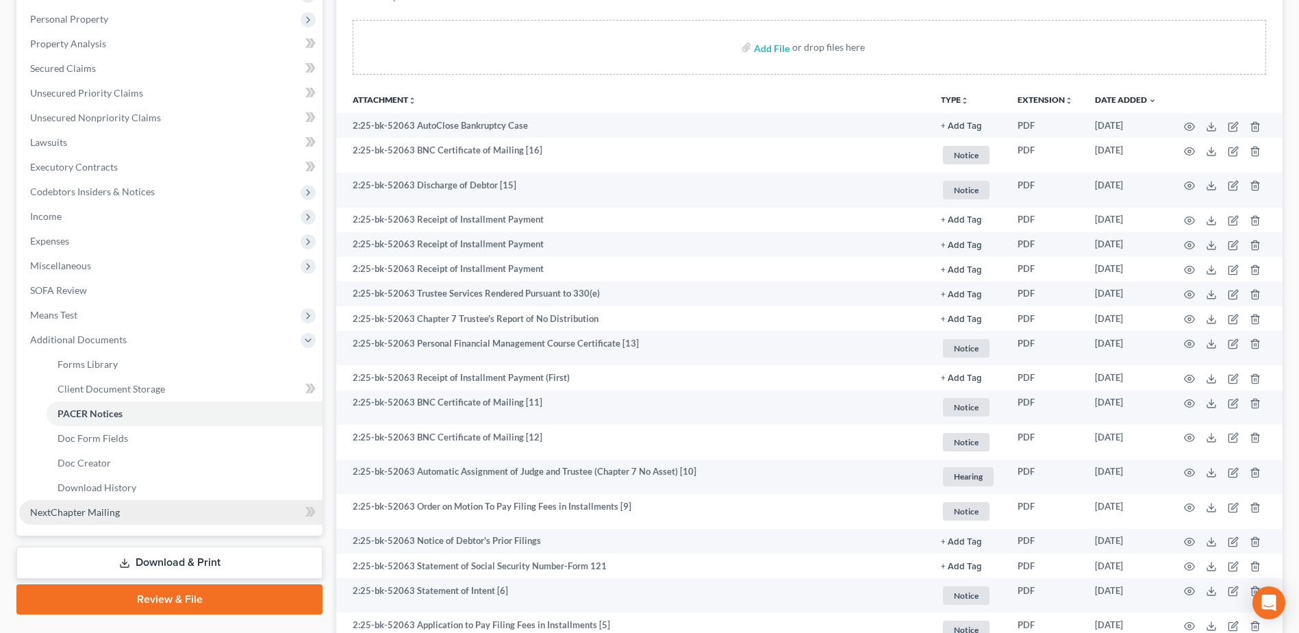
scroll to position [342, 0]
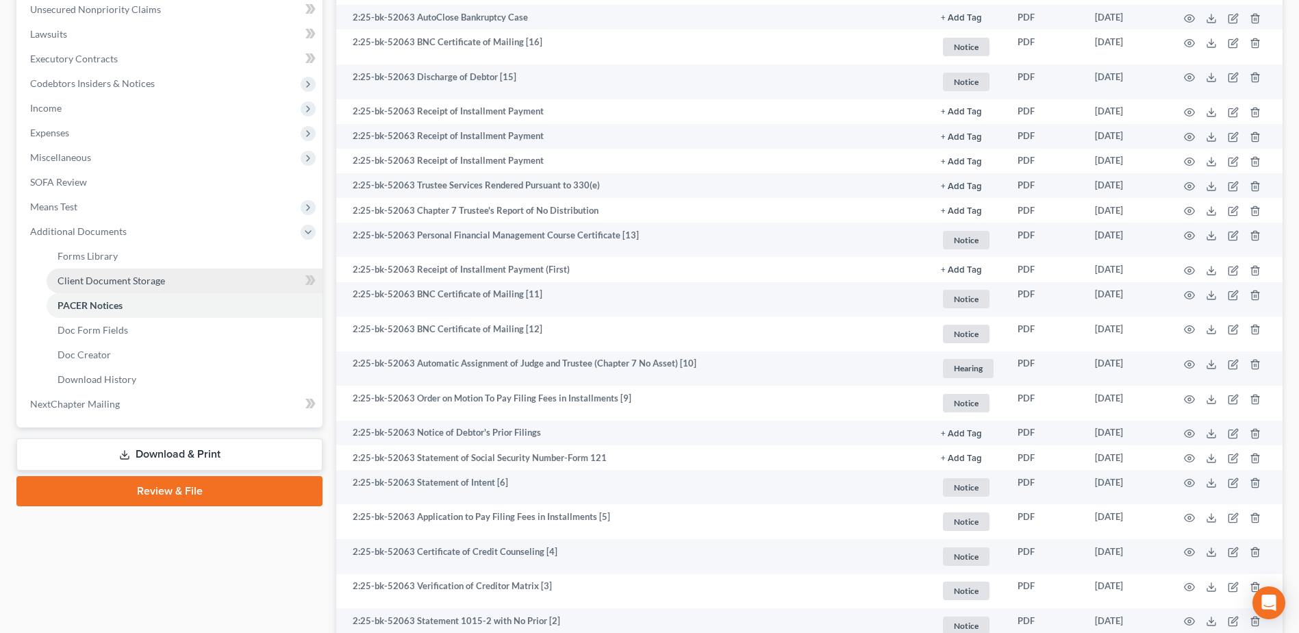
click at [126, 273] on link "Client Document Storage" at bounding box center [185, 280] width 276 height 25
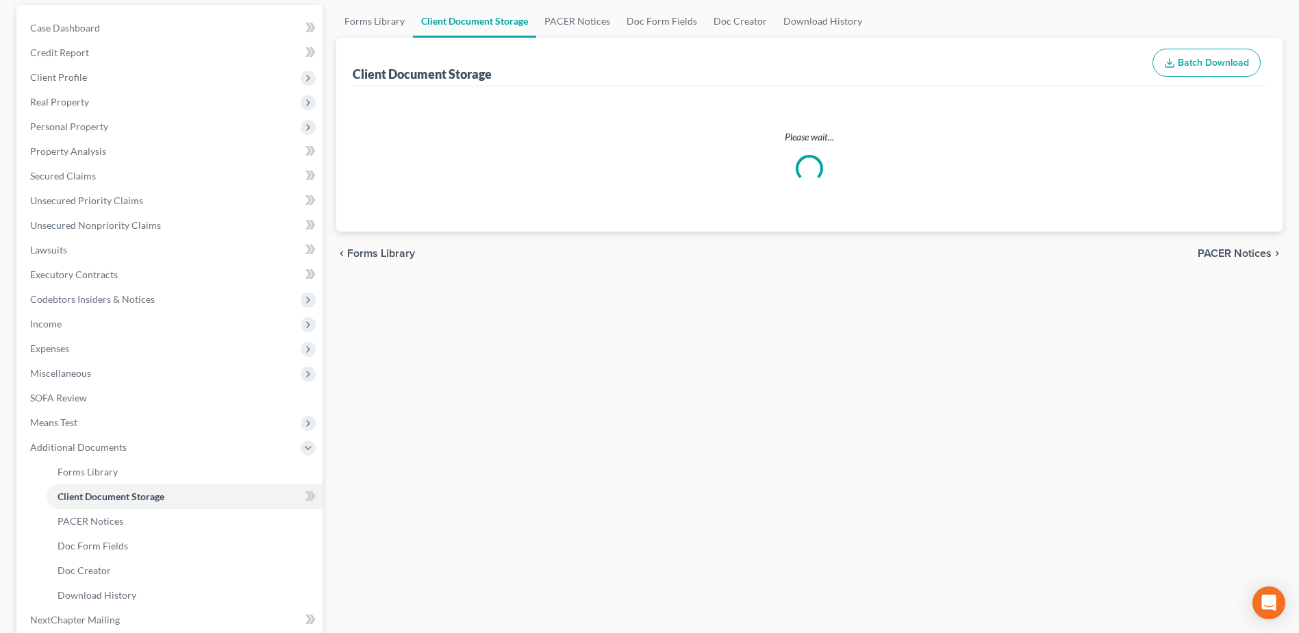
scroll to position [25, 0]
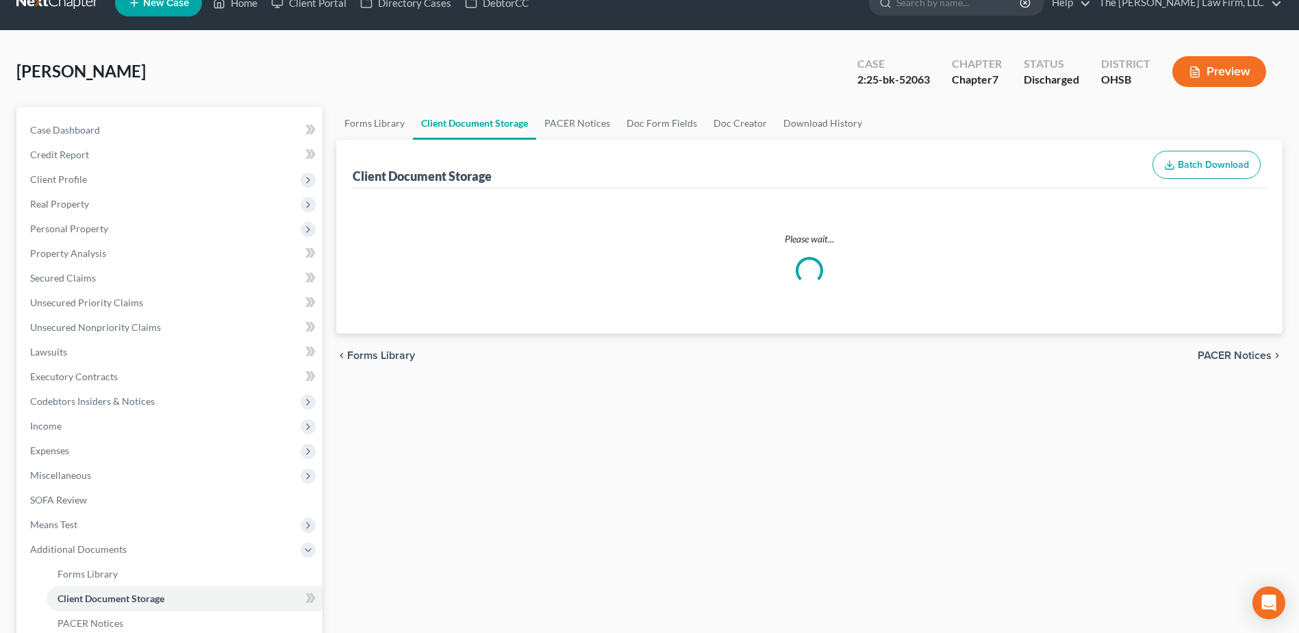
select select "52"
select select "61"
select select "7"
select select "37"
select select "7"
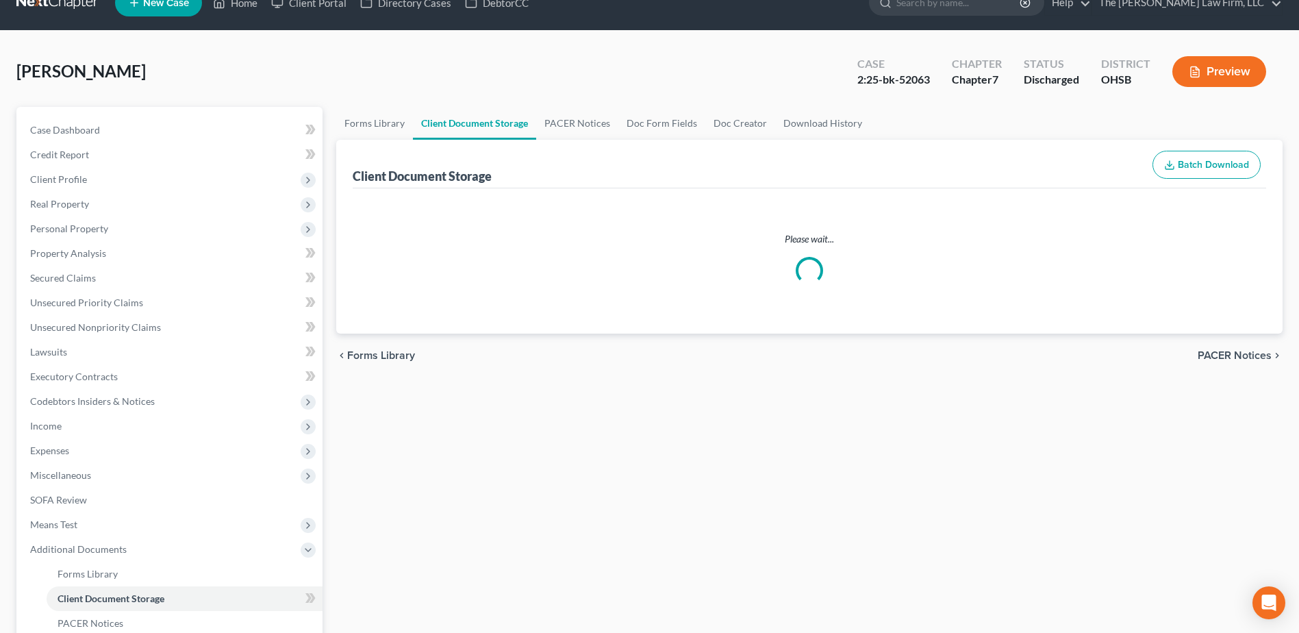
select select "7"
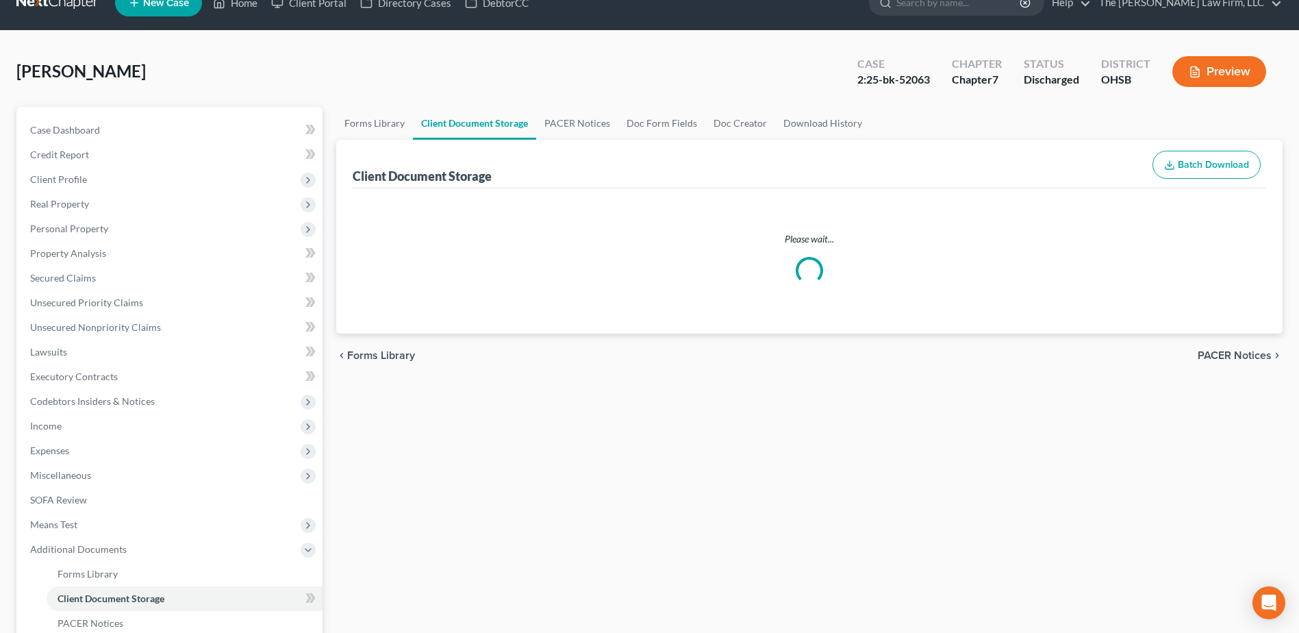
select select "7"
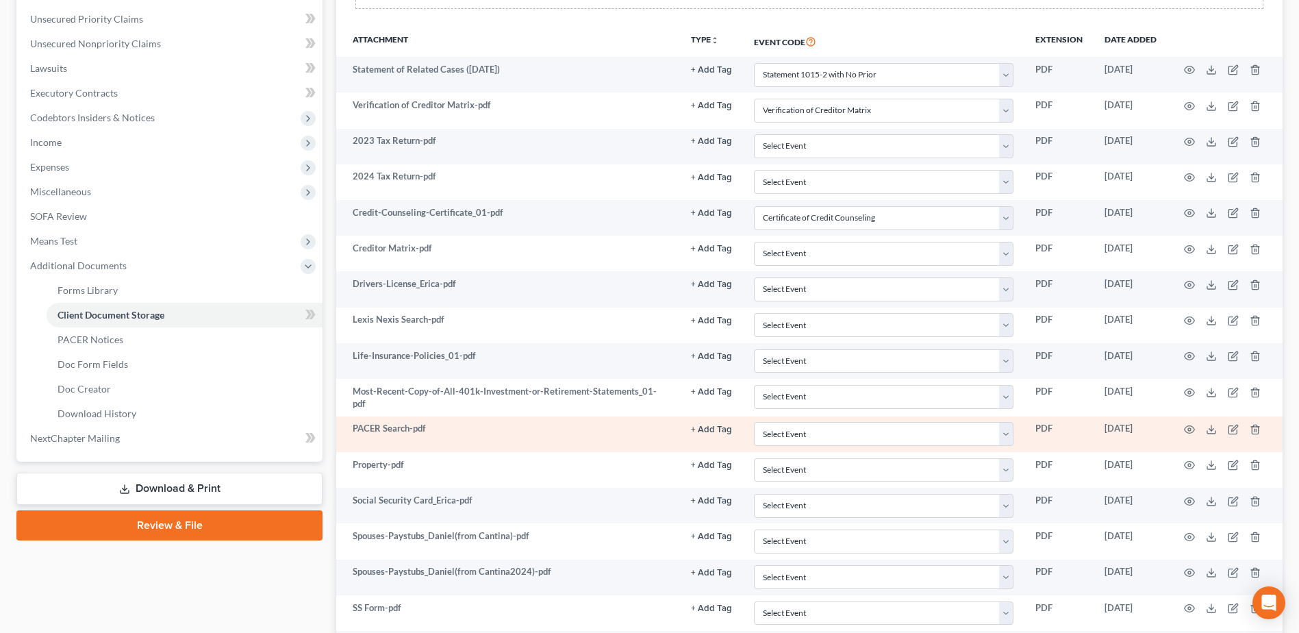
scroll to position [342, 0]
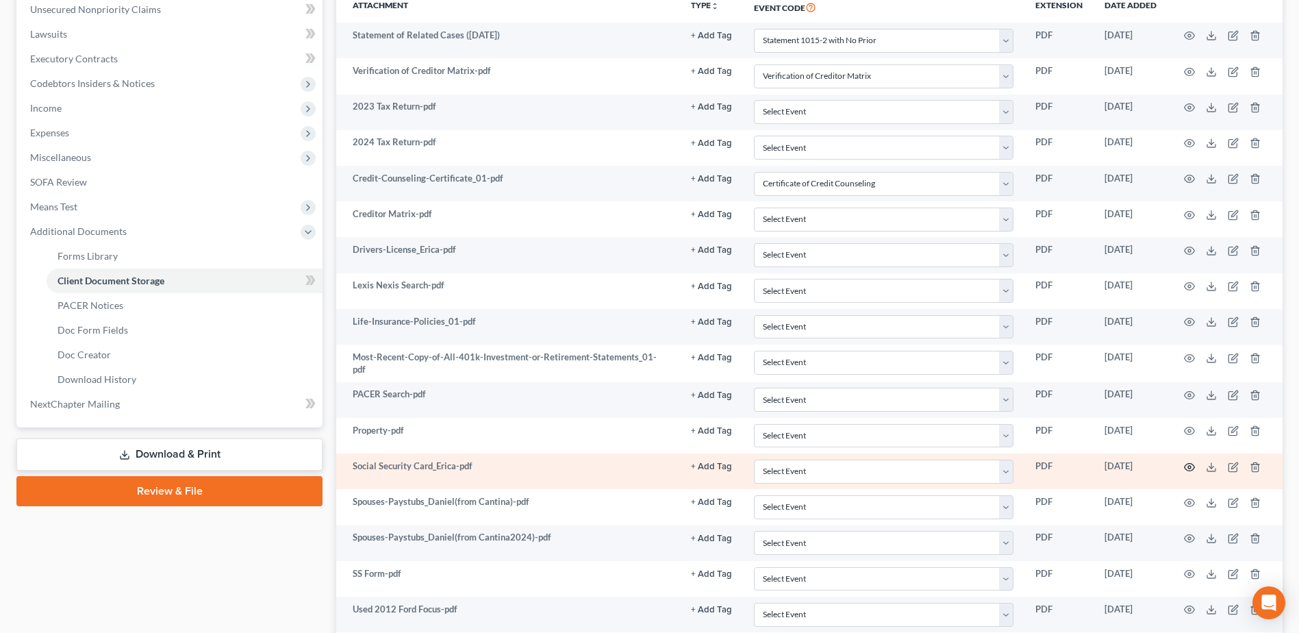
click at [1191, 463] on icon "button" at bounding box center [1189, 467] width 11 height 11
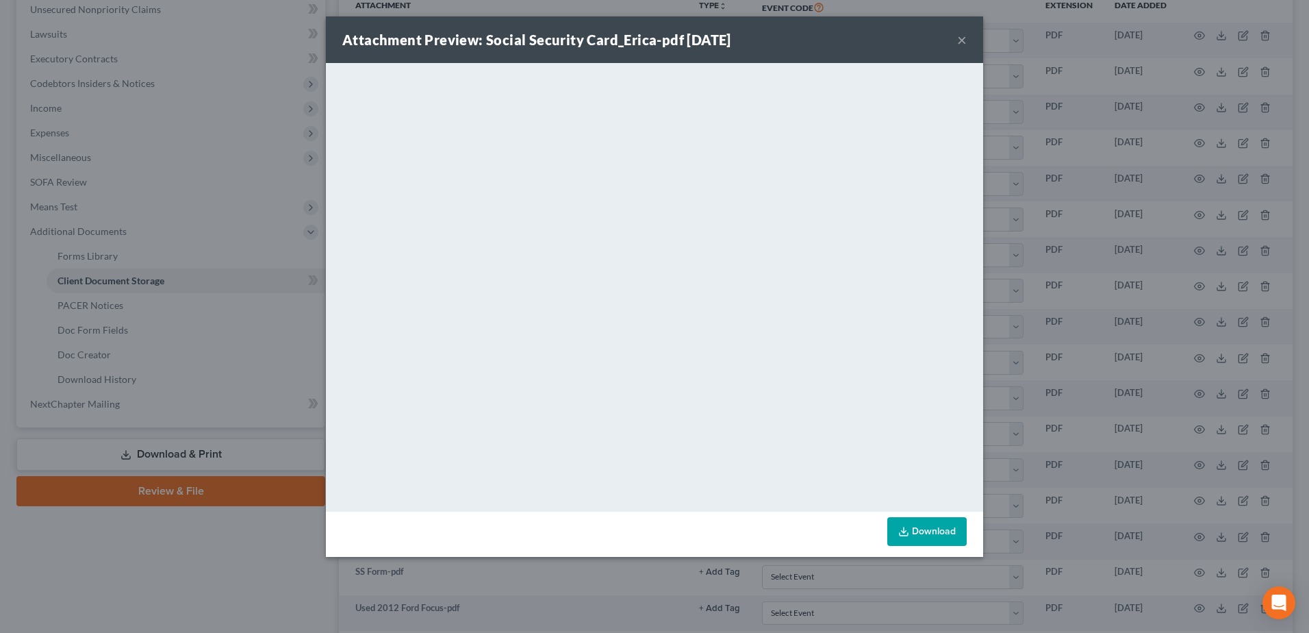
click at [966, 38] on button "×" at bounding box center [962, 40] width 10 height 16
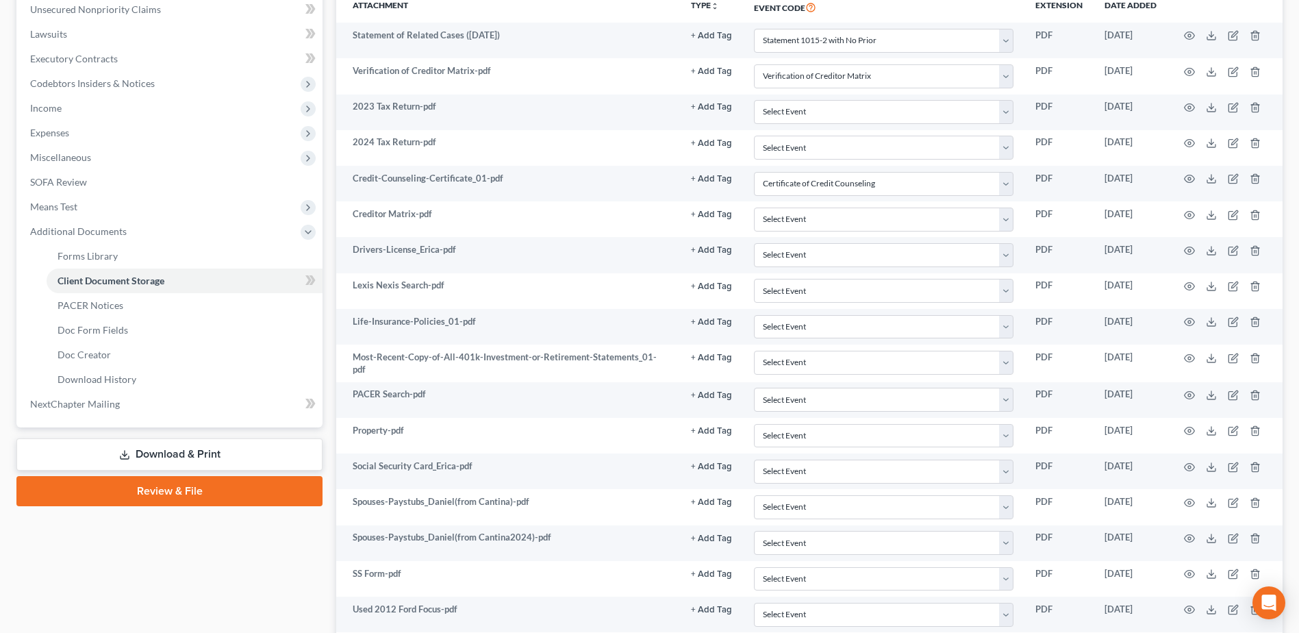
scroll to position [0, 0]
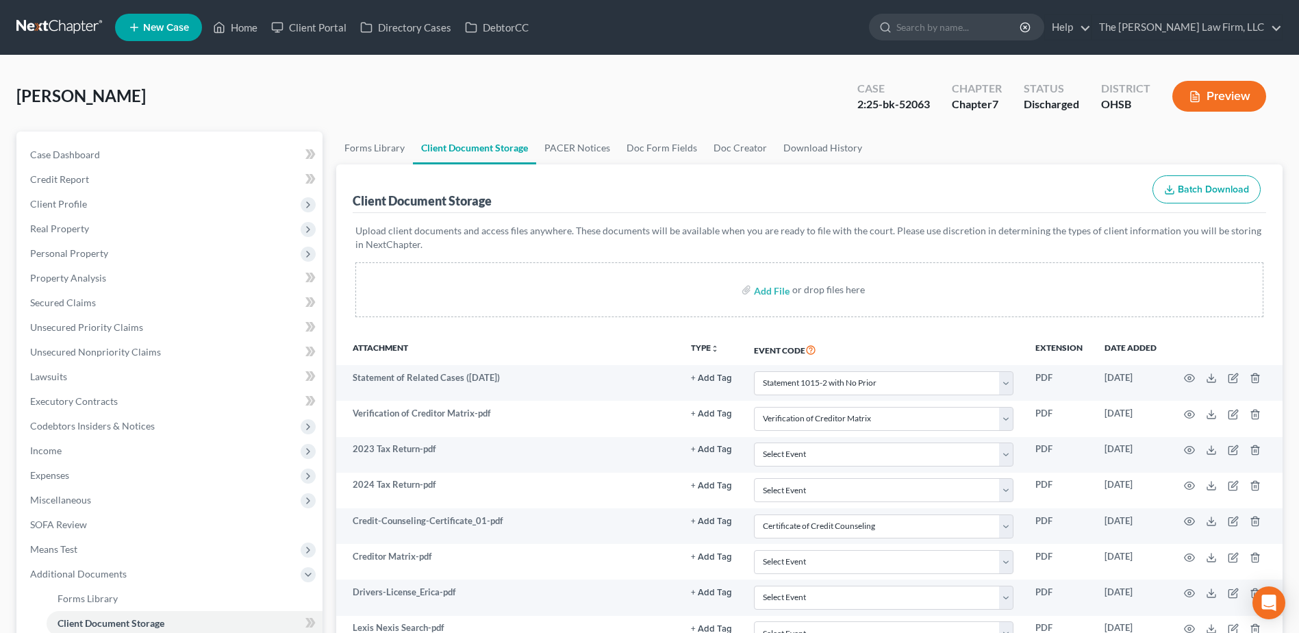
click at [75, 25] on link at bounding box center [60, 27] width 88 height 25
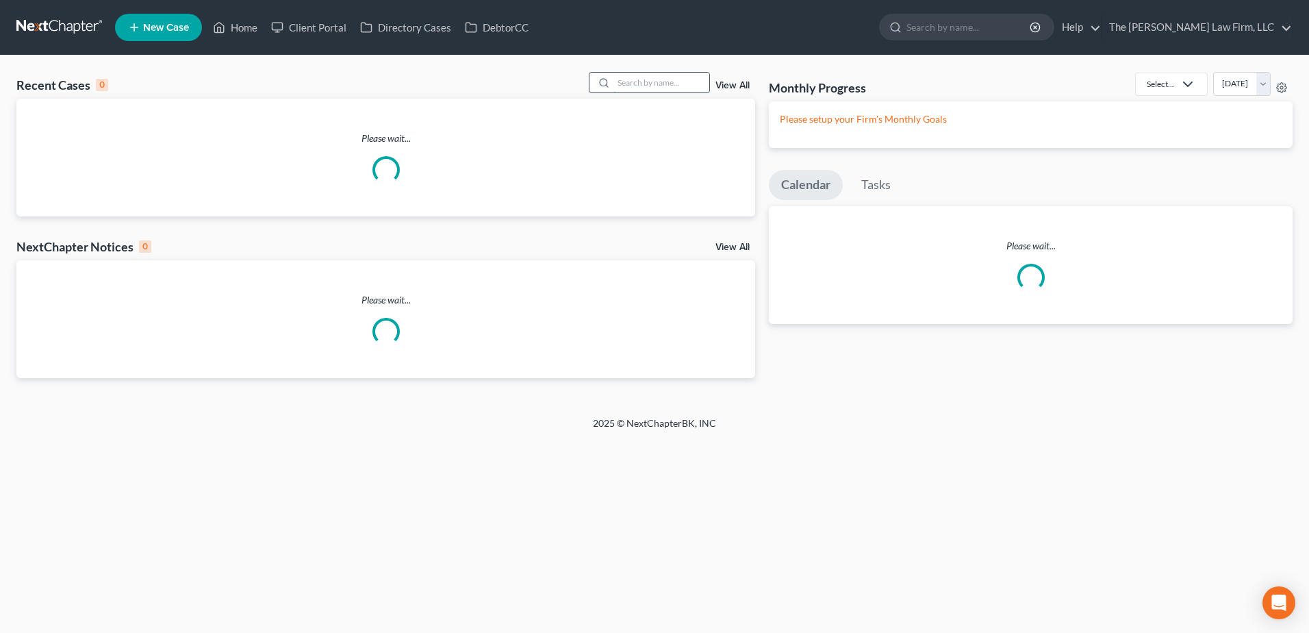
click at [625, 87] on input "search" at bounding box center [662, 83] width 96 height 20
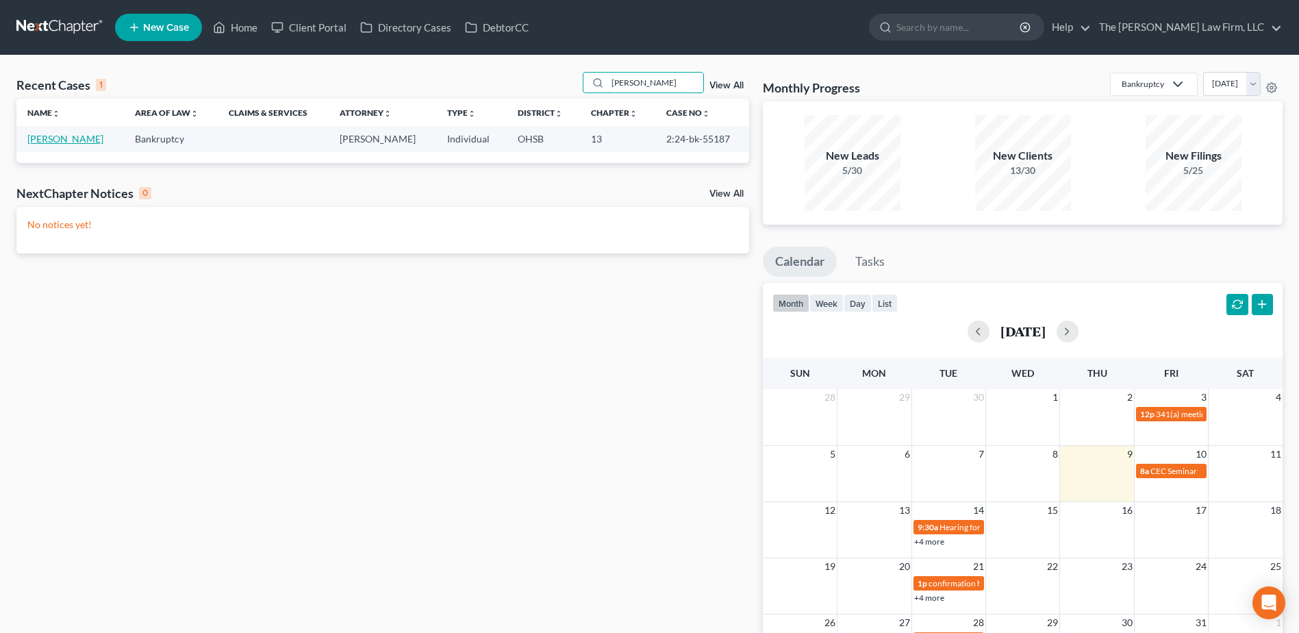
type input "[PERSON_NAME]"
click at [40, 143] on link "[PERSON_NAME]" at bounding box center [65, 139] width 76 height 12
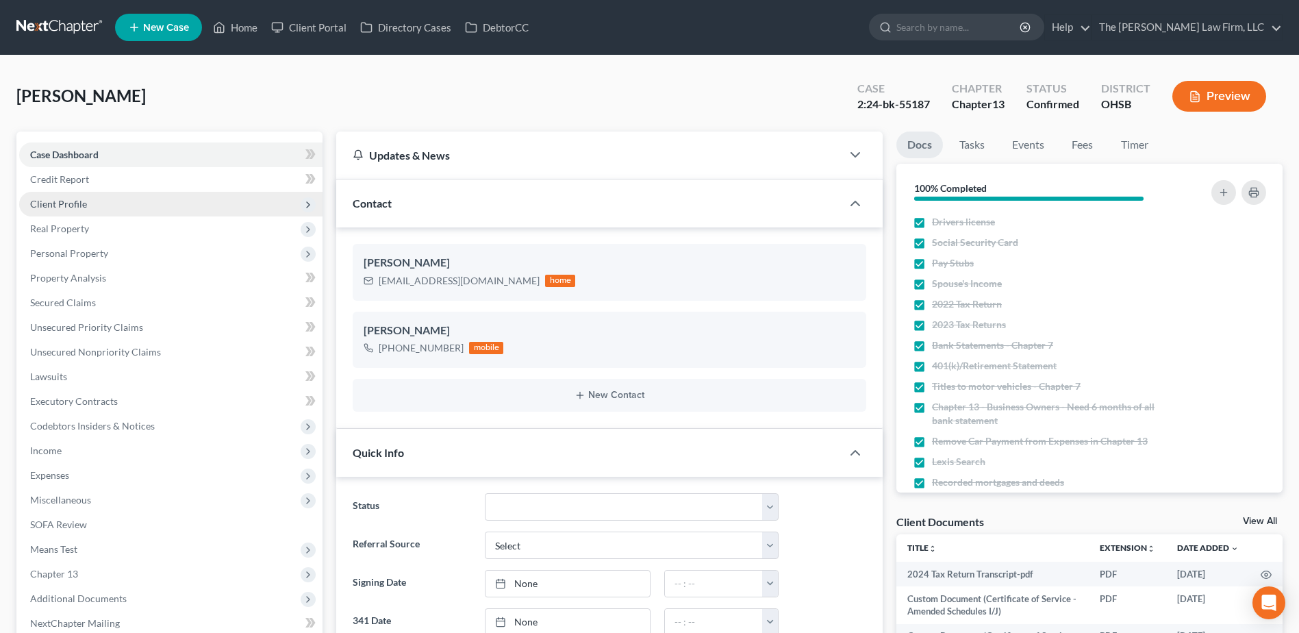
click at [97, 205] on span "Client Profile" at bounding box center [170, 204] width 303 height 25
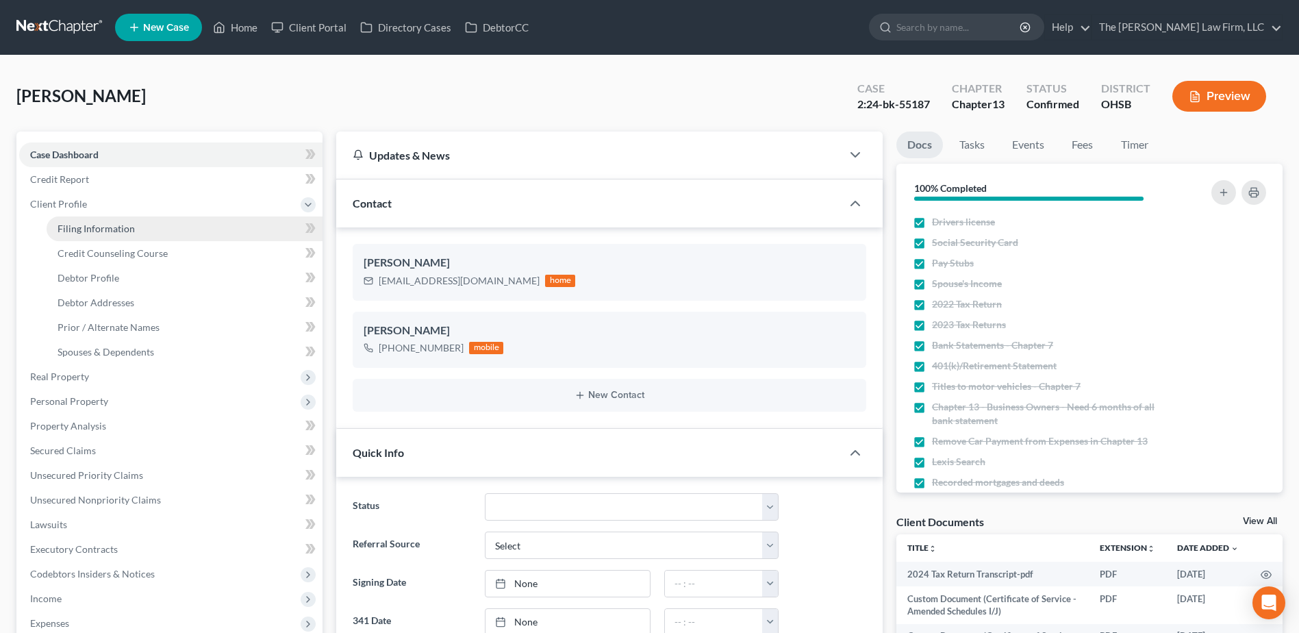
scroll to position [5, 0]
click at [95, 221] on link "Filing Information" at bounding box center [185, 228] width 276 height 25
select select "1"
select select "0"
select select "3"
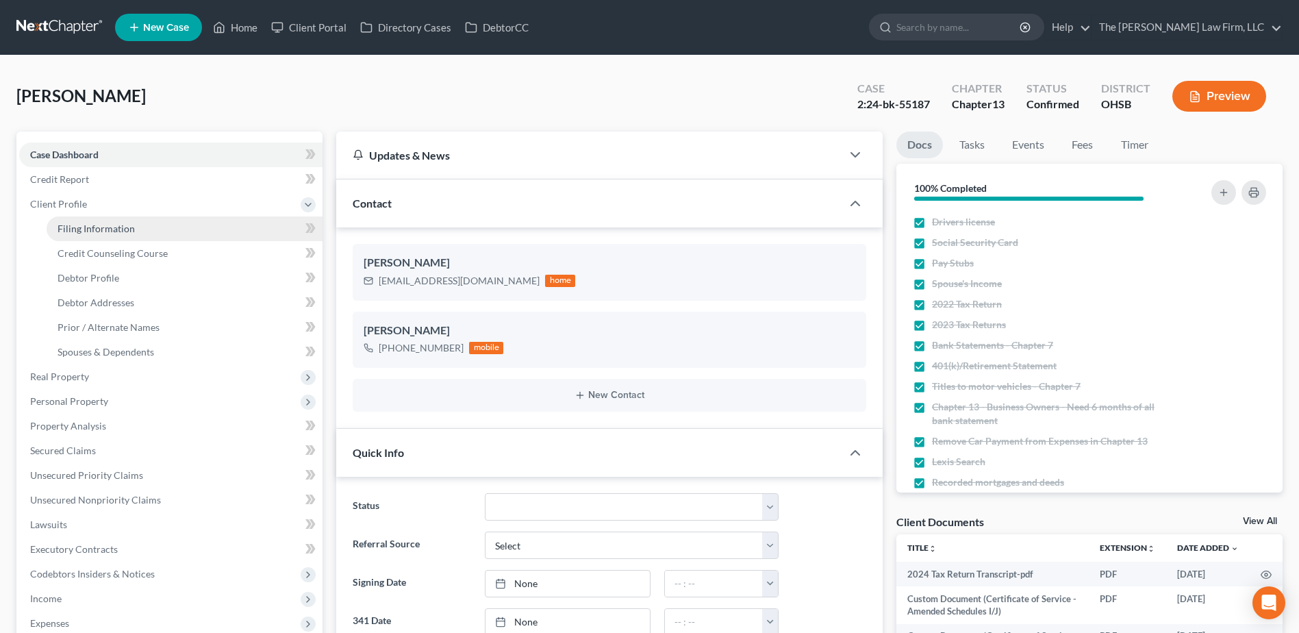
select select "36"
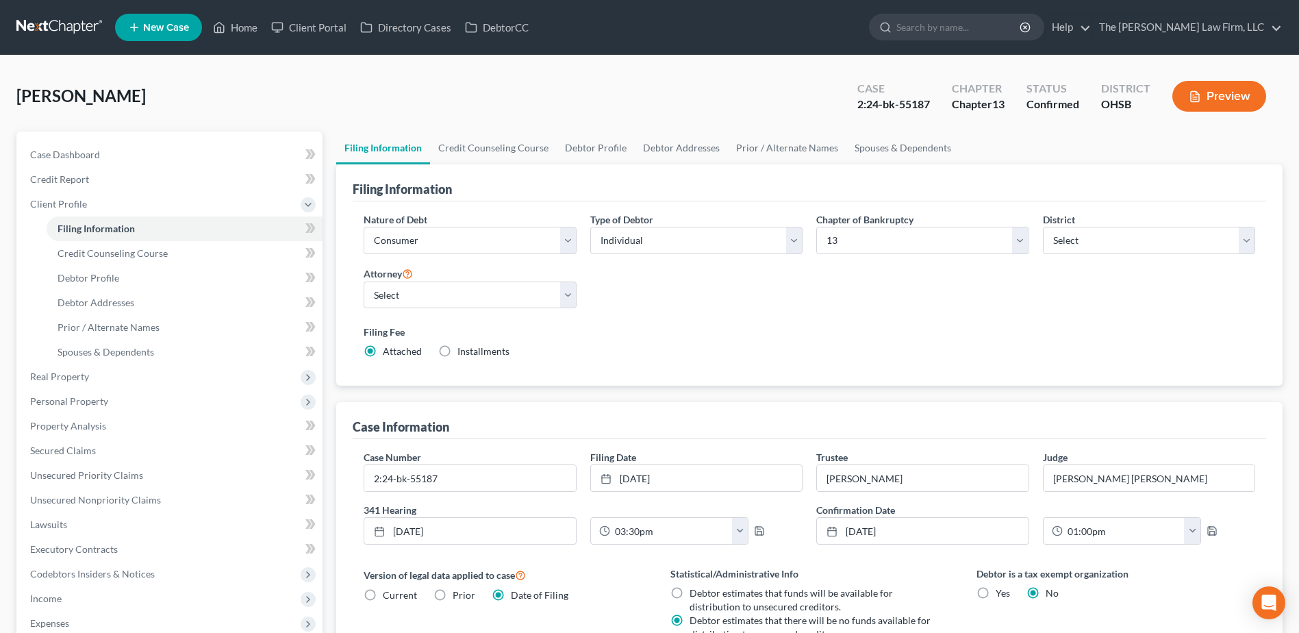
click at [19, 26] on link at bounding box center [60, 27] width 88 height 25
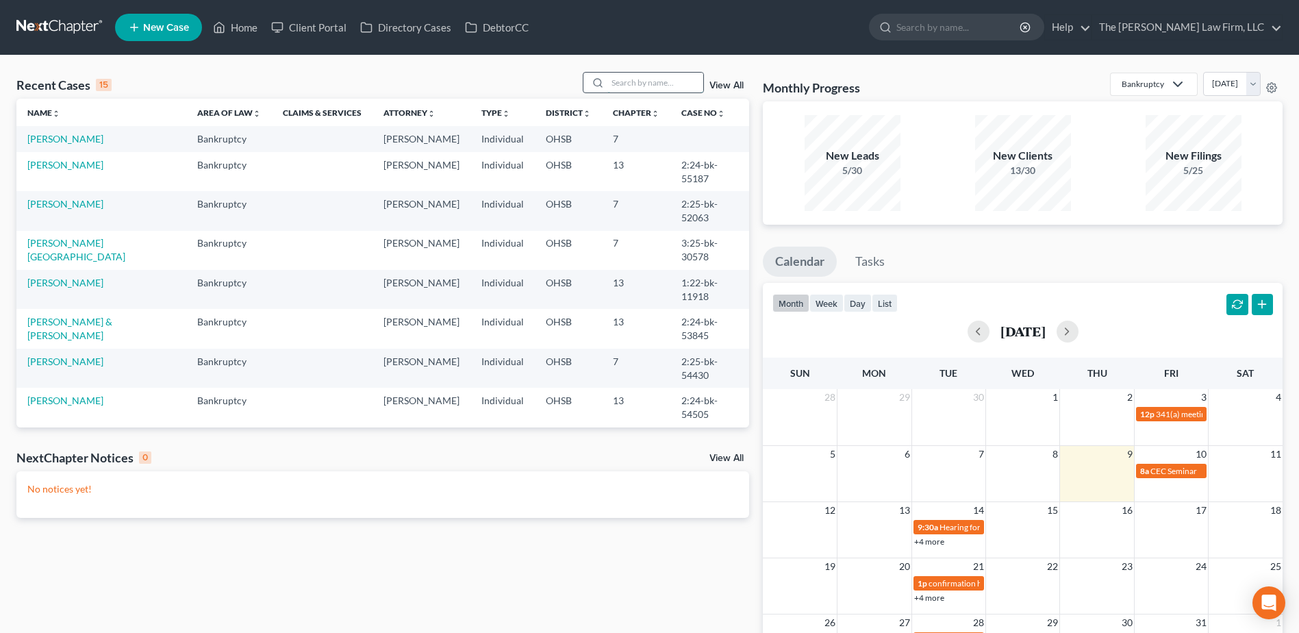
click at [647, 88] on input "search" at bounding box center [655, 83] width 96 height 20
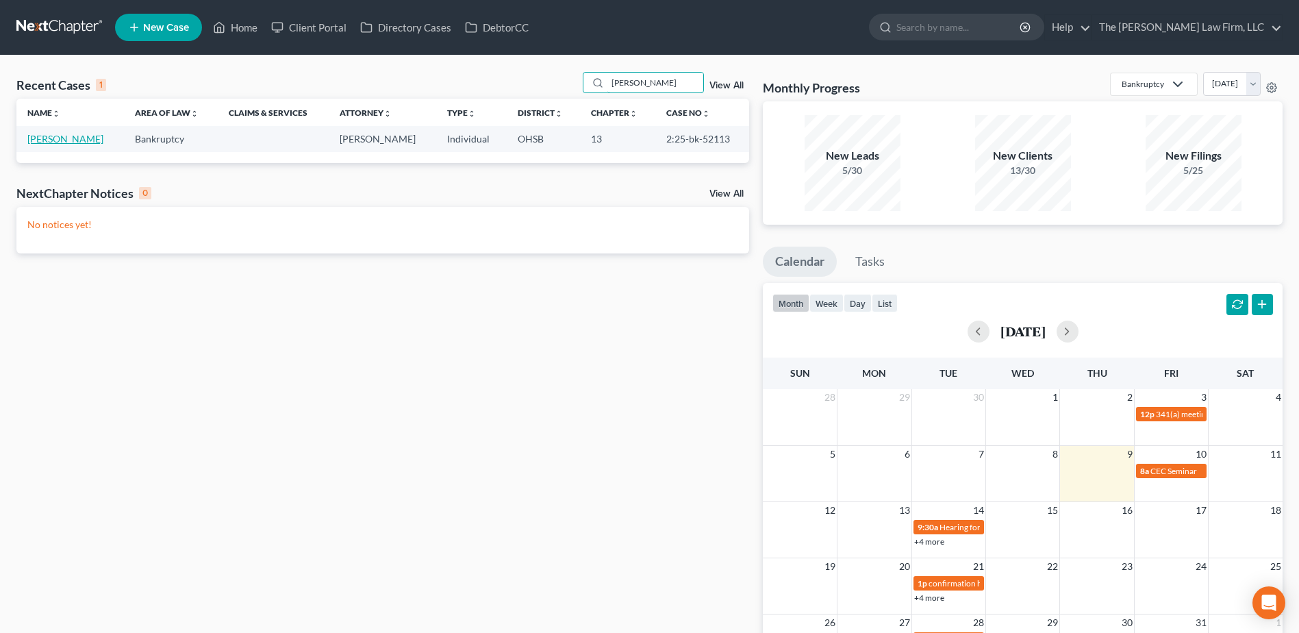
type input "[PERSON_NAME]"
click at [58, 140] on link "[PERSON_NAME]" at bounding box center [65, 139] width 76 height 12
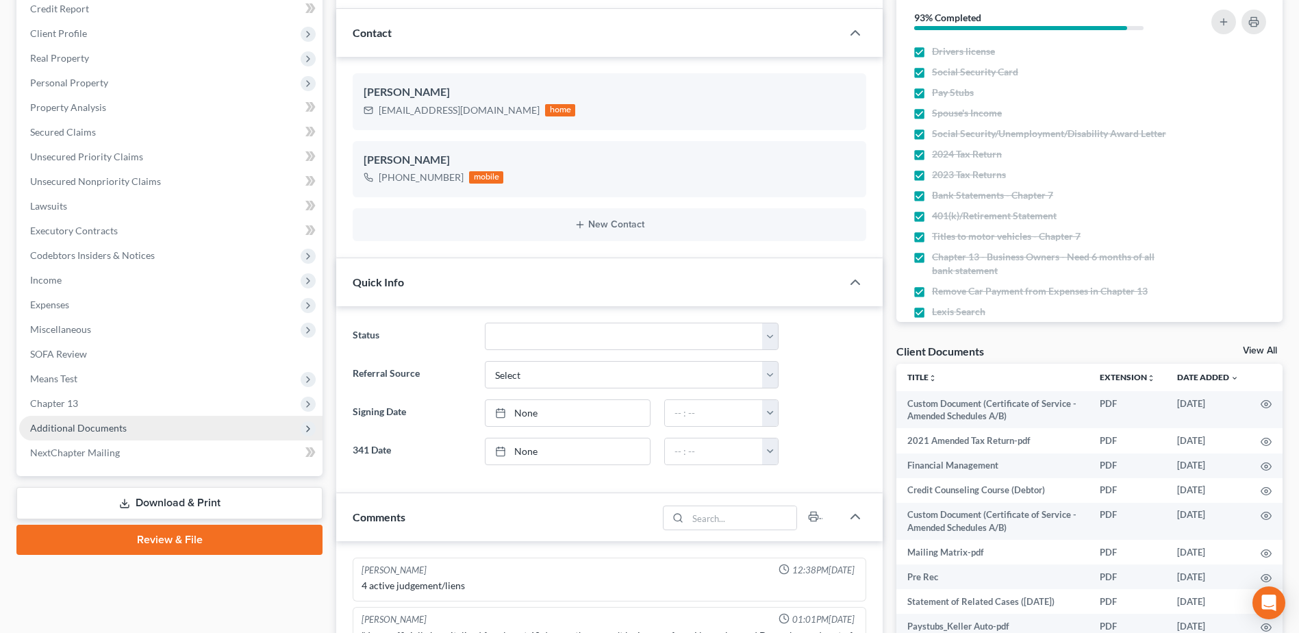
scroll to position [137, 0]
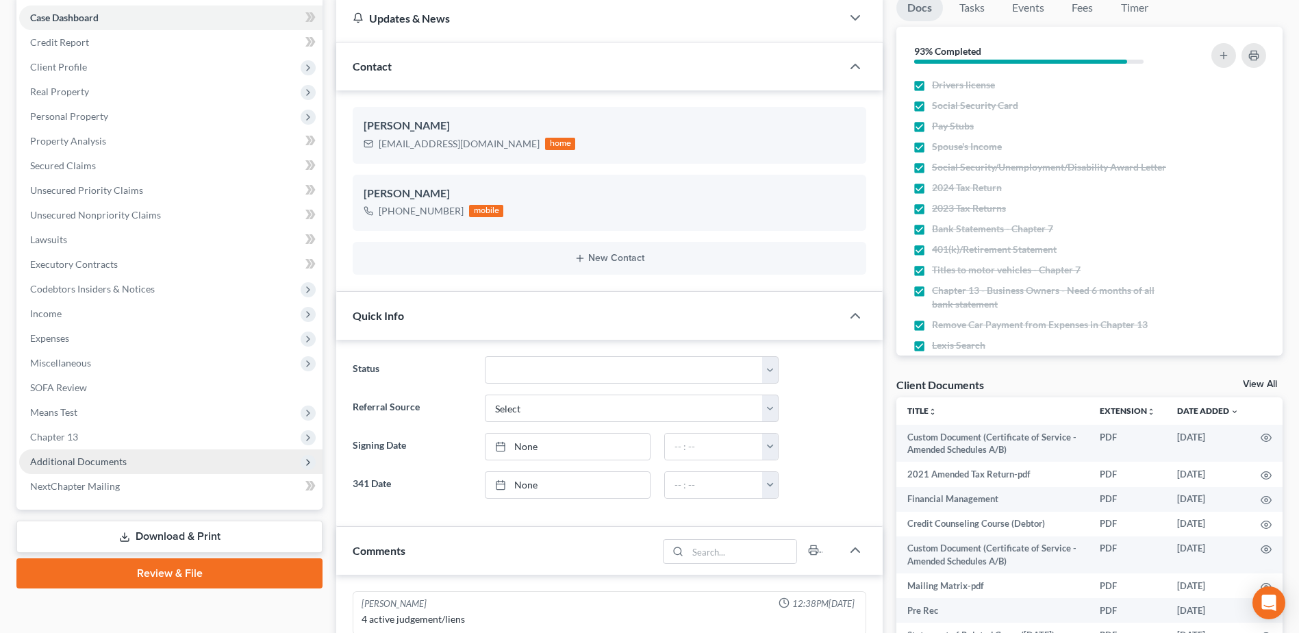
click at [103, 464] on span "Additional Documents" at bounding box center [78, 461] width 97 height 12
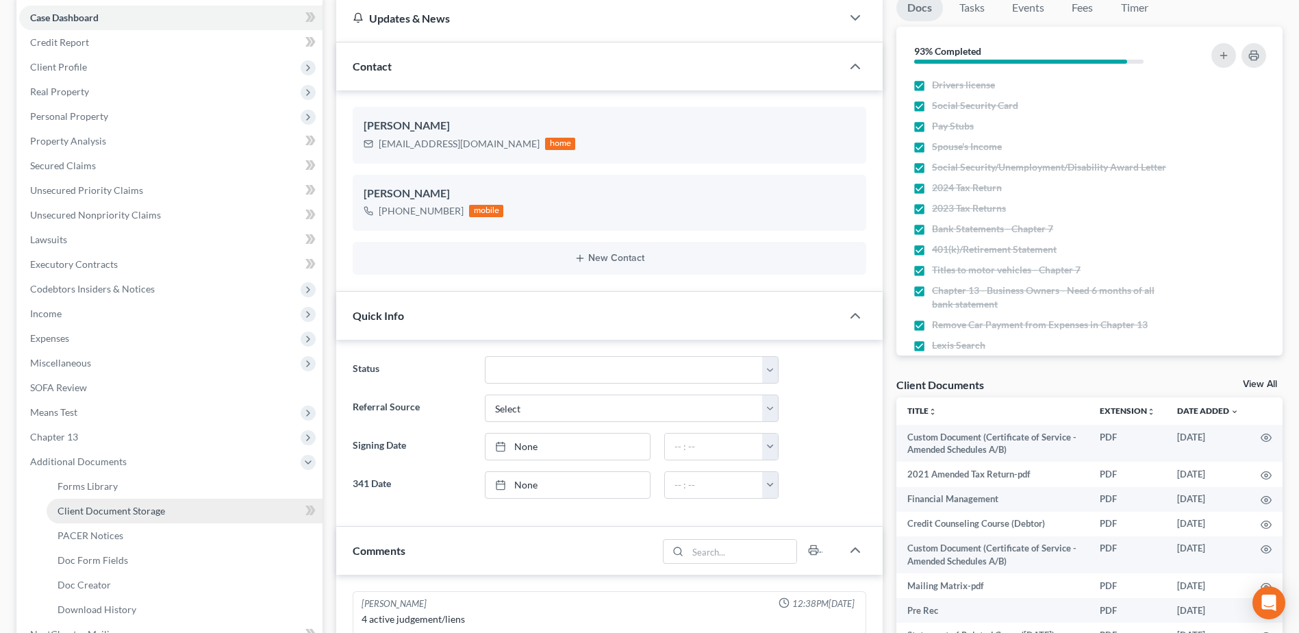
click at [159, 508] on span "Client Document Storage" at bounding box center [112, 511] width 108 height 12
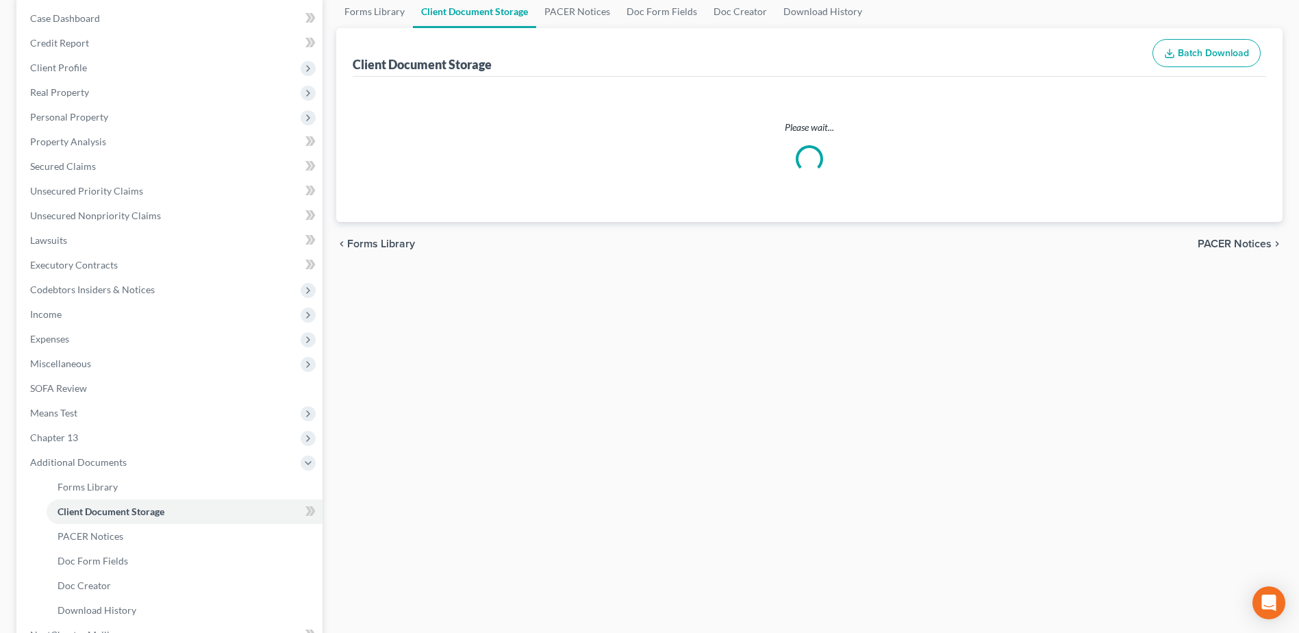
select select "61"
select select "7"
select select "53"
select select "7"
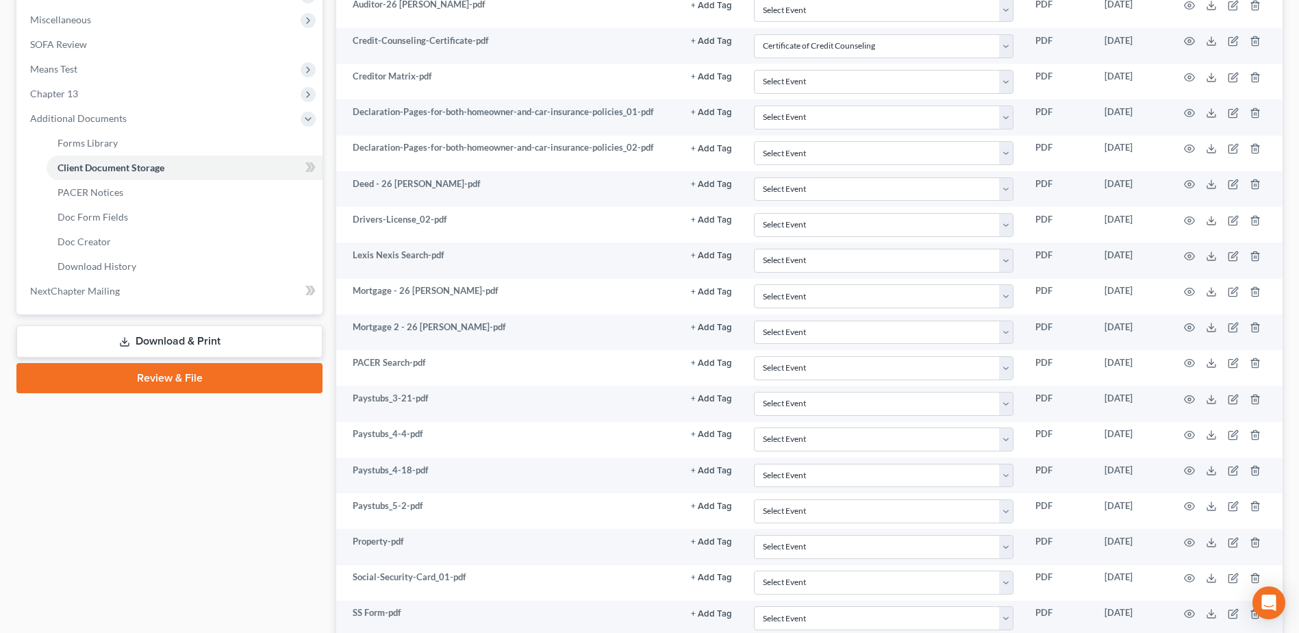
scroll to position [959, 0]
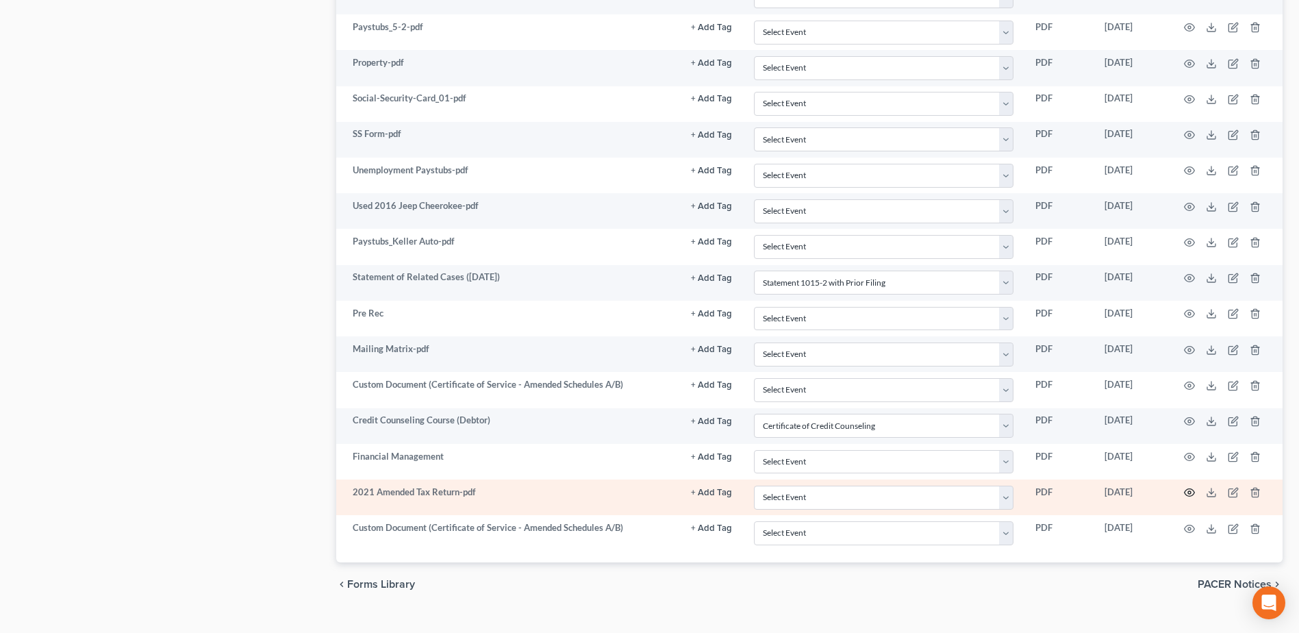
click at [1191, 494] on circle "button" at bounding box center [1189, 492] width 3 height 3
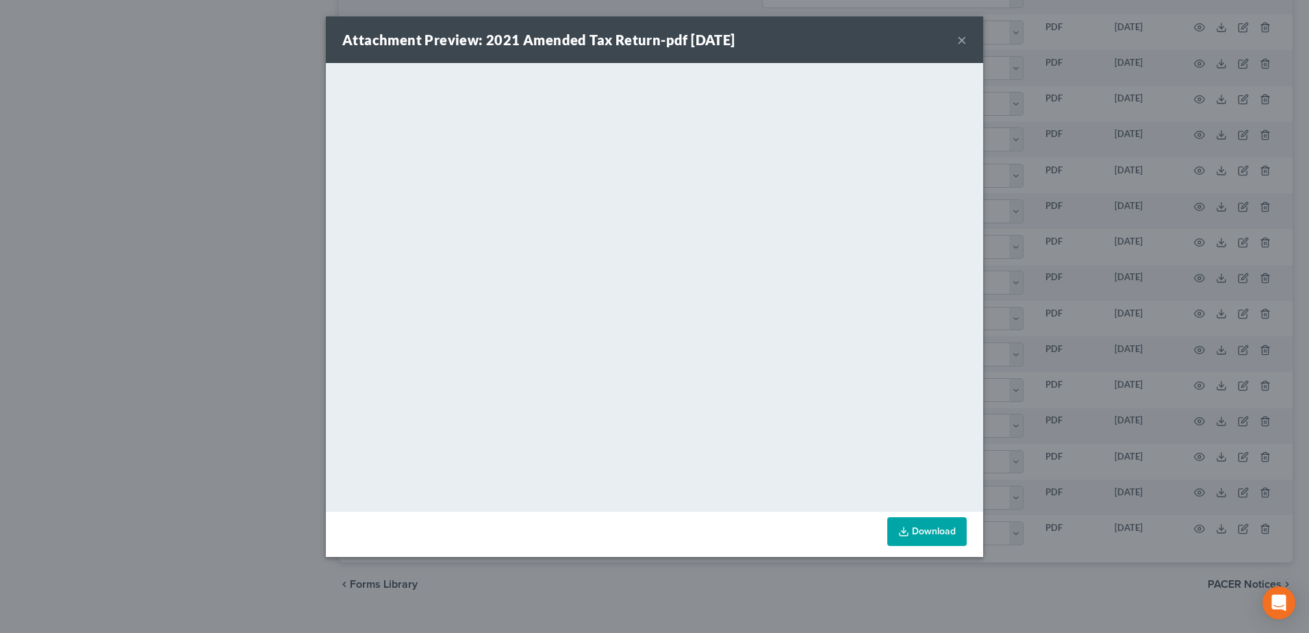
drag, startPoint x: 961, startPoint y: 42, endPoint x: 951, endPoint y: 47, distance: 11.6
click at [961, 42] on button "×" at bounding box center [962, 40] width 10 height 16
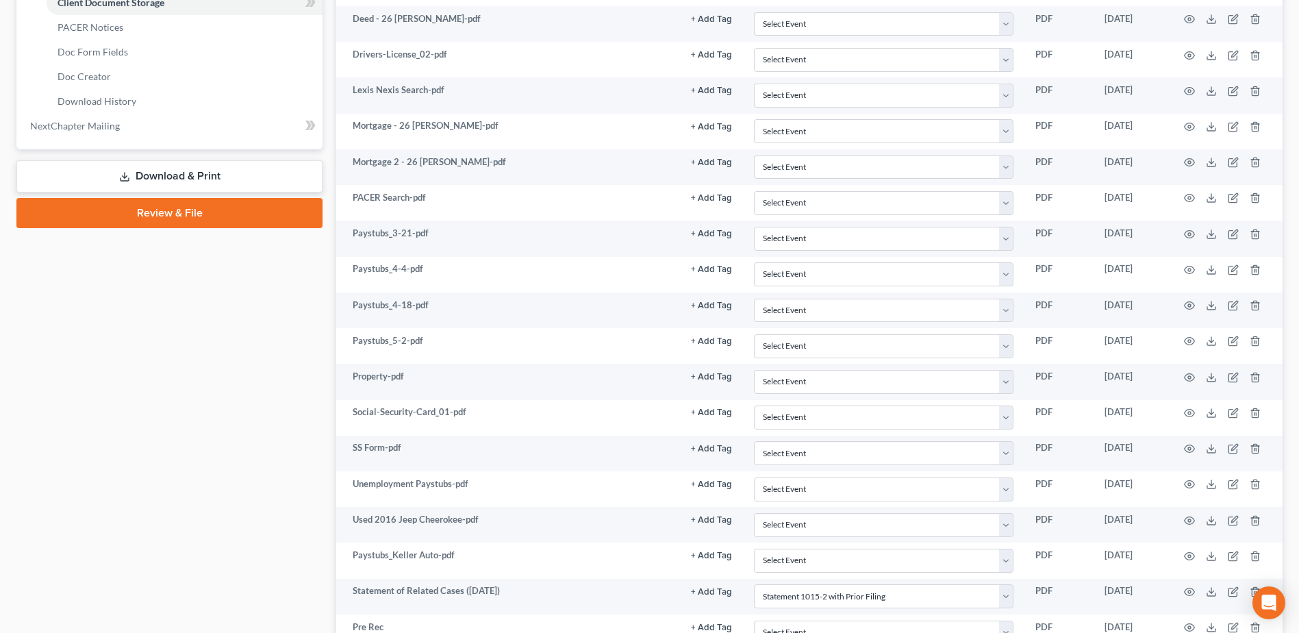
scroll to position [411, 0]
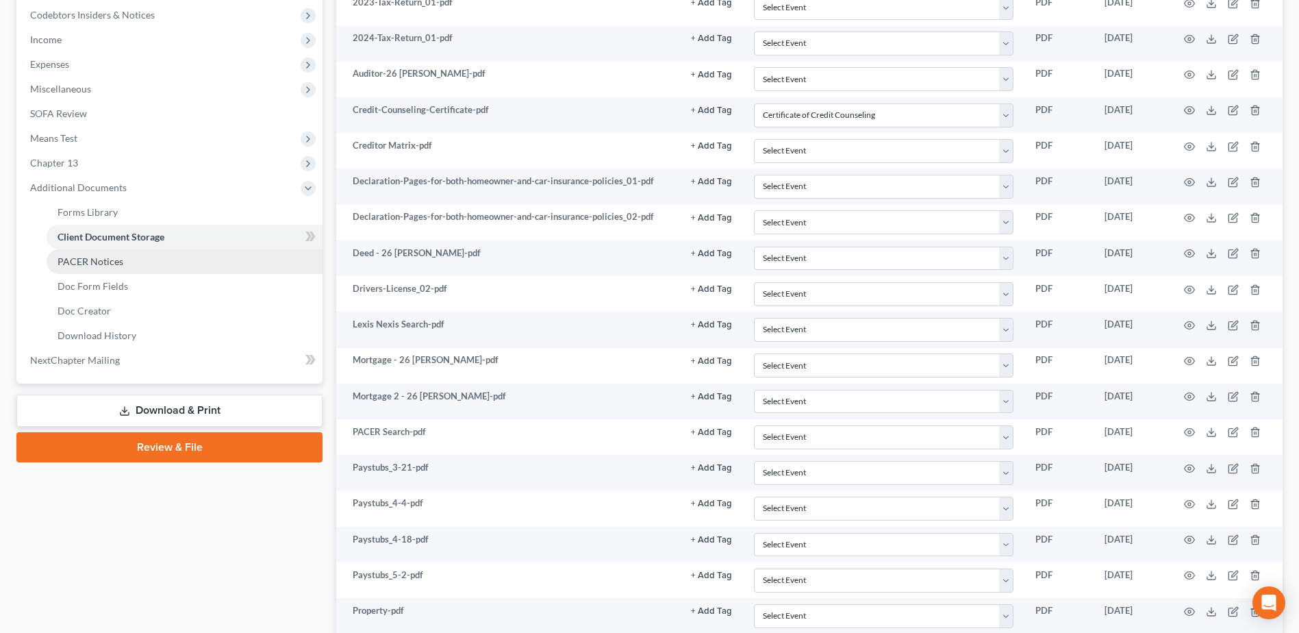
click at [117, 262] on span "PACER Notices" at bounding box center [91, 261] width 66 height 12
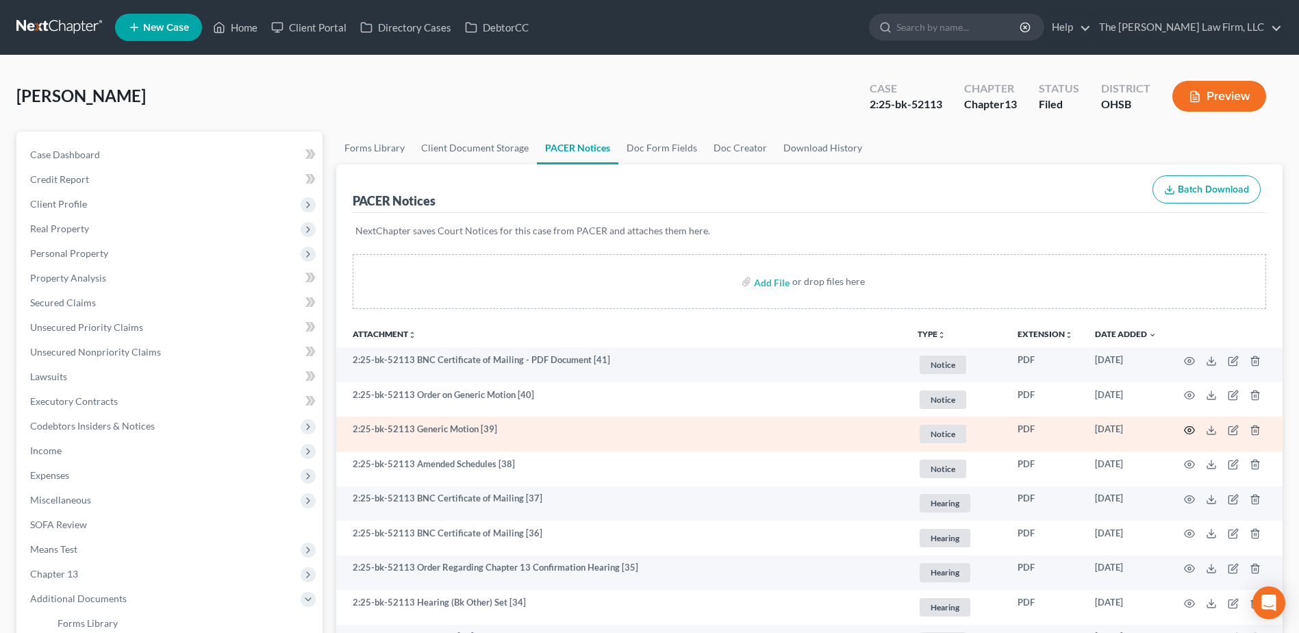
click at [1191, 434] on icon "button" at bounding box center [1189, 430] width 11 height 11
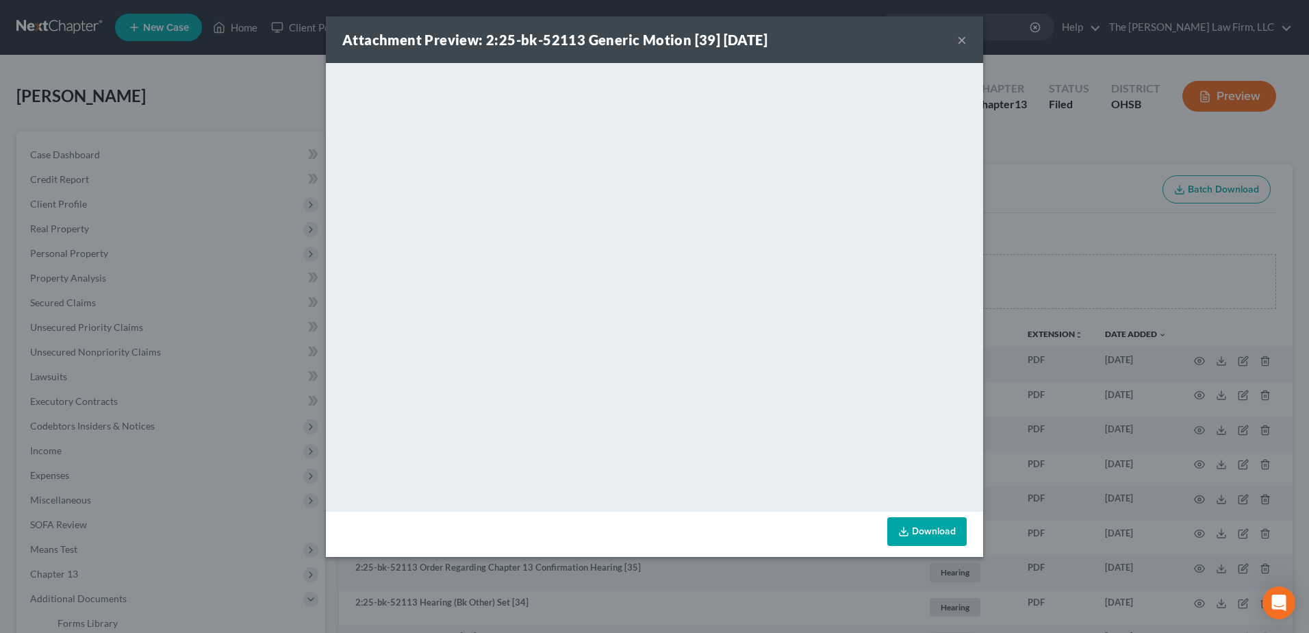
click at [962, 44] on button "×" at bounding box center [962, 40] width 10 height 16
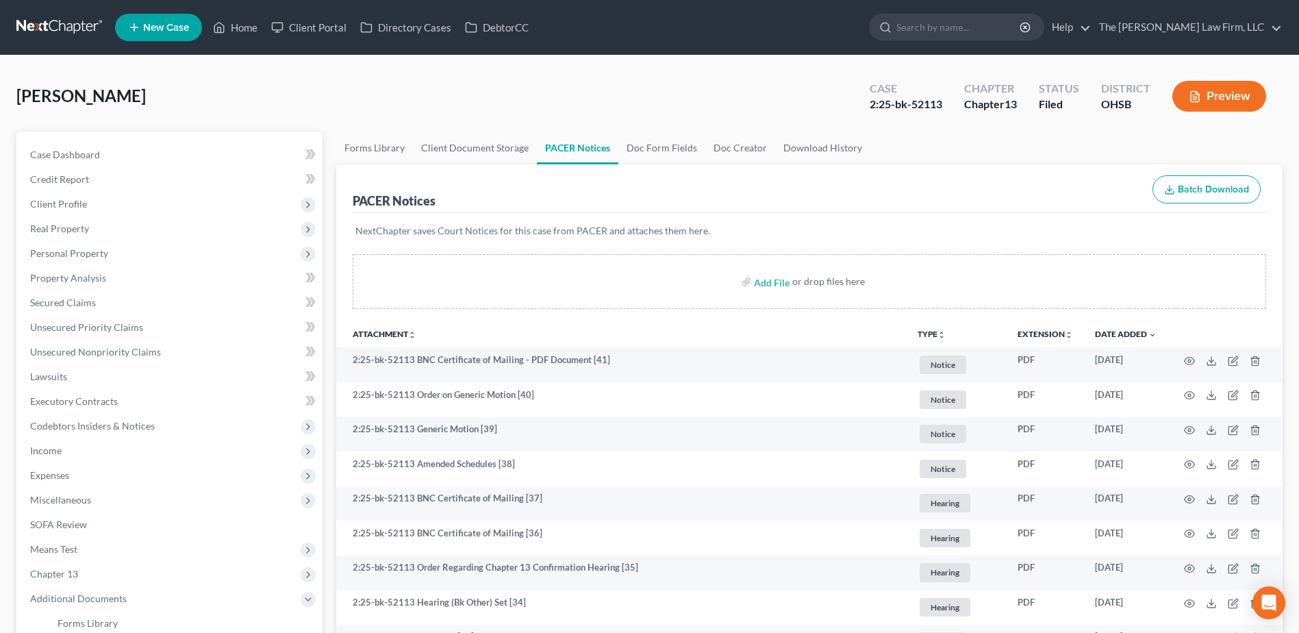
click at [925, 331] on button "TYPE unfold_more" at bounding box center [932, 334] width 28 height 9
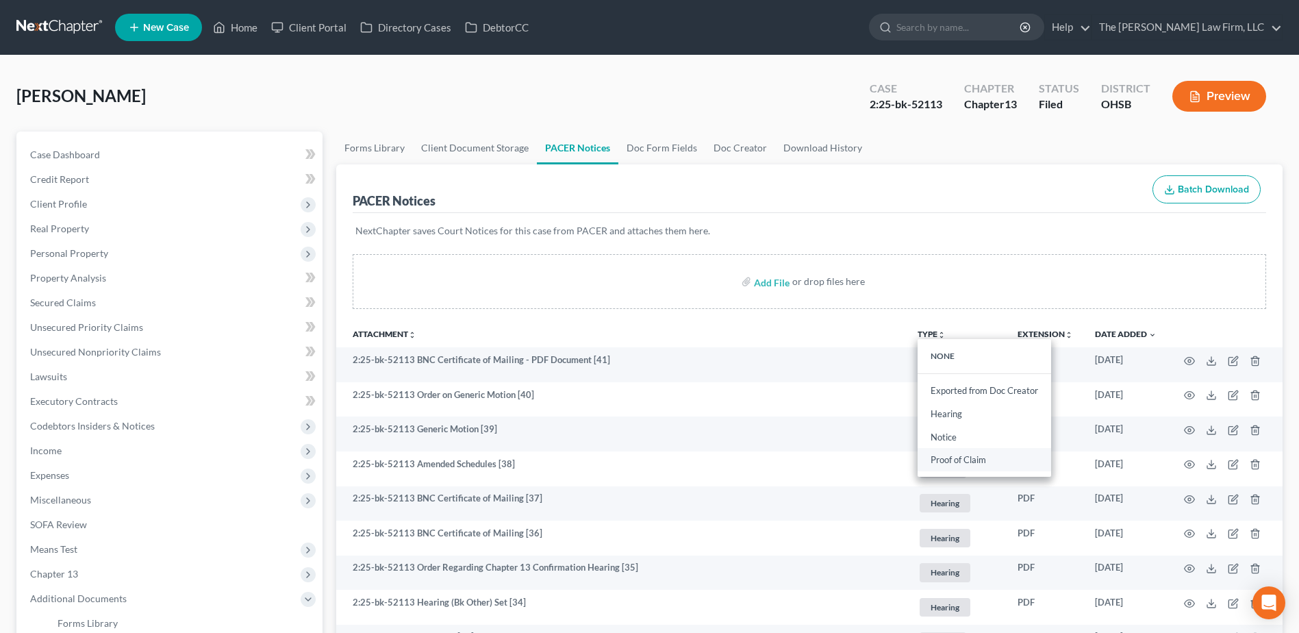
click at [958, 454] on link "Proof of Claim" at bounding box center [985, 460] width 134 height 23
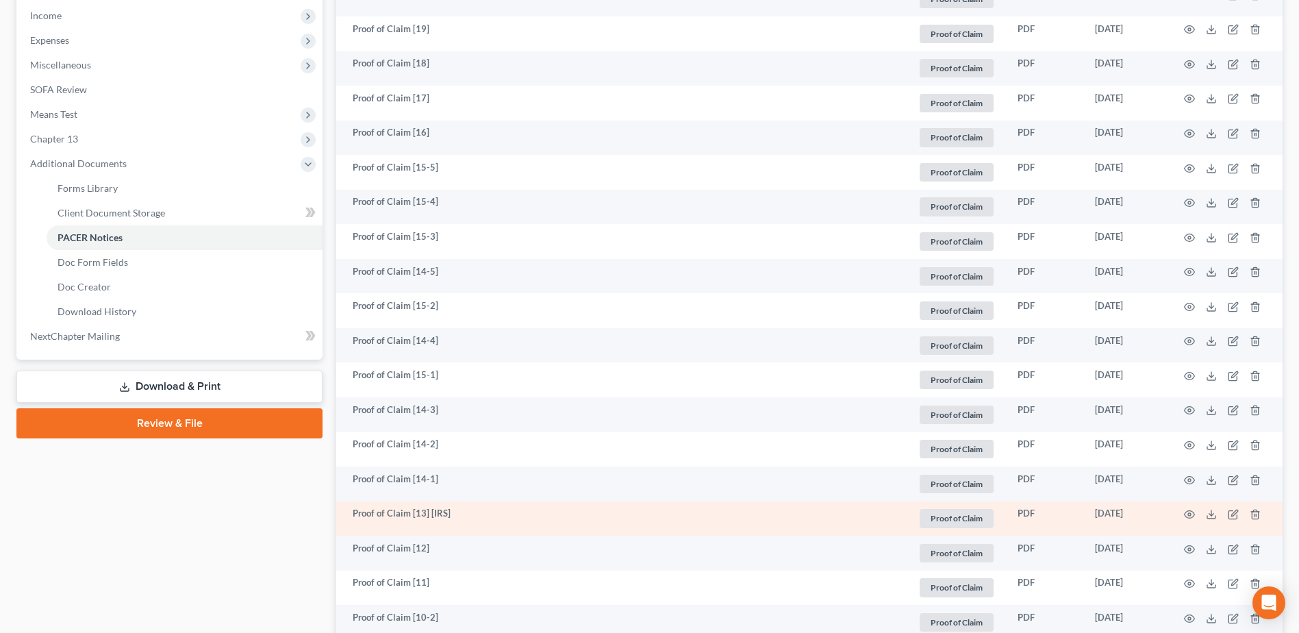
scroll to position [479, 0]
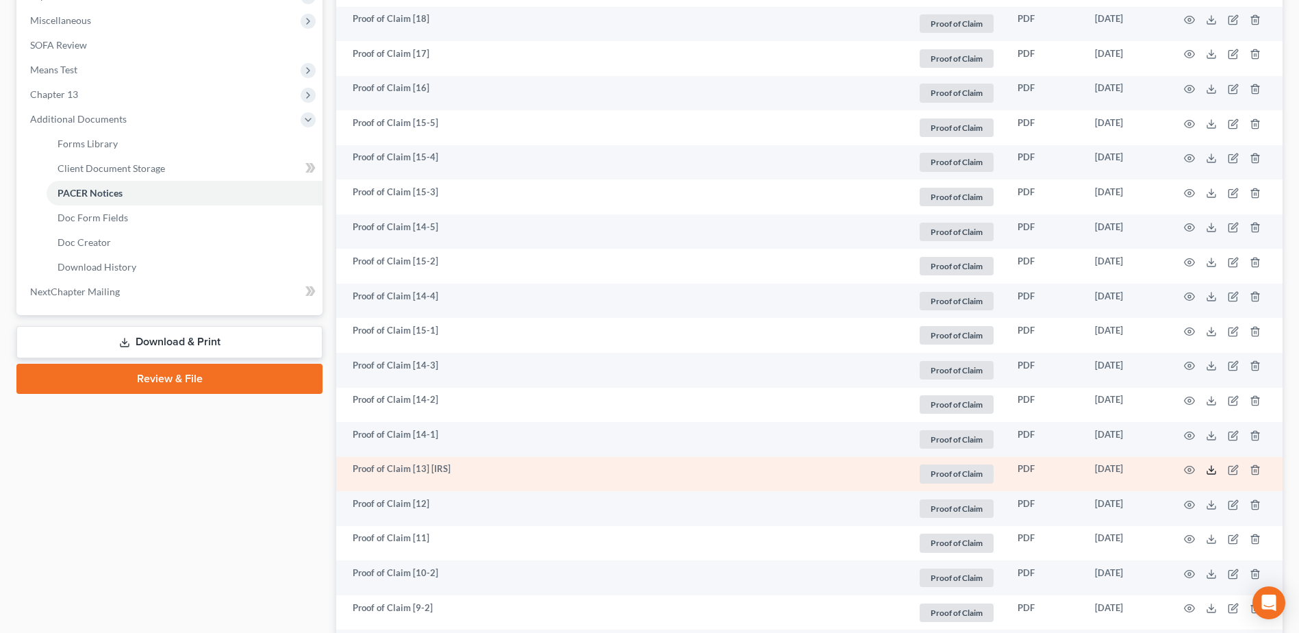
click at [1207, 466] on icon at bounding box center [1211, 469] width 11 height 11
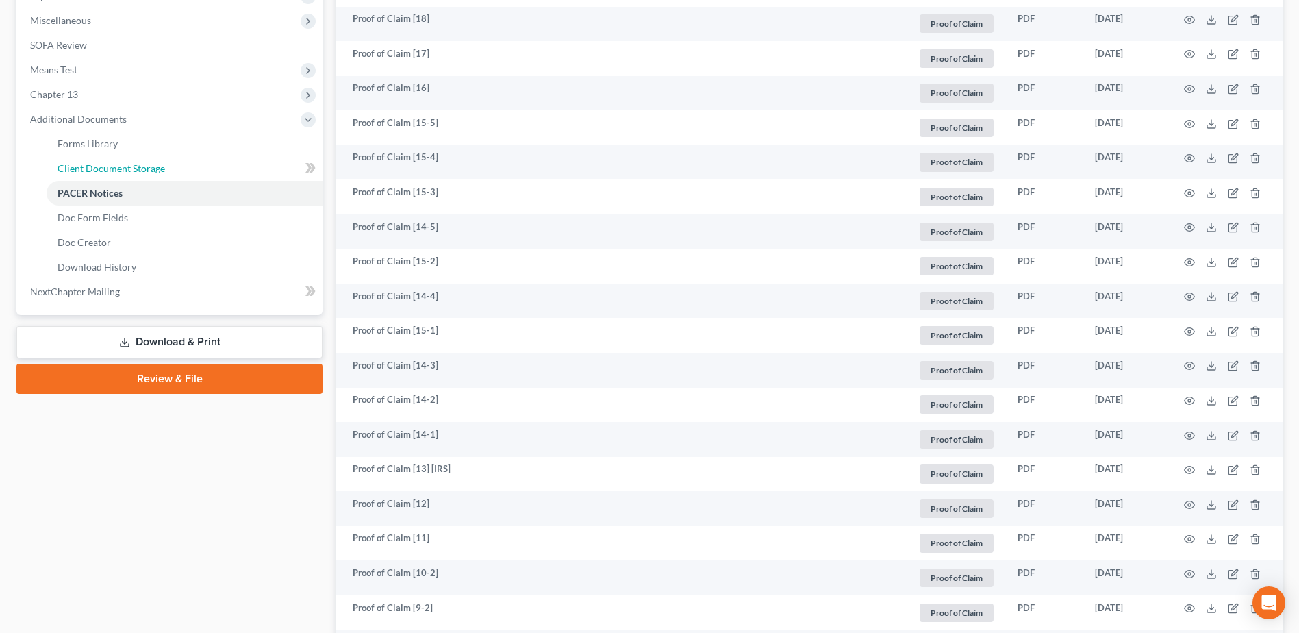
click at [133, 166] on span "Client Document Storage" at bounding box center [112, 168] width 108 height 12
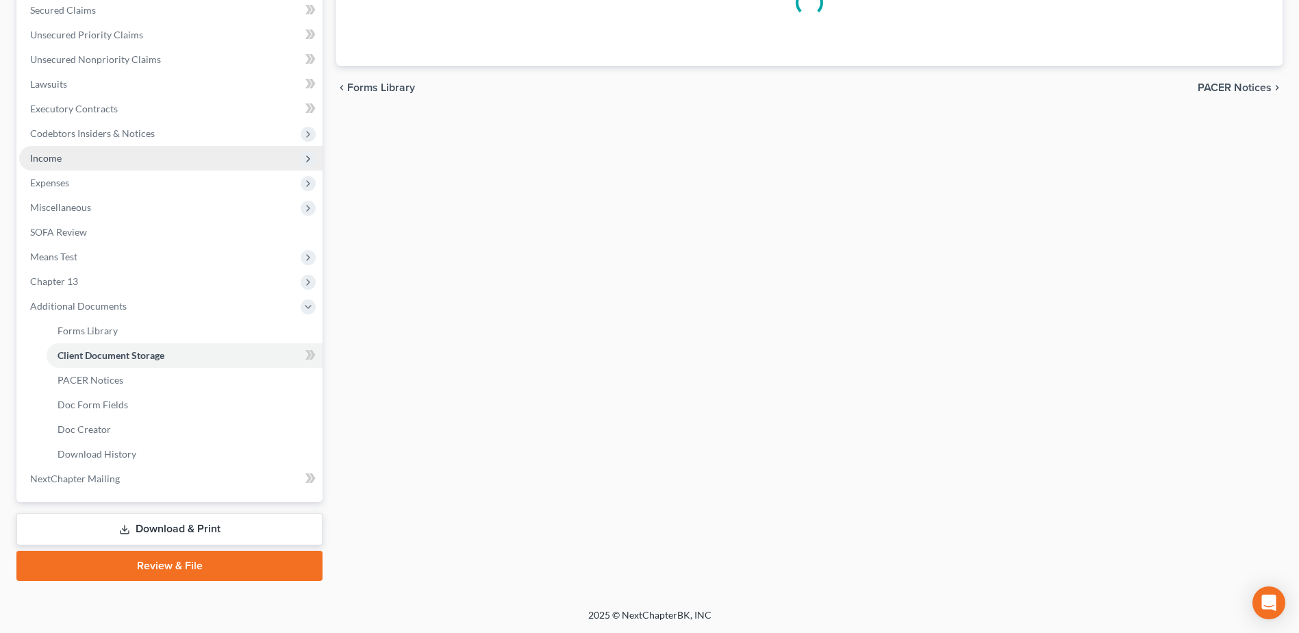
scroll to position [292, 0]
select select "61"
select select "7"
select select "53"
select select "7"
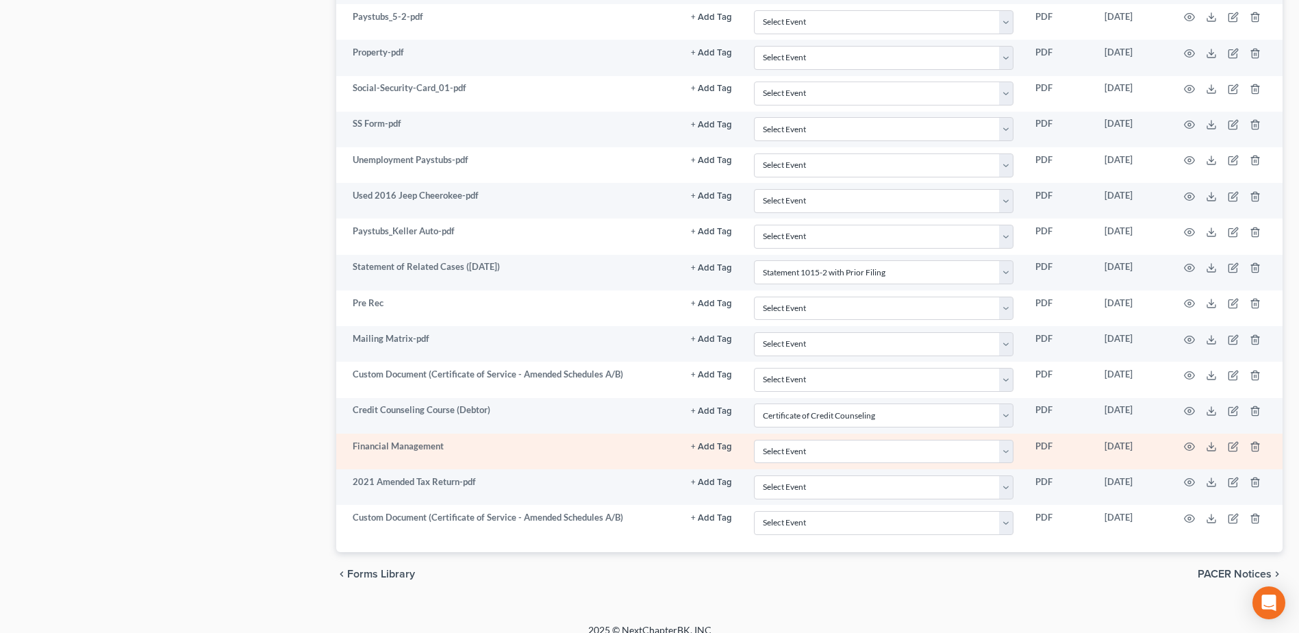
scroll to position [984, 0]
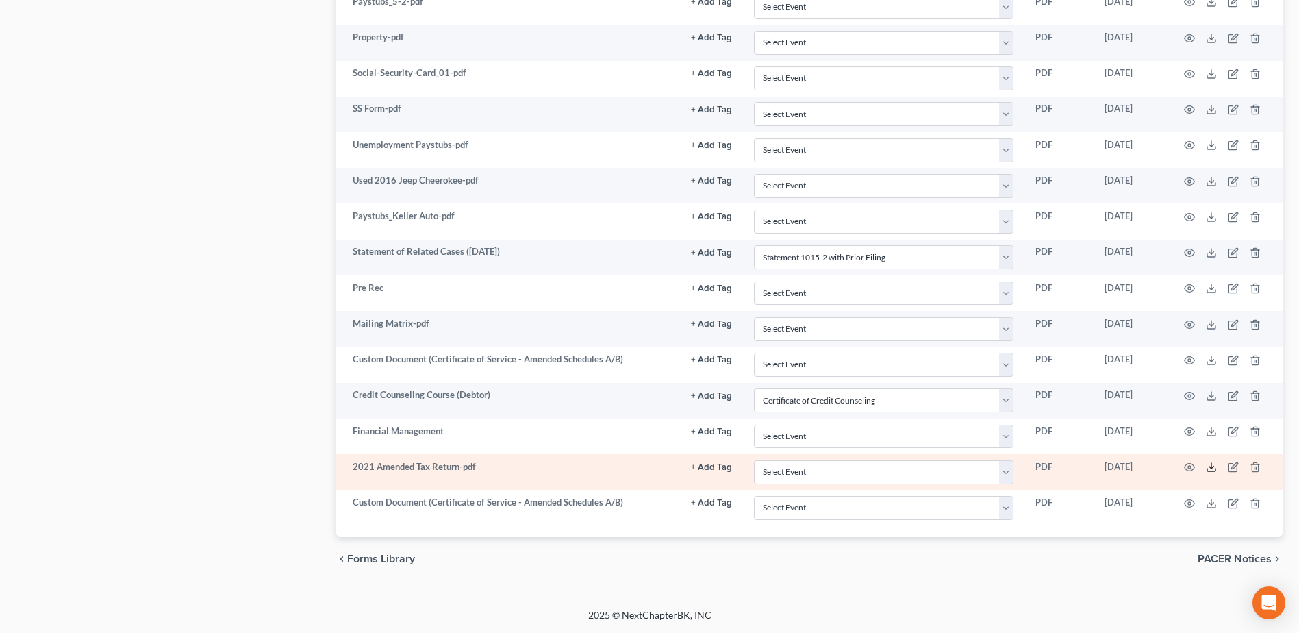
click at [1213, 467] on polyline at bounding box center [1211, 467] width 5 height 2
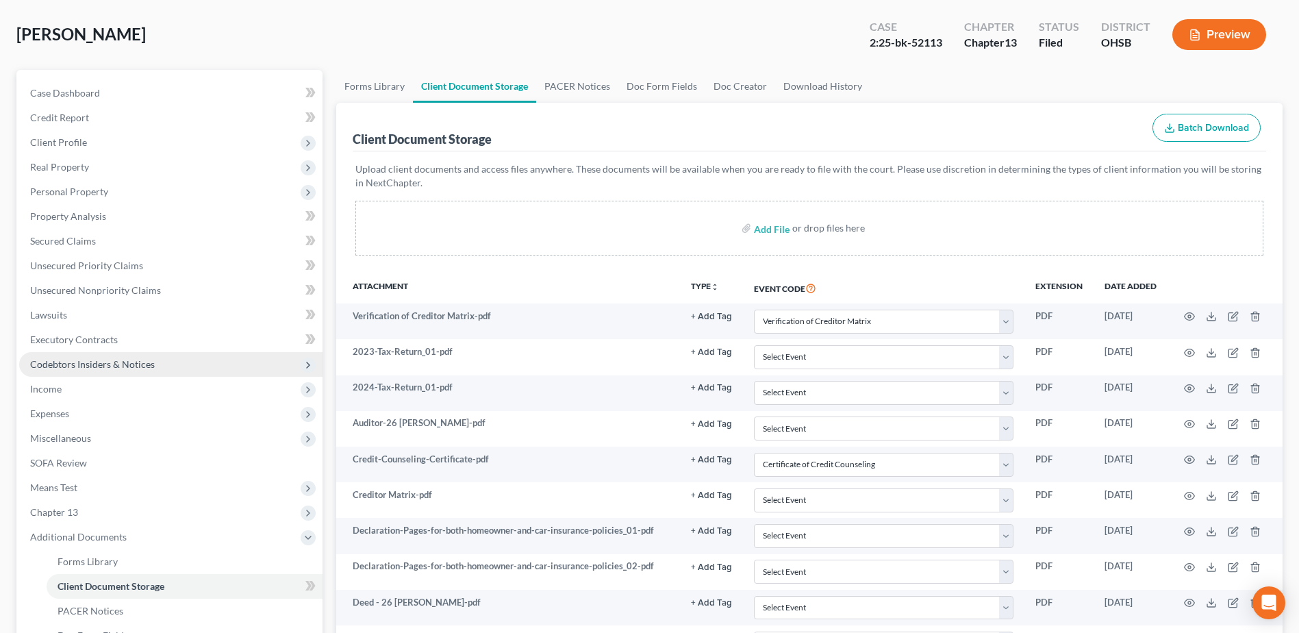
scroll to position [0, 0]
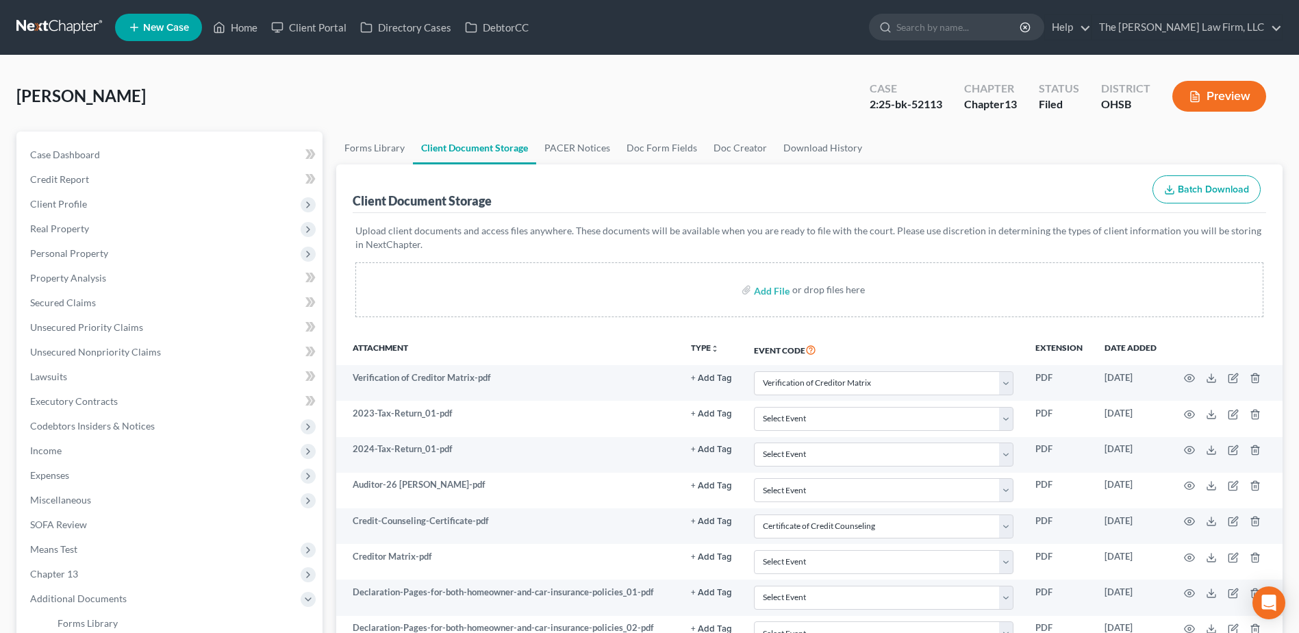
click at [68, 28] on link at bounding box center [60, 27] width 88 height 25
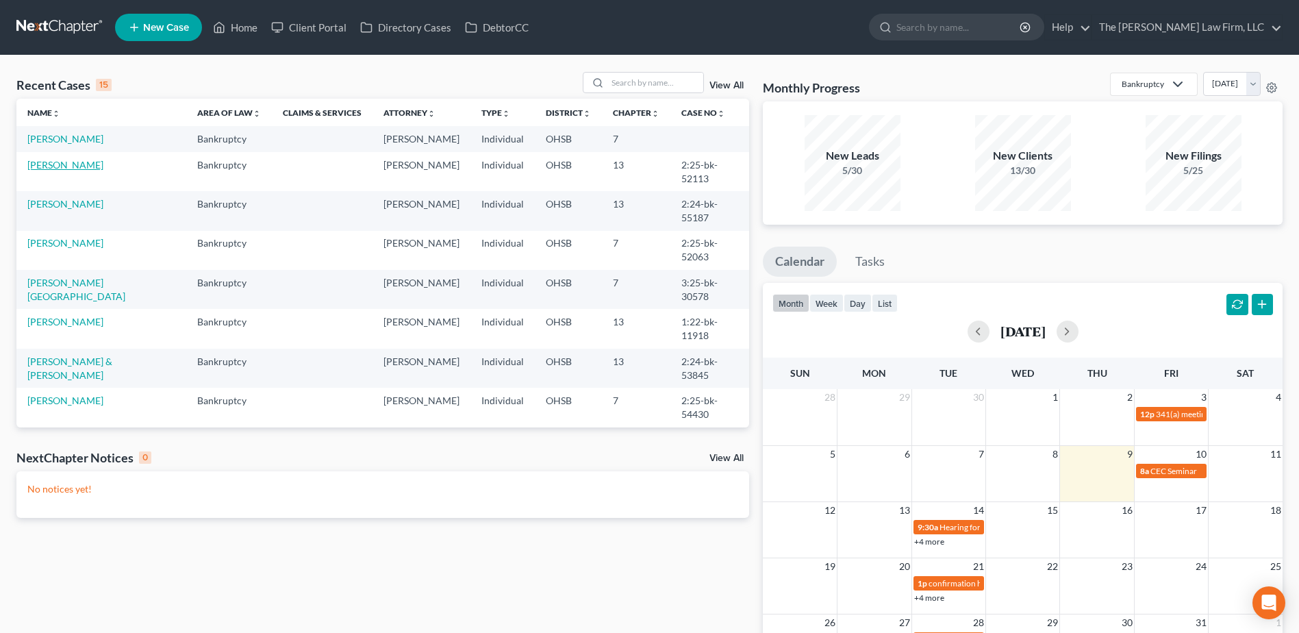
click at [72, 168] on link "[PERSON_NAME]" at bounding box center [65, 165] width 76 height 12
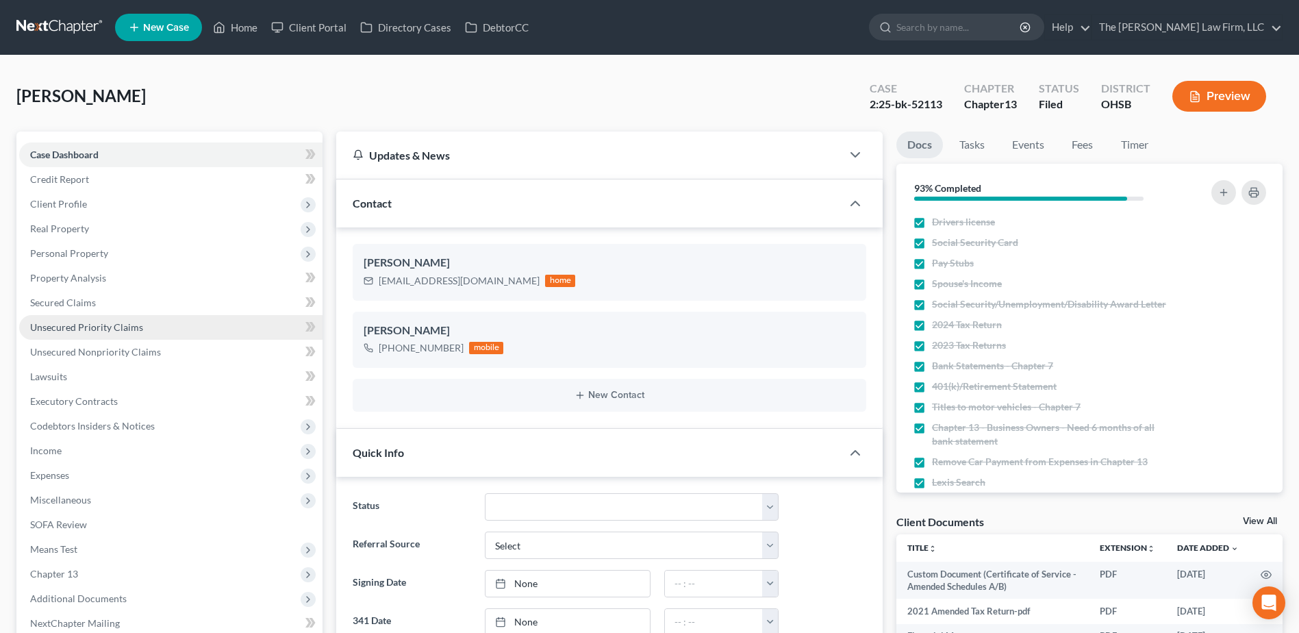
click at [91, 328] on span "Unsecured Priority Claims" at bounding box center [86, 327] width 113 height 12
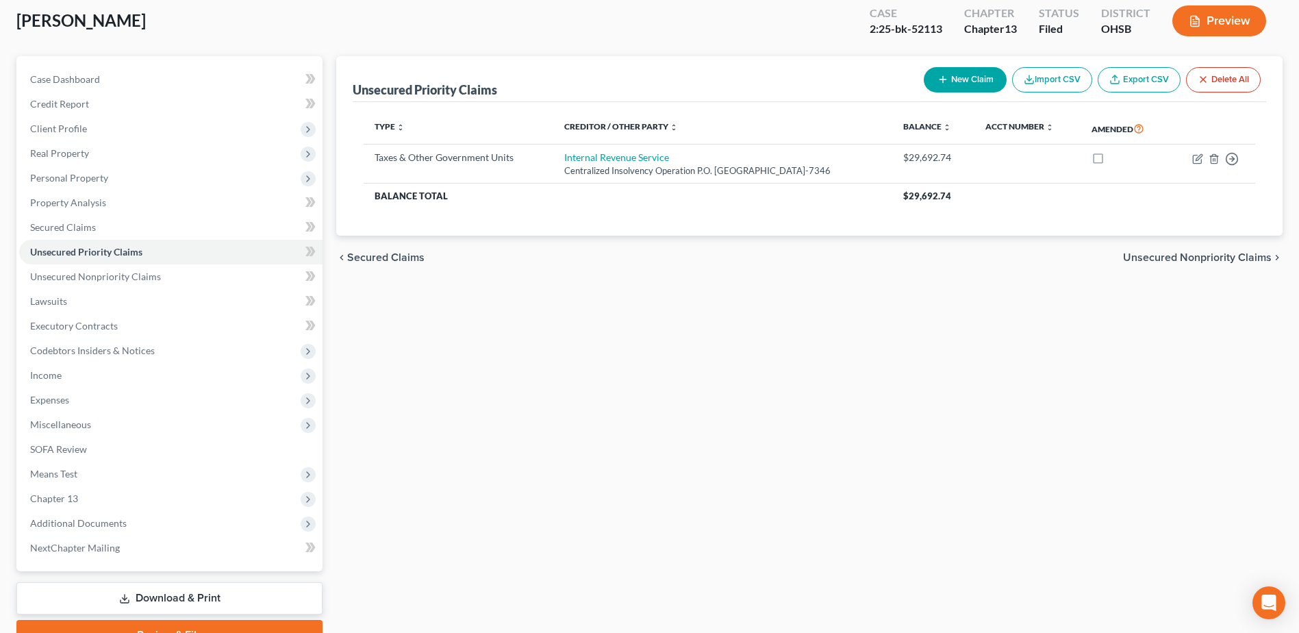
scroll to position [145, 0]
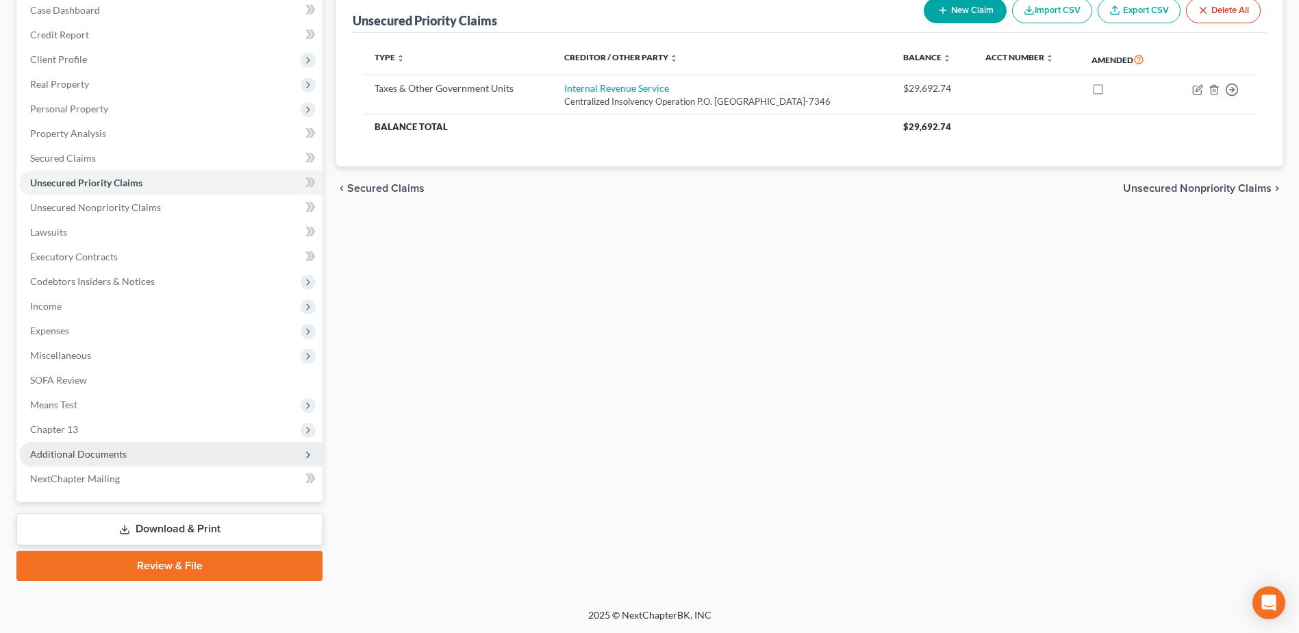
click at [86, 460] on span "Additional Documents" at bounding box center [170, 454] width 303 height 25
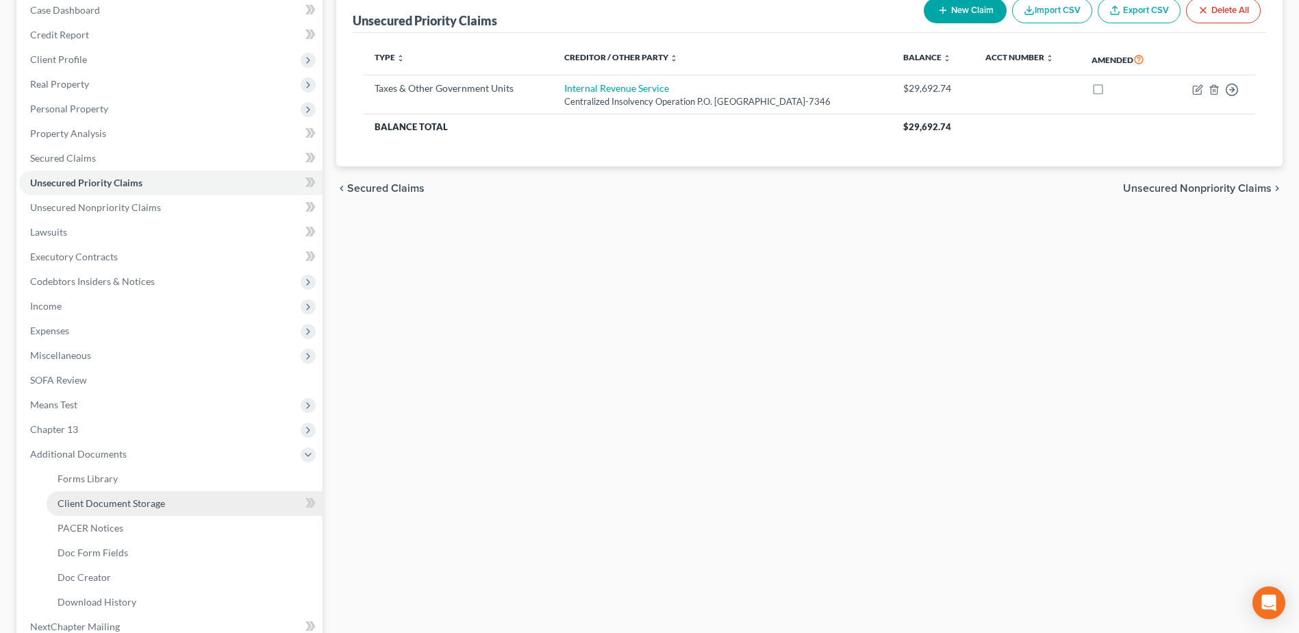
click at [106, 501] on span "Client Document Storage" at bounding box center [112, 503] width 108 height 12
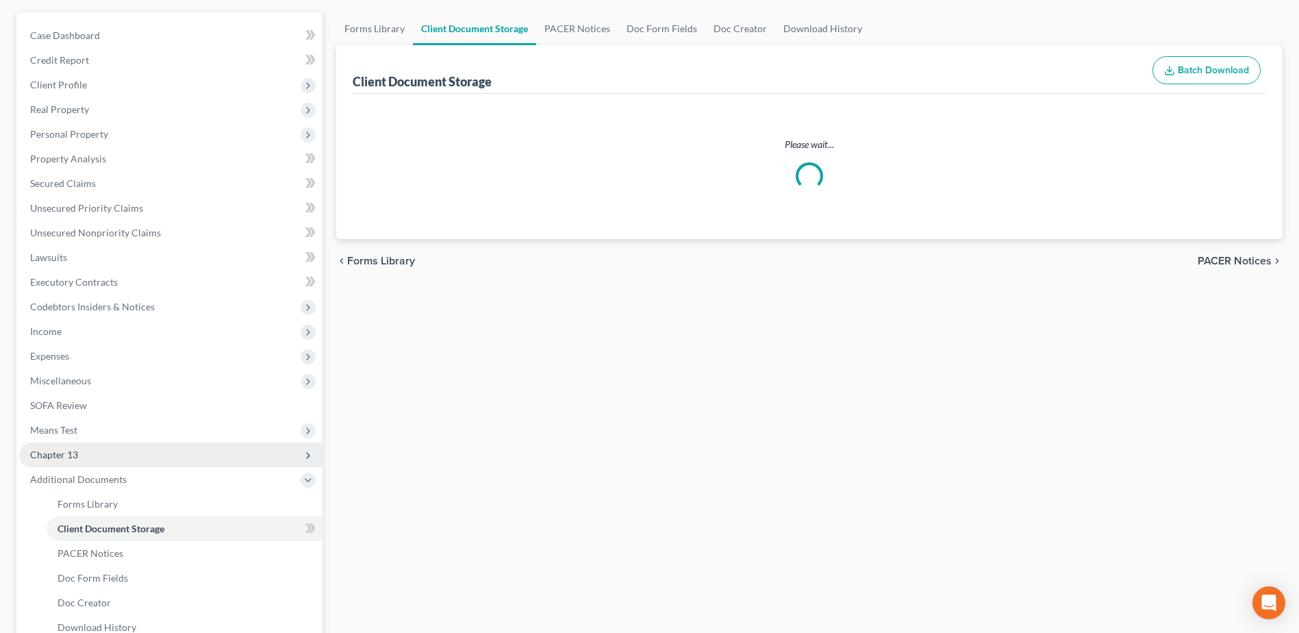
scroll to position [27, 0]
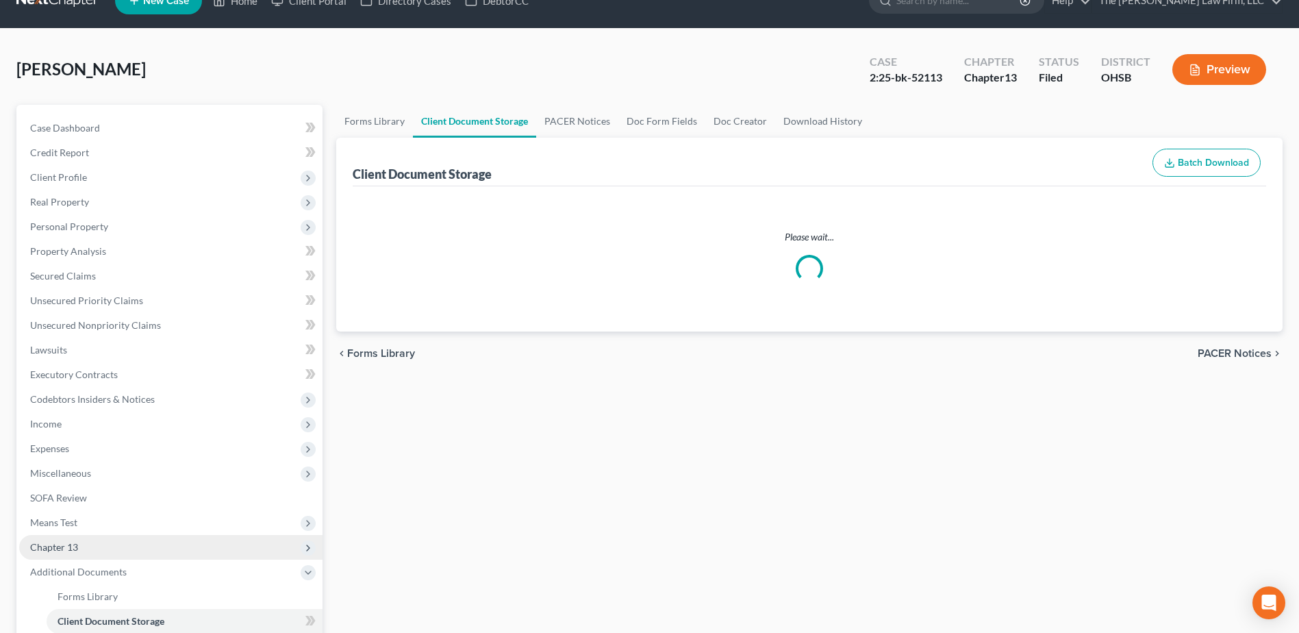
select select "61"
select select "7"
select select "53"
select select "7"
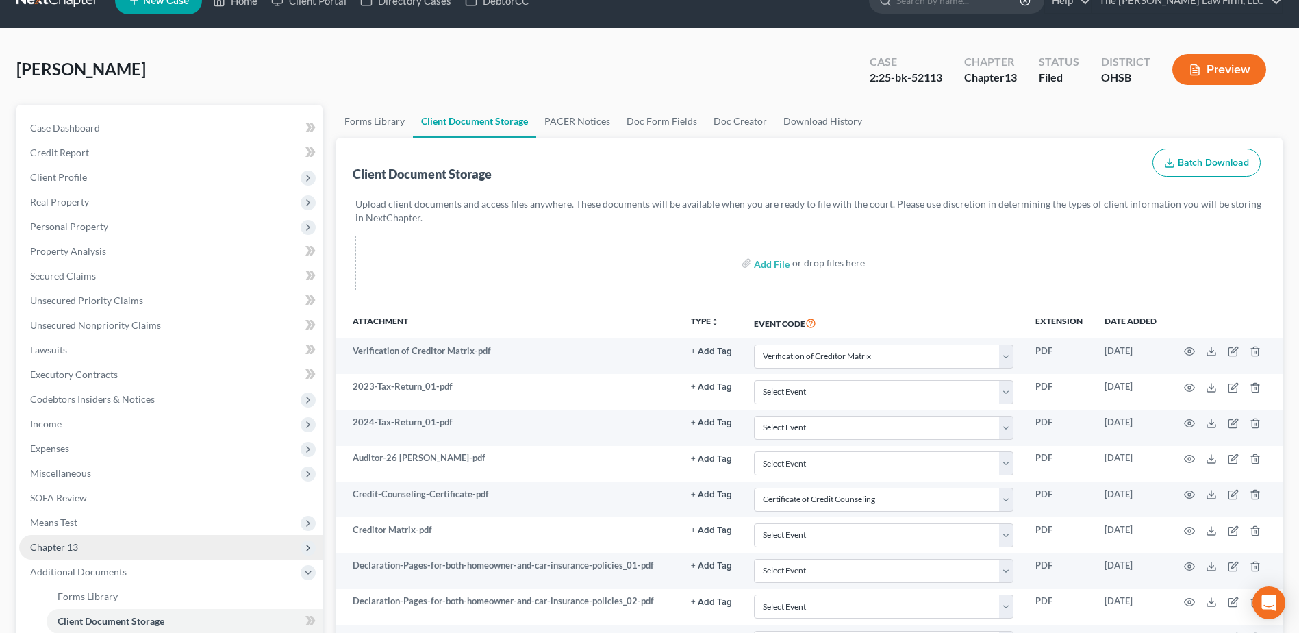
scroll to position [0, 0]
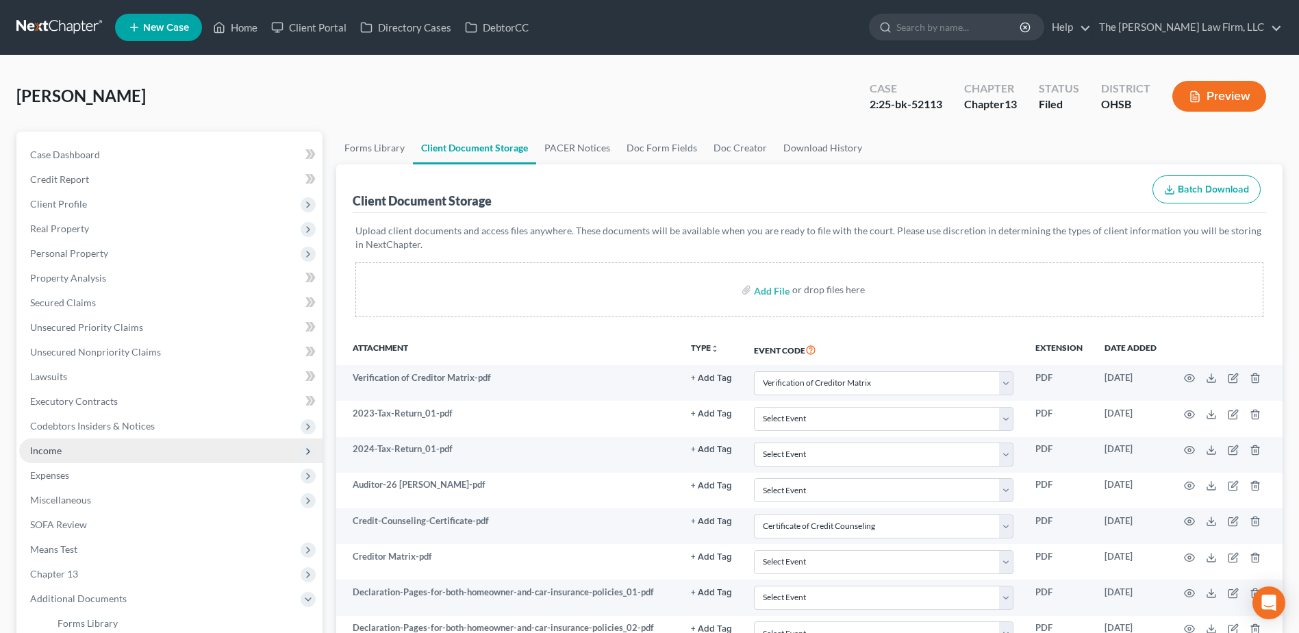
click at [75, 448] on span "Income" at bounding box center [170, 450] width 303 height 25
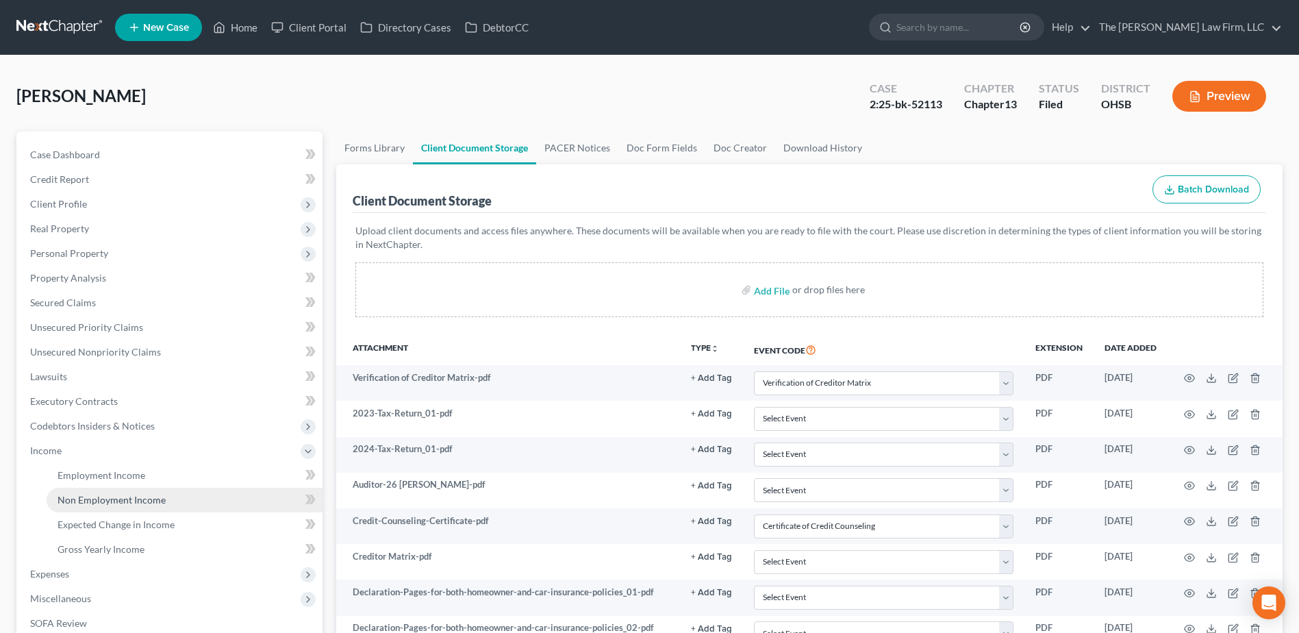
click at [86, 498] on span "Non Employment Income" at bounding box center [112, 500] width 108 height 12
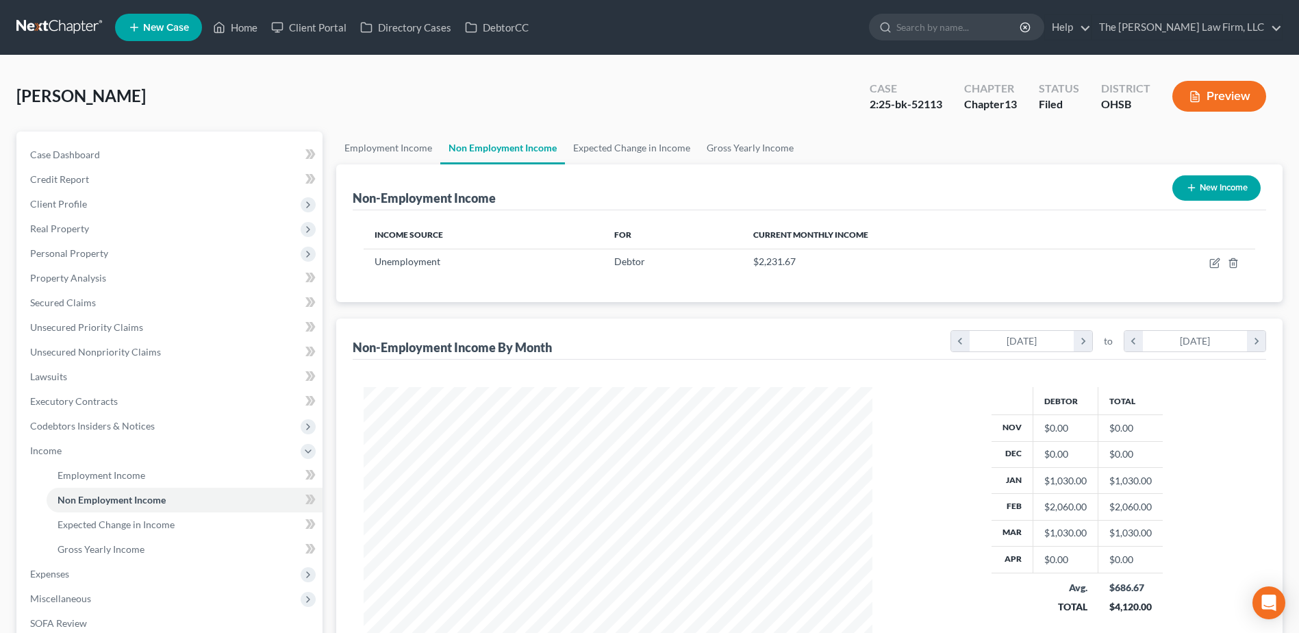
scroll to position [254, 536]
click at [329, 144] on div "Case Dashboard Payments Invoices Payments Payments Credit Report Client Profile" at bounding box center [170, 477] width 320 height 692
click at [368, 145] on link "Employment Income" at bounding box center [388, 147] width 104 height 33
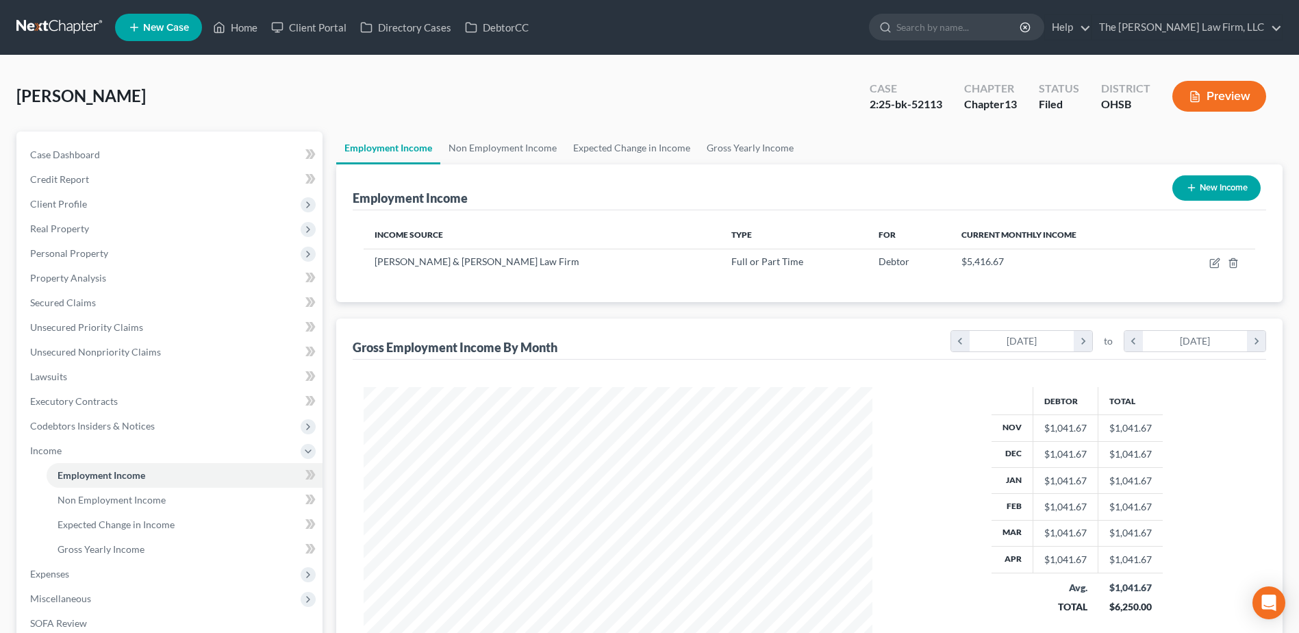
scroll to position [254, 536]
click at [502, 145] on link "Non Employment Income" at bounding box center [502, 147] width 125 height 33
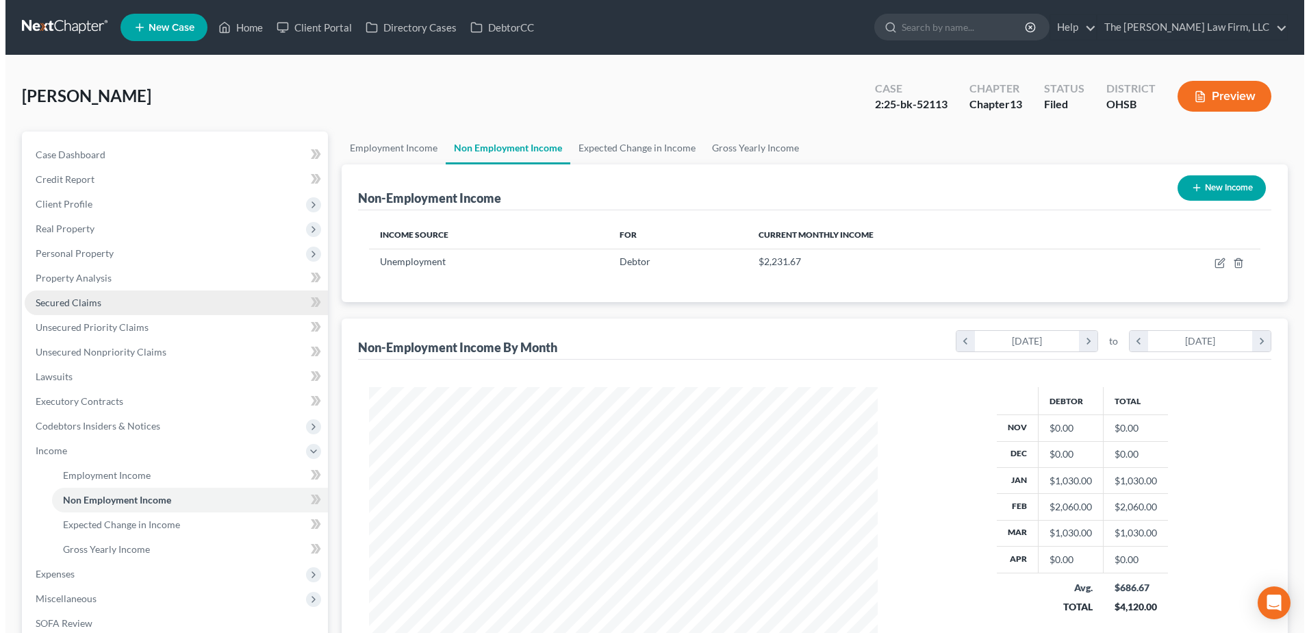
scroll to position [254, 536]
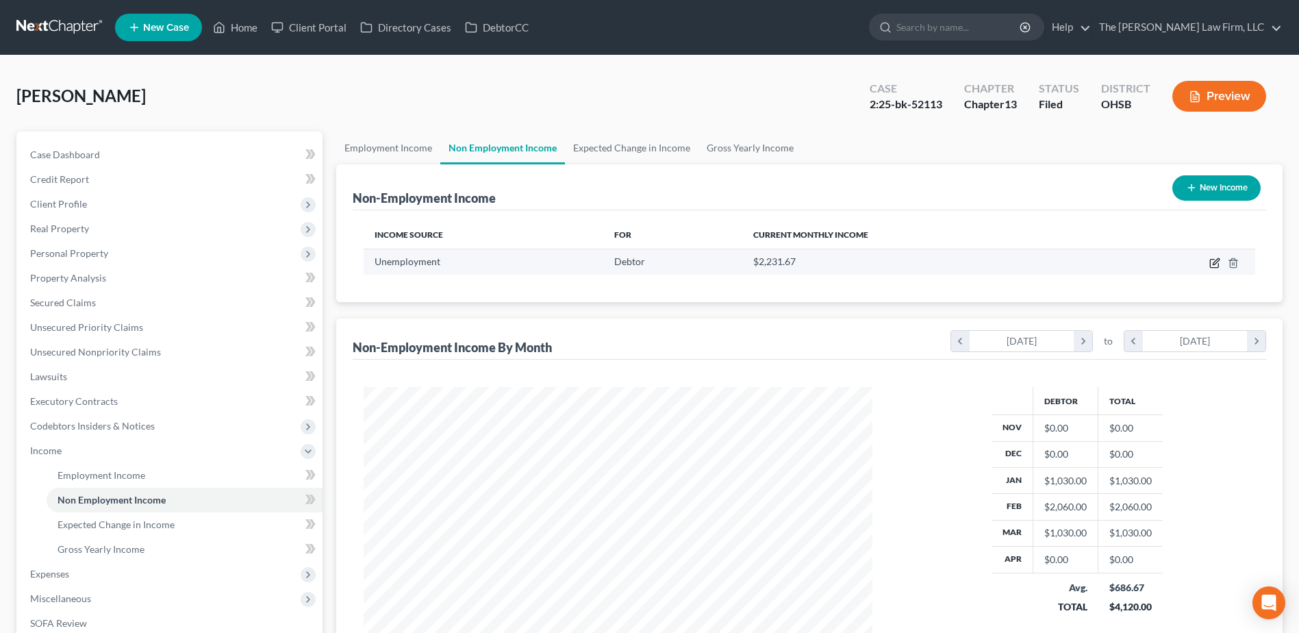
click at [1212, 262] on icon "button" at bounding box center [1214, 263] width 11 height 11
select select "0"
select select "3"
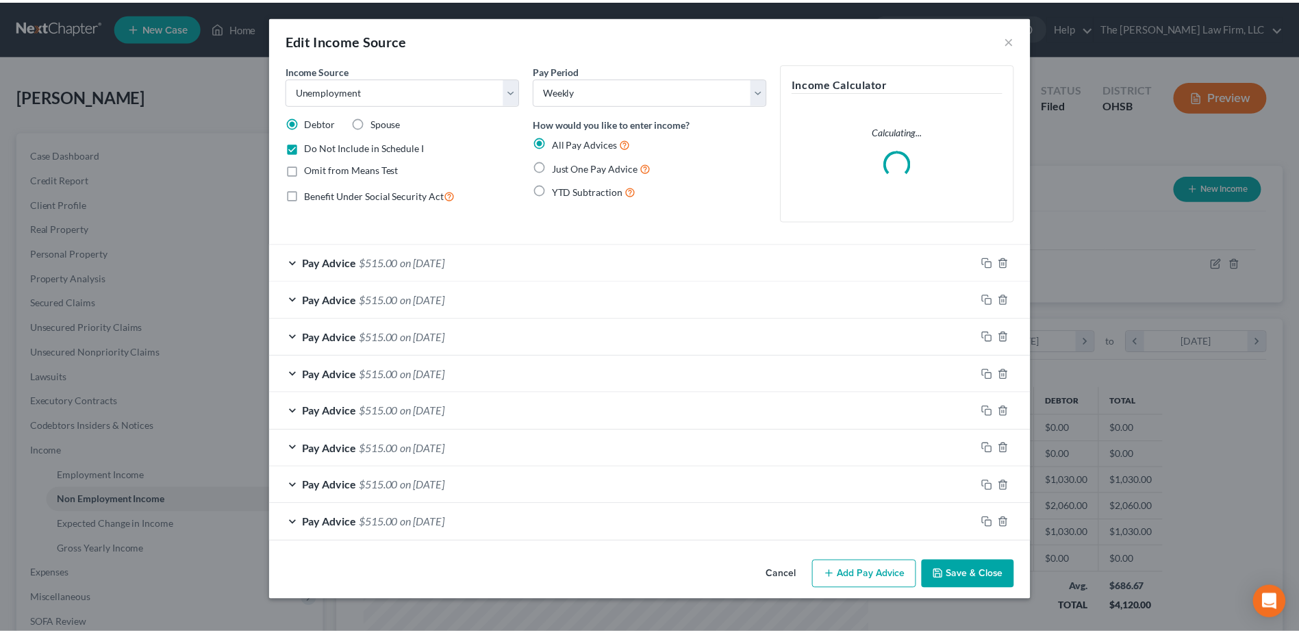
scroll to position [256, 541]
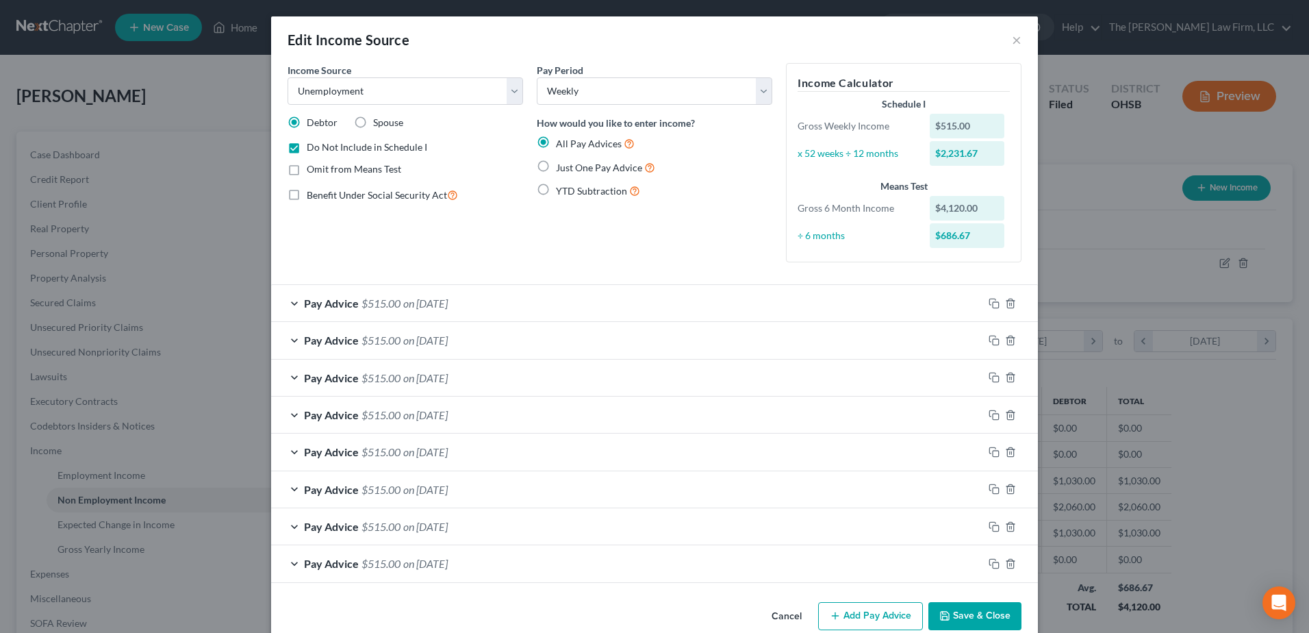
click at [983, 570] on div at bounding box center [1010, 564] width 55 height 22
click at [964, 621] on button "Save & Close" at bounding box center [975, 616] width 93 height 29
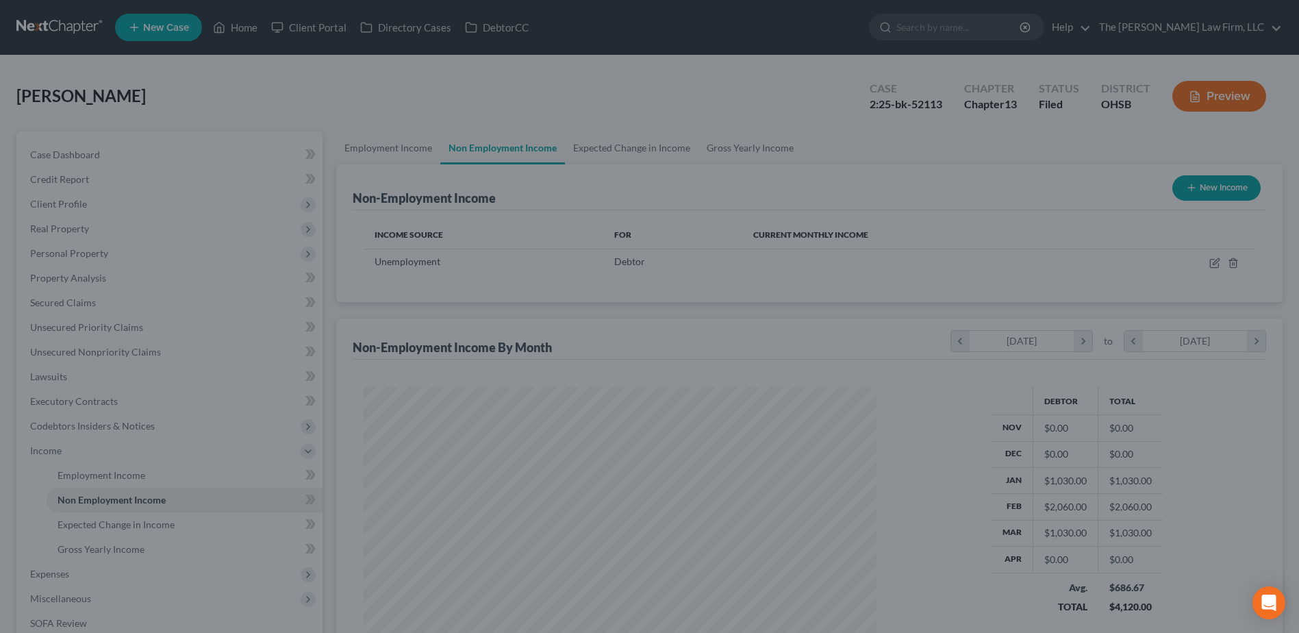
scroll to position [684615, 684333]
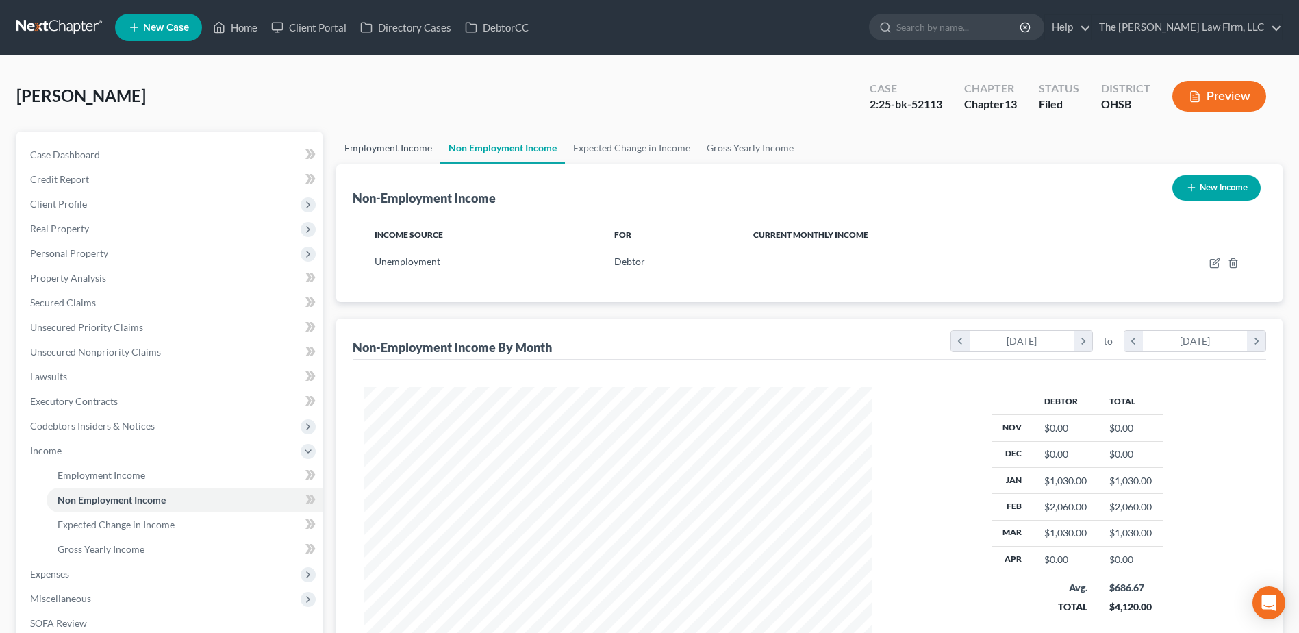
click at [428, 146] on link "Employment Income" at bounding box center [388, 147] width 104 height 33
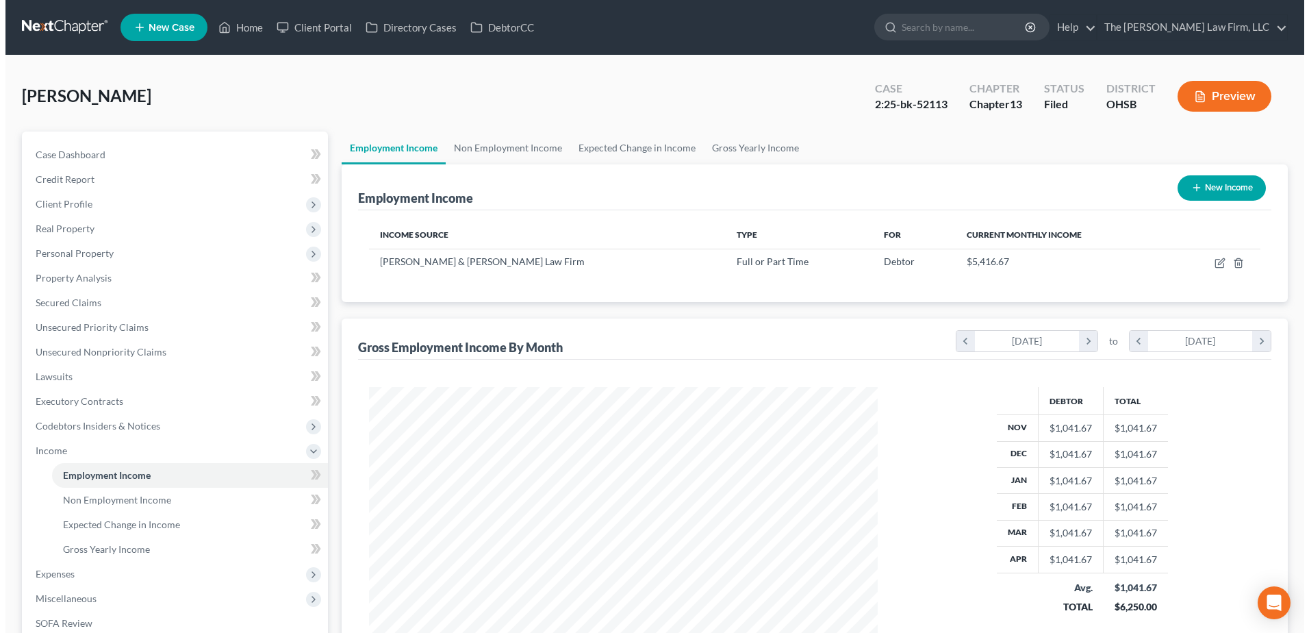
scroll to position [254, 536]
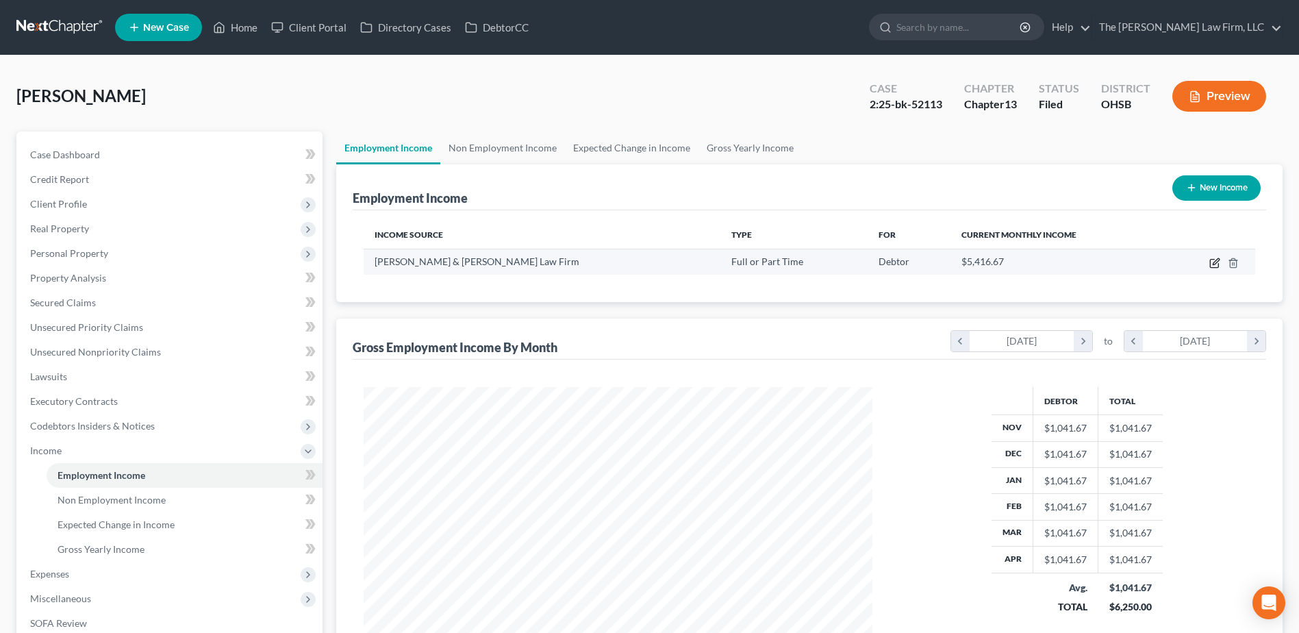
click at [1216, 262] on icon "button" at bounding box center [1214, 263] width 11 height 11
select select "0"
select select "36"
select select "2"
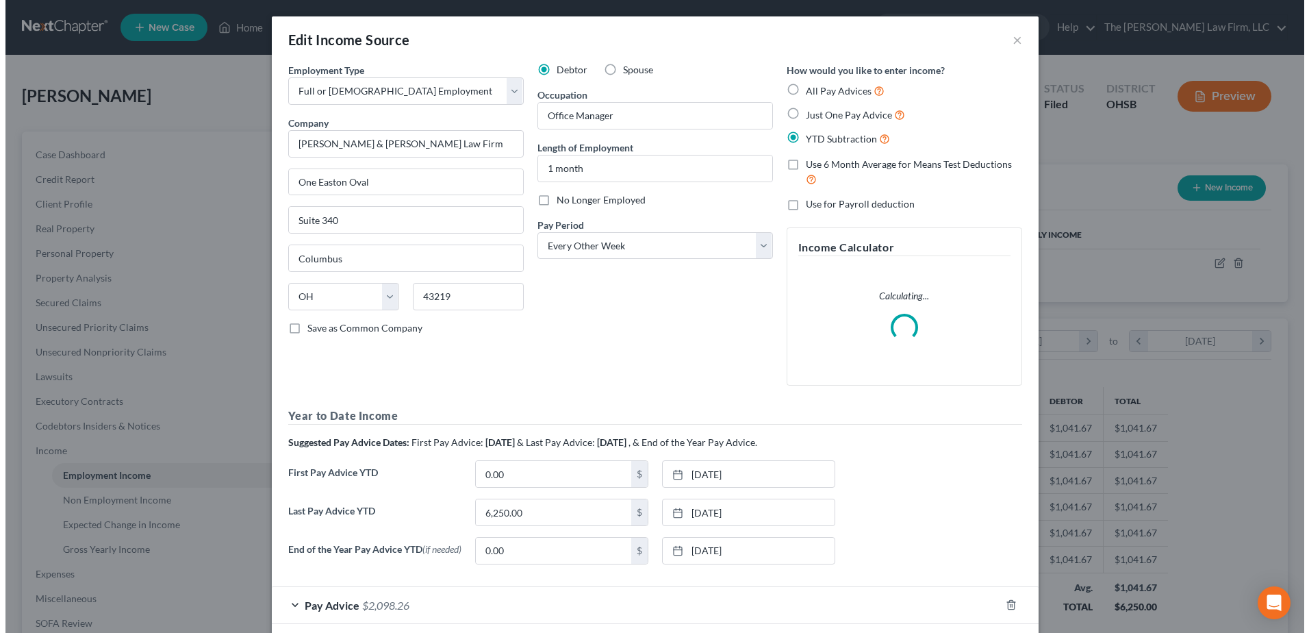
scroll to position [256, 541]
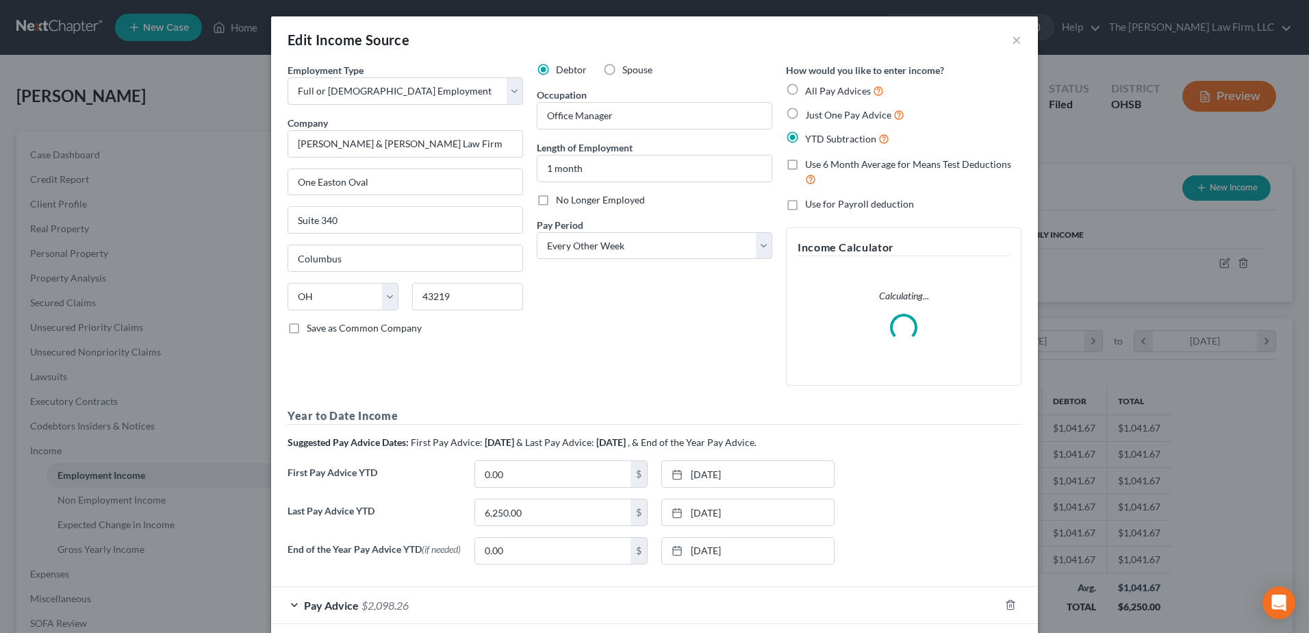
click at [556, 198] on label "No Longer Employed" at bounding box center [600, 200] width 89 height 14
click at [562, 198] on input "No Longer Employed" at bounding box center [566, 197] width 9 height 9
checkbox input "true"
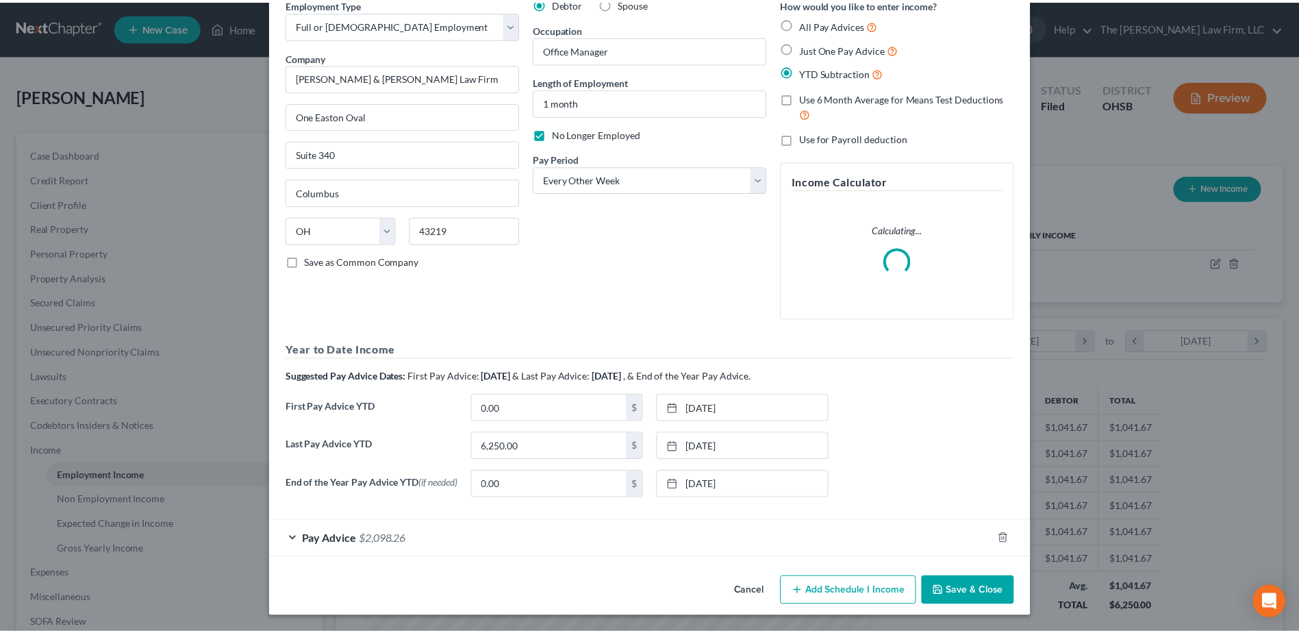
scroll to position [69, 0]
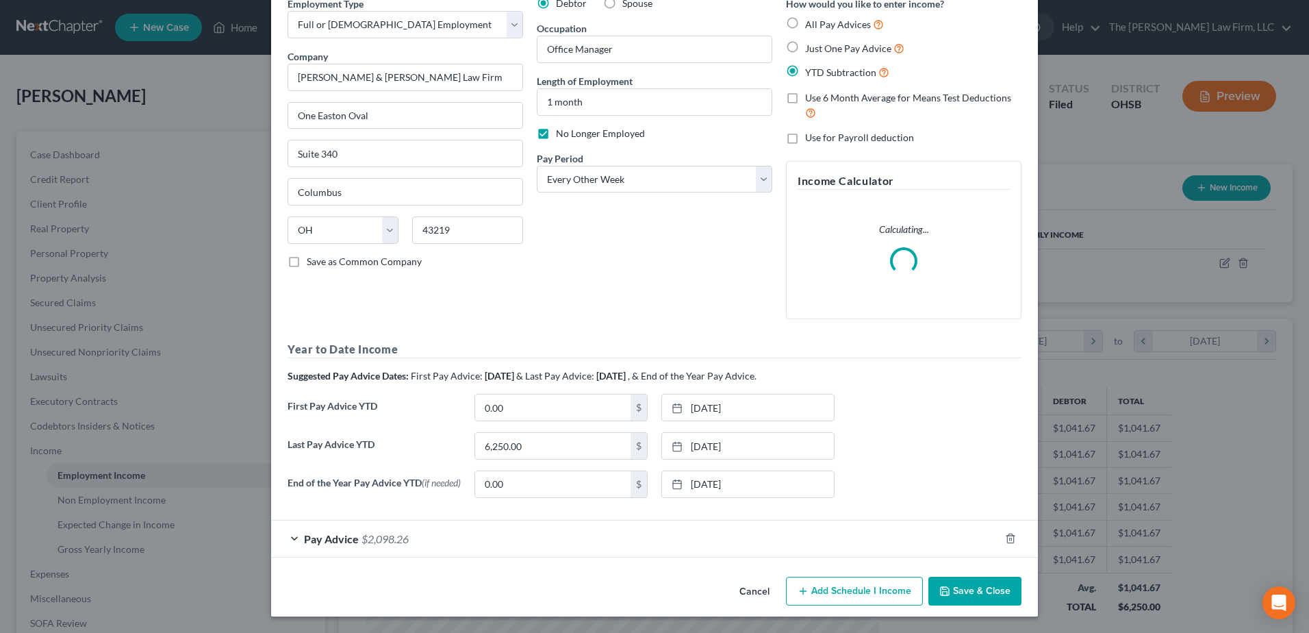
click at [986, 597] on button "Save & Close" at bounding box center [975, 591] width 93 height 29
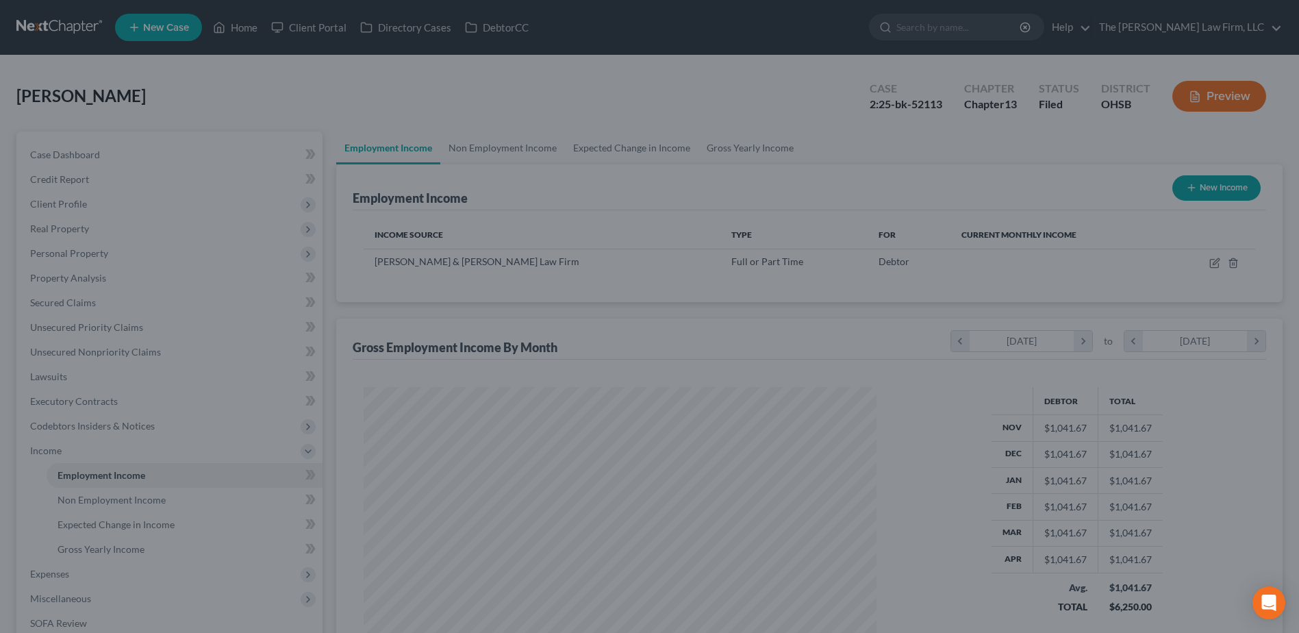
scroll to position [684615, 684333]
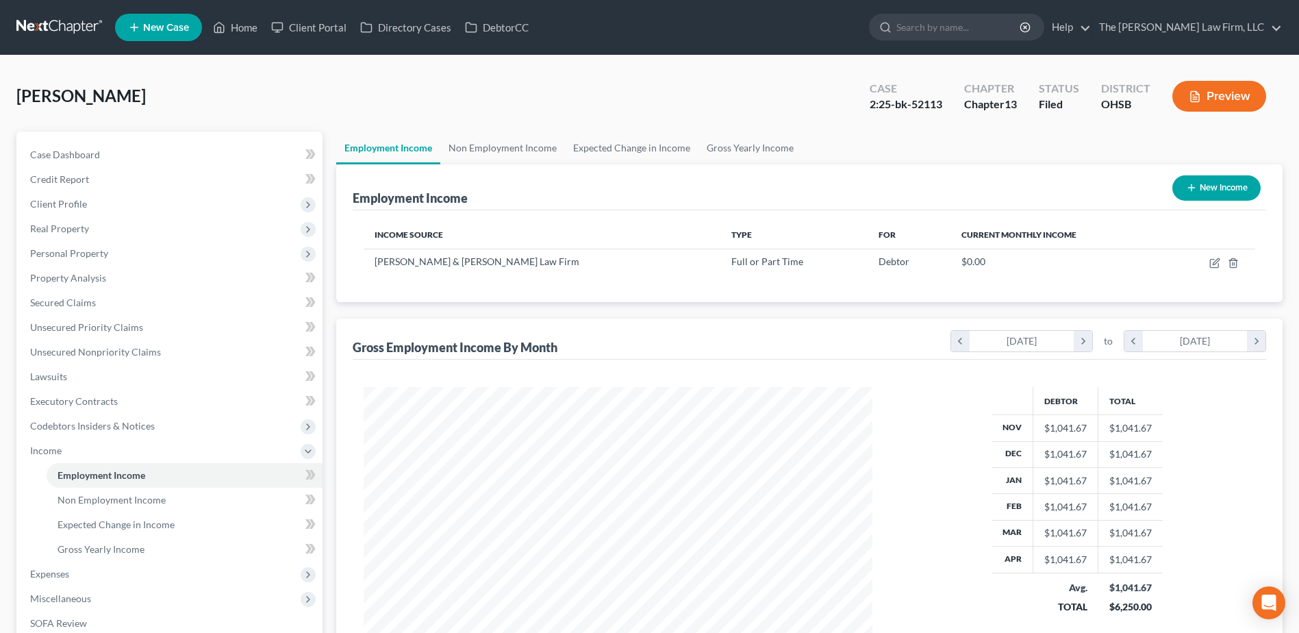
click at [1192, 189] on icon "button" at bounding box center [1191, 187] width 11 height 11
select select "0"
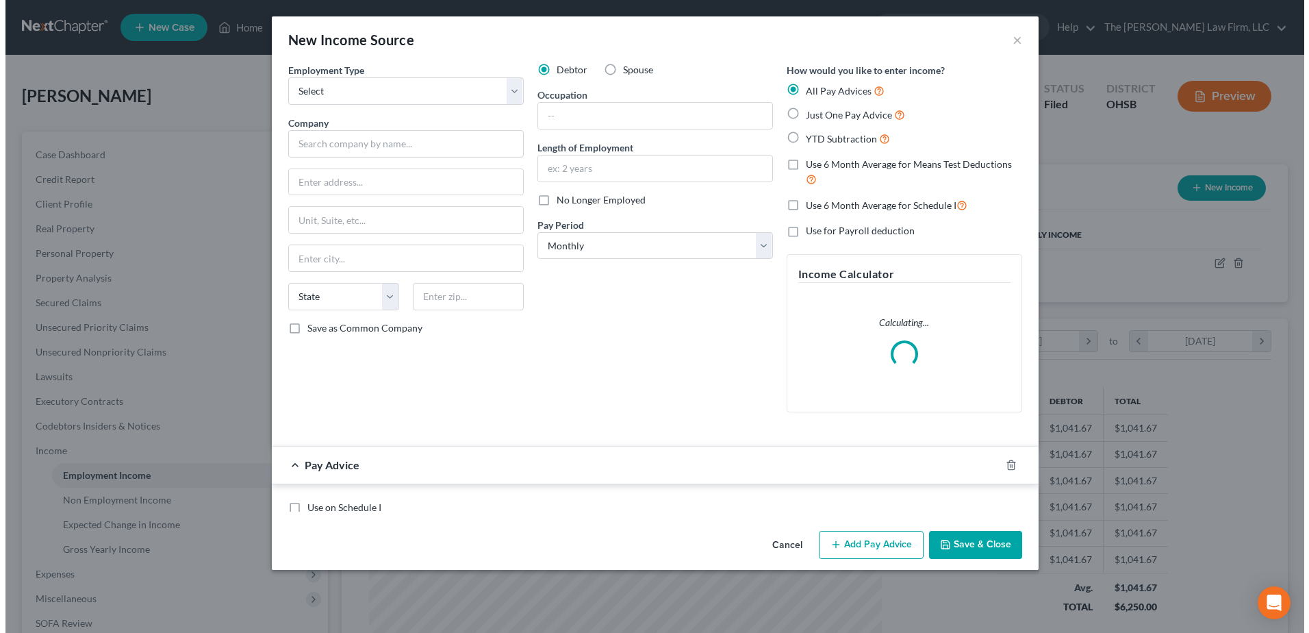
scroll to position [256, 541]
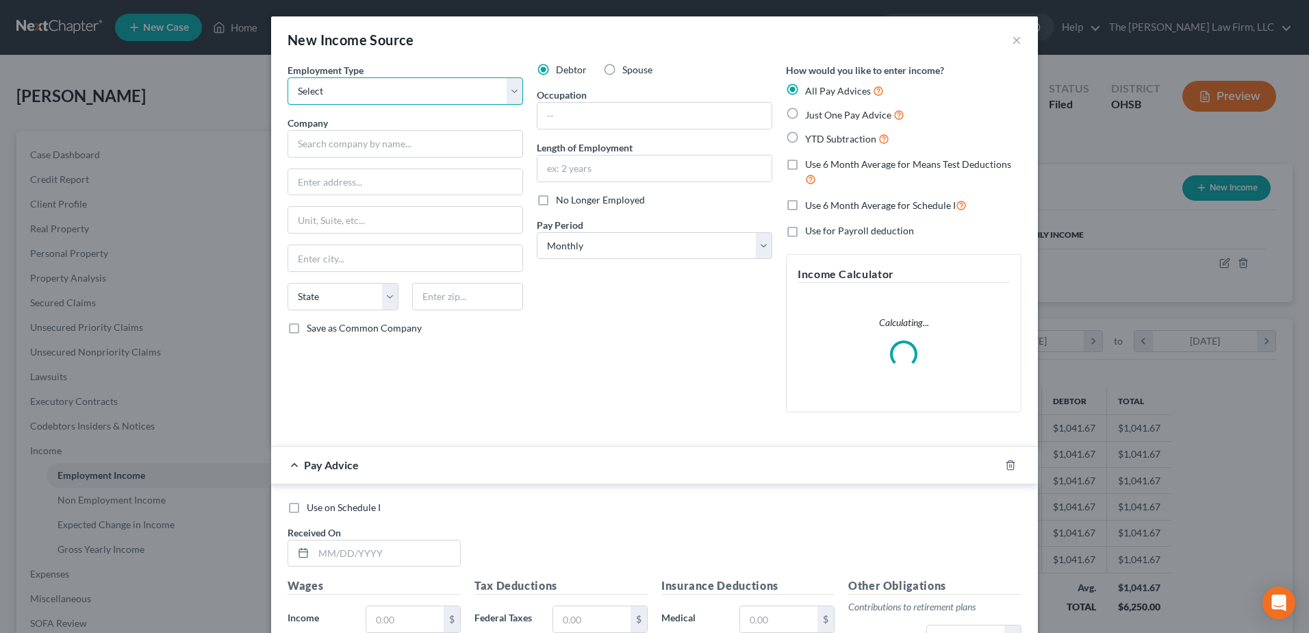
click at [331, 96] on select "Select Full or [DEMOGRAPHIC_DATA] Employment Self Employment" at bounding box center [406, 90] width 236 height 27
select select "1"
click at [288, 77] on select "Select Full or [DEMOGRAPHIC_DATA] Employment Self Employment" at bounding box center [406, 90] width 236 height 27
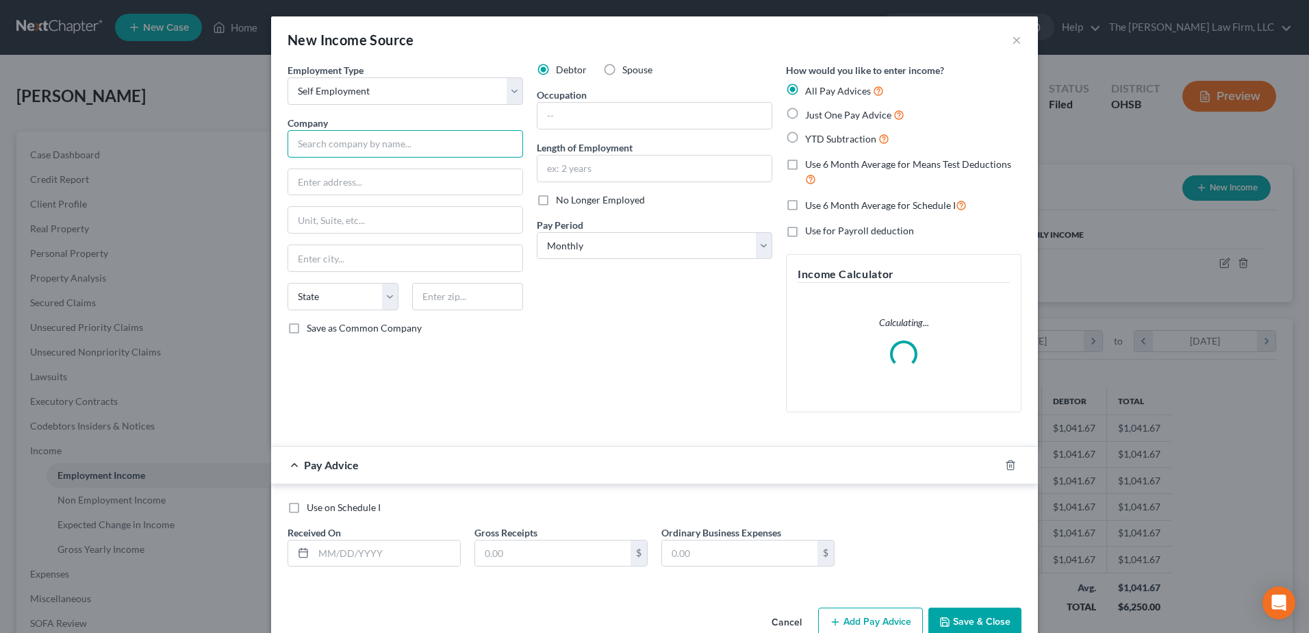
drag, startPoint x: 329, startPoint y: 143, endPoint x: 342, endPoint y: 134, distance: 15.8
click at [329, 142] on input "text" at bounding box center [406, 143] width 236 height 27
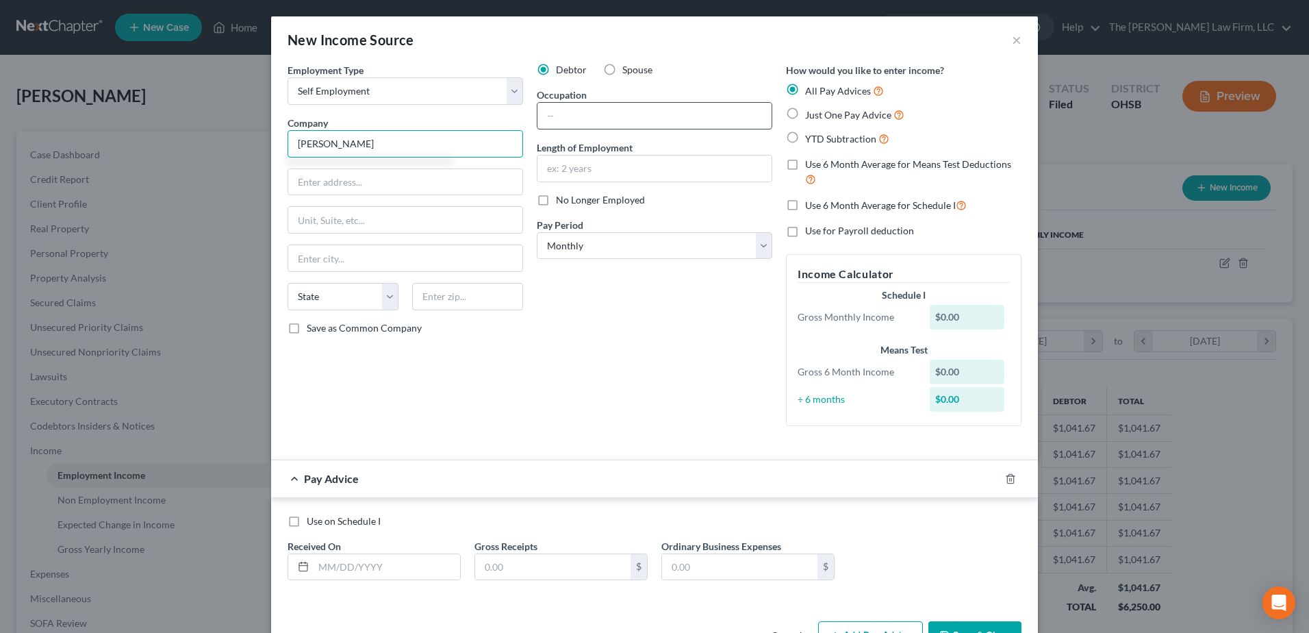
type input "[PERSON_NAME]"
click at [636, 119] on input "text" at bounding box center [655, 116] width 234 height 26
type input "Consultant"
type input "1 Month"
click at [805, 141] on label "YTD Subtraction" at bounding box center [847, 139] width 84 height 16
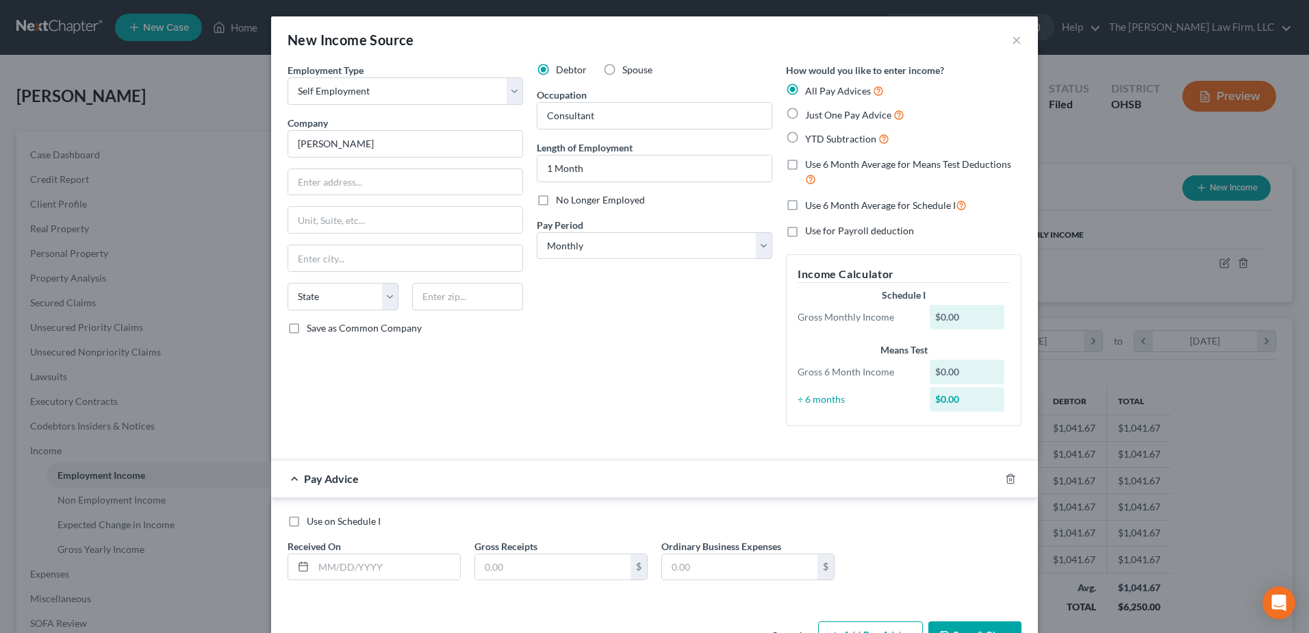
click at [811, 140] on input "YTD Subtraction" at bounding box center [815, 135] width 9 height 9
radio input "true"
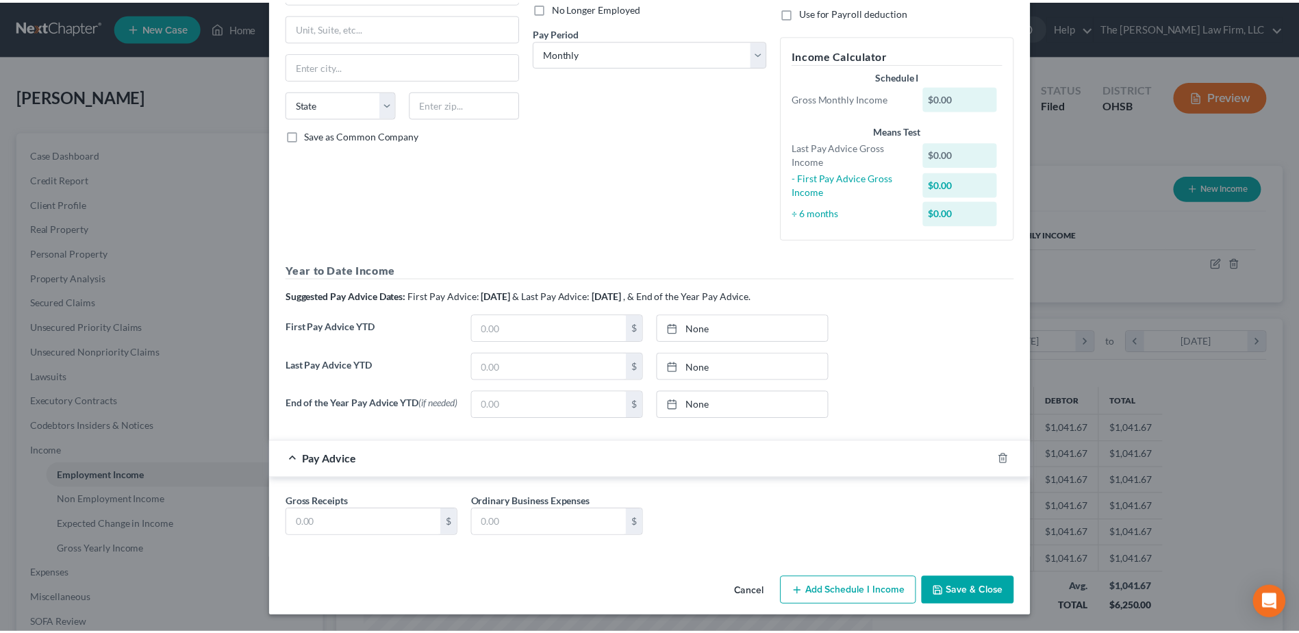
scroll to position [196, 0]
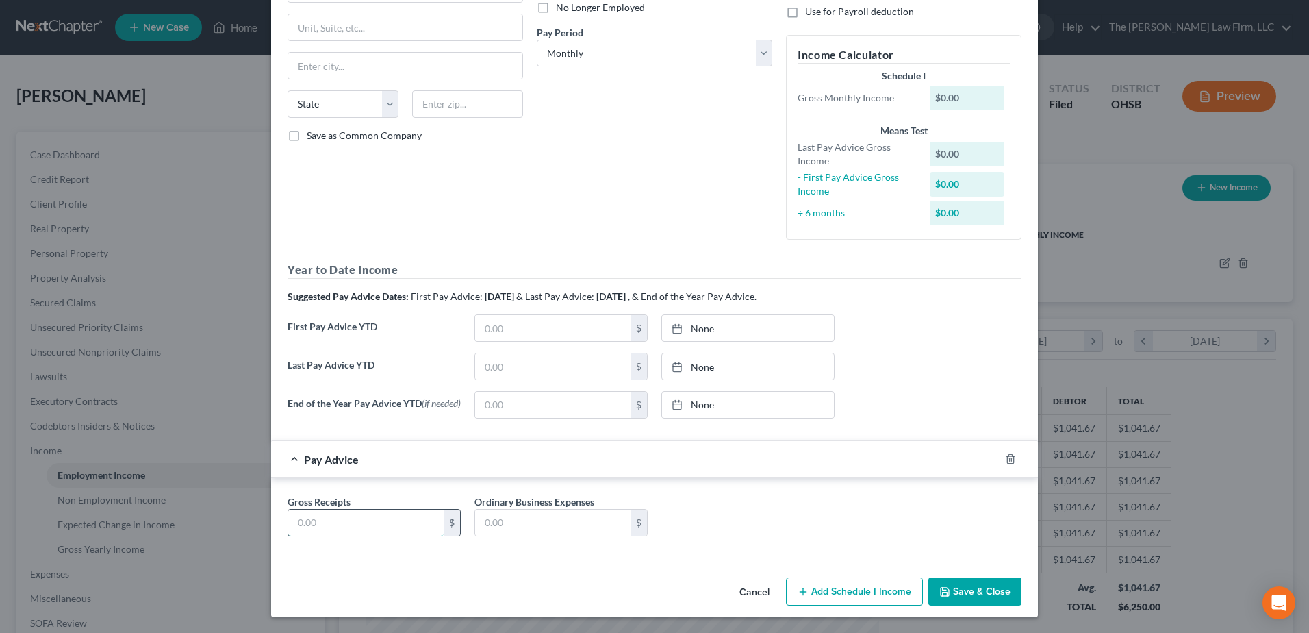
click at [422, 523] on input "text" at bounding box center [365, 523] width 155 height 26
type input "4,900.00"
click at [1002, 592] on button "Save & Close" at bounding box center [975, 591] width 93 height 29
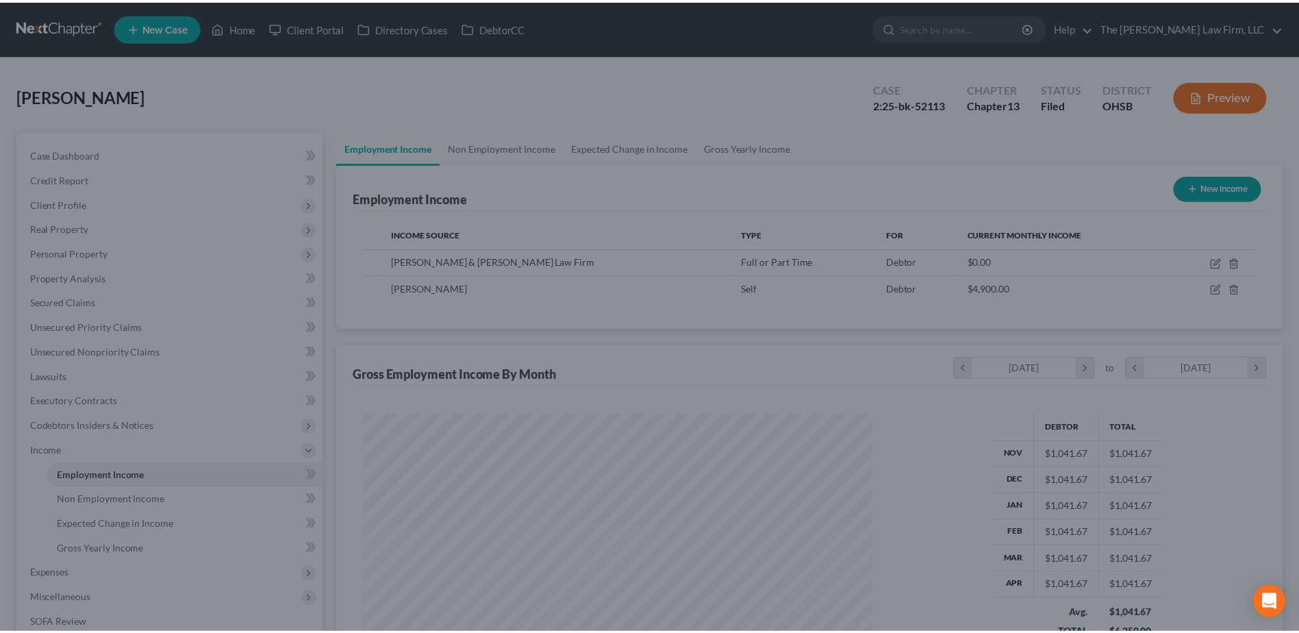
scroll to position [684615, 684333]
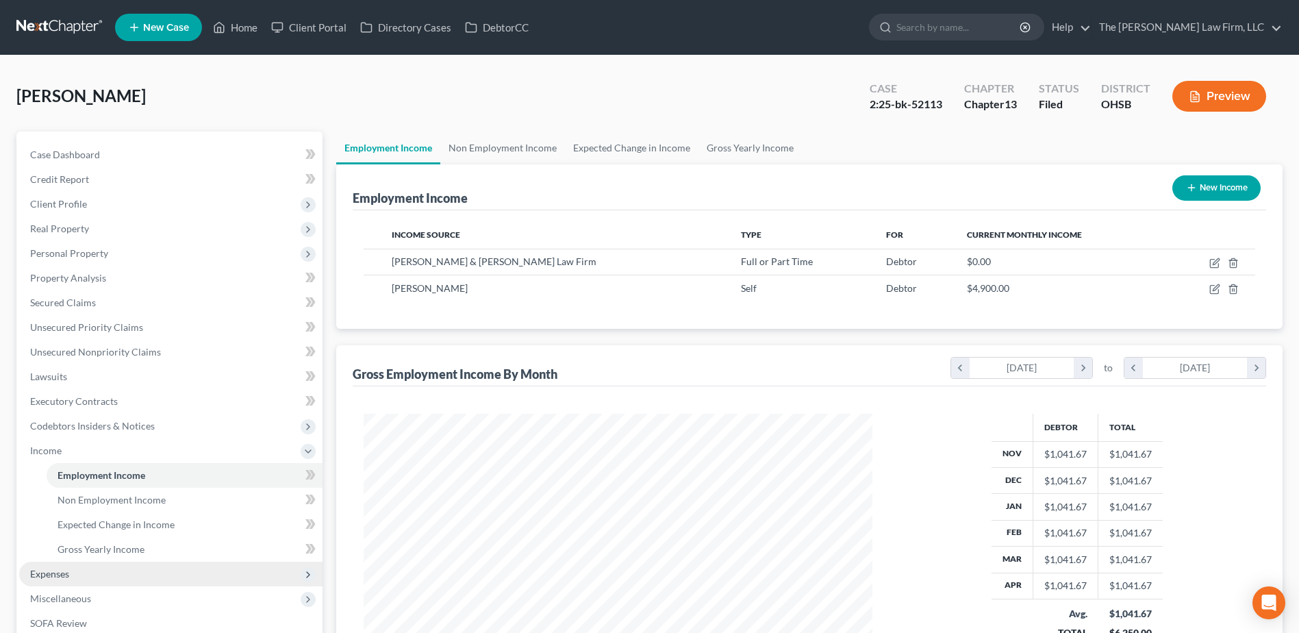
click at [62, 568] on span "Expenses" at bounding box center [49, 574] width 39 height 12
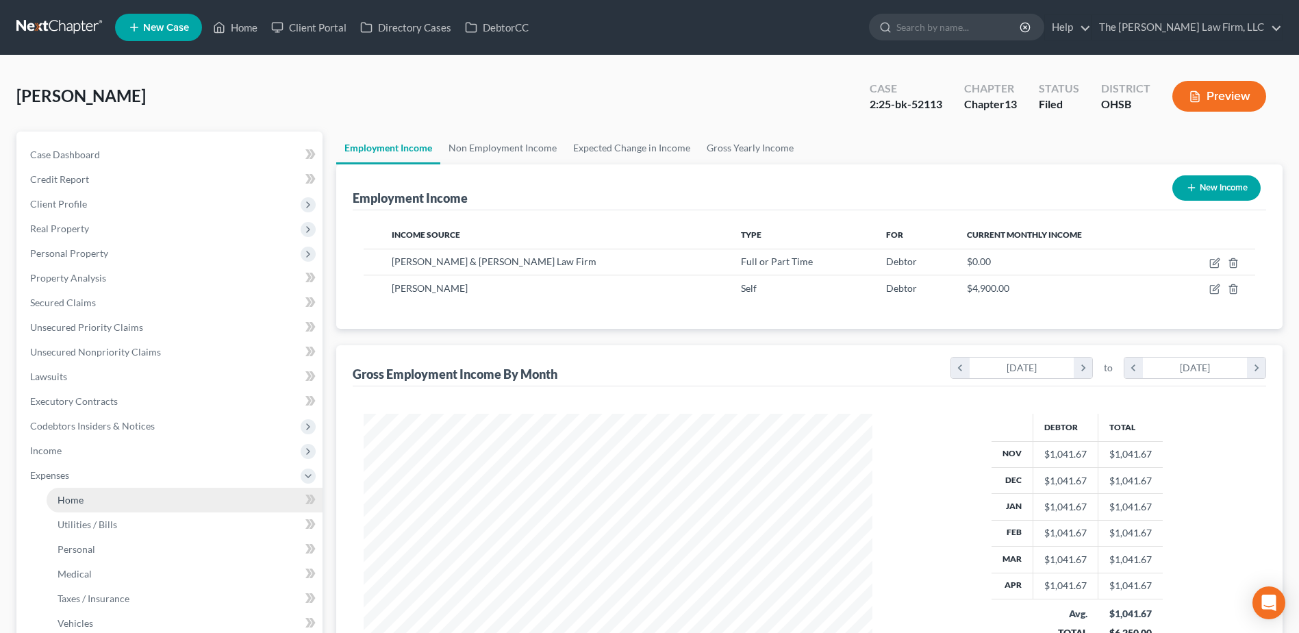
click at [64, 499] on span "Home" at bounding box center [71, 500] width 26 height 12
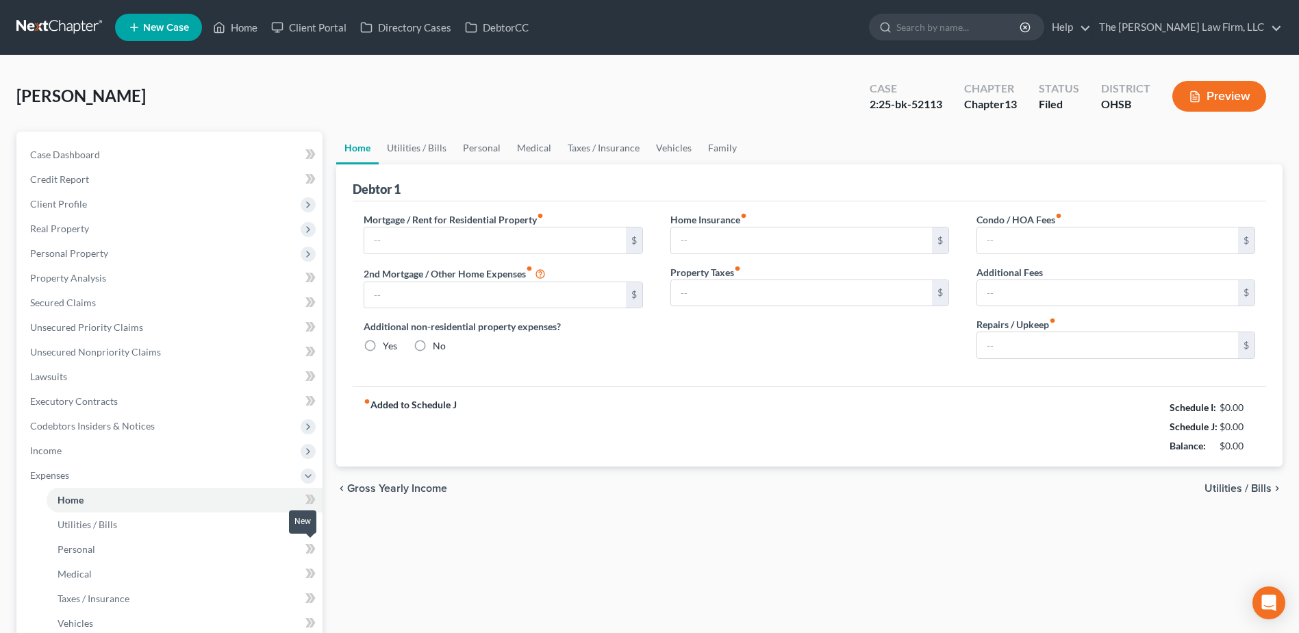
type input "0.00"
radio input "true"
type input "0.00"
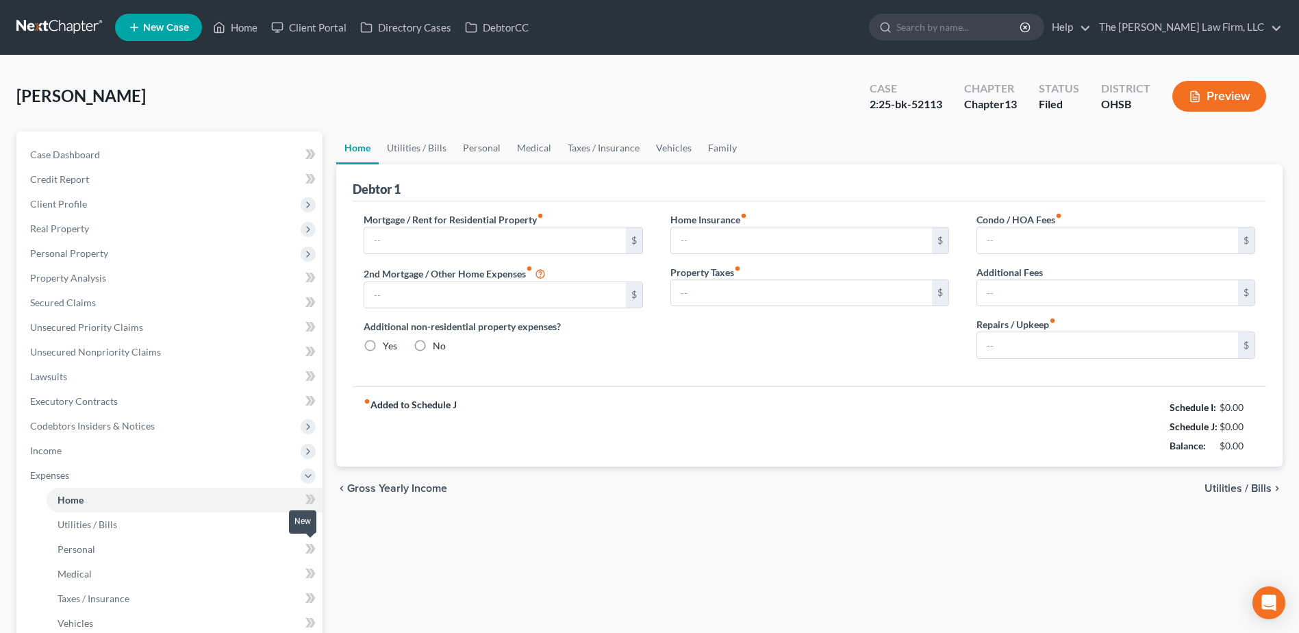
type input "0.00"
type input "75.00"
click at [584, 147] on link "Taxes / Insurance" at bounding box center [604, 147] width 88 height 33
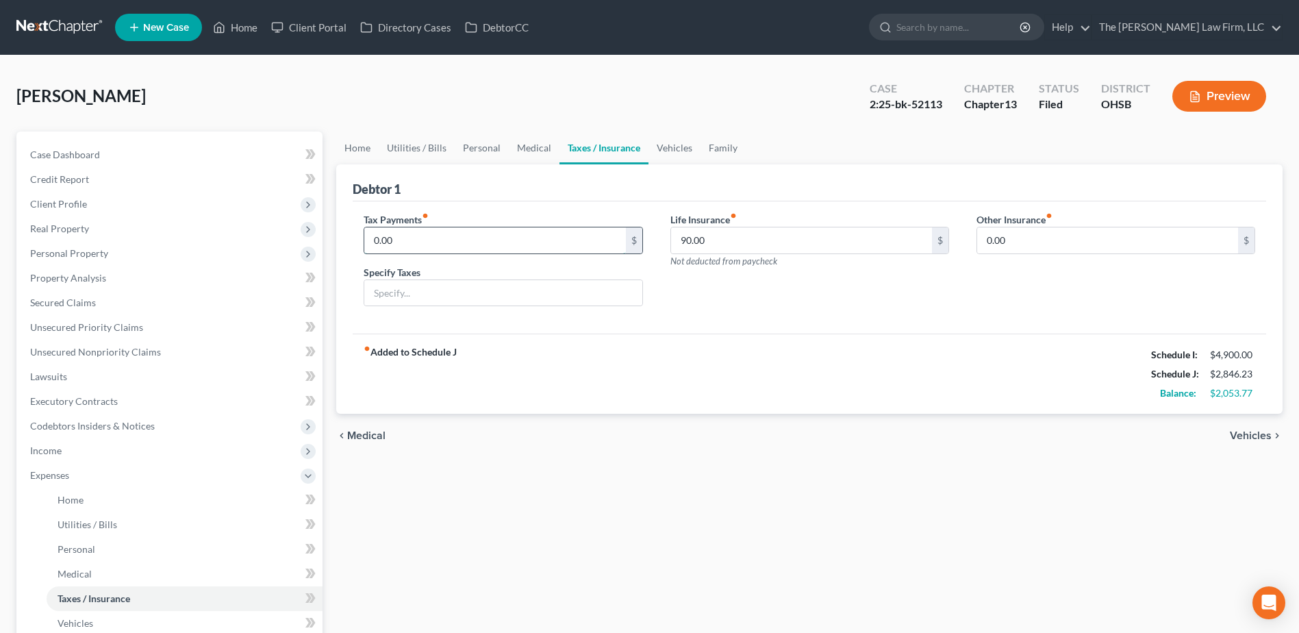
click at [419, 238] on input "0.00" at bounding box center [494, 240] width 261 height 26
type input "900.00"
click at [481, 296] on input "text" at bounding box center [502, 293] width 277 height 26
type input "T"
type input "Estimated Tax Payments"
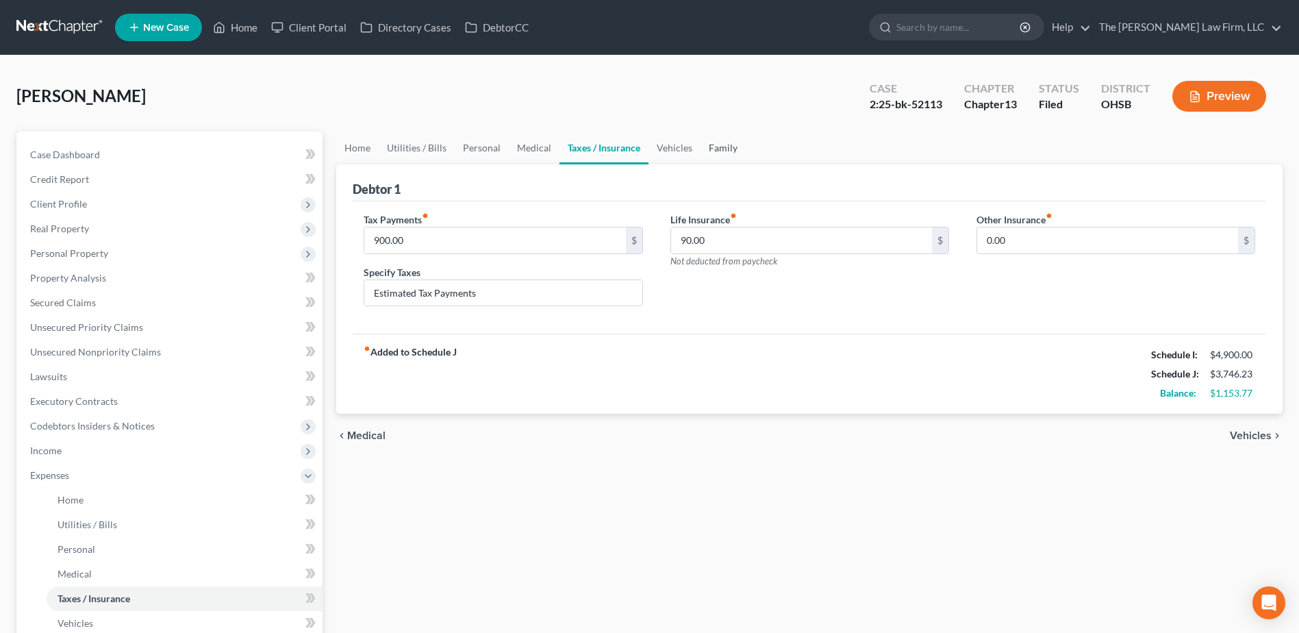
click at [716, 142] on link "Family" at bounding box center [723, 147] width 45 height 33
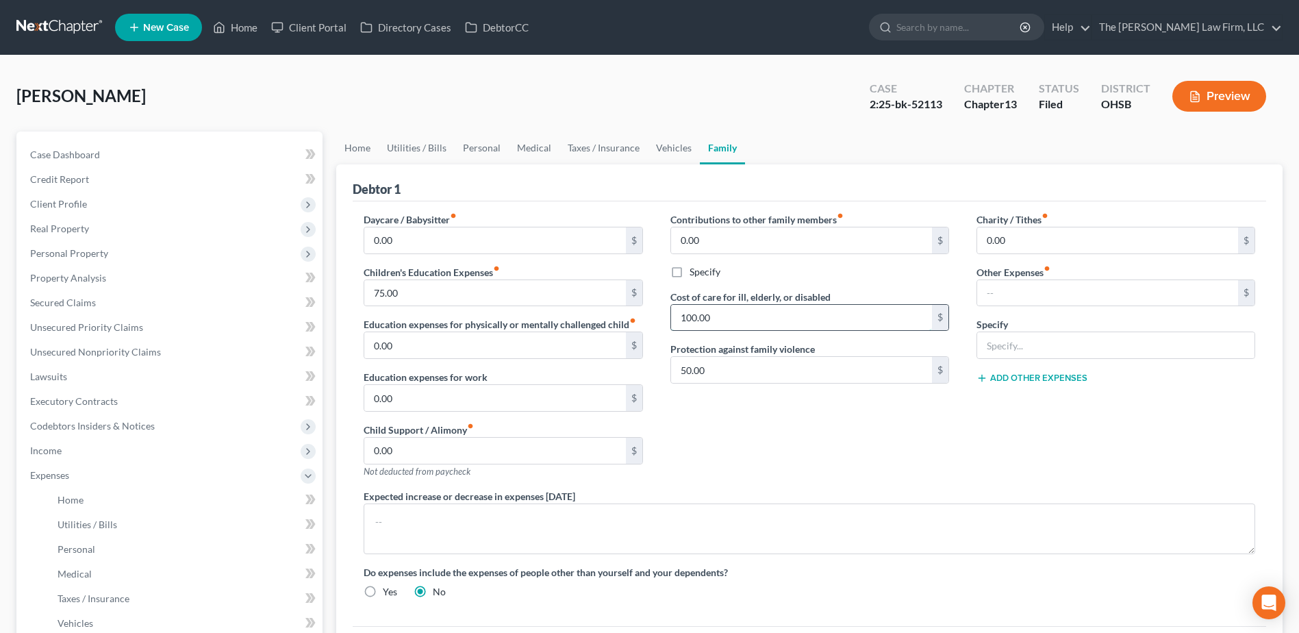
click at [770, 318] on input "100.00" at bounding box center [801, 318] width 261 height 26
click at [736, 368] on input "50.00" at bounding box center [801, 370] width 261 height 26
click at [677, 149] on link "Vehicles" at bounding box center [674, 147] width 52 height 33
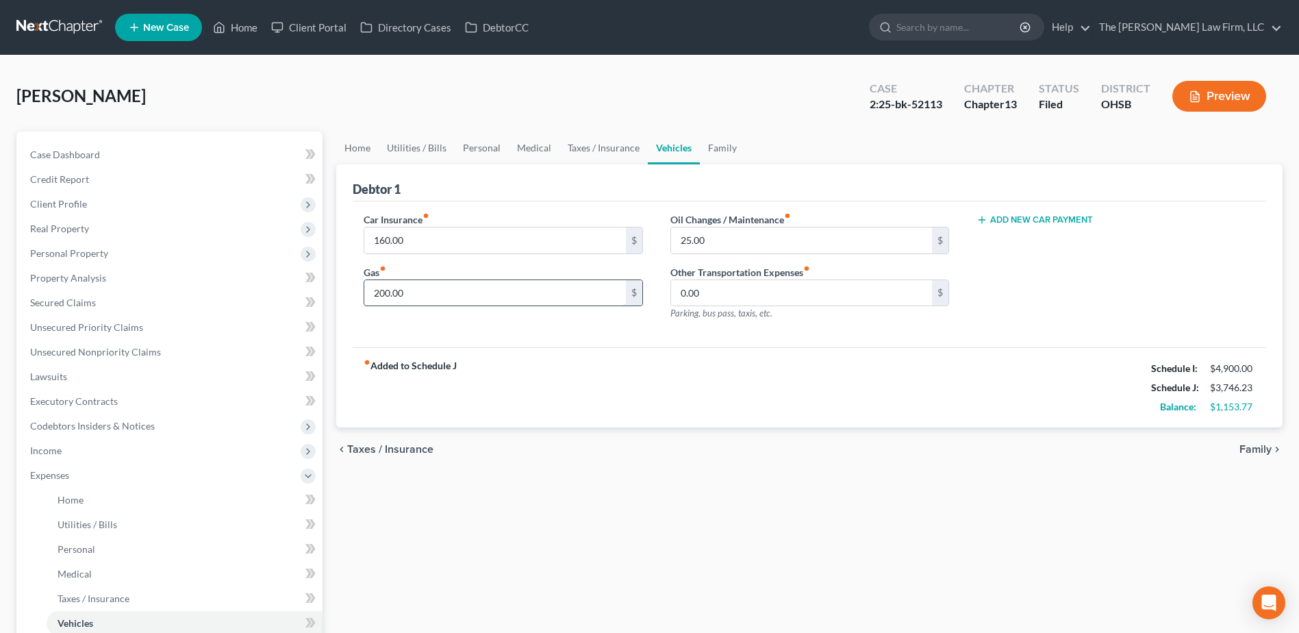
click at [438, 295] on input "200.00" at bounding box center [494, 293] width 261 height 26
type input "75.00"
click at [538, 145] on link "Medical" at bounding box center [534, 147] width 51 height 33
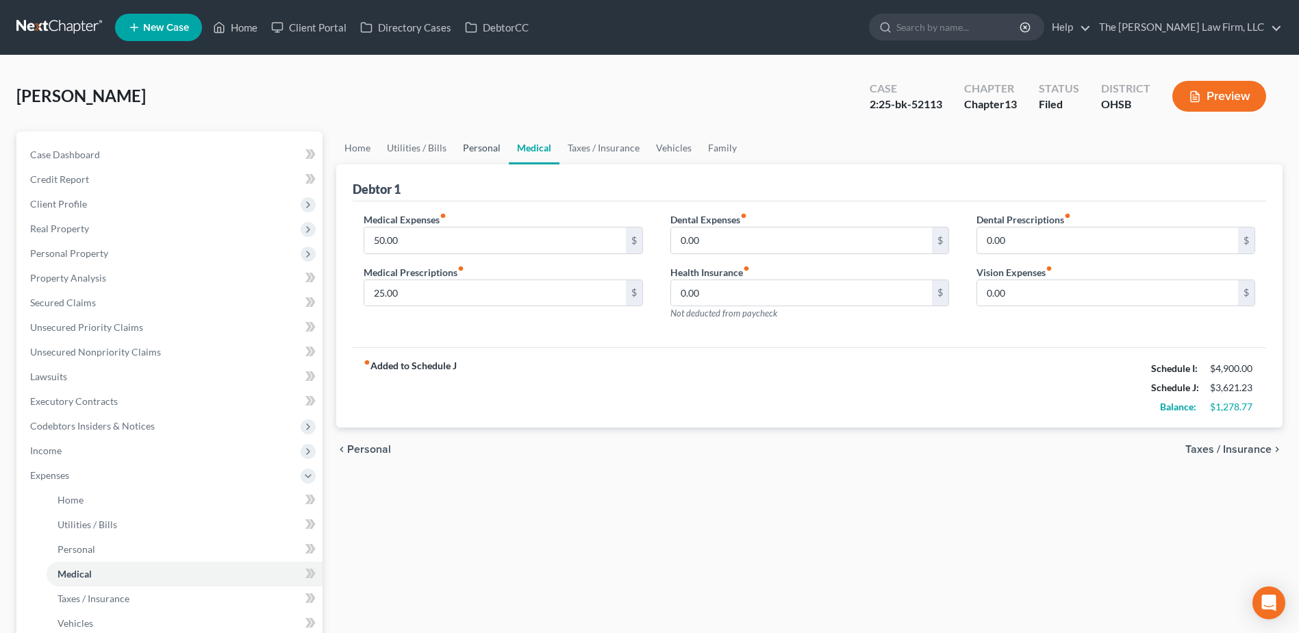
click at [479, 149] on link "Personal" at bounding box center [482, 147] width 54 height 33
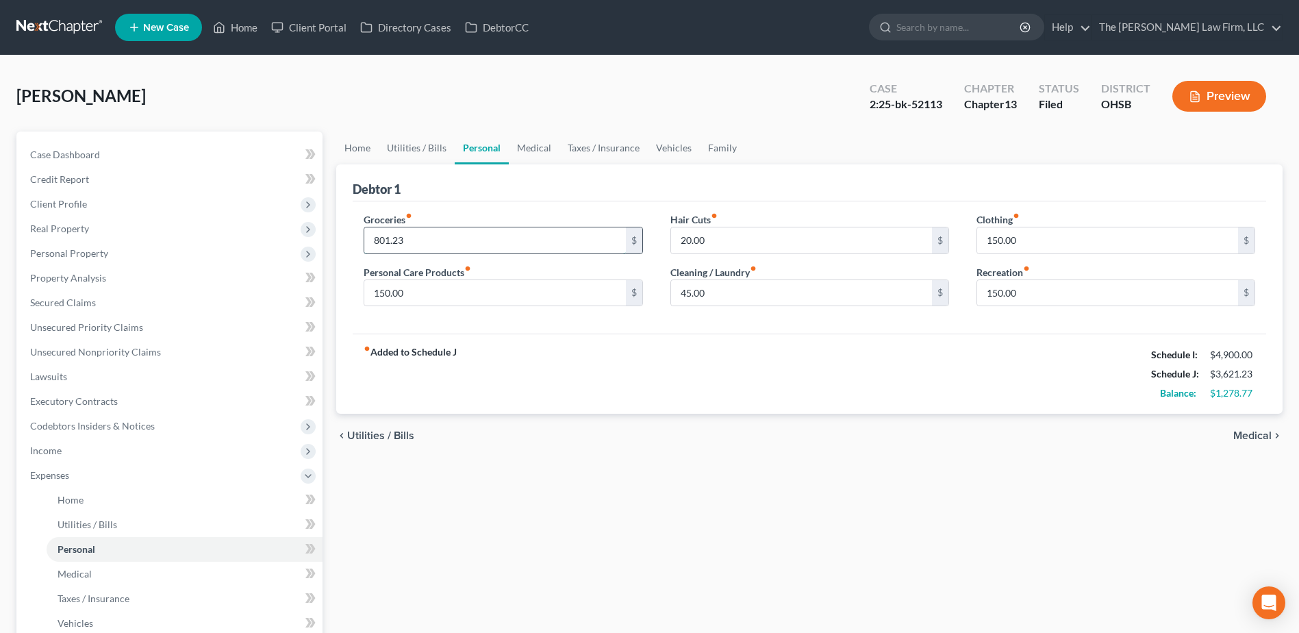
click at [440, 240] on input "801.23" at bounding box center [494, 240] width 261 height 26
type input "500.00"
click at [1098, 247] on input "150.00" at bounding box center [1107, 240] width 261 height 26
type input "75.00"
click at [1051, 296] on input "150.00" at bounding box center [1107, 293] width 261 height 26
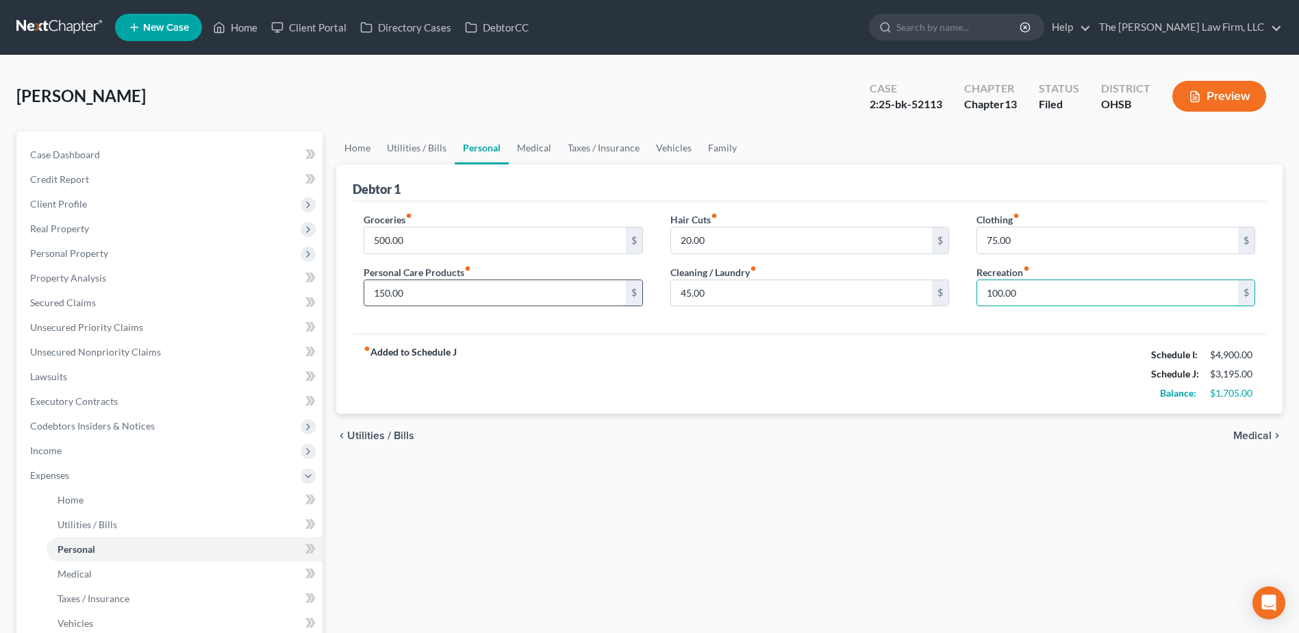
type input "100.00"
click at [438, 294] on input "150.00" at bounding box center [494, 293] width 261 height 26
type input "50.00"
click at [716, 288] on input "45.00" at bounding box center [801, 293] width 261 height 26
type input "25.00"
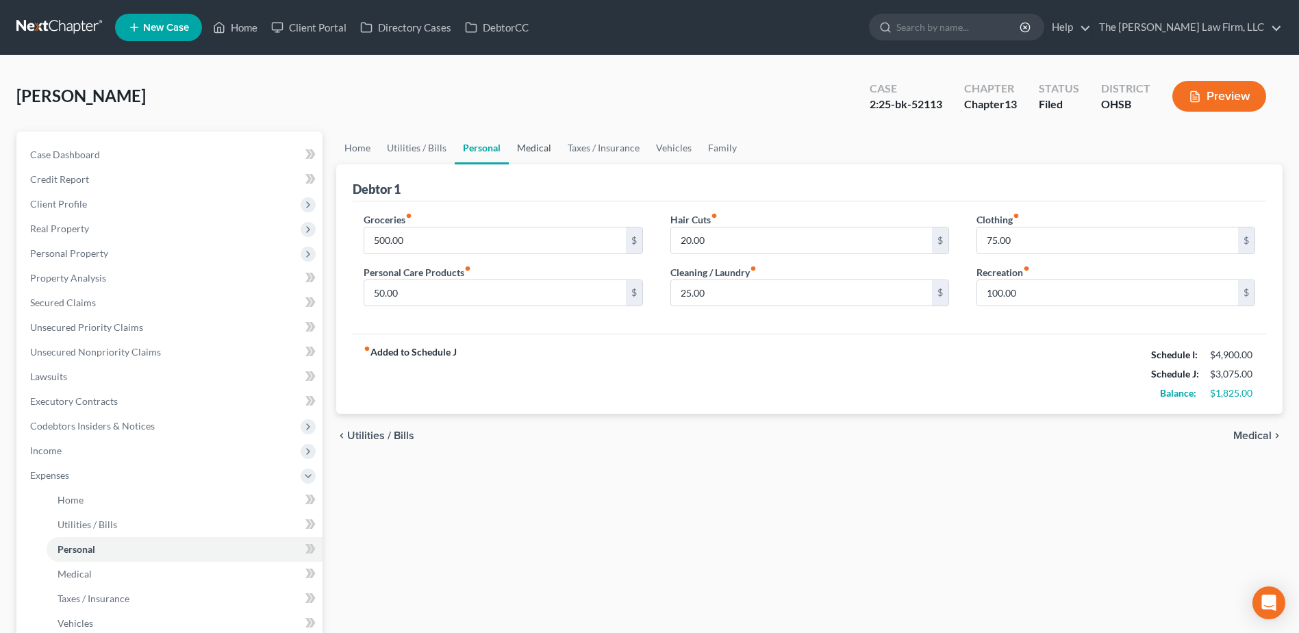
click at [529, 149] on link "Medical" at bounding box center [534, 147] width 51 height 33
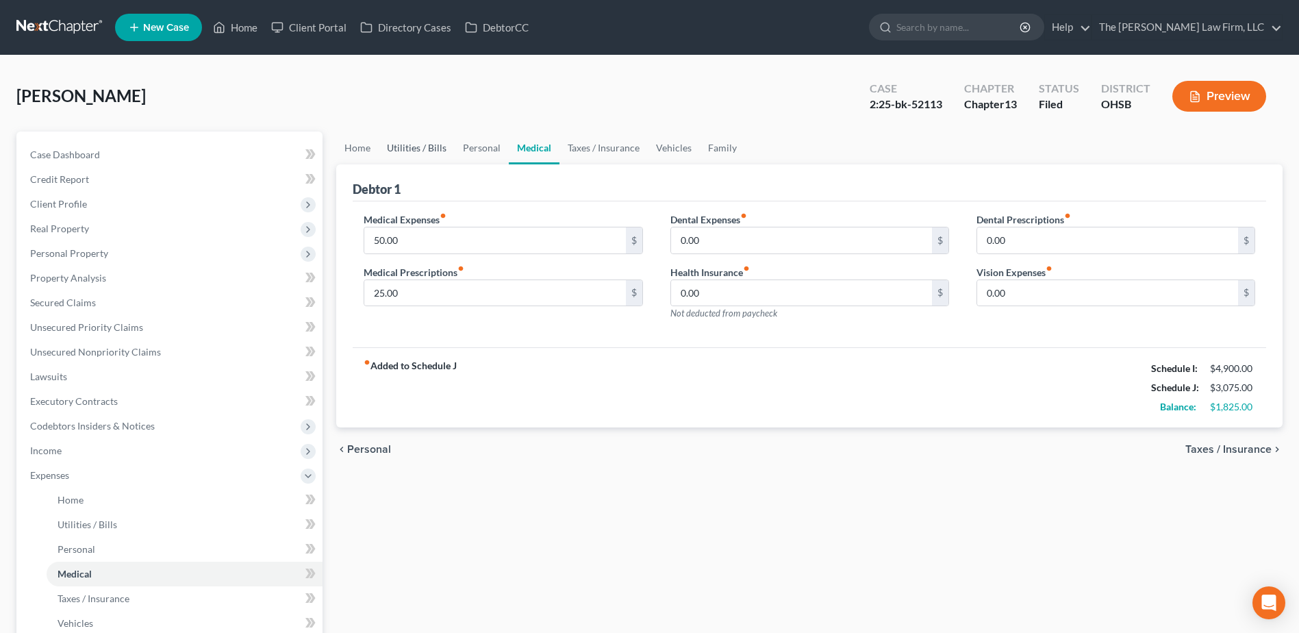
click at [417, 139] on link "Utilities / Bills" at bounding box center [417, 147] width 76 height 33
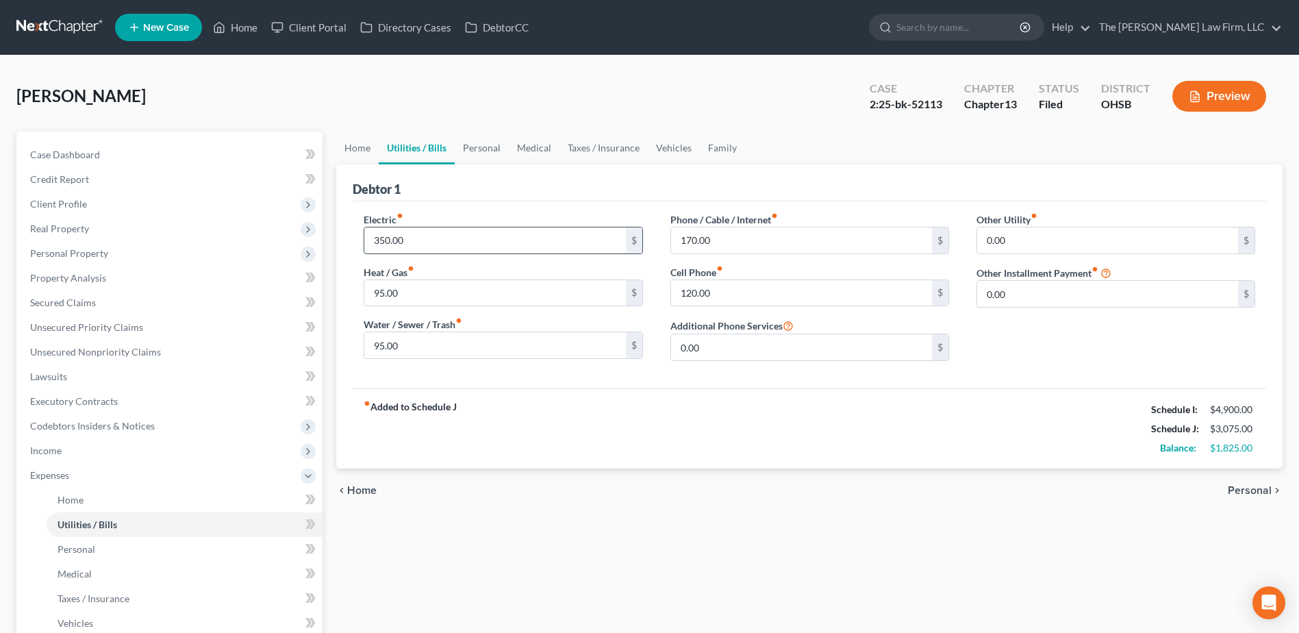
click at [433, 245] on input "350.00" at bounding box center [494, 240] width 261 height 26
click at [451, 243] on input "275.00" at bounding box center [494, 240] width 261 height 26
type input "200.00"
click at [360, 142] on link "Home" at bounding box center [357, 147] width 42 height 33
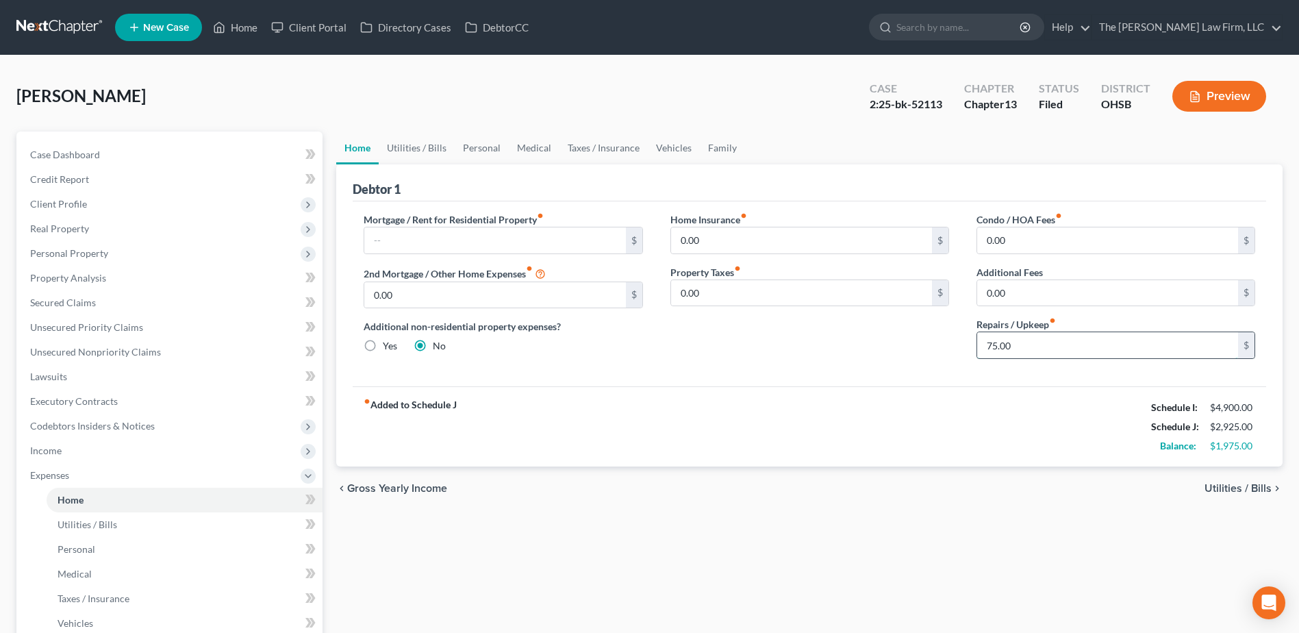
click at [1007, 346] on input "75.00" at bounding box center [1107, 345] width 261 height 26
type input "25.00"
click at [447, 145] on link "Utilities / Bills" at bounding box center [417, 147] width 76 height 33
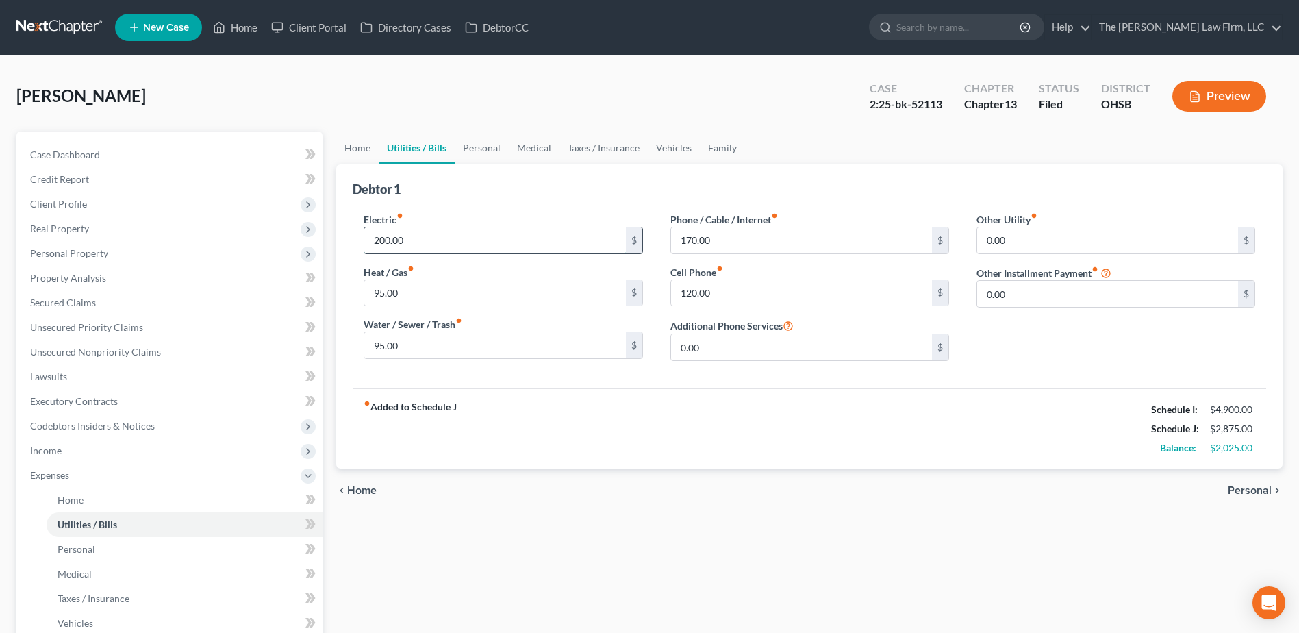
click at [423, 247] on input "200.00" at bounding box center [494, 240] width 261 height 26
type input "250.00"
click at [92, 147] on link "Case Dashboard" at bounding box center [170, 154] width 303 height 25
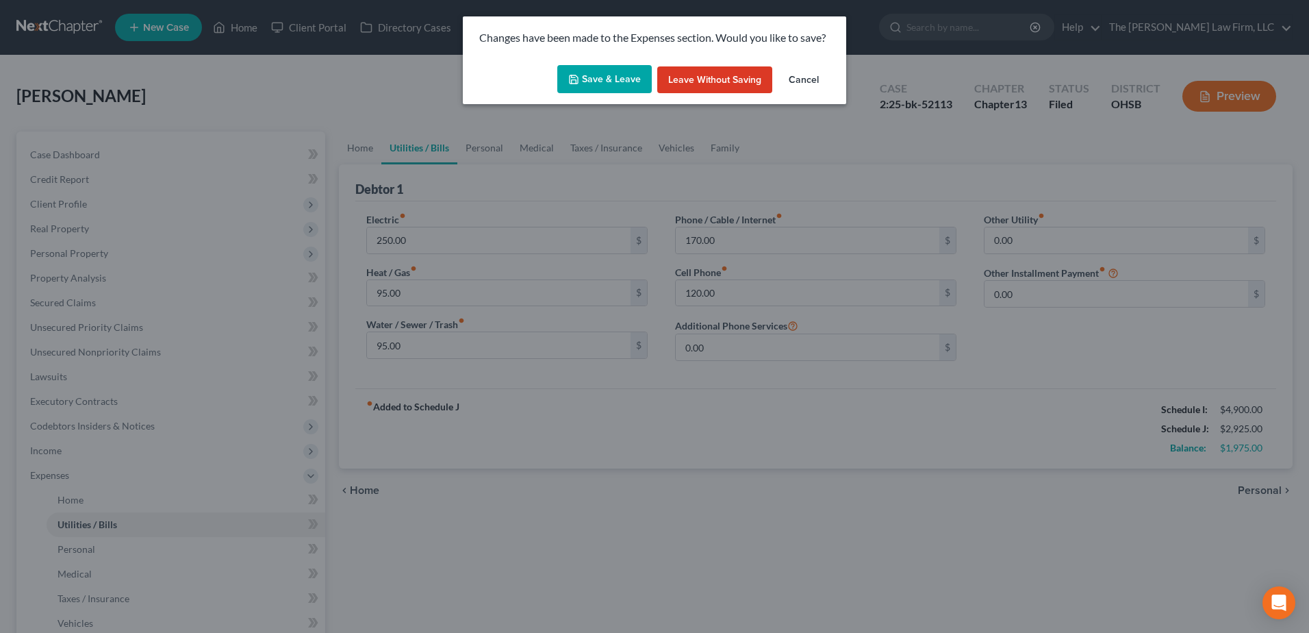
click at [583, 73] on button "Save & Leave" at bounding box center [604, 79] width 95 height 29
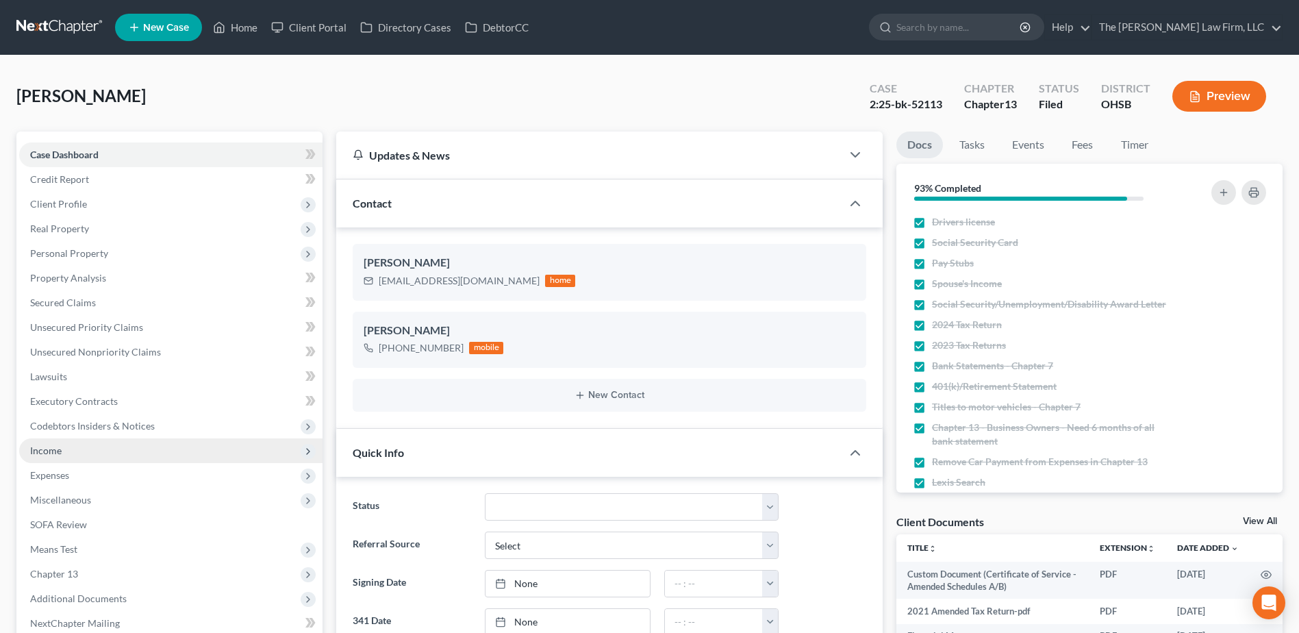
click at [55, 440] on span "Income" at bounding box center [170, 450] width 303 height 25
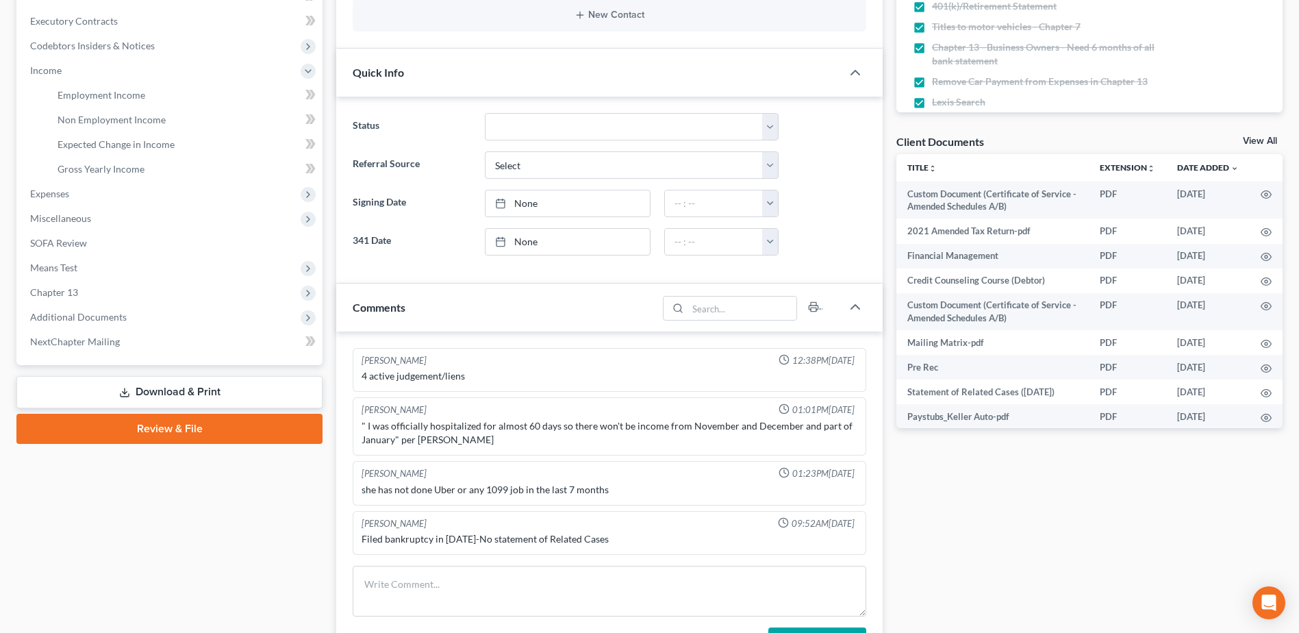
scroll to position [411, 0]
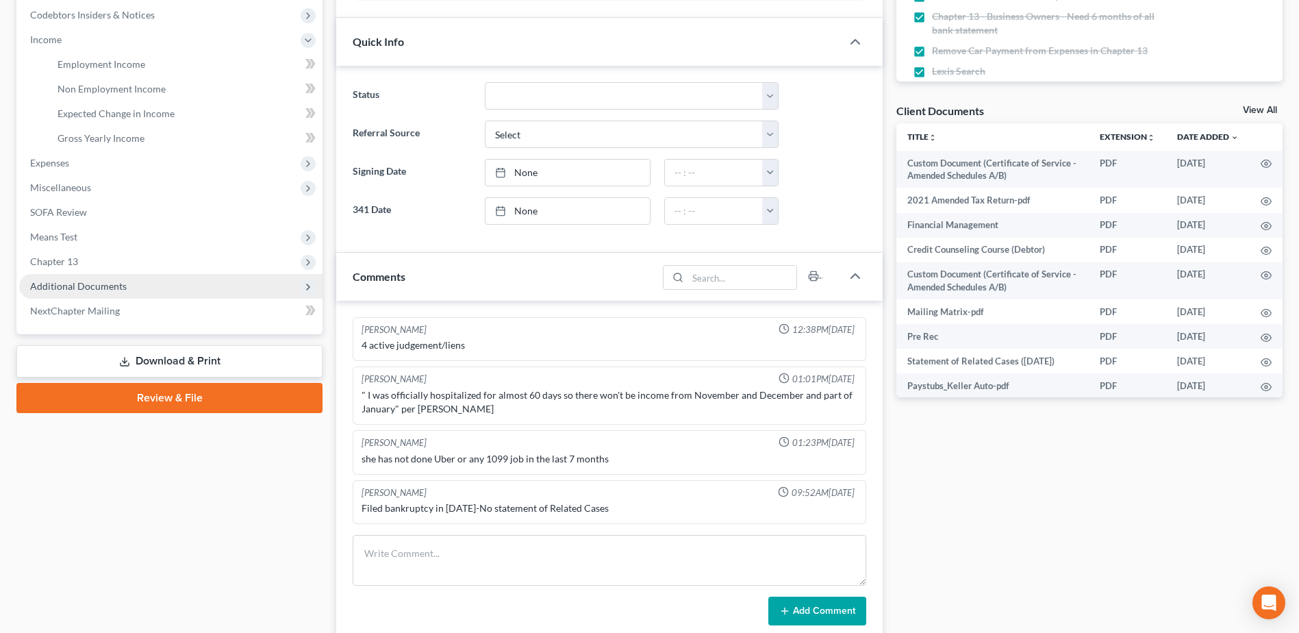
click at [81, 290] on span "Additional Documents" at bounding box center [78, 286] width 97 height 12
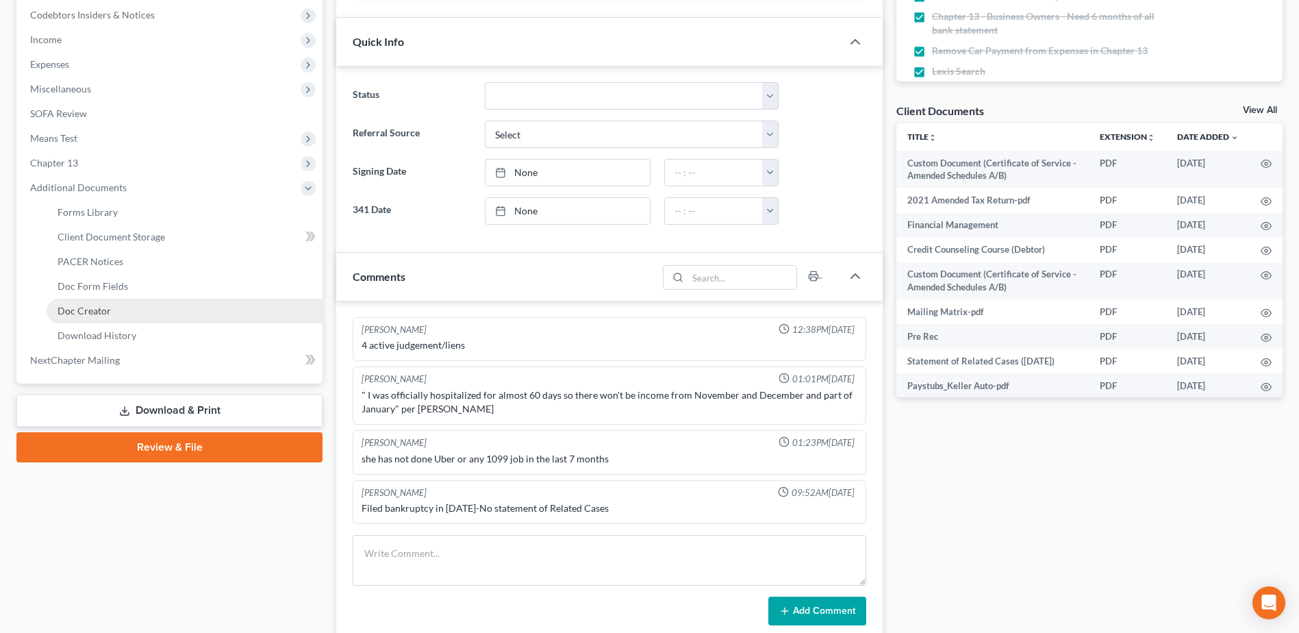
click at [91, 314] on span "Doc Creator" at bounding box center [84, 311] width 53 height 12
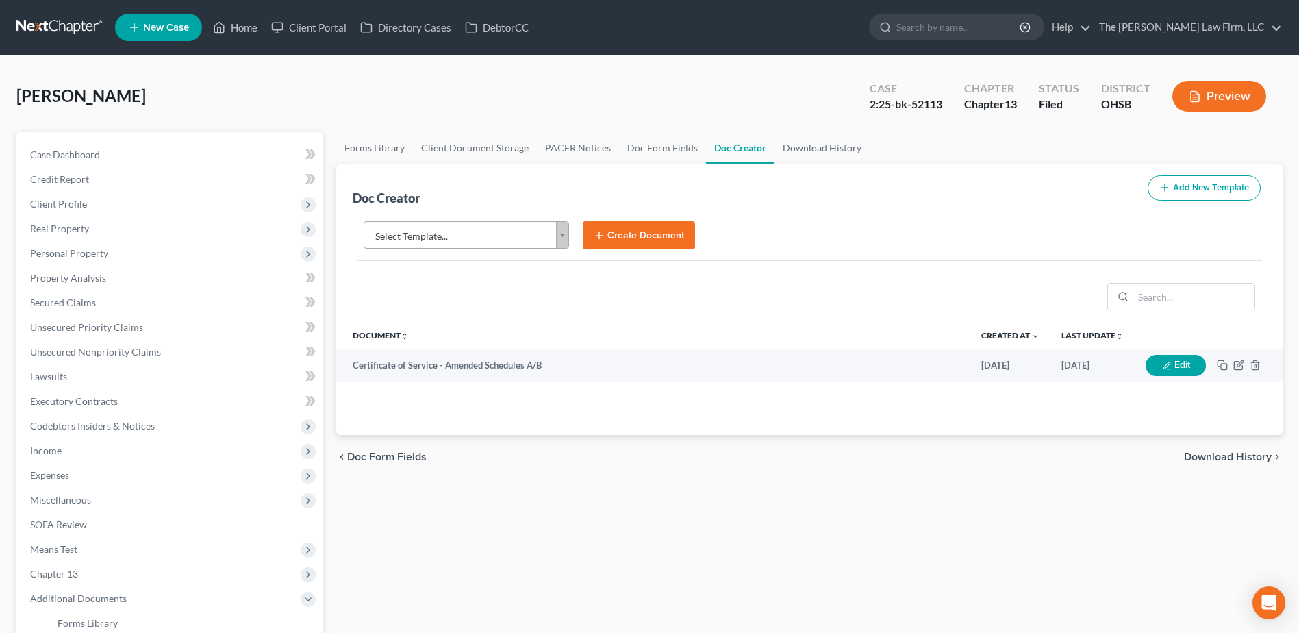
click at [475, 246] on body "Home New Case Client Portal Directory Cases DebtorCC The [PERSON_NAME] Law Firm…" at bounding box center [649, 462] width 1299 height 925
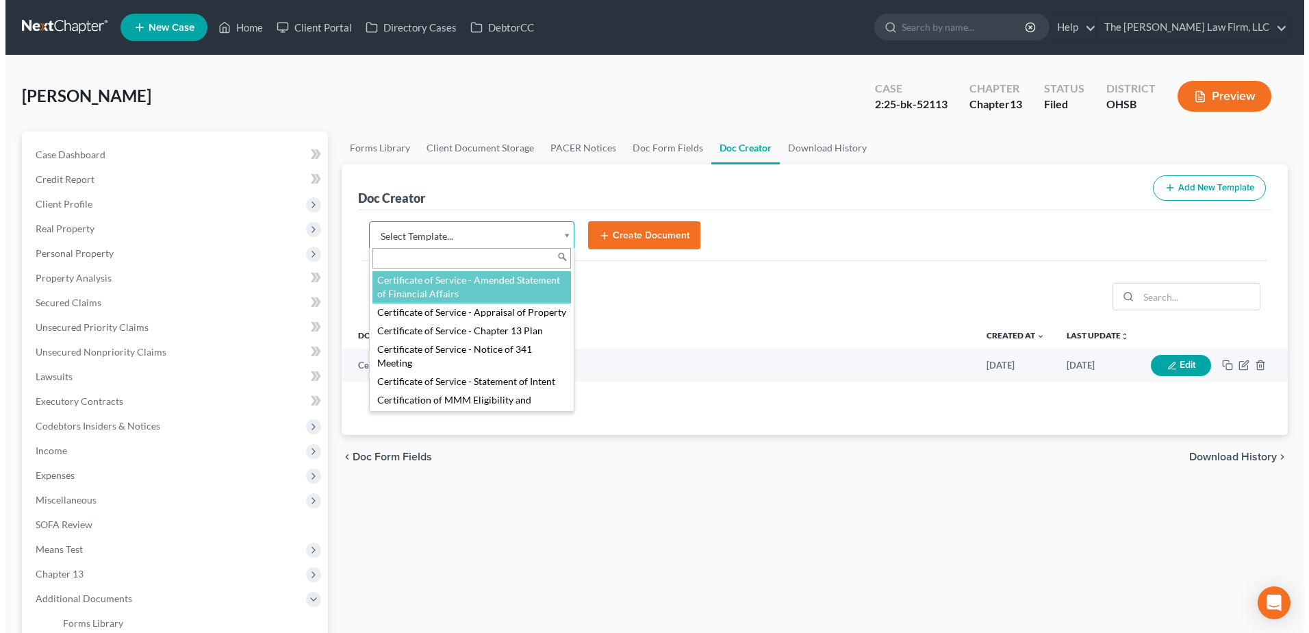
scroll to position [475, 0]
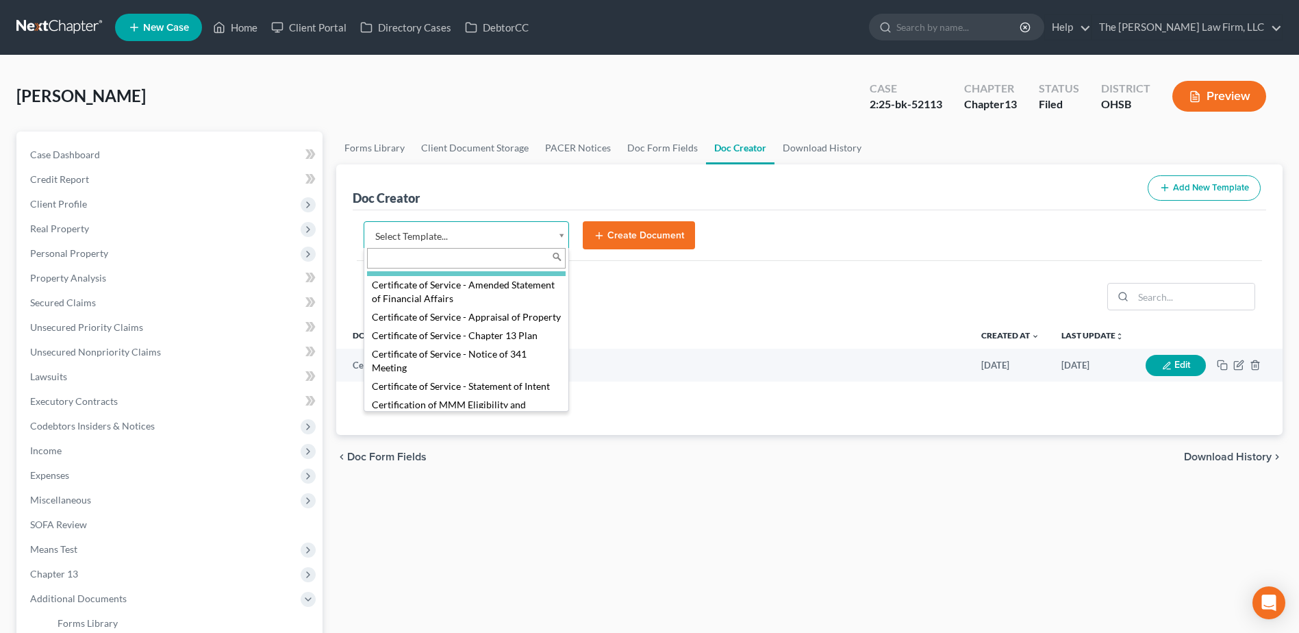
select select "107098"
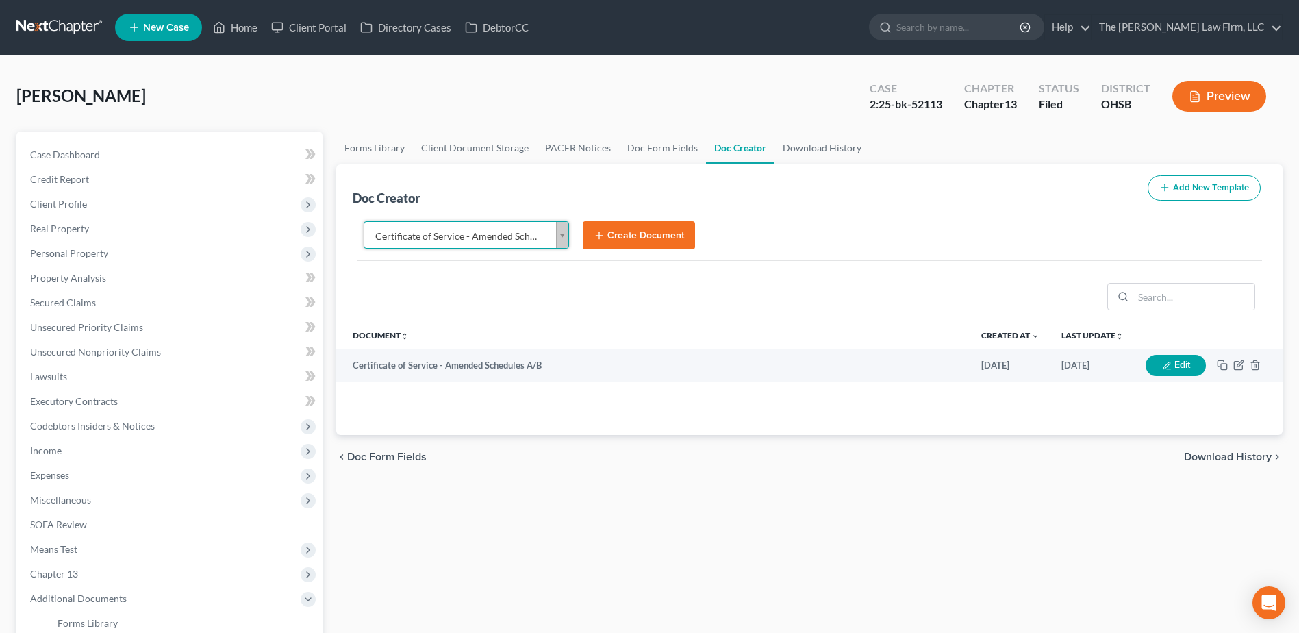
click at [640, 233] on button "Create Document" at bounding box center [639, 235] width 112 height 29
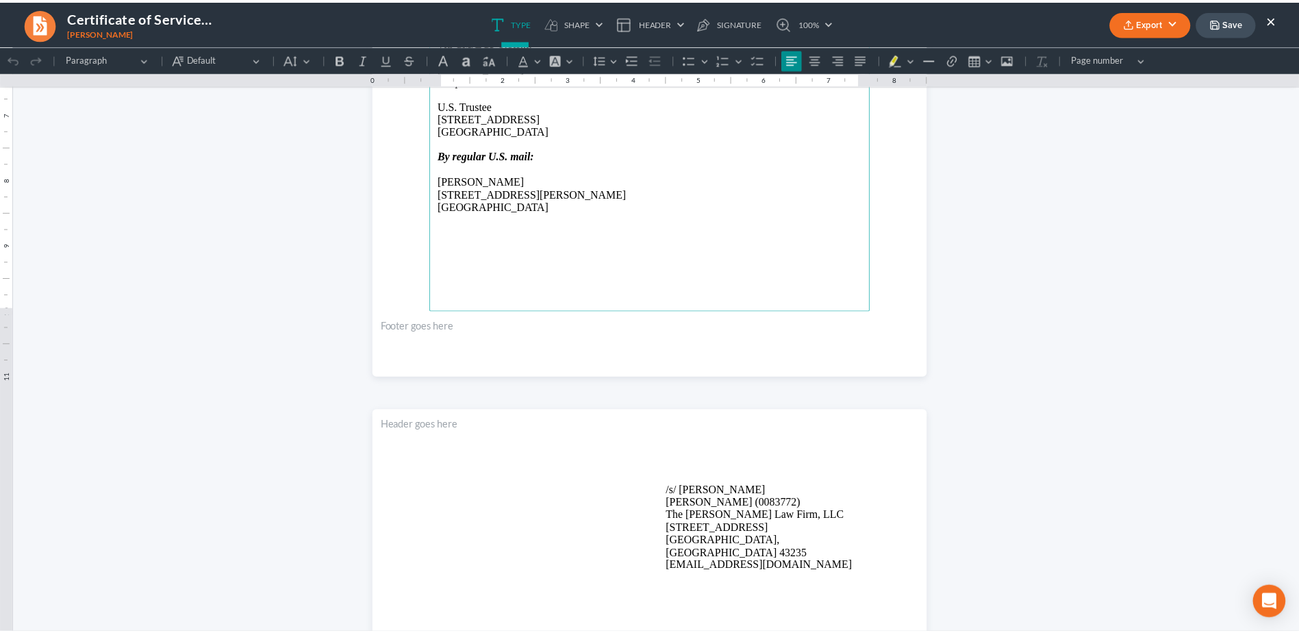
scroll to position [479, 0]
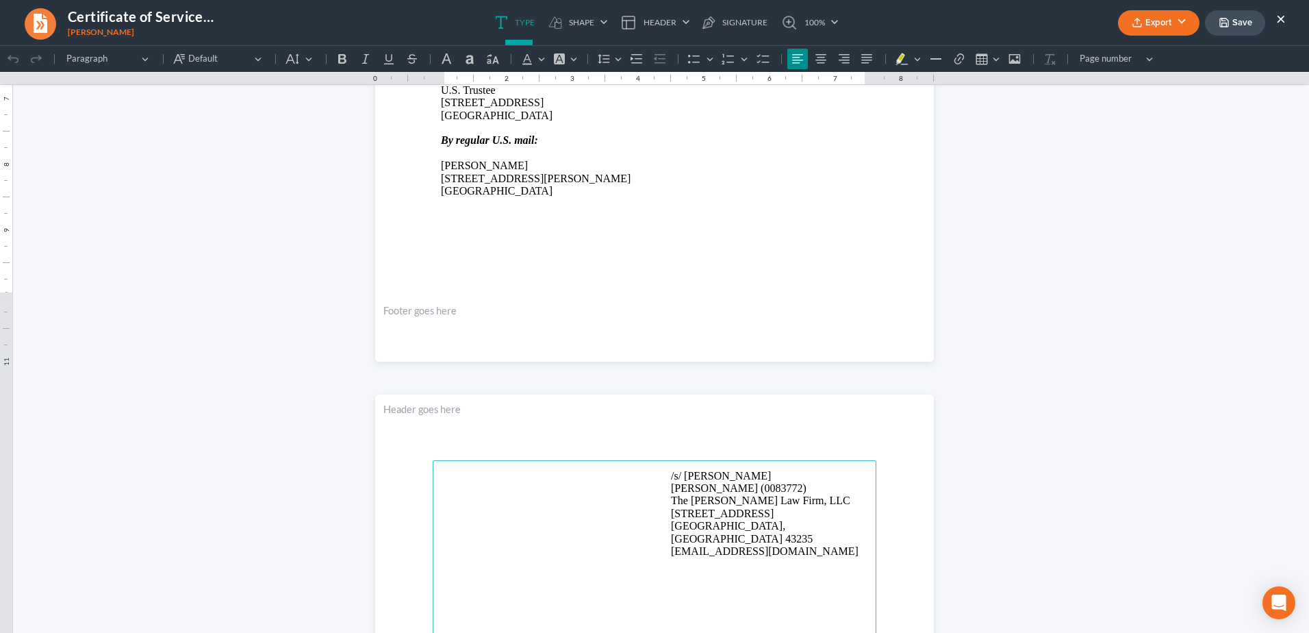
click at [692, 475] on p "/s/ [PERSON_NAME] [PERSON_NAME] (0083772) The [PERSON_NAME] Law Firm, LLC [STRE…" at bounding box center [769, 514] width 197 height 88
click at [832, 204] on p "Rich Text Editor, page-0-main" at bounding box center [654, 203] width 427 height 12
click at [1153, 24] on button "Export" at bounding box center [1158, 22] width 81 height 25
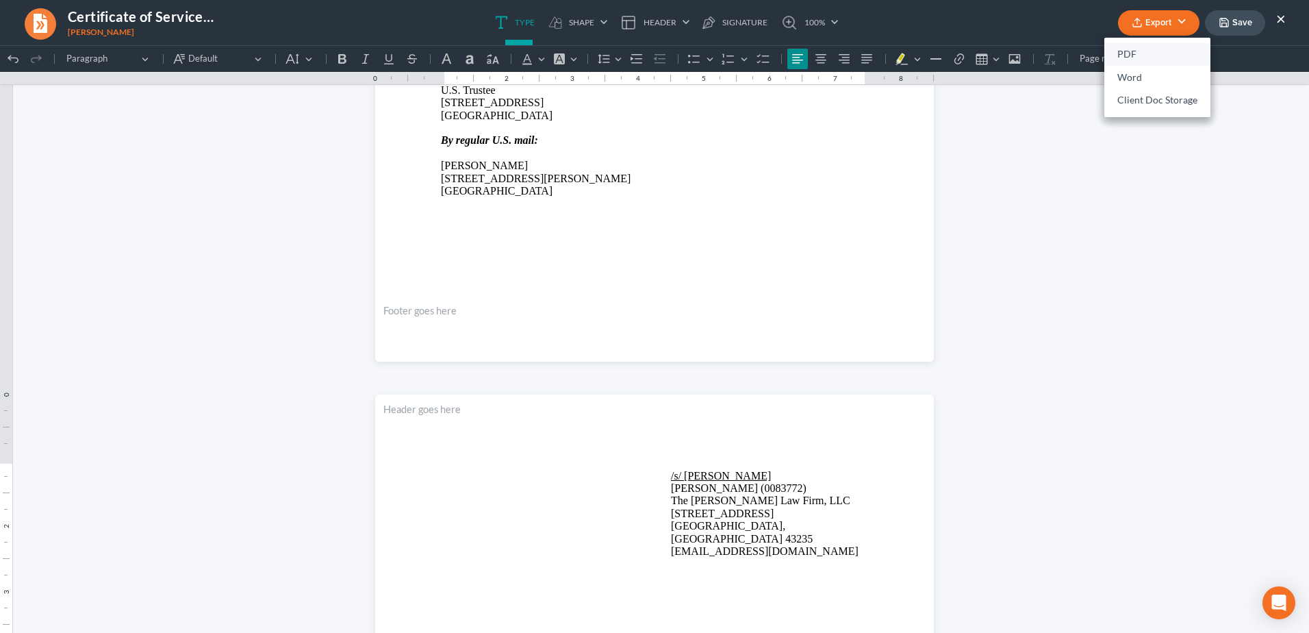
click at [1129, 51] on link "PDF" at bounding box center [1158, 54] width 106 height 23
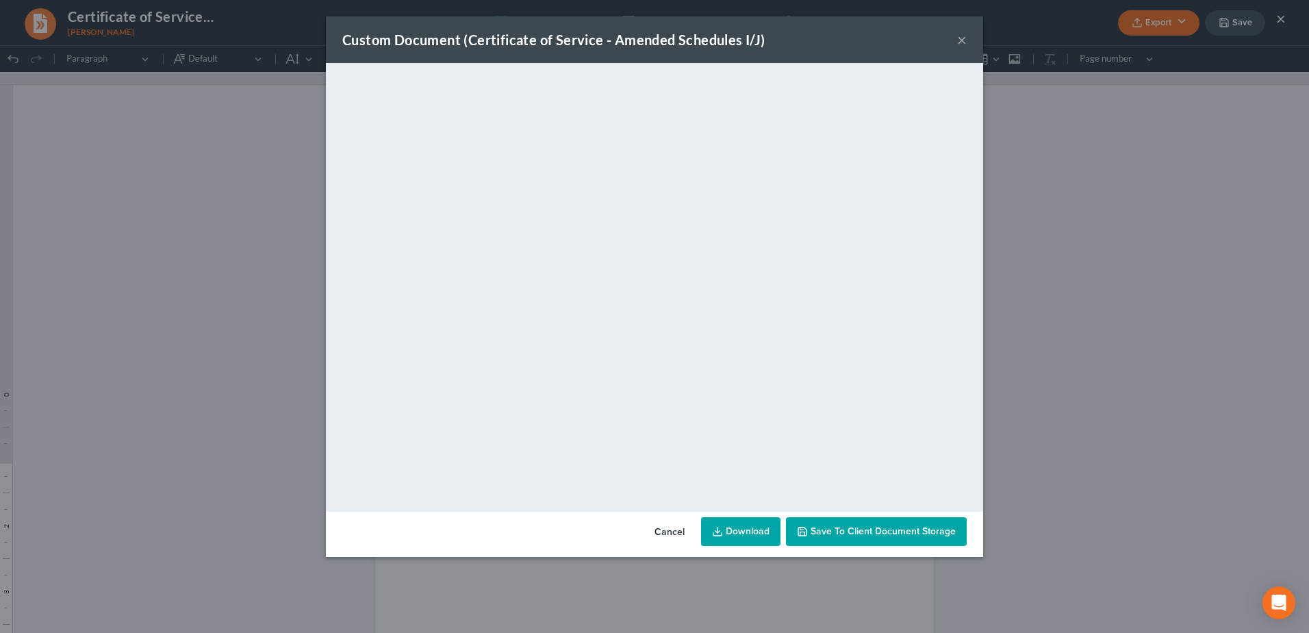
click at [853, 527] on span "Save to Client Document Storage" at bounding box center [883, 531] width 145 height 12
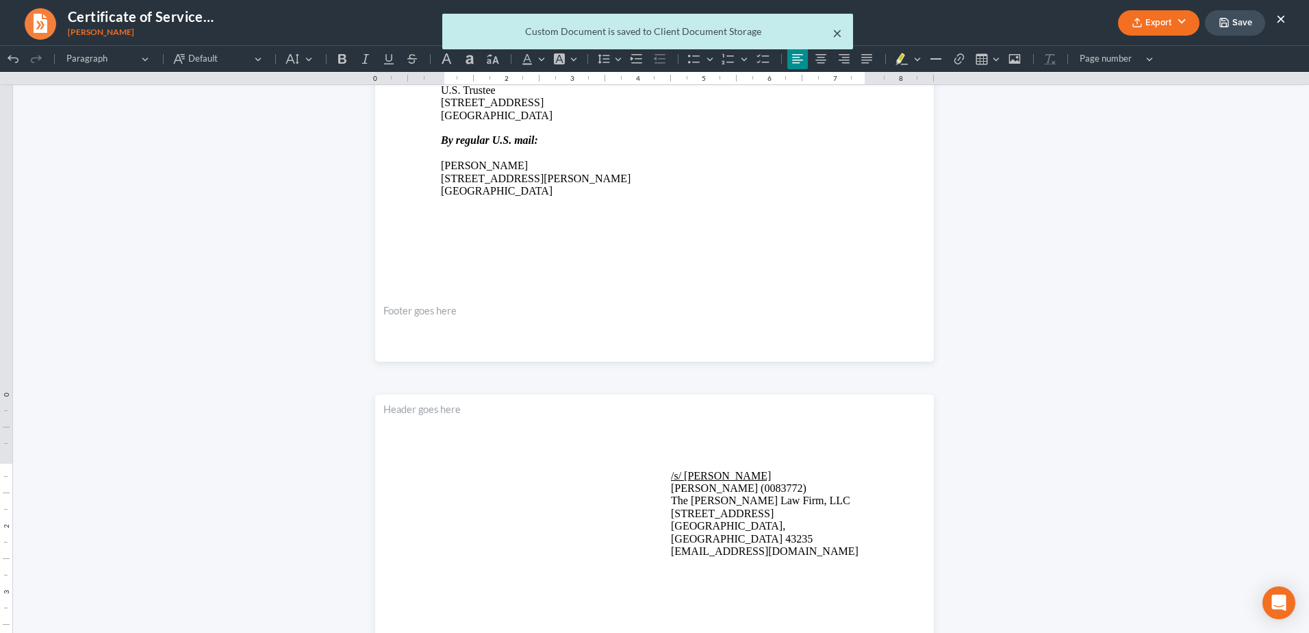
click at [838, 33] on button "×" at bounding box center [838, 33] width 10 height 16
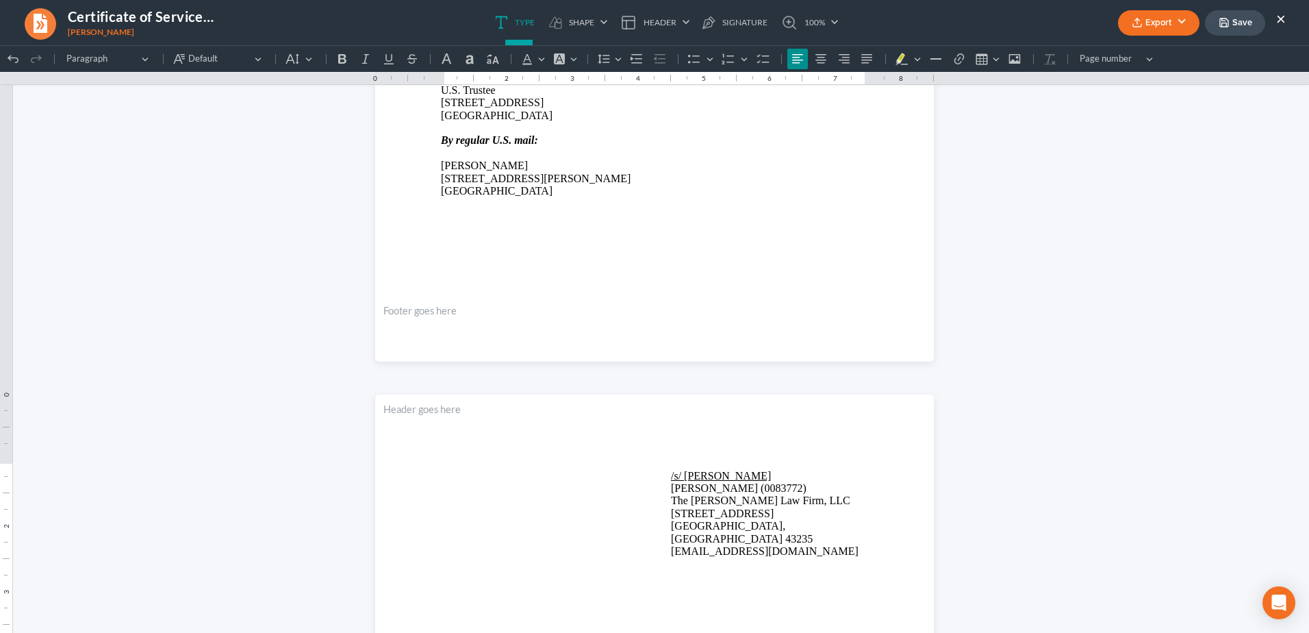
click at [1244, 21] on button "Save" at bounding box center [1235, 22] width 60 height 25
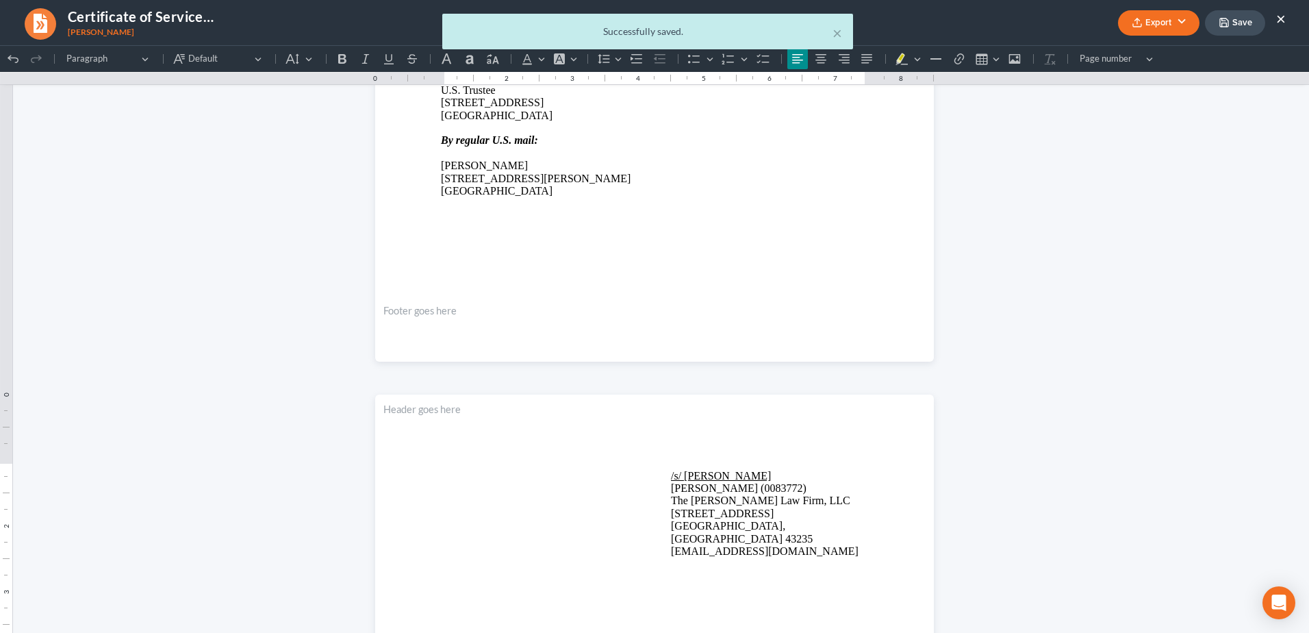
click at [1282, 18] on div "× Successfully saved." at bounding box center [647, 35] width 1309 height 42
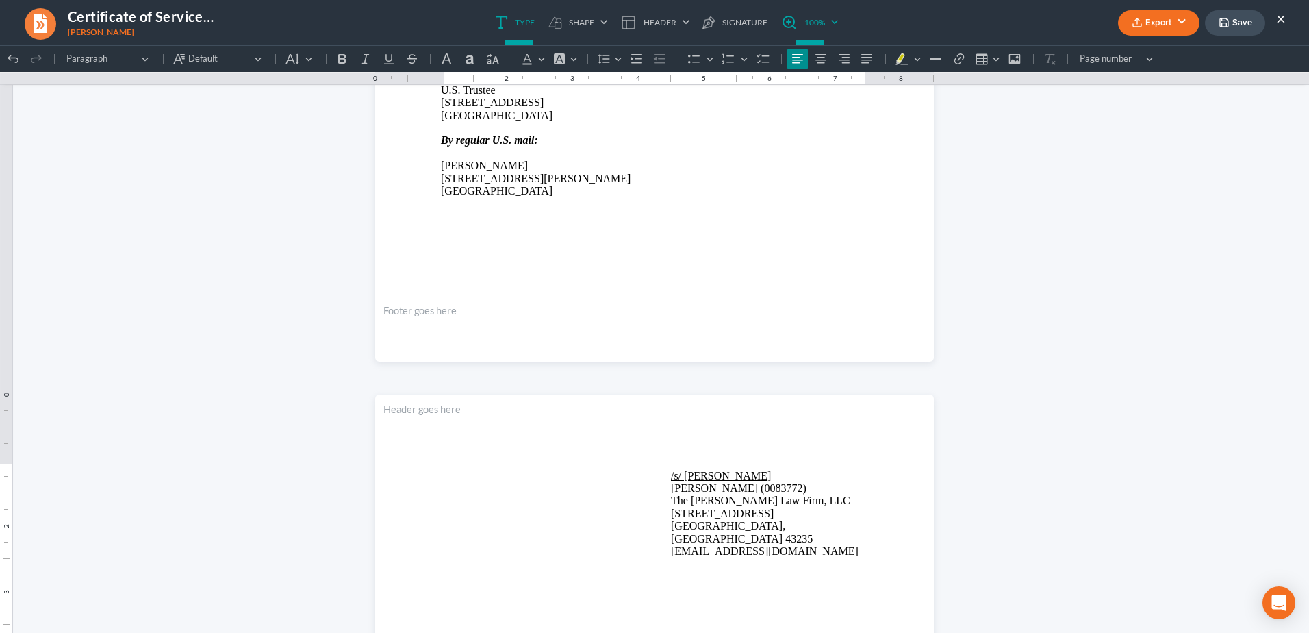
click at [838, 34] on link "100%" at bounding box center [807, 22] width 64 height 45
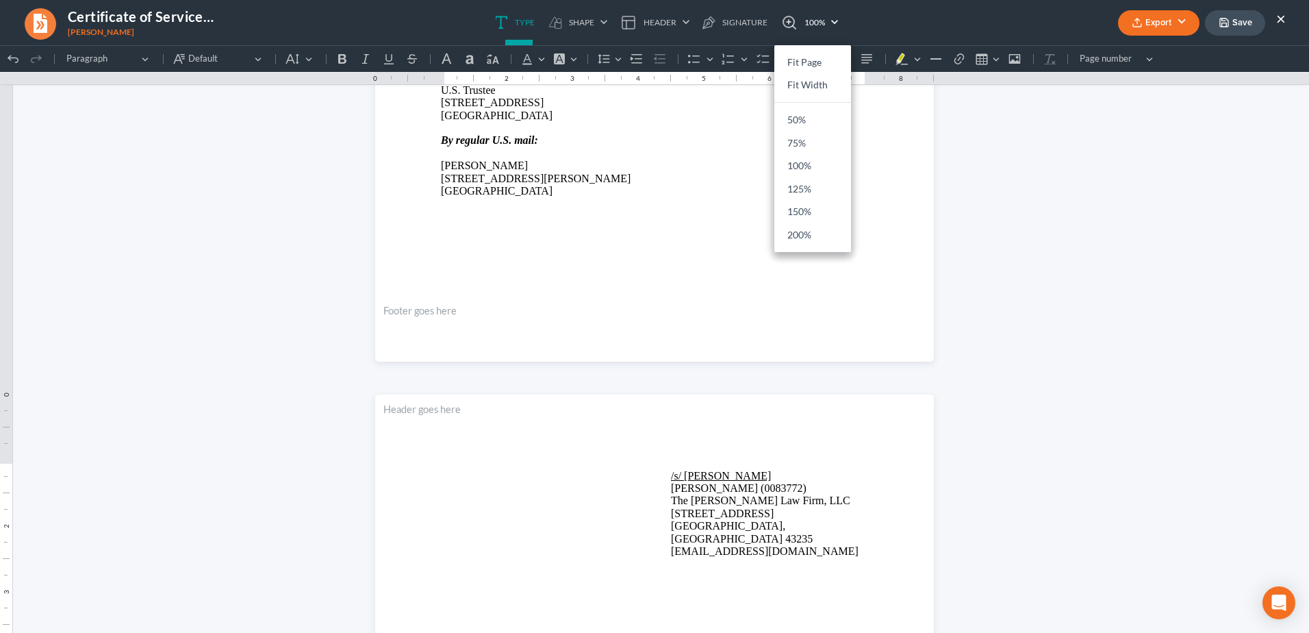
click at [1278, 17] on button "×" at bounding box center [1282, 18] width 10 height 16
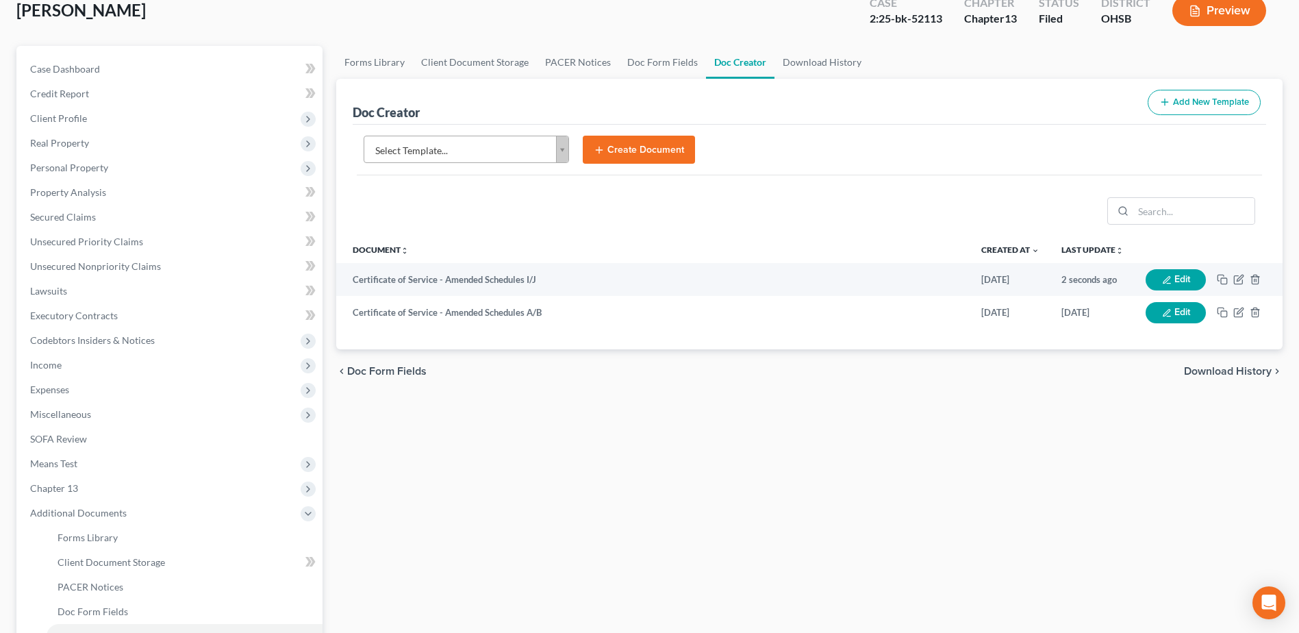
scroll to position [292, 0]
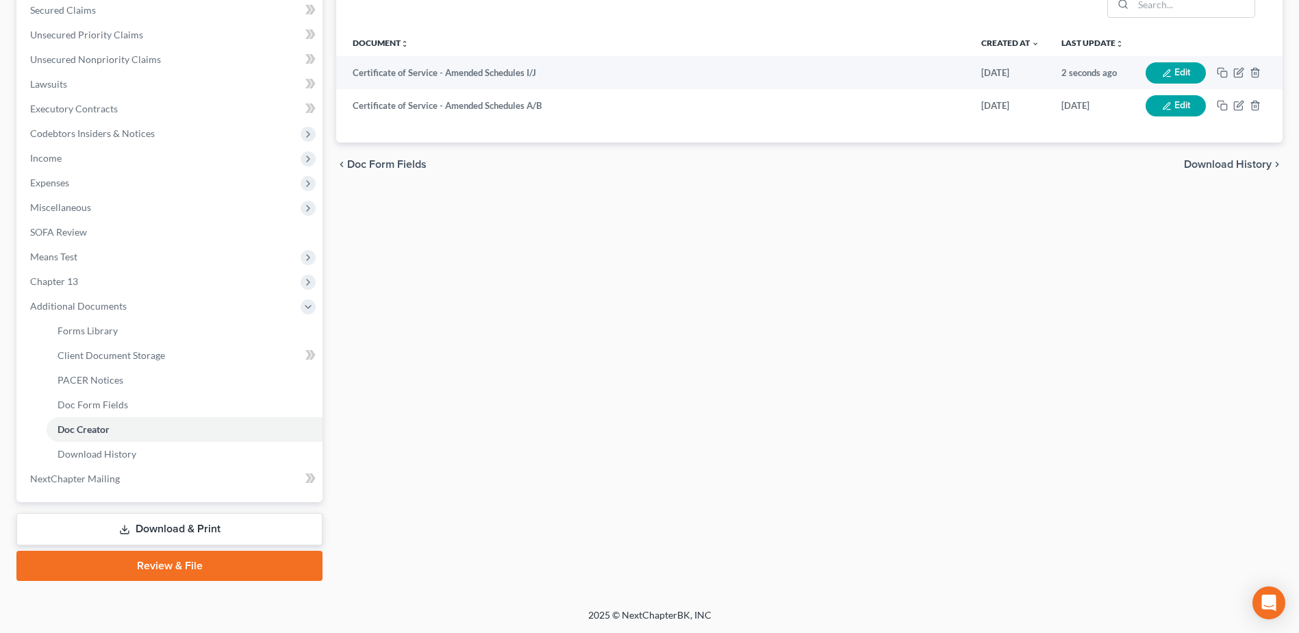
click at [154, 566] on link "Review & File" at bounding box center [169, 566] width 306 height 30
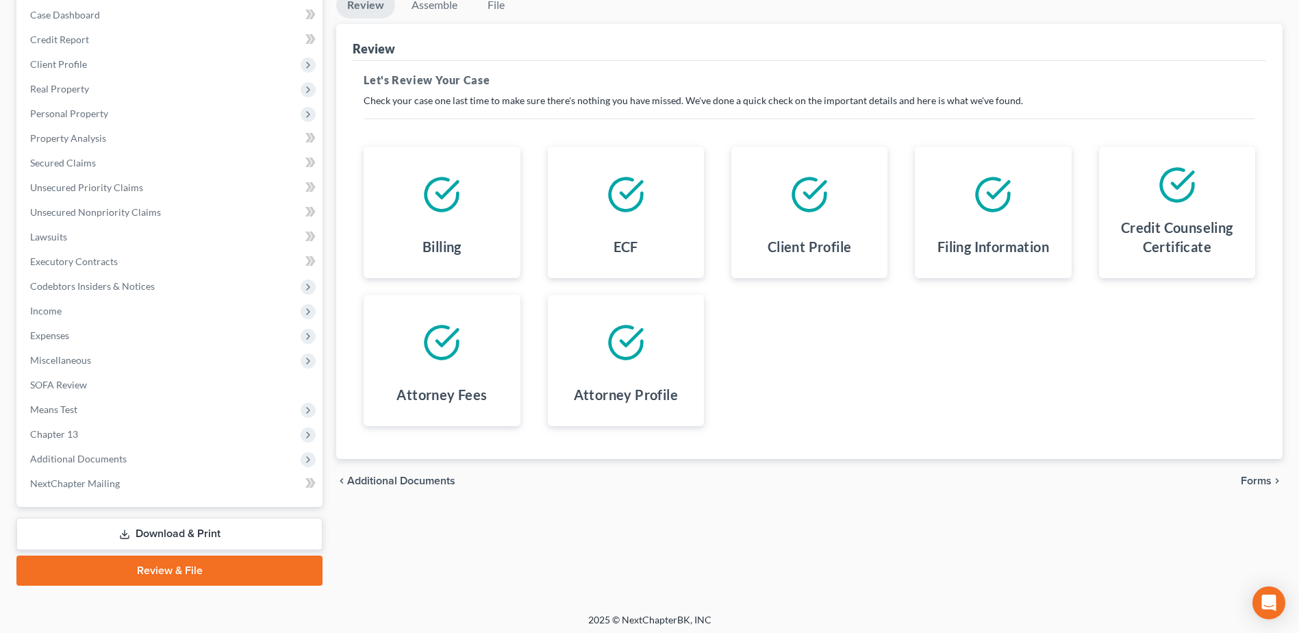
scroll to position [145, 0]
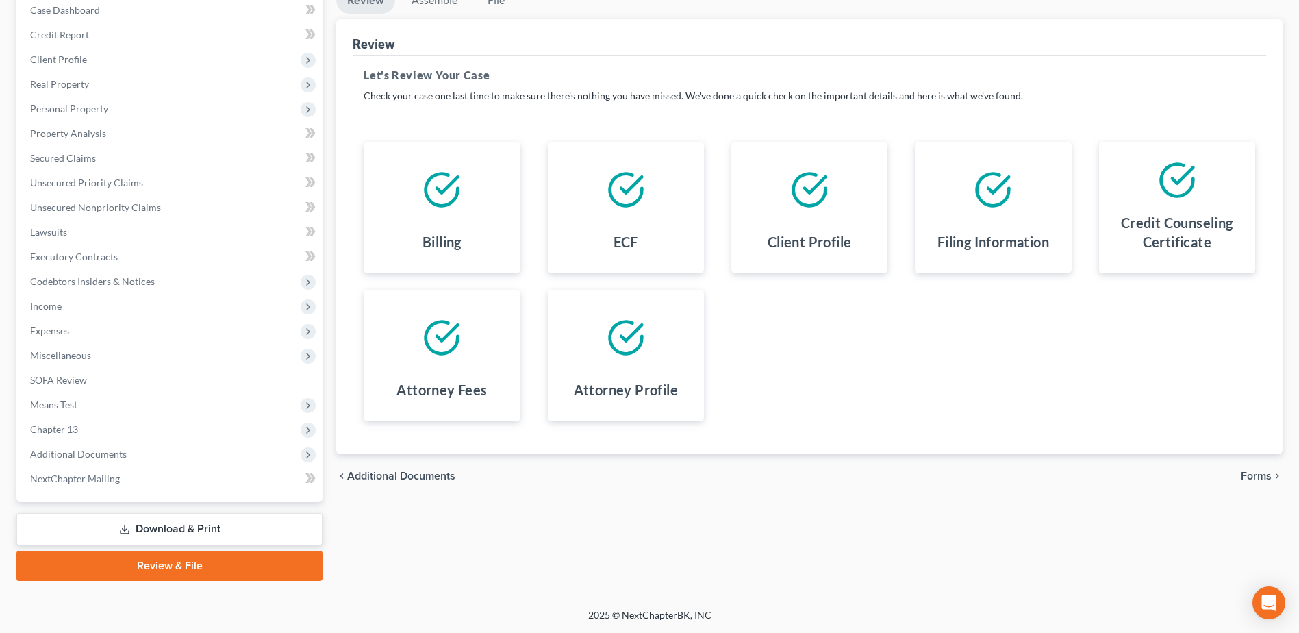
click at [1257, 475] on span "Forms" at bounding box center [1256, 476] width 31 height 11
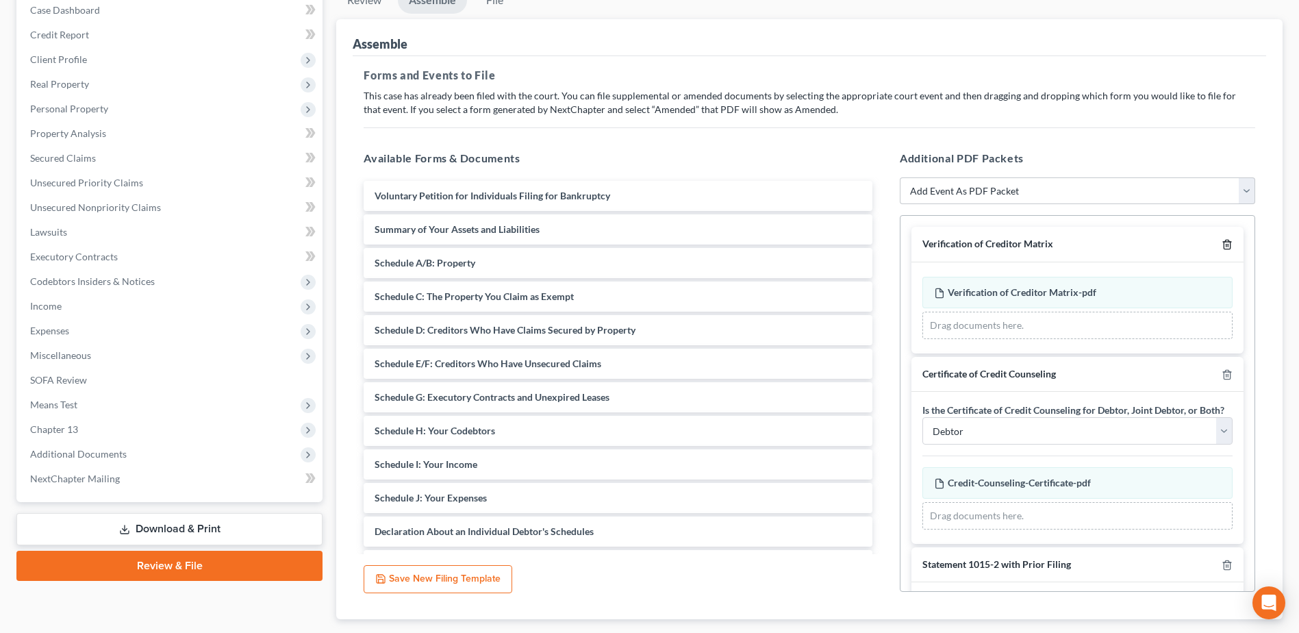
click at [1222, 244] on icon "button" at bounding box center [1227, 244] width 11 height 11
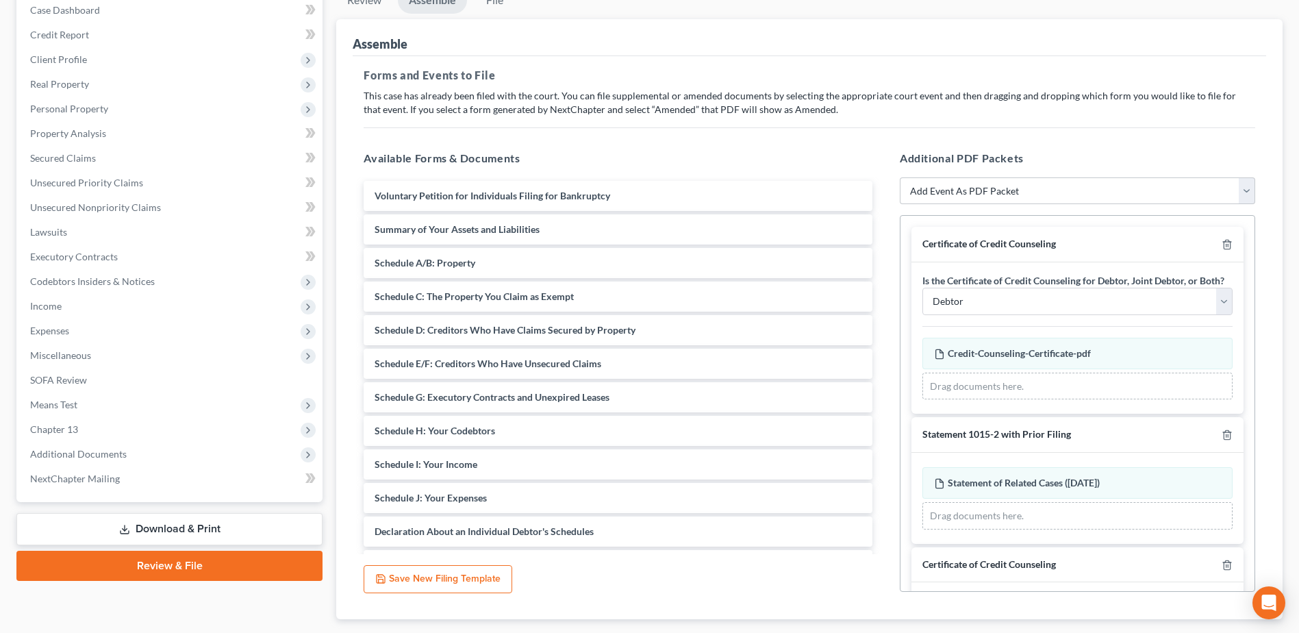
click at [1222, 244] on div "Certificate of Credit Counseling" at bounding box center [1078, 245] width 332 height 36
click at [1228, 244] on line "button" at bounding box center [1228, 245] width 0 height 3
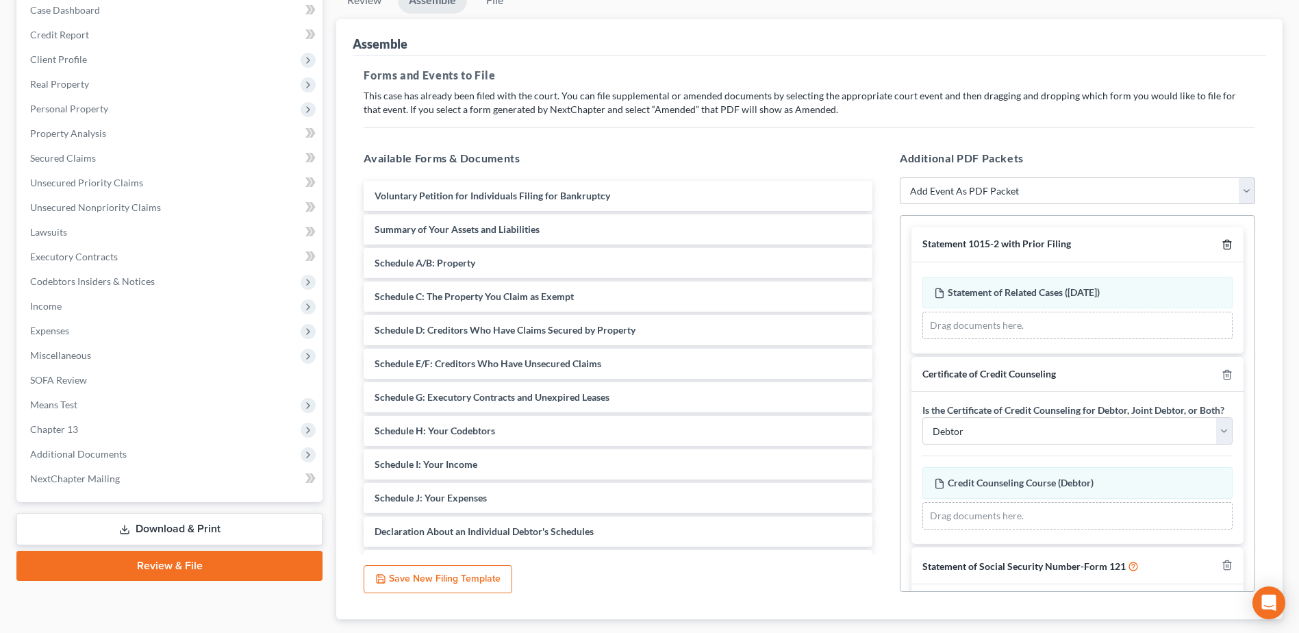
click at [1228, 244] on line "button" at bounding box center [1228, 245] width 0 height 3
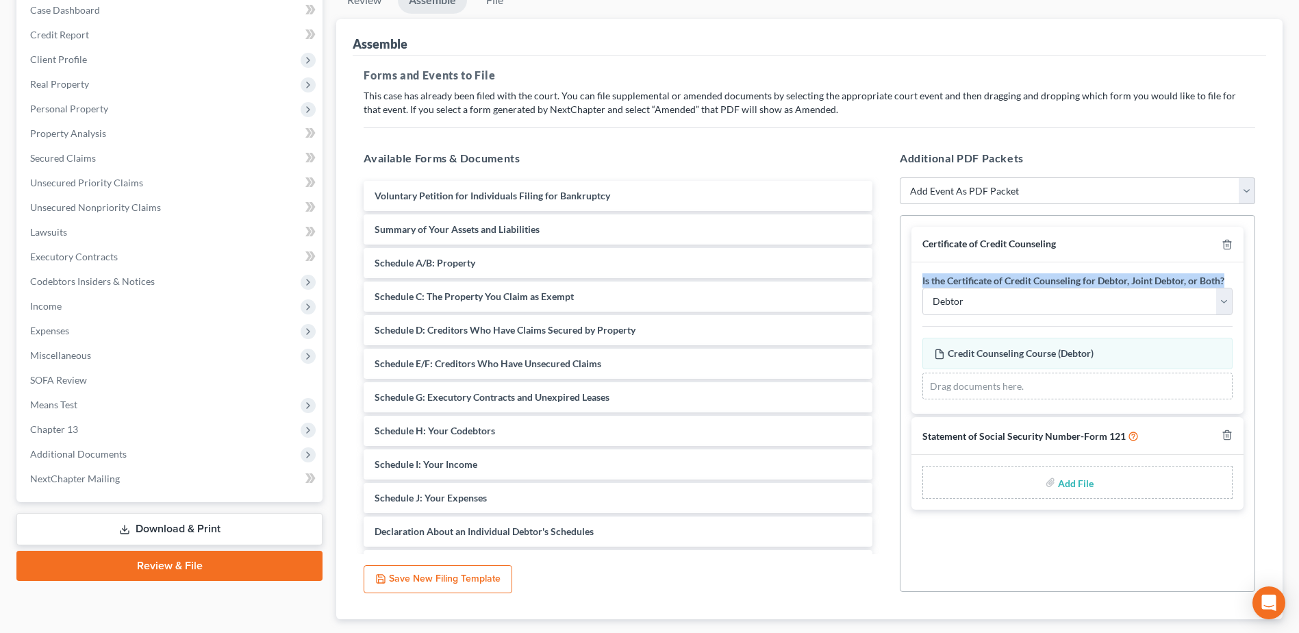
click at [1218, 244] on div at bounding box center [1224, 244] width 16 height 13
click at [1229, 244] on icon "button" at bounding box center [1227, 244] width 11 height 11
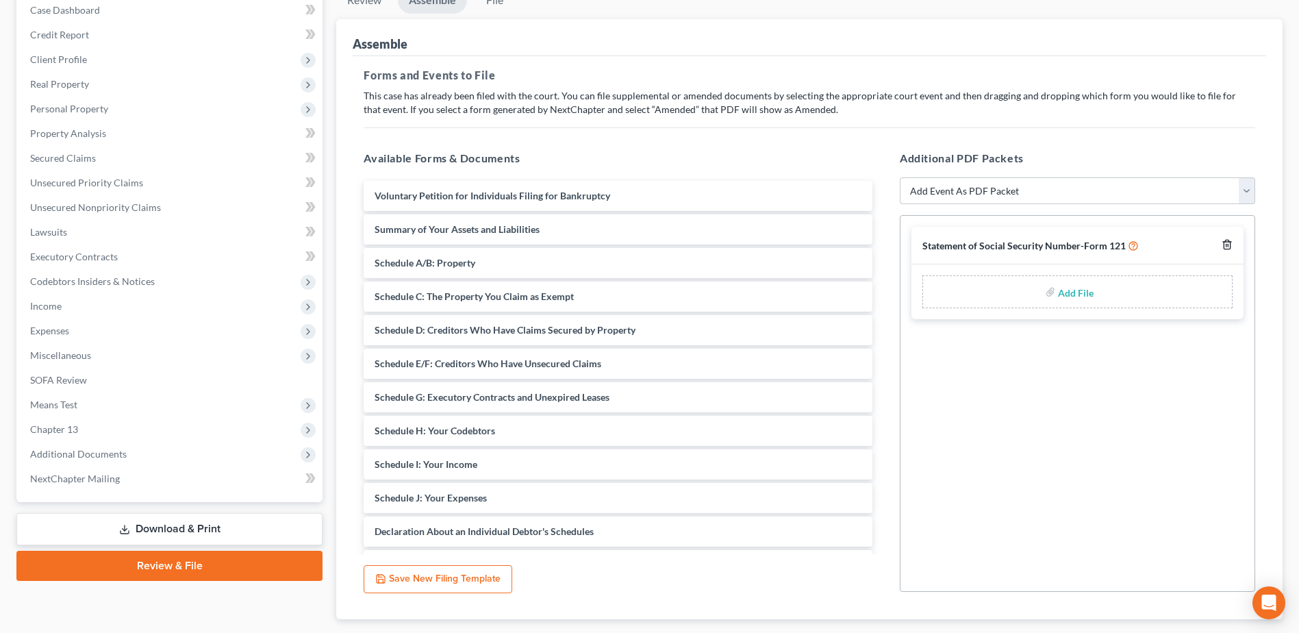
click at [1229, 244] on icon "button" at bounding box center [1227, 244] width 11 height 11
click at [1166, 197] on select "Add Event As PDF Packet 20 Largest Unsecured Creditors Amended Document Amended…" at bounding box center [1077, 190] width 355 height 27
select select "3"
click at [900, 177] on select "Add Event As PDF Packet 20 Largest Unsecured Creditors Amended Document Amended…" at bounding box center [1077, 190] width 355 height 27
select select
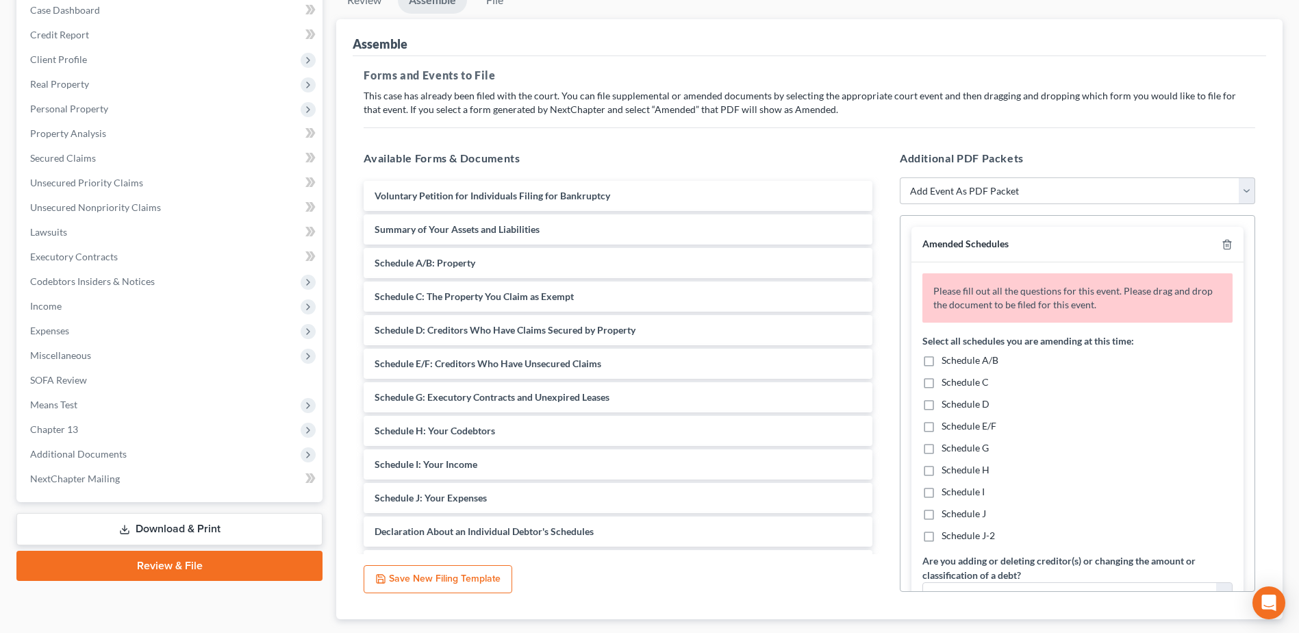
click at [942, 492] on label "Schedule I" at bounding box center [963, 492] width 43 height 14
click at [947, 492] on input "Schedule I" at bounding box center [951, 489] width 9 height 9
checkbox input "true"
click at [942, 509] on label "Schedule J" at bounding box center [964, 514] width 45 height 14
click at [947, 509] on input "Schedule J" at bounding box center [951, 511] width 9 height 9
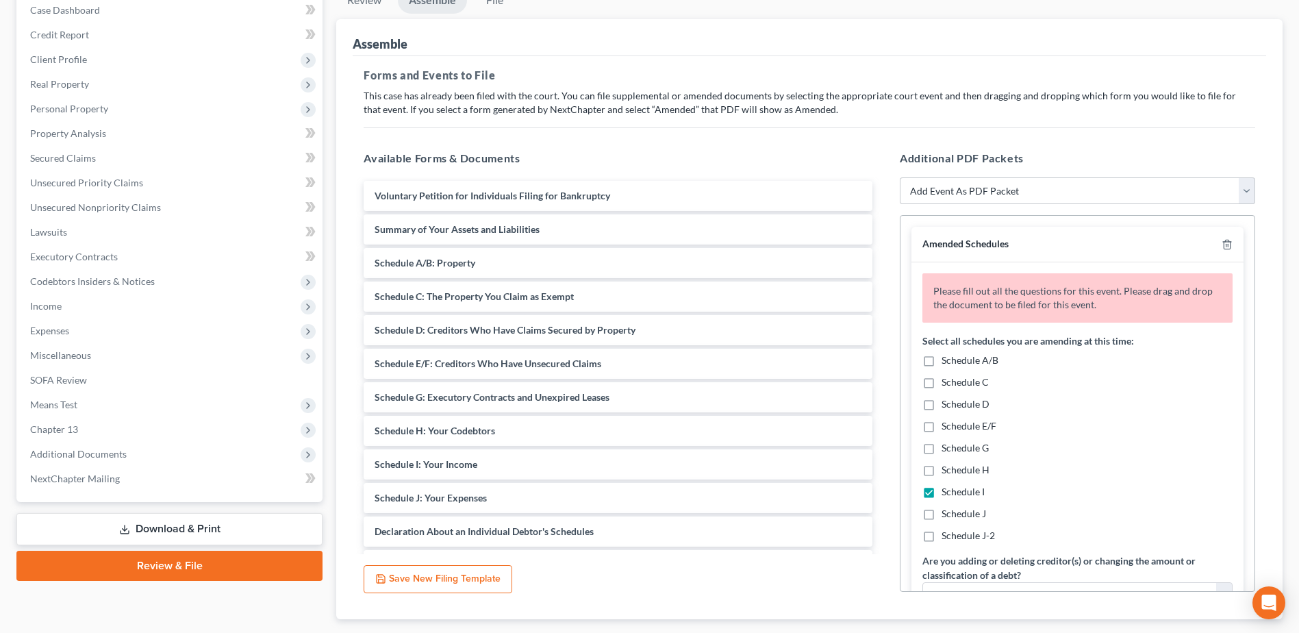
checkbox input "true"
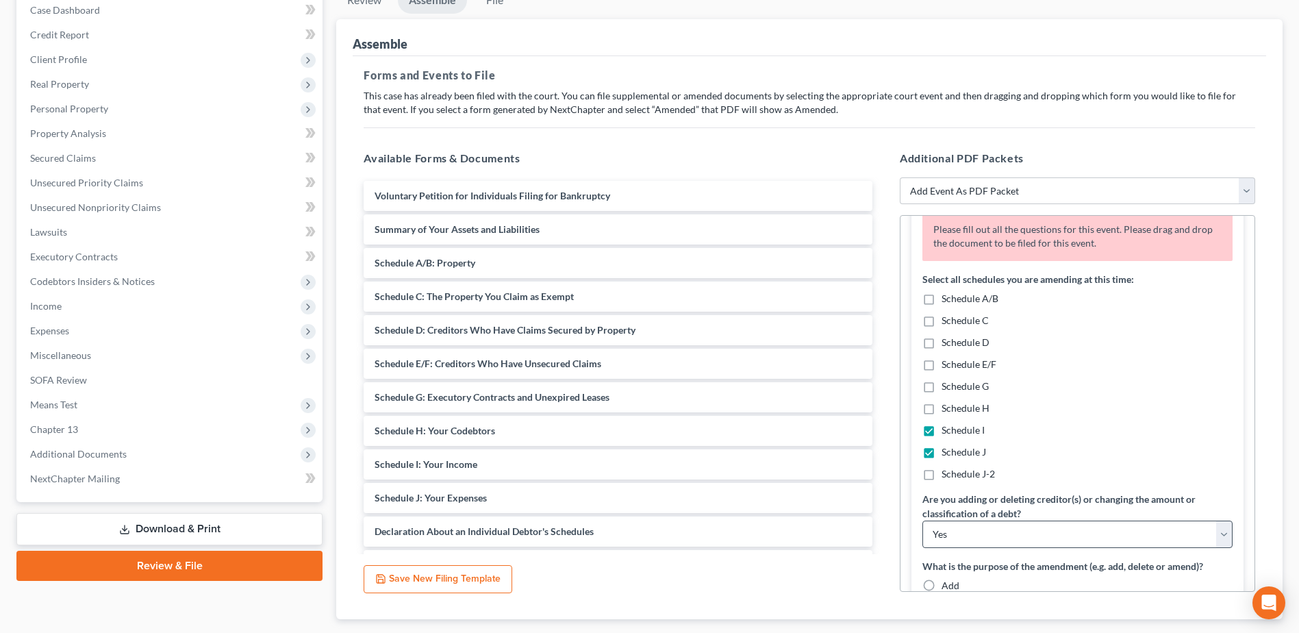
scroll to position [137, 0]
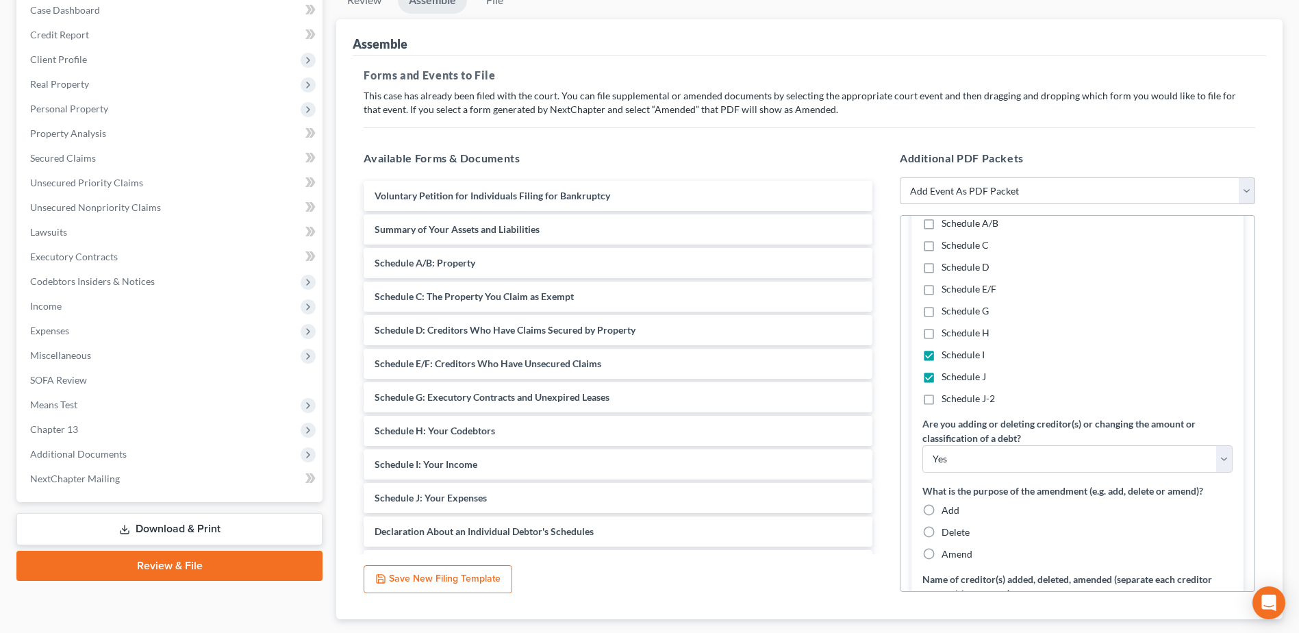
click at [970, 445] on label "Are you adding or deleting creditor(s) or changing the amount or classification…" at bounding box center [1078, 430] width 310 height 29
click at [966, 456] on select "Yes No" at bounding box center [1078, 458] width 310 height 27
select select "1"
click at [923, 445] on select "Yes No" at bounding box center [1078, 458] width 310 height 27
click at [942, 555] on label "Amend" at bounding box center [957, 554] width 31 height 14
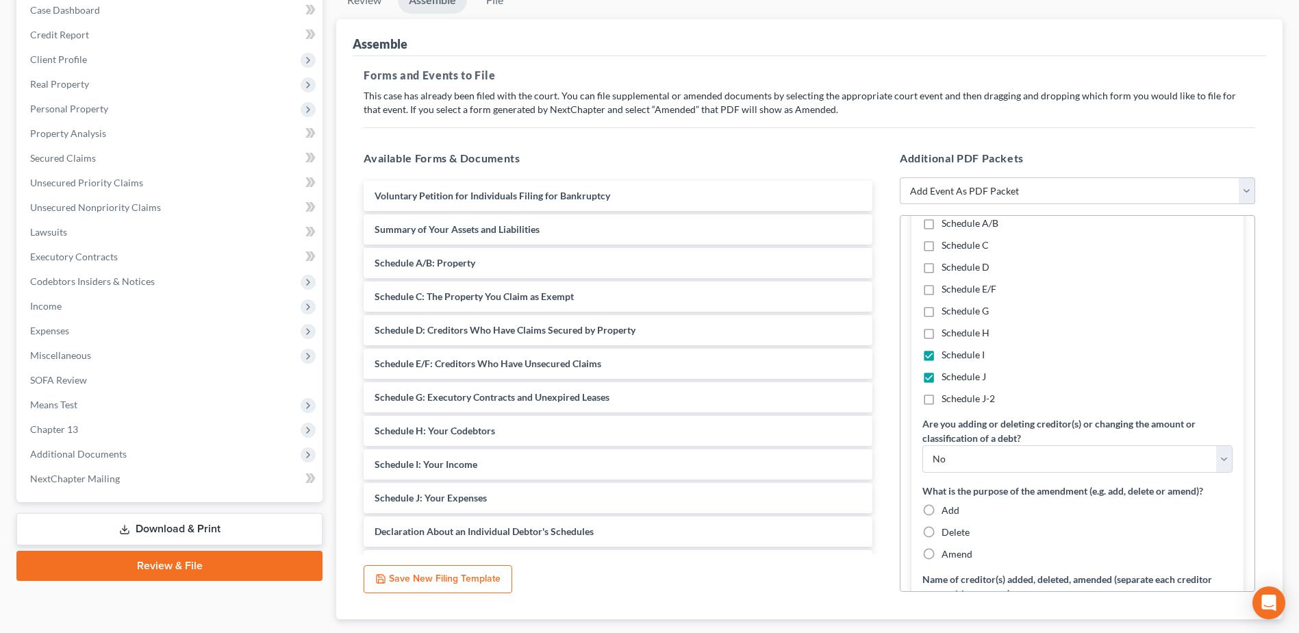
click at [947, 555] on input "Amend" at bounding box center [951, 551] width 9 height 9
radio input "true"
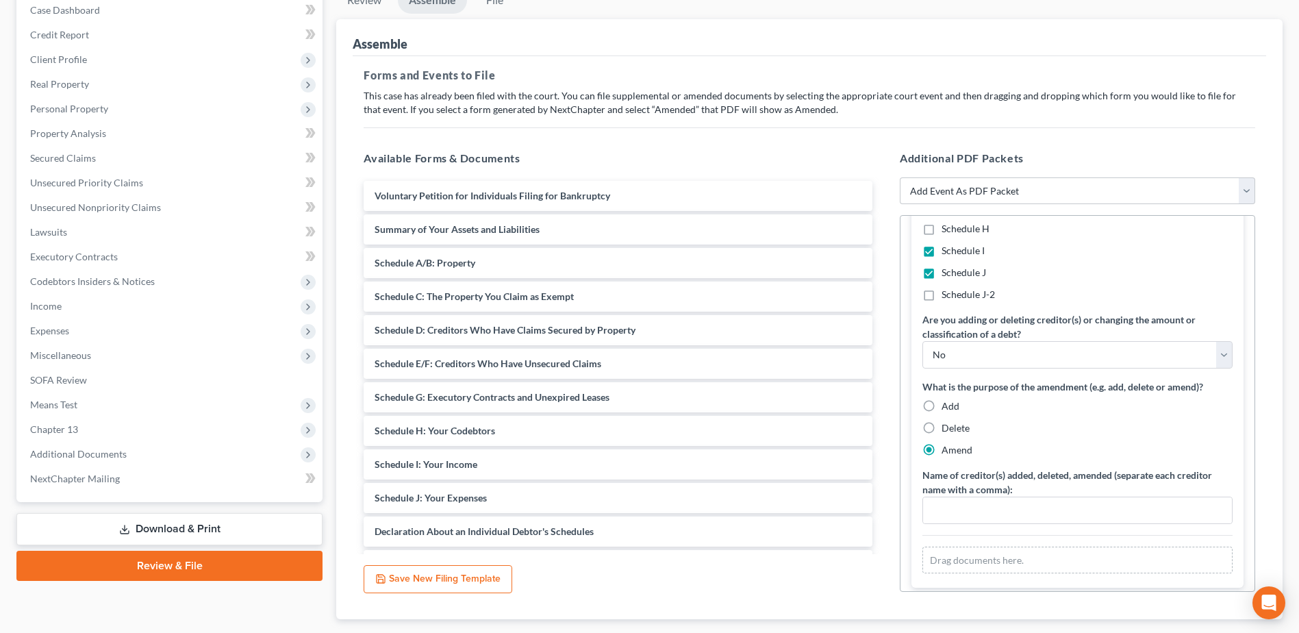
scroll to position [235, 0]
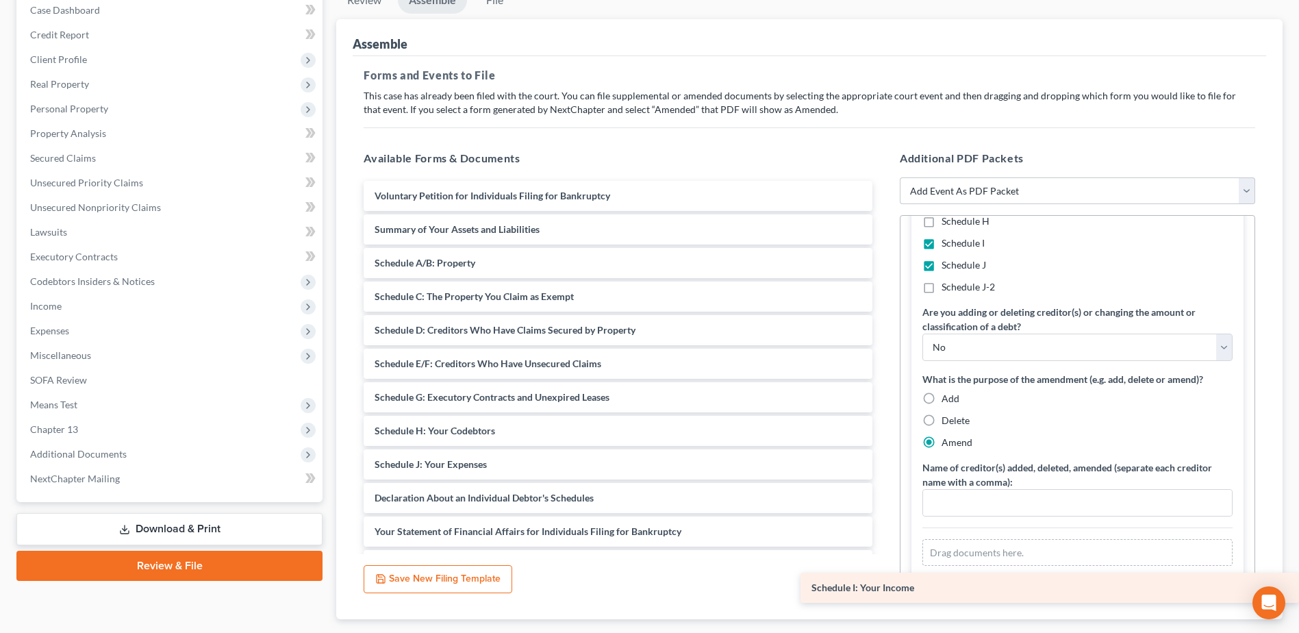
drag, startPoint x: 431, startPoint y: 468, endPoint x: 970, endPoint y: 577, distance: 549.2
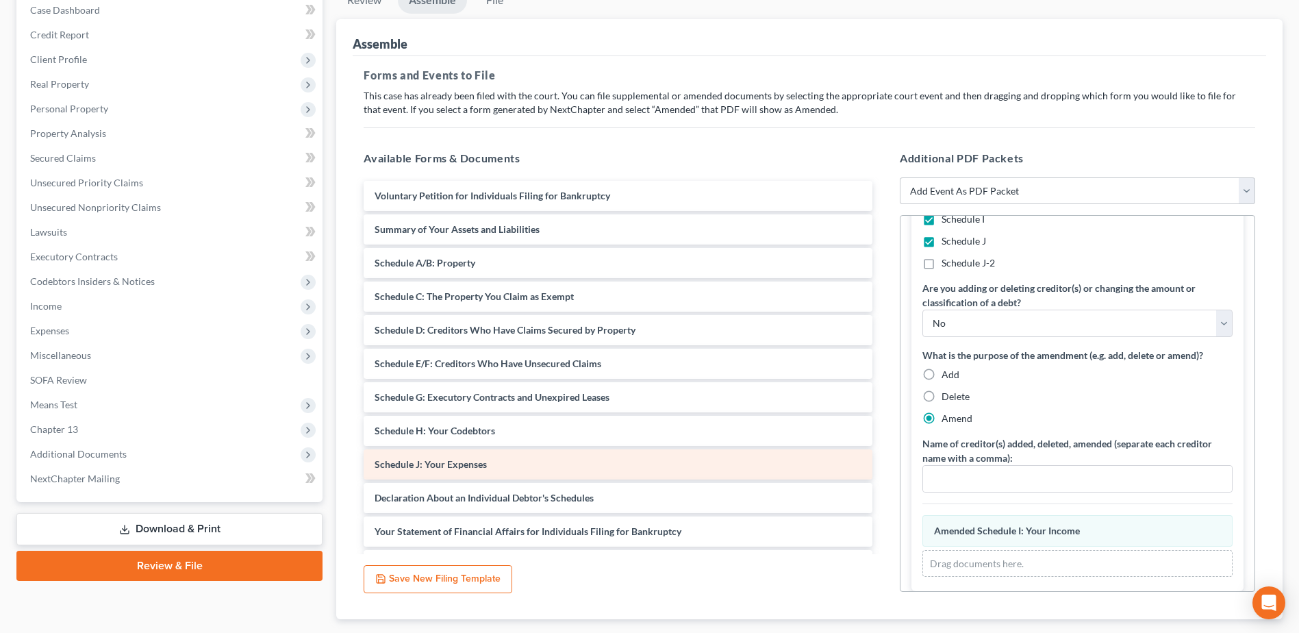
scroll to position [223, 0]
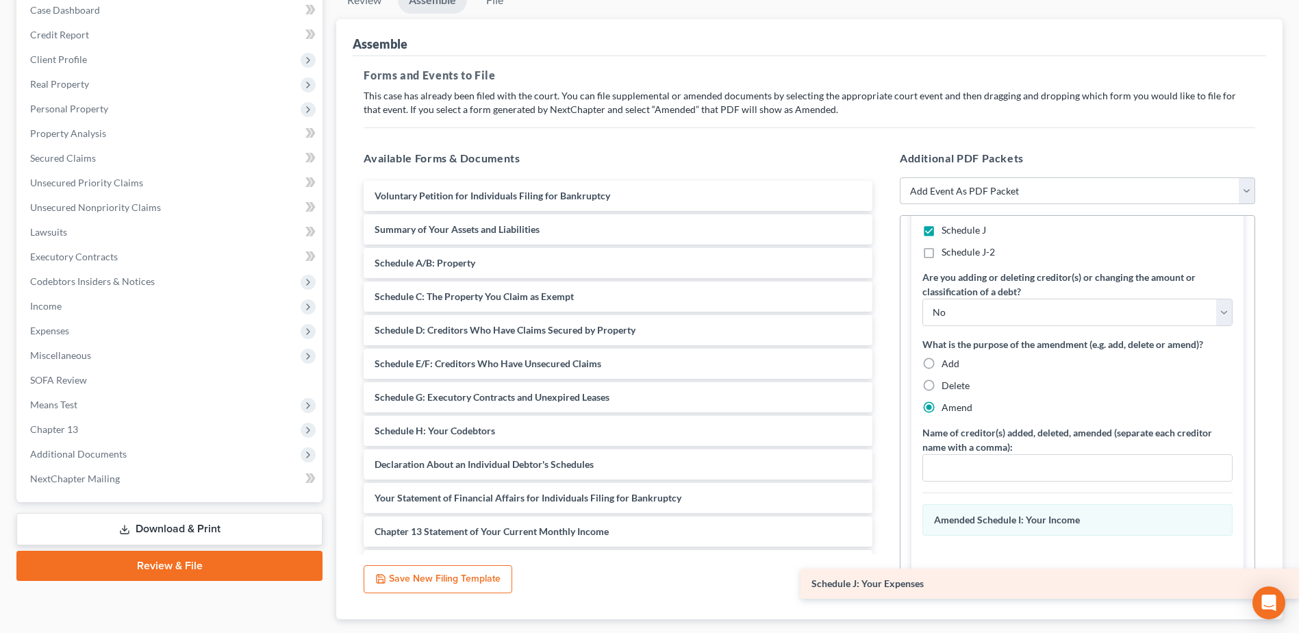
drag, startPoint x: 428, startPoint y: 461, endPoint x: 1025, endPoint y: 560, distance: 604.6
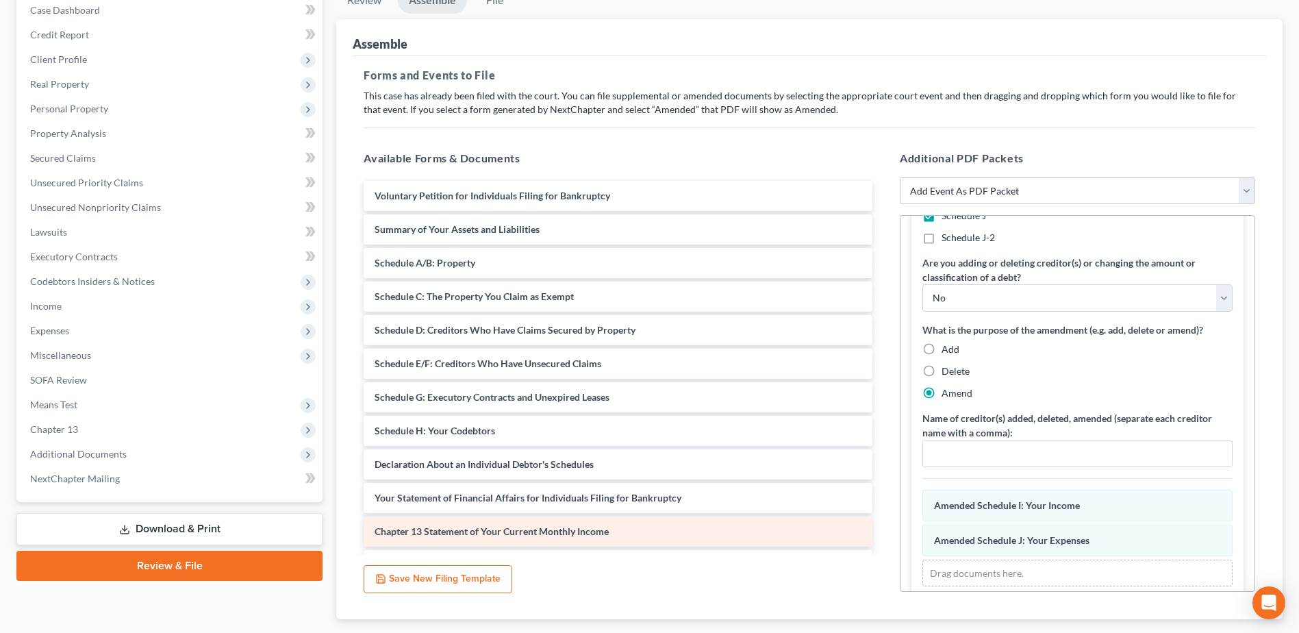
scroll to position [258, 0]
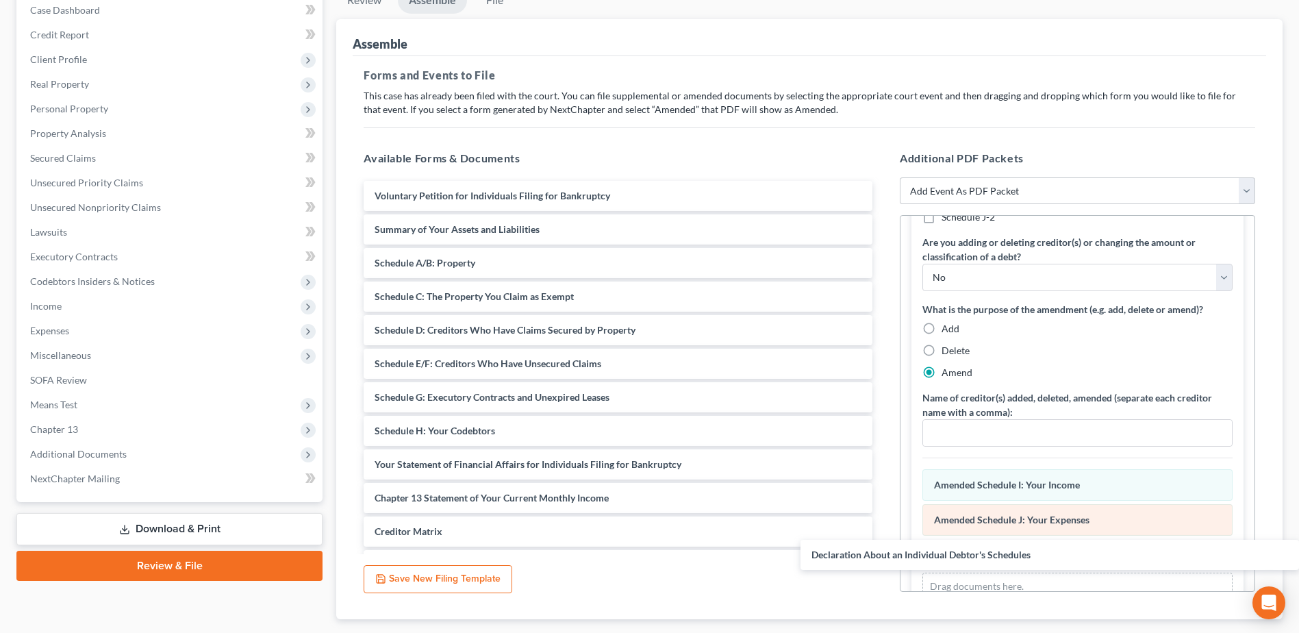
drag, startPoint x: 468, startPoint y: 462, endPoint x: 992, endPoint y: 514, distance: 527.1
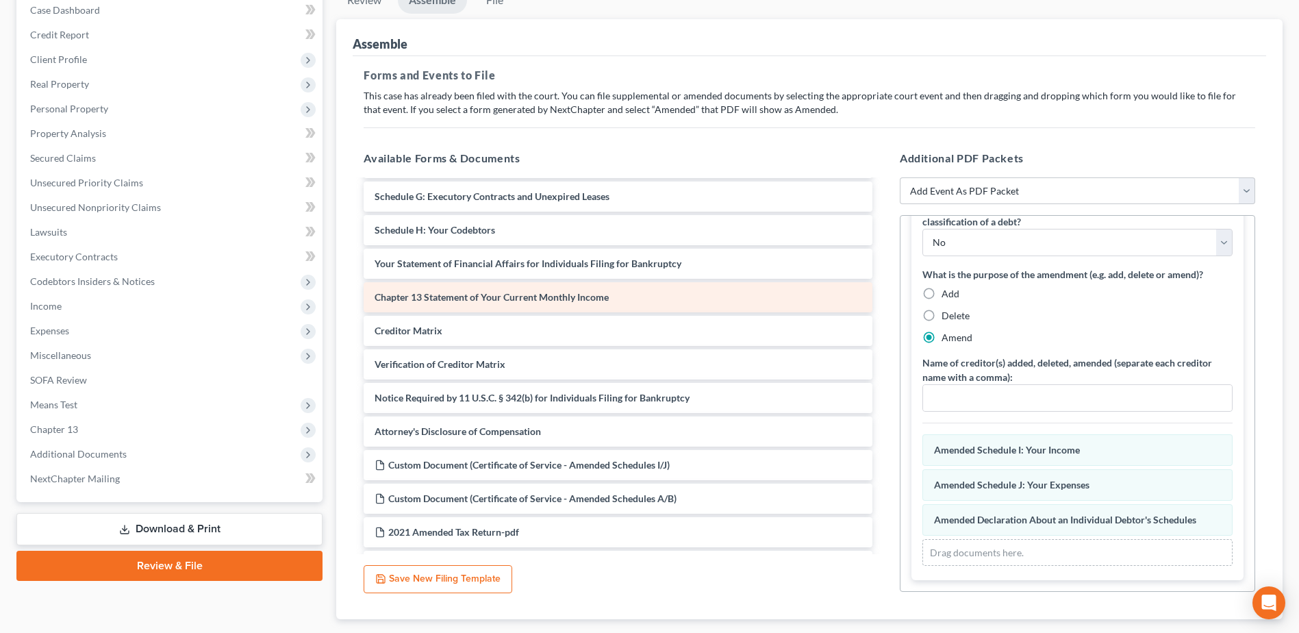
scroll to position [205, 0]
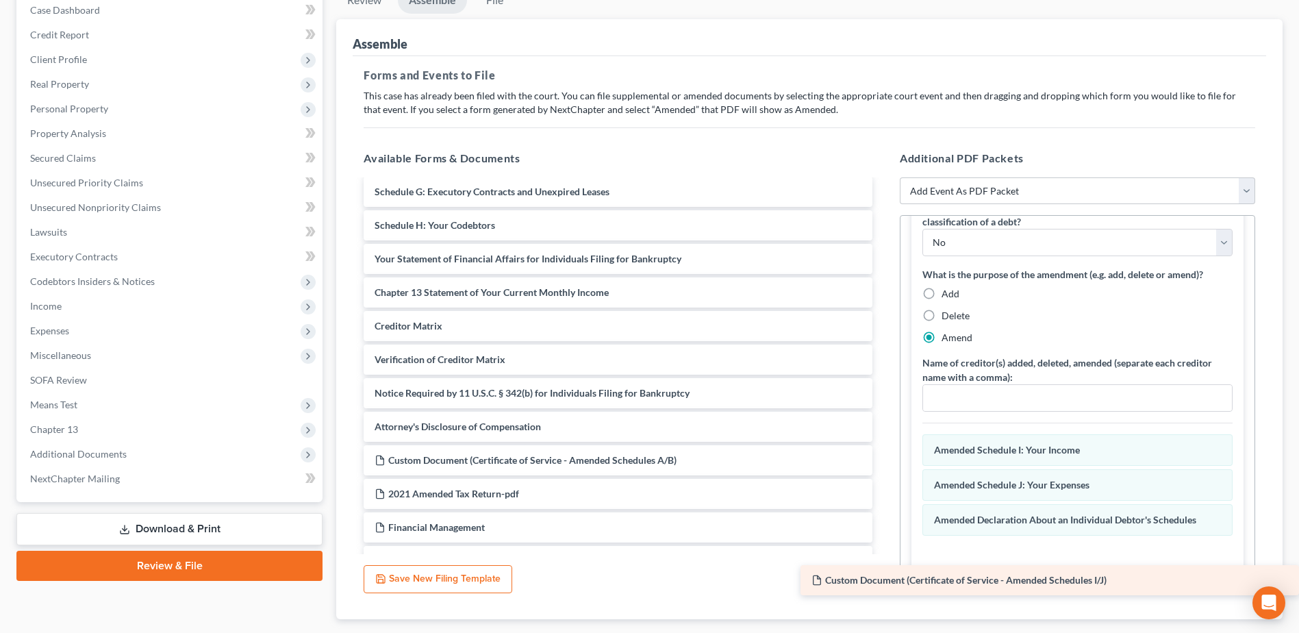
drag, startPoint x: 576, startPoint y: 460, endPoint x: 1096, endPoint y: 573, distance: 532.1
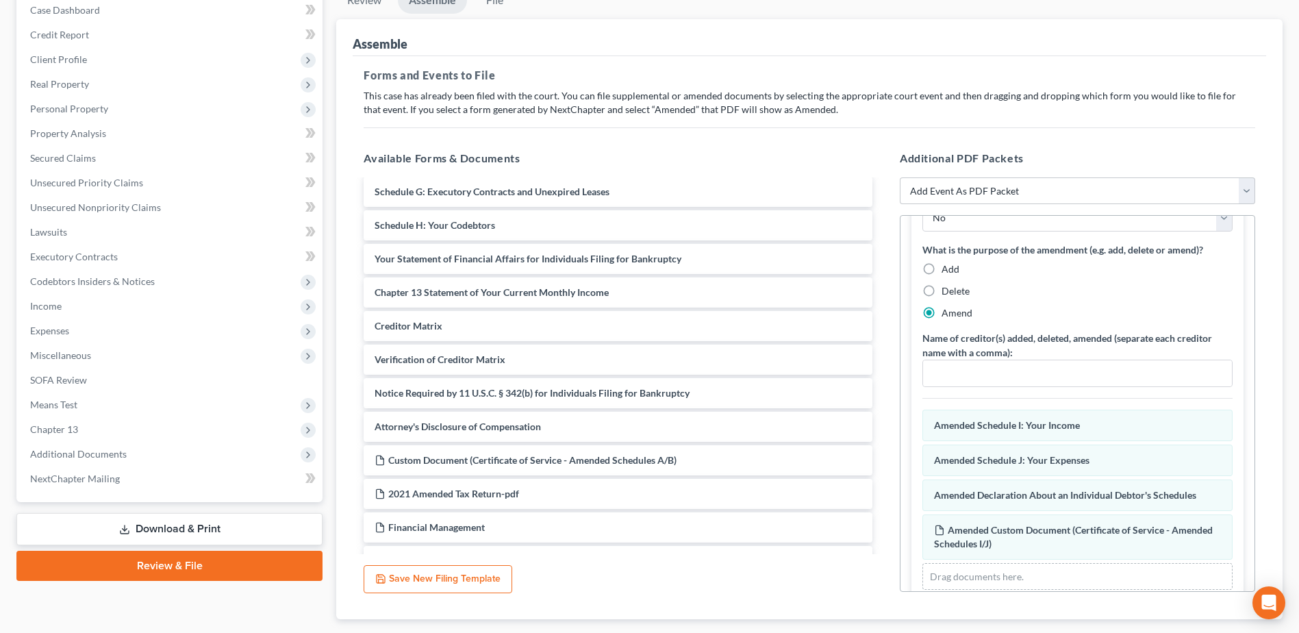
scroll to position [342, 0]
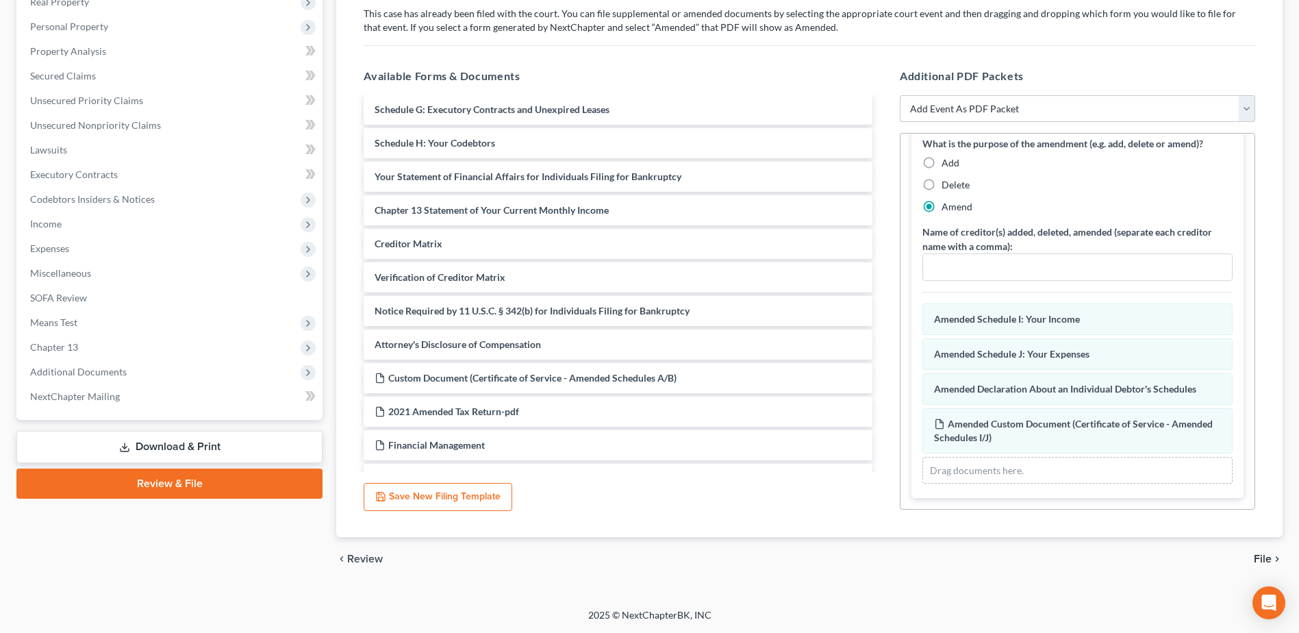
click at [1261, 560] on span "File" at bounding box center [1263, 558] width 18 height 11
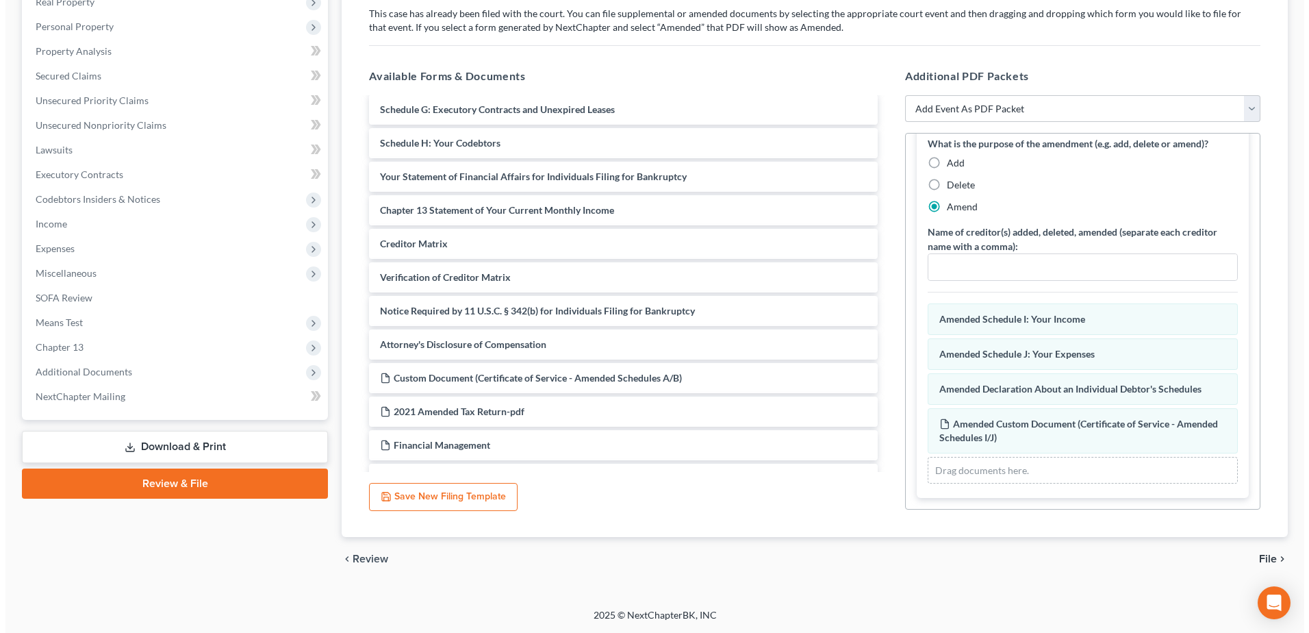
scroll to position [145, 0]
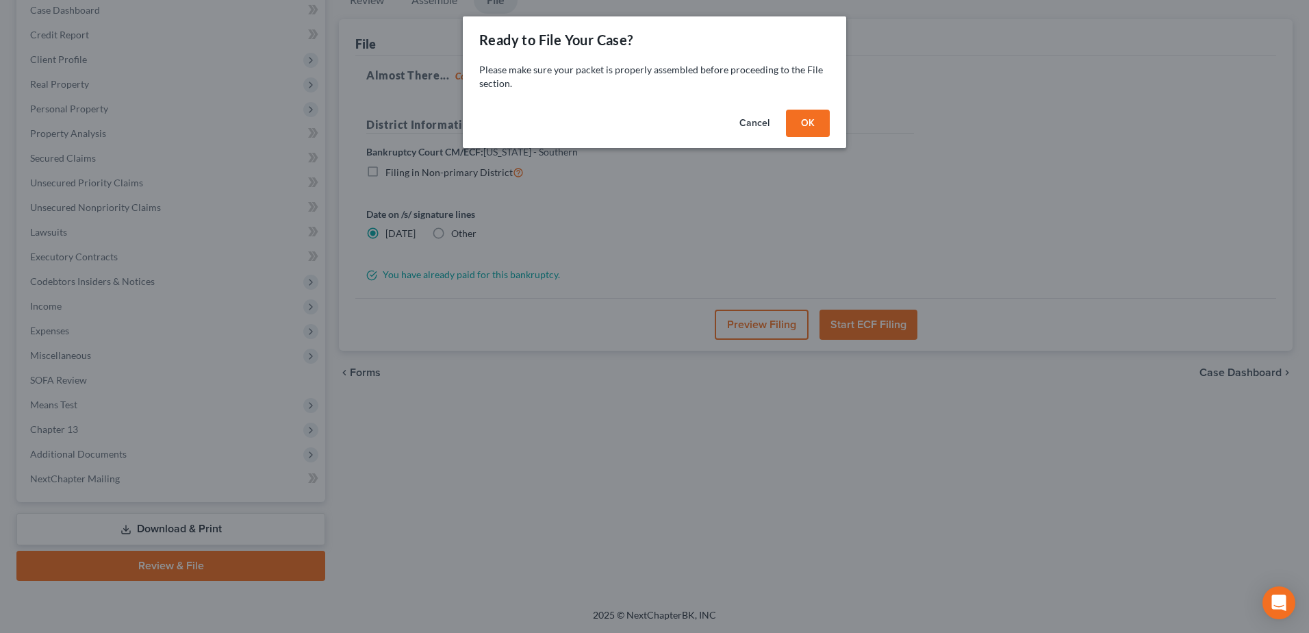
click at [820, 127] on button "OK" at bounding box center [808, 123] width 44 height 27
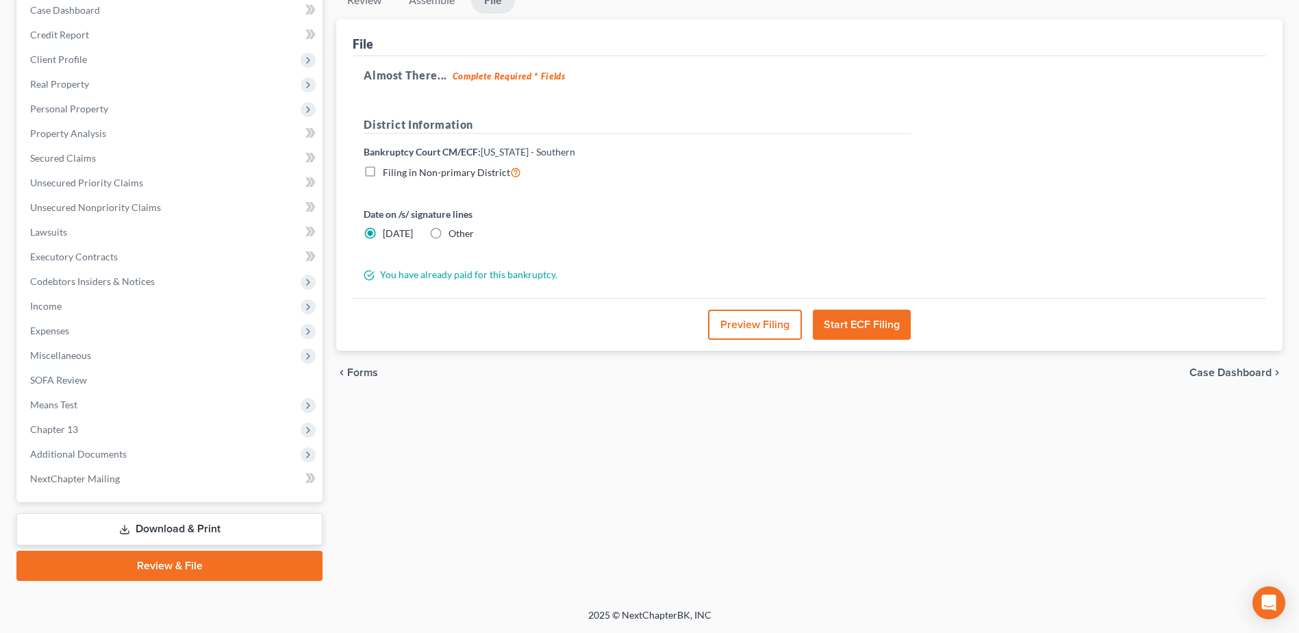
click at [735, 322] on button "Preview Filing" at bounding box center [755, 325] width 94 height 30
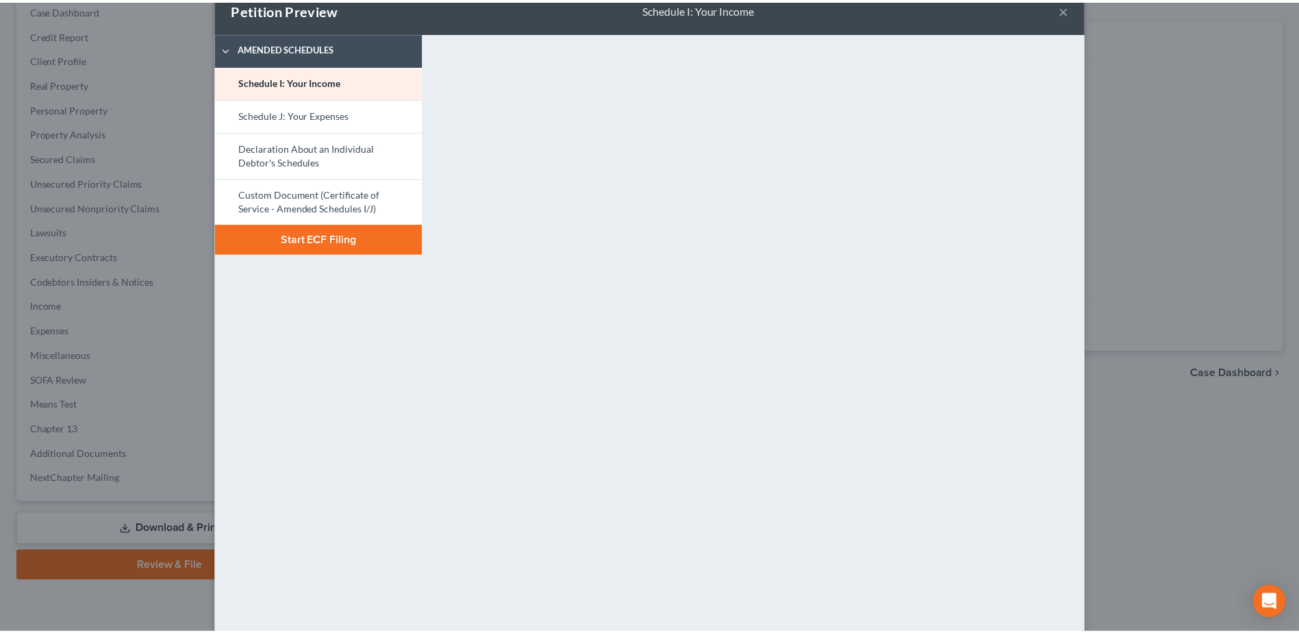
scroll to position [0, 0]
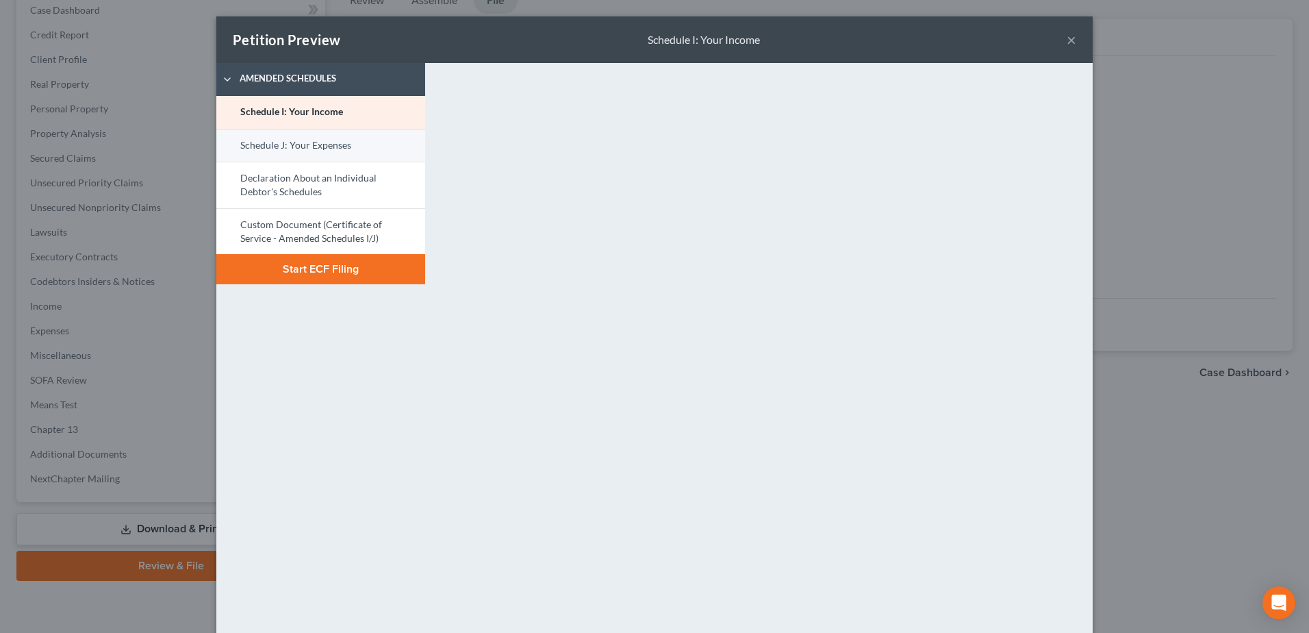
click at [331, 141] on link "Schedule J: Your Expenses" at bounding box center [320, 145] width 209 height 33
click at [342, 267] on button "Start ECF Filing" at bounding box center [320, 269] width 209 height 30
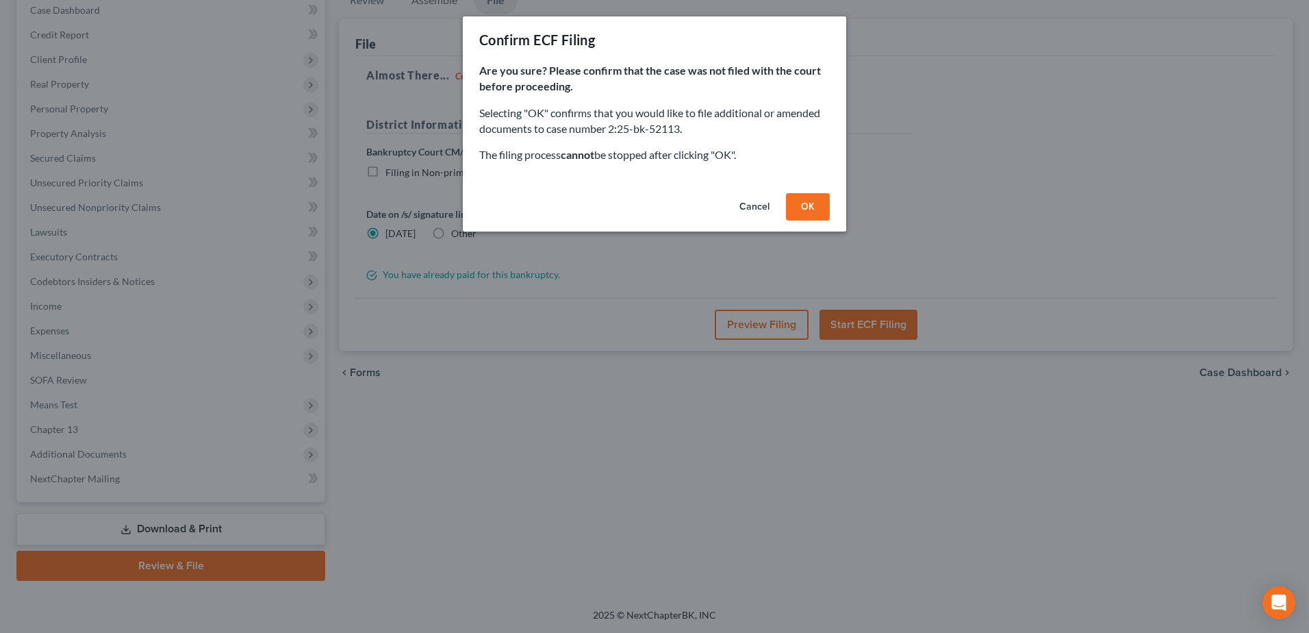
click at [793, 208] on button "OK" at bounding box center [808, 206] width 44 height 27
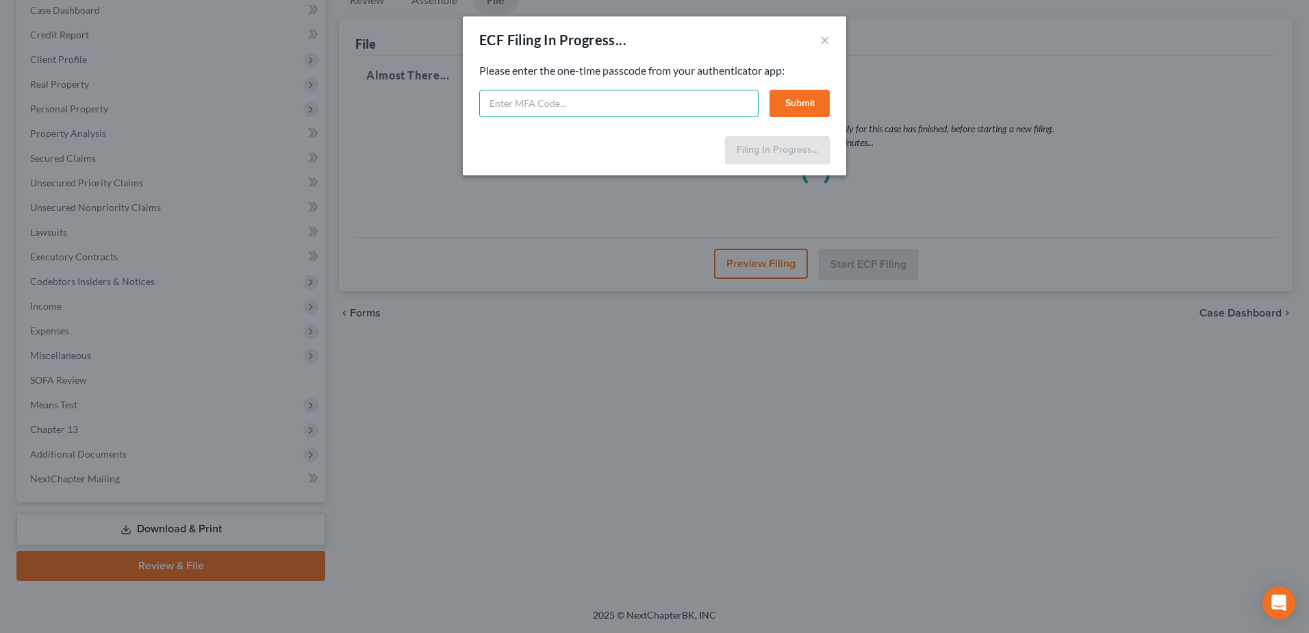
drag, startPoint x: 516, startPoint y: 109, endPoint x: 497, endPoint y: 103, distance: 20.1
click at [516, 108] on input "text" at bounding box center [618, 103] width 279 height 27
type input "342482"
click at [809, 101] on button "Submit" at bounding box center [800, 103] width 60 height 27
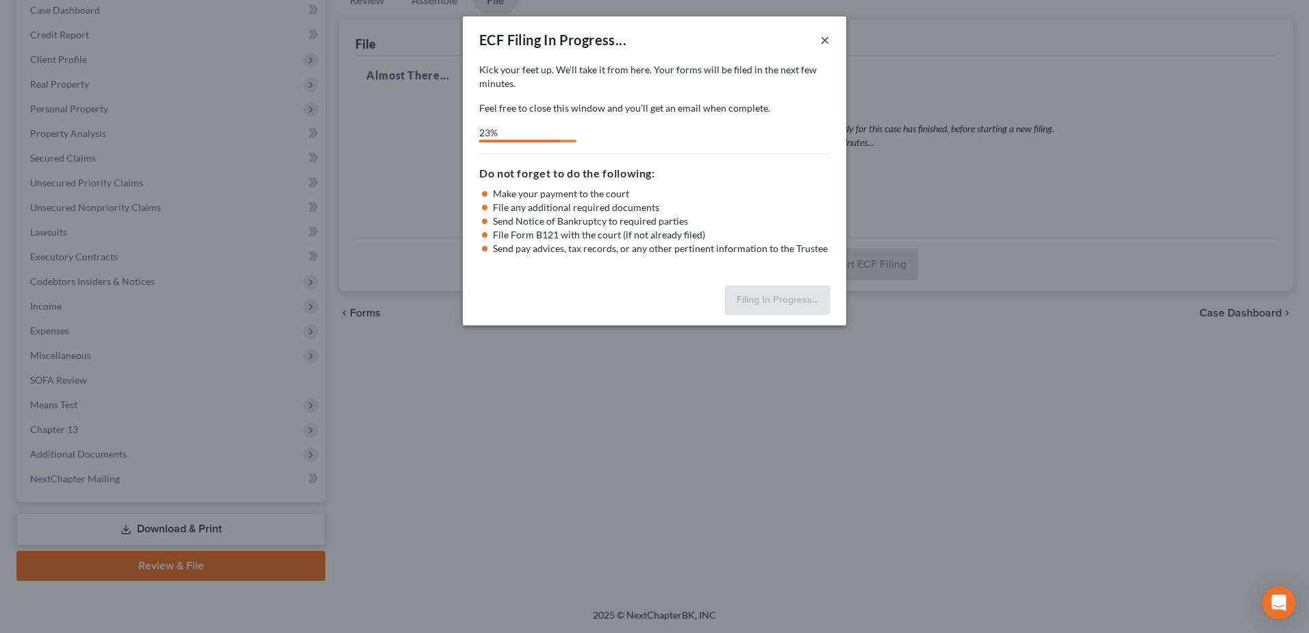
click at [825, 42] on button "×" at bounding box center [825, 40] width 10 height 16
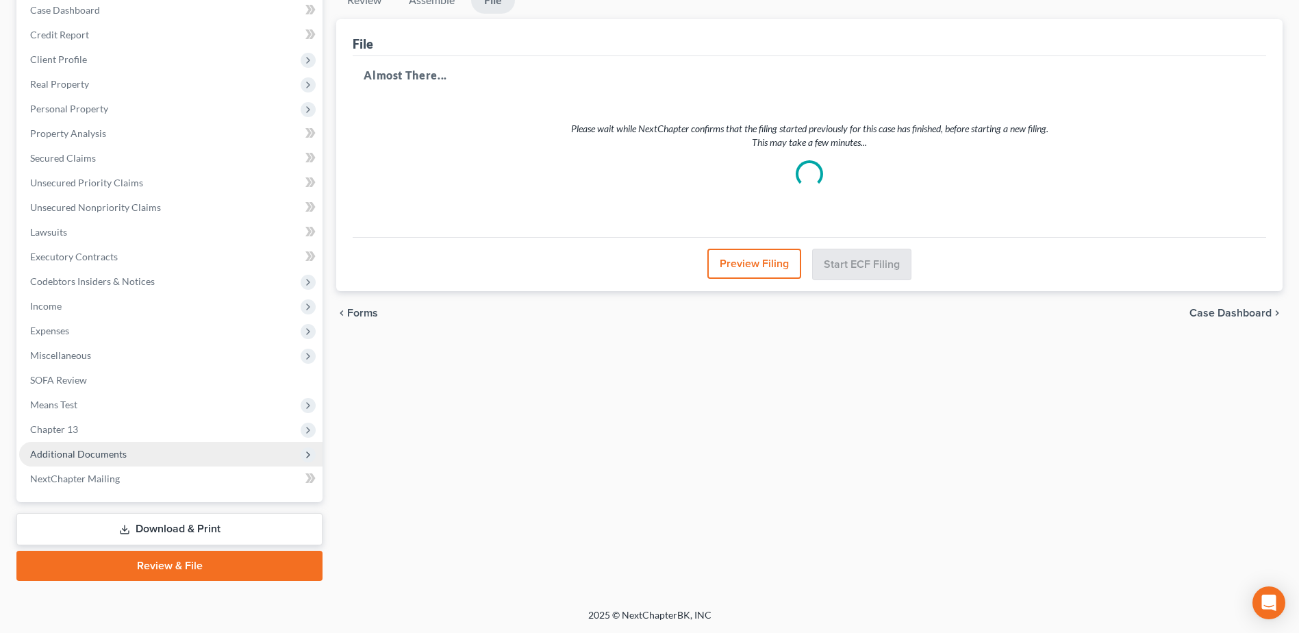
click at [111, 452] on span "Additional Documents" at bounding box center [78, 454] width 97 height 12
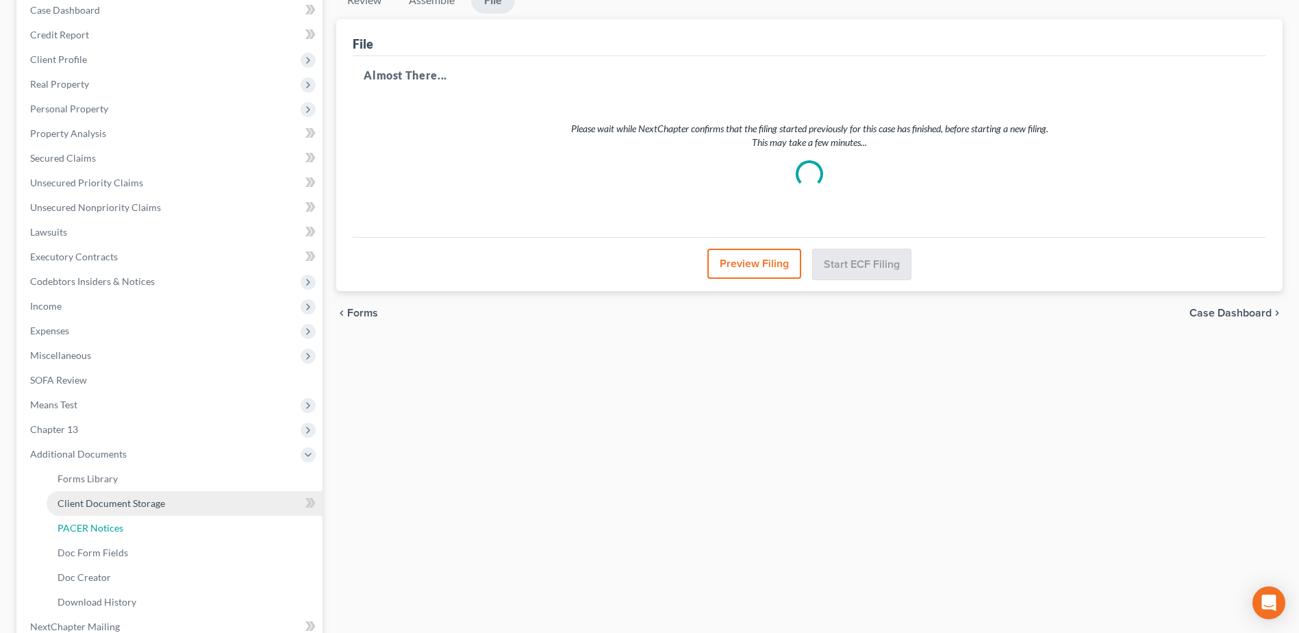
drag, startPoint x: 88, startPoint y: 527, endPoint x: 176, endPoint y: 511, distance: 89.1
click at [88, 527] on span "PACER Notices" at bounding box center [91, 528] width 66 height 12
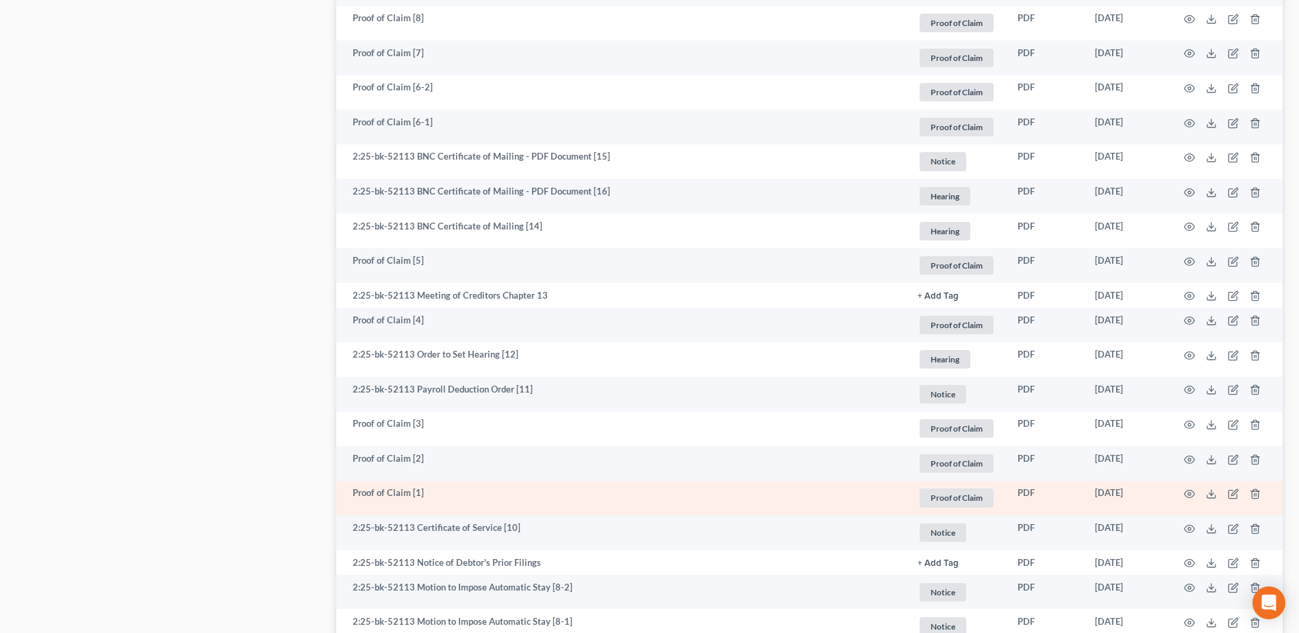
scroll to position [2260, 0]
